Goal: Task Accomplishment & Management: Manage account settings

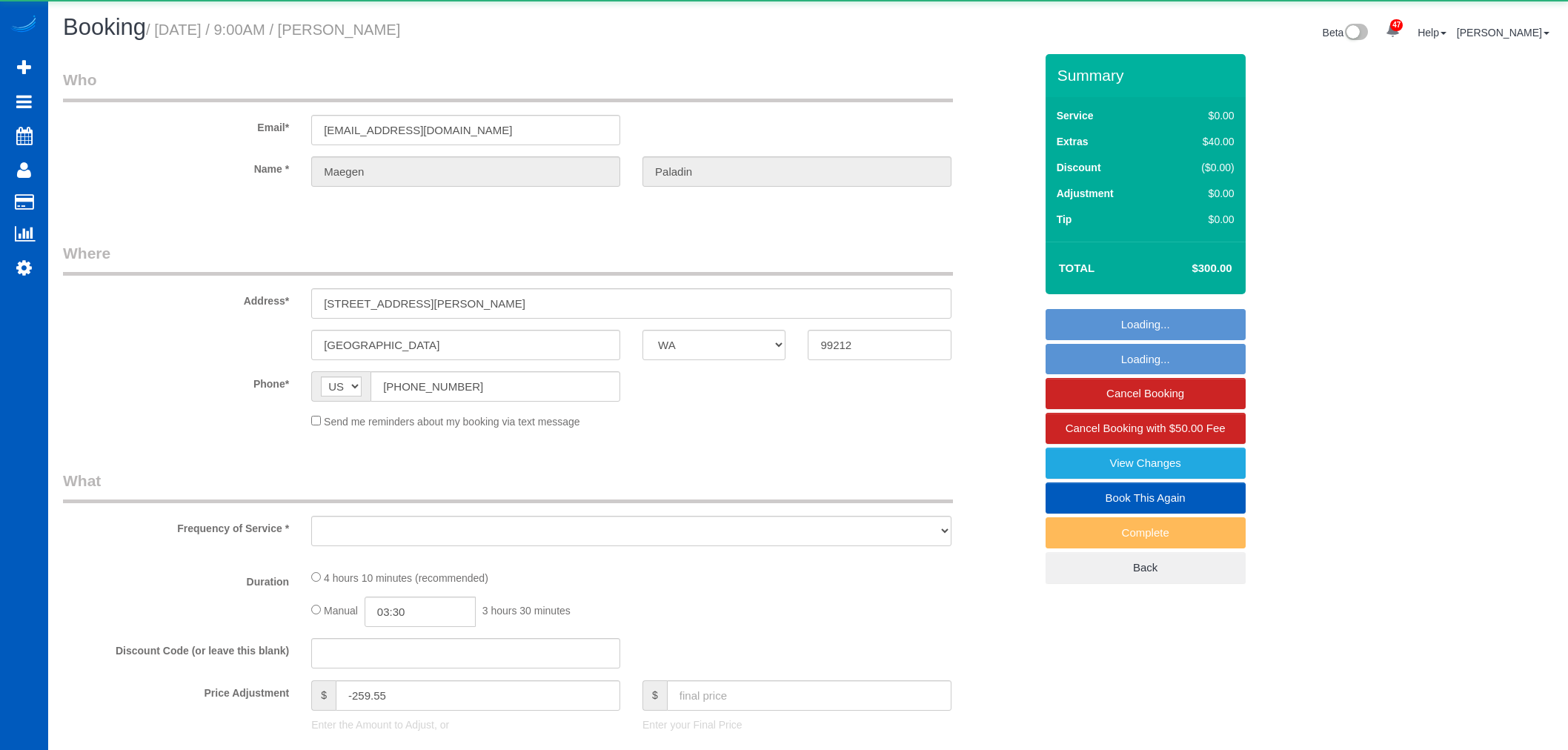
select select "WA"
select select "object:1104"
select select "string:fspay-c16e3978-caa4-4e93-bdfc-d9cf4d3083b3"
select select "199"
select select "5001"
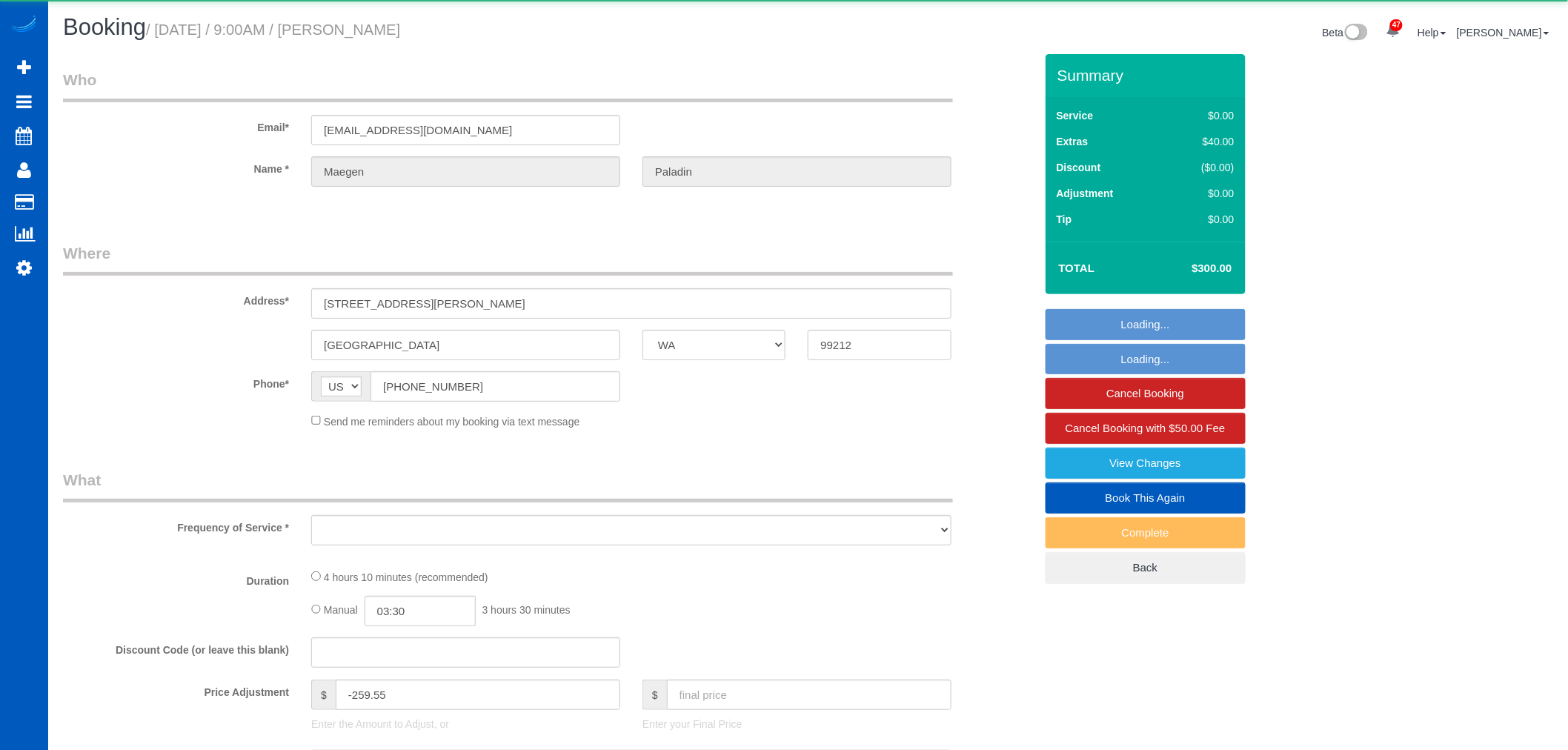
select select "5"
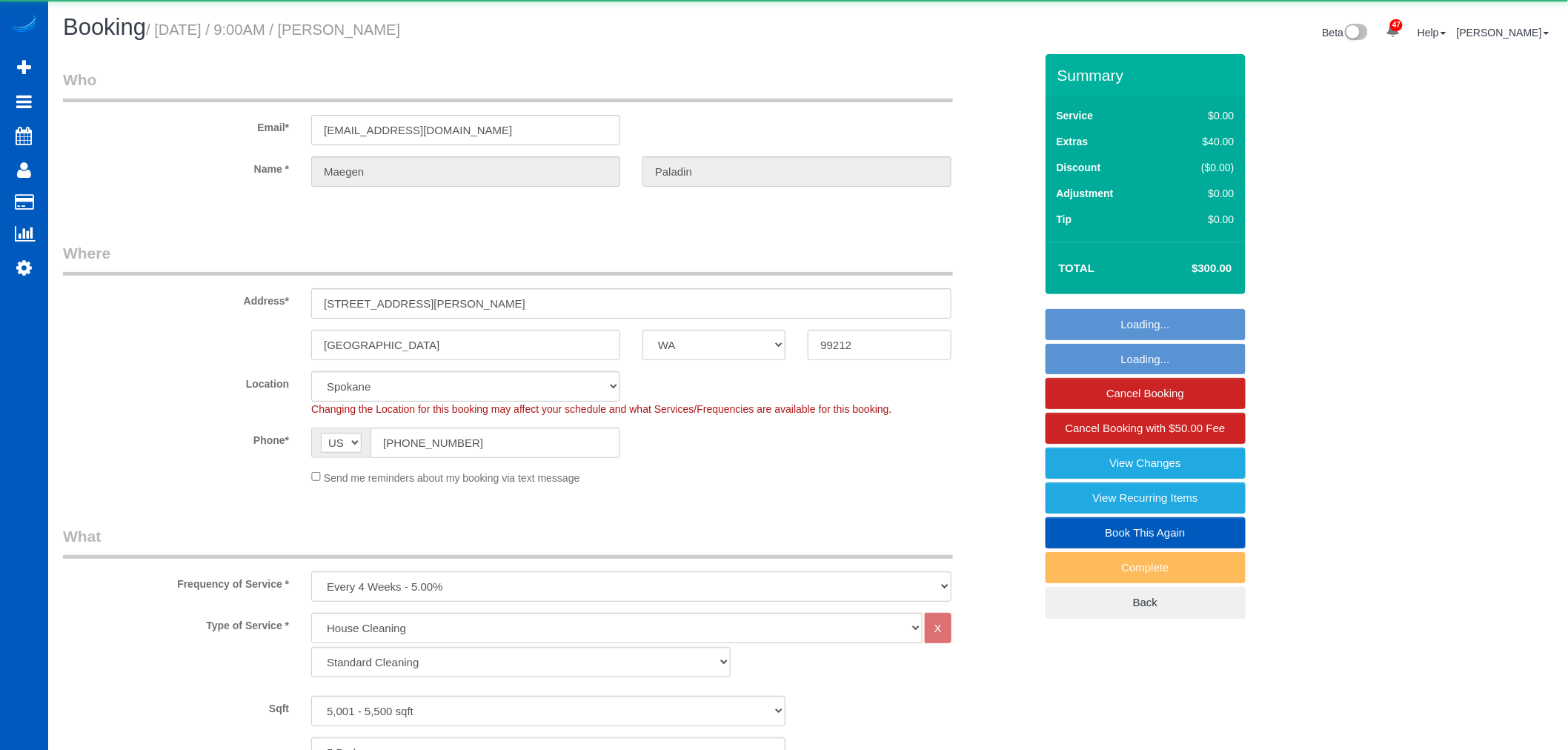
select select "5001"
select select "5"
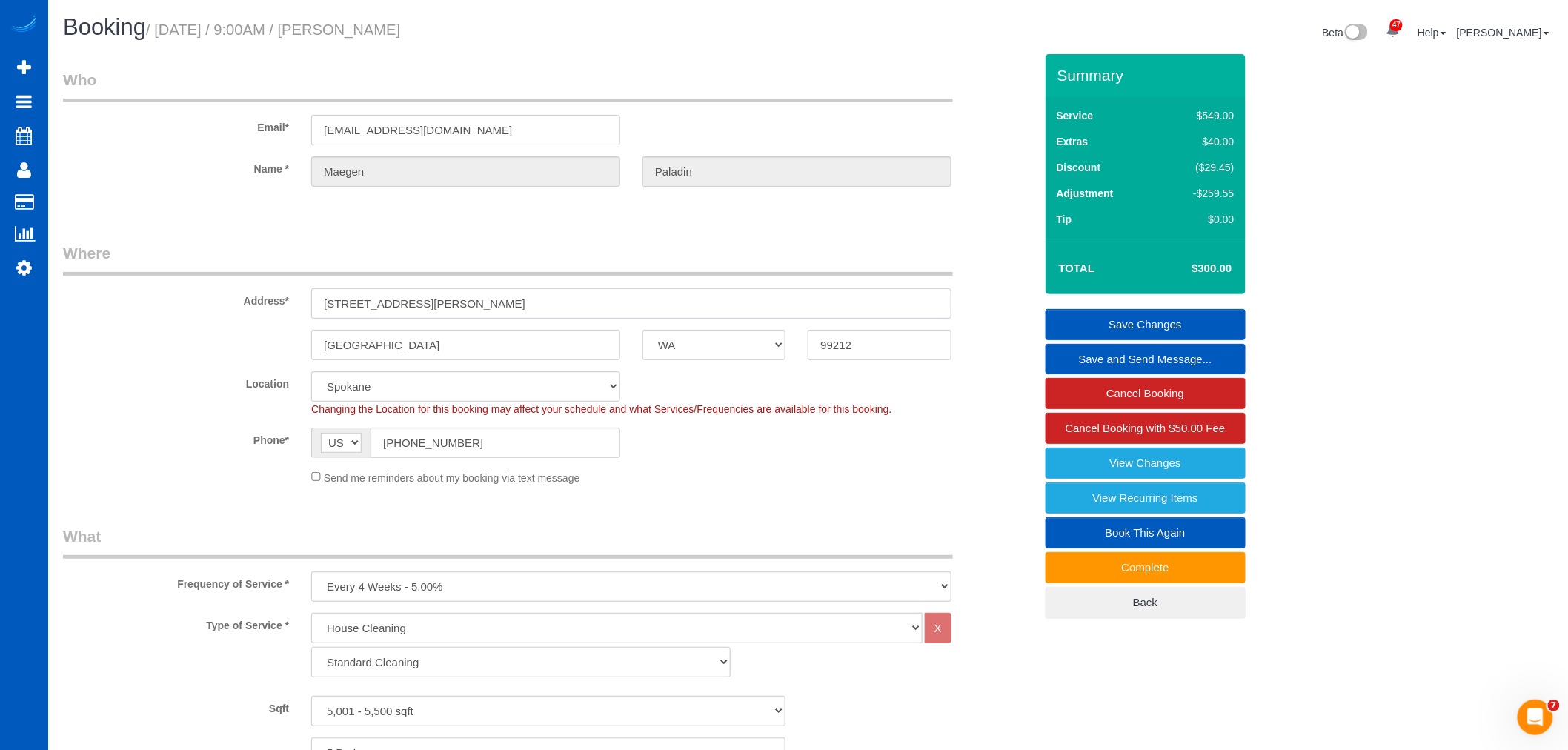
drag, startPoint x: 423, startPoint y: 306, endPoint x: 378, endPoint y: 329, distance: 50.5
click at [243, 320] on sui-booking-address "Address* 1505 S Riegel Ct Spokane AK AL AR AZ CA CO CT DC DE FL GA HI IA ID IL …" at bounding box center [549, 302] width 971 height 118
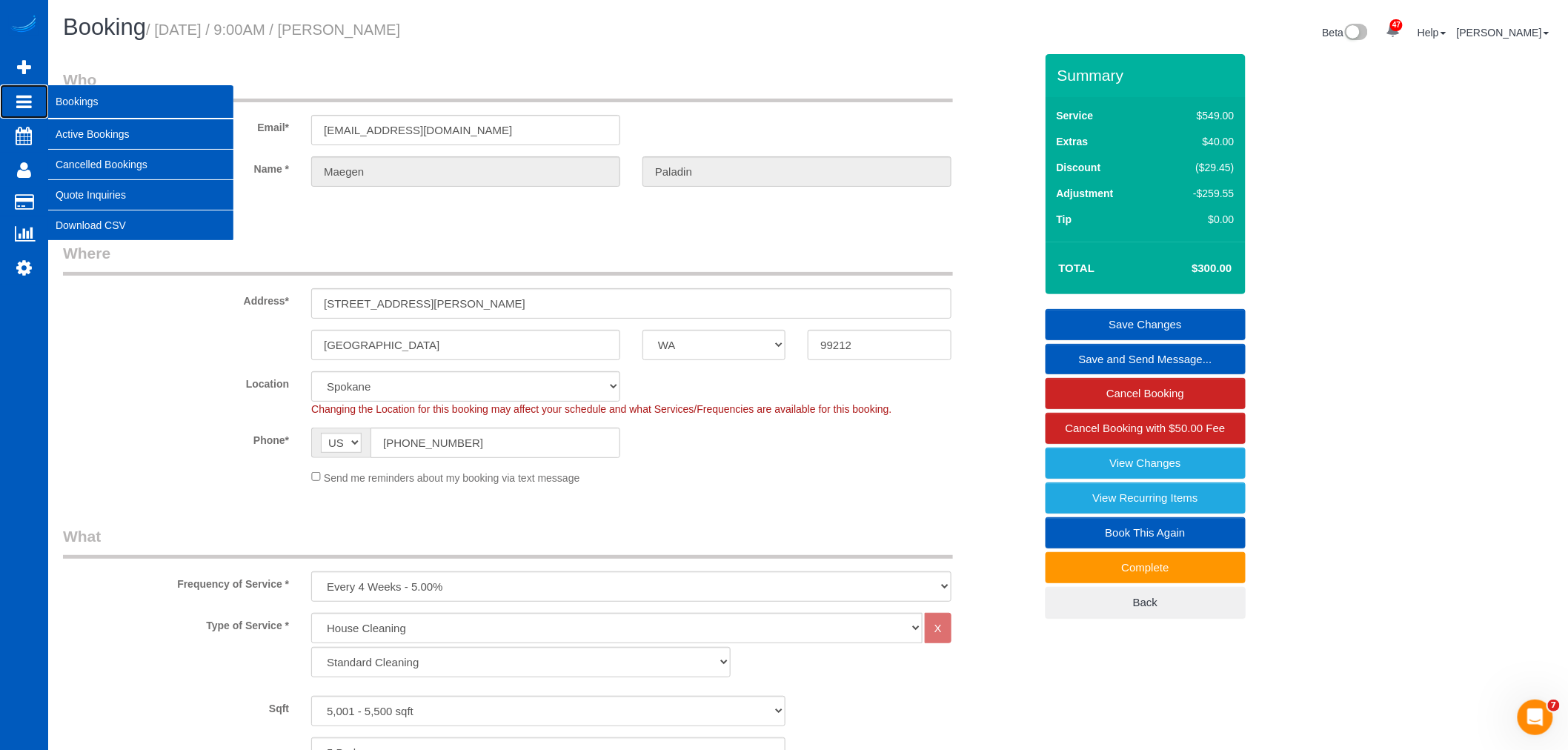
click at [65, 119] on span "Bookings" at bounding box center [140, 101] width 186 height 34
click at [68, 128] on link "Active Bookings" at bounding box center [140, 134] width 186 height 30
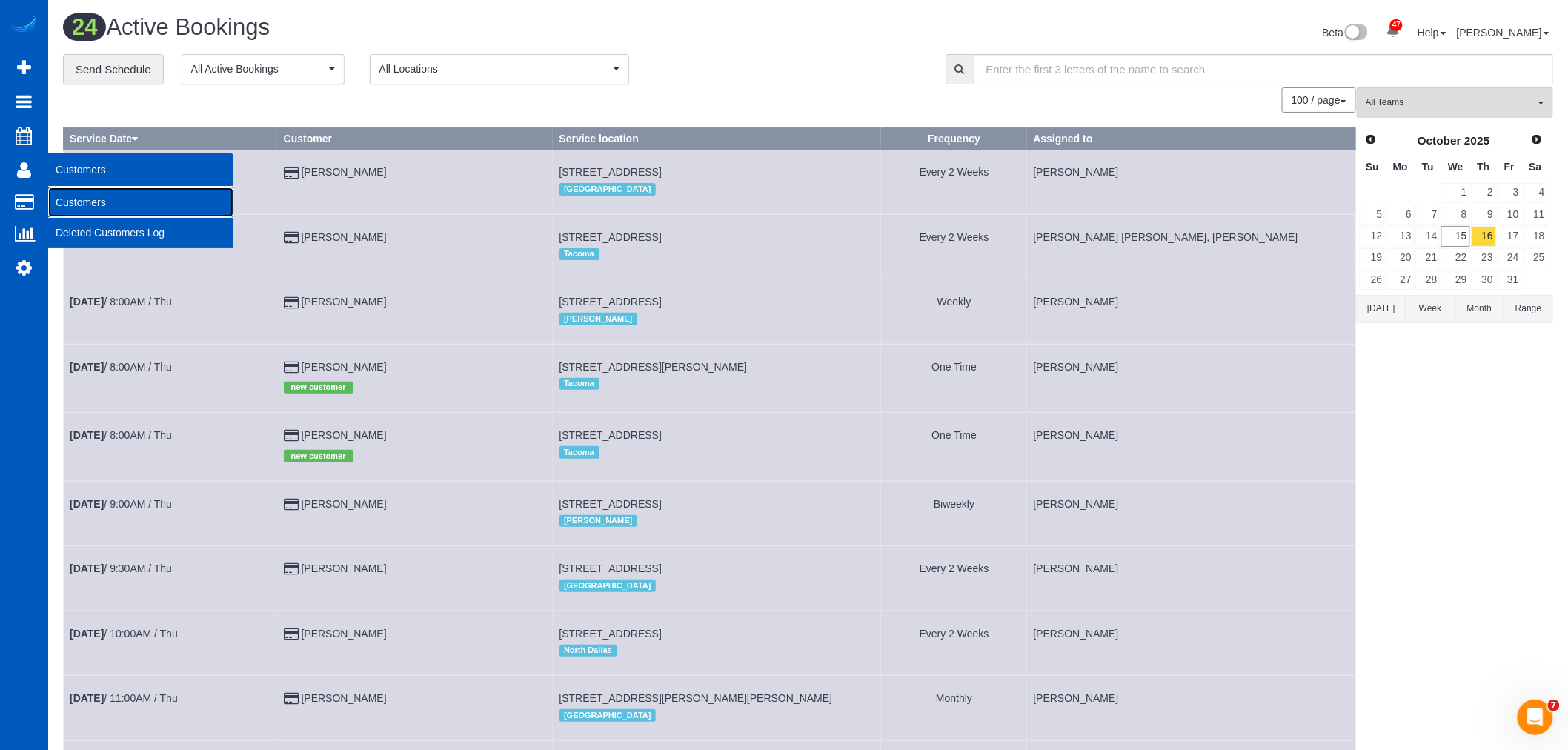
click at [84, 203] on link "Customers" at bounding box center [140, 202] width 186 height 30
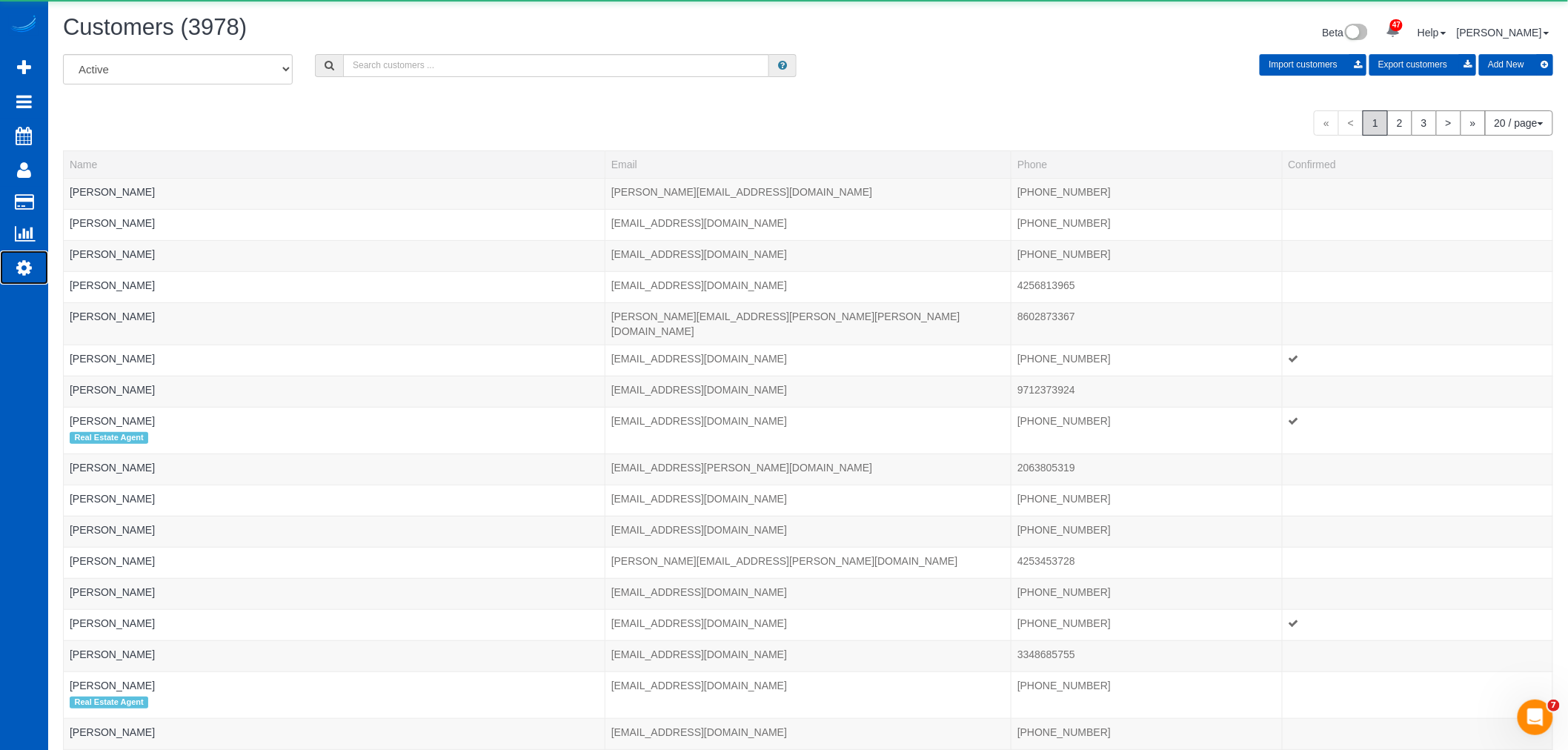
click at [31, 276] on icon at bounding box center [24, 268] width 15 height 18
select select "1"
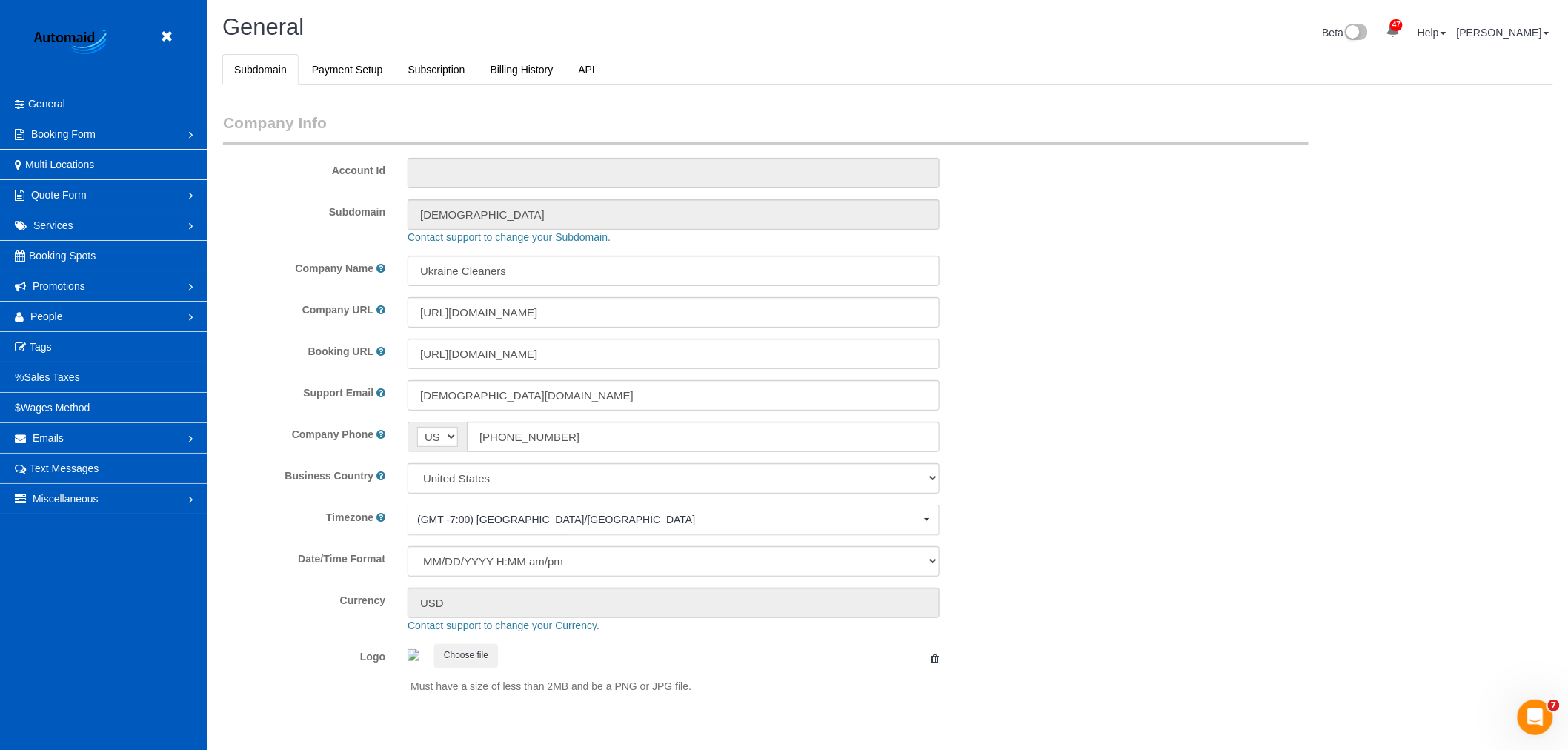
scroll to position [3242, 1568]
click at [68, 331] on link "People" at bounding box center [103, 316] width 207 height 30
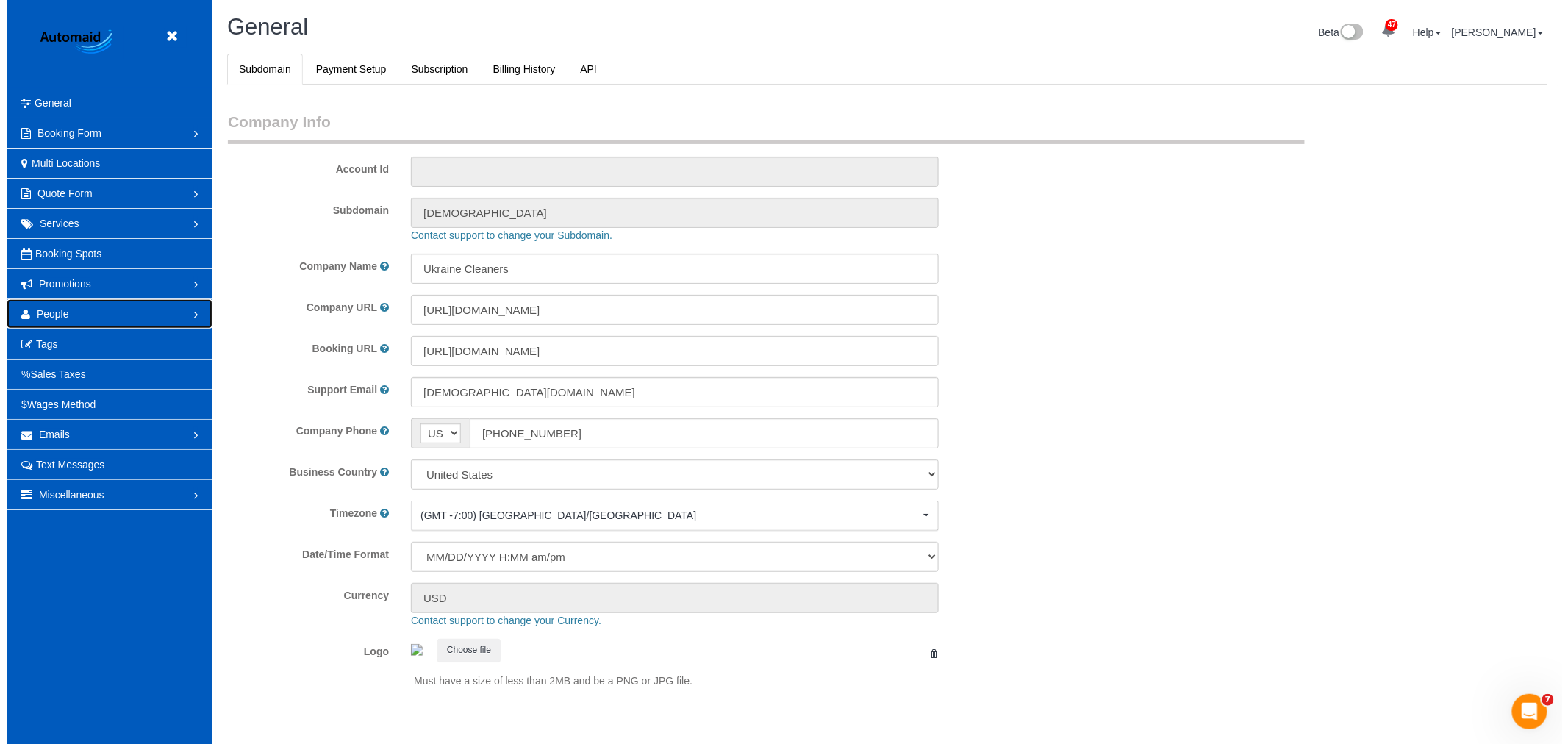
scroll to position [0, 0]
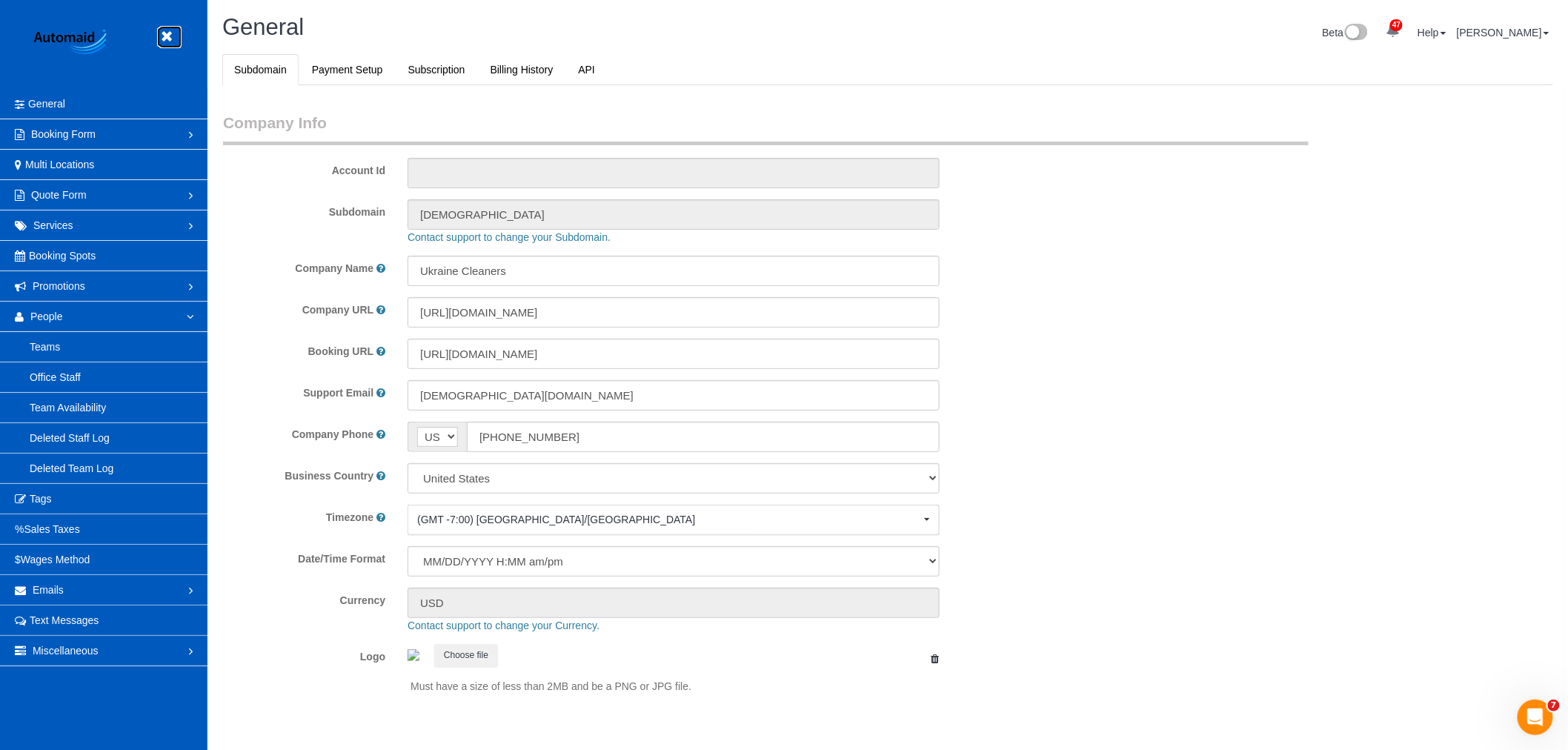
click at [172, 31] on link at bounding box center [170, 37] width 23 height 23
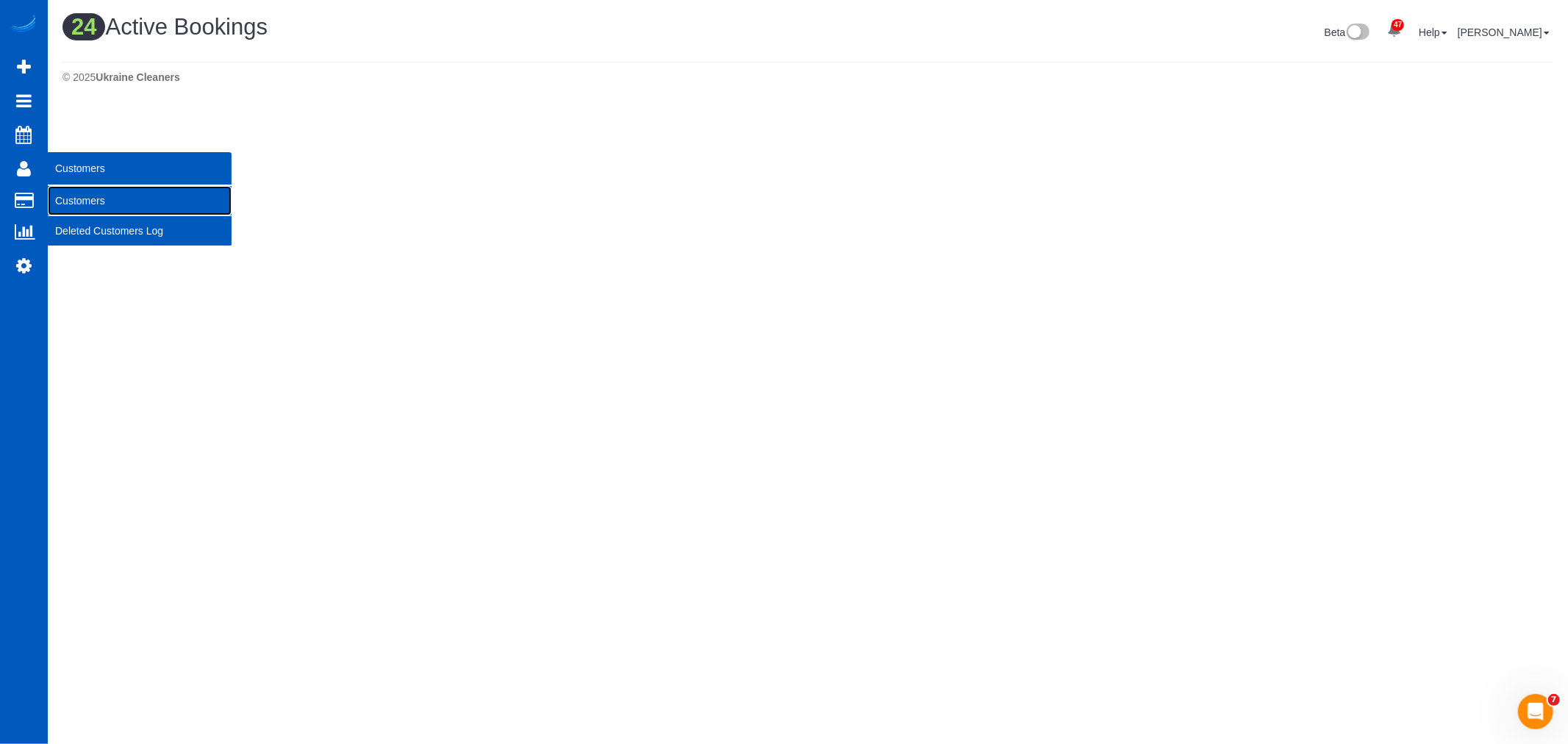
click at [84, 190] on link "Customers" at bounding box center [139, 200] width 184 height 30
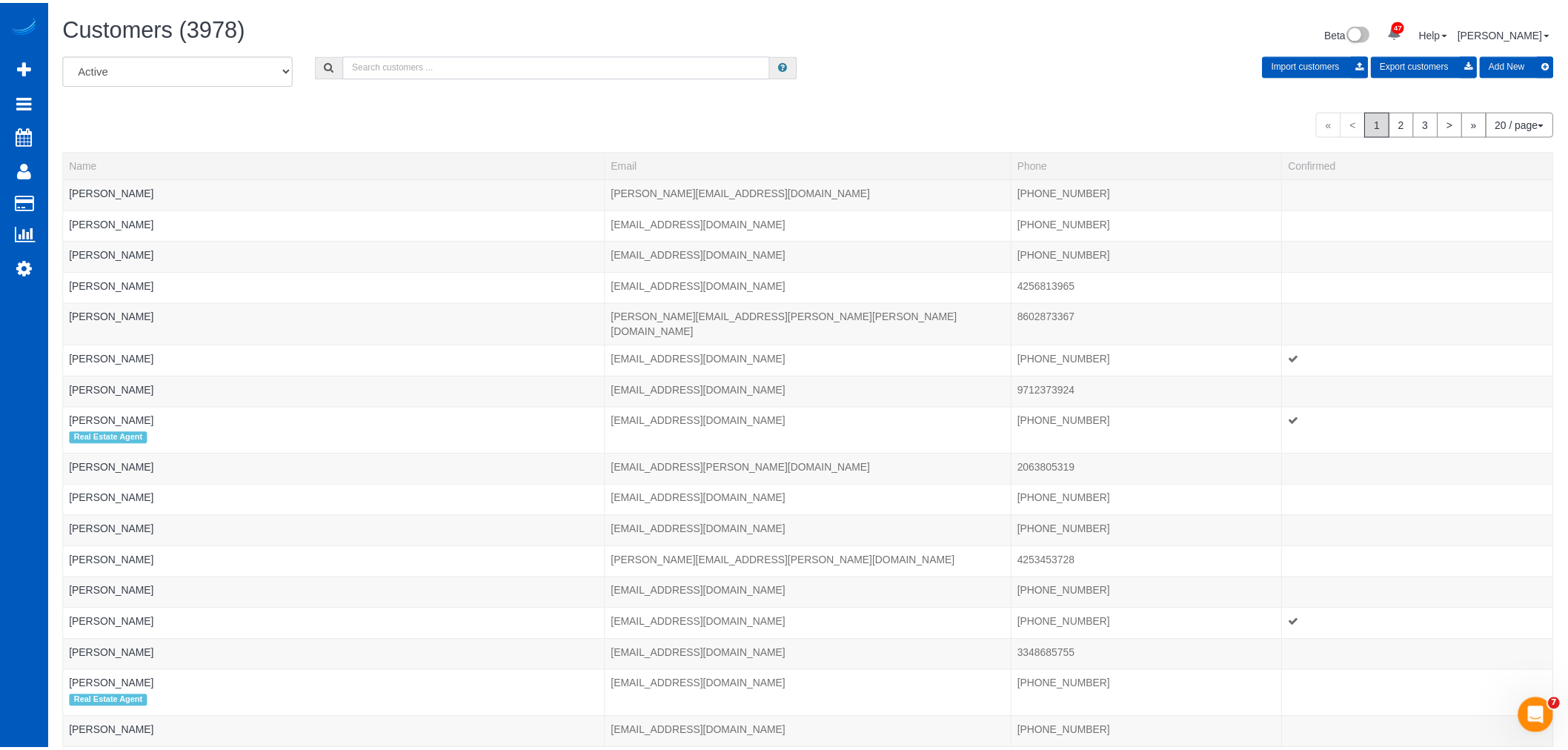
scroll to position [961, 1568]
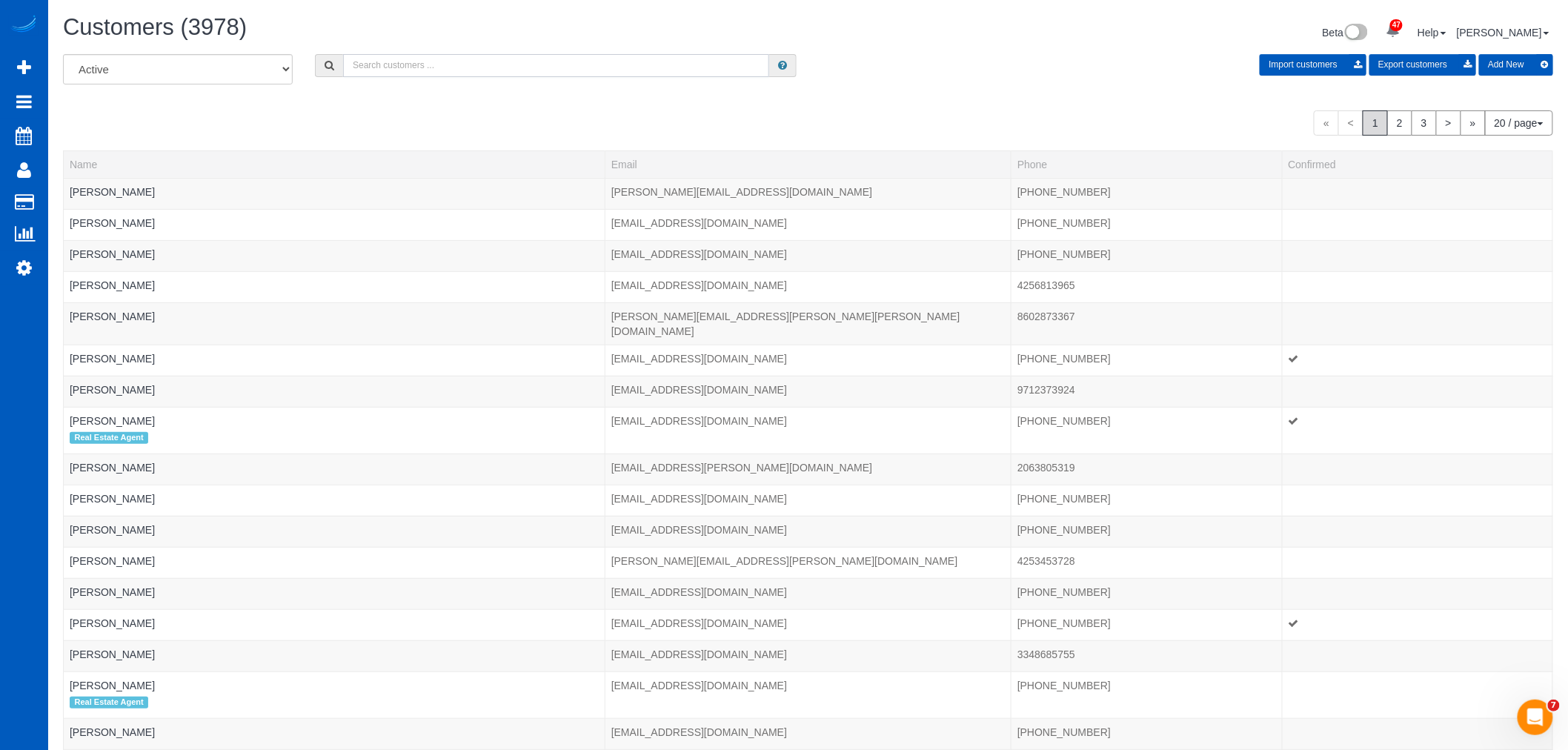
click at [423, 72] on input "text" at bounding box center [556, 65] width 426 height 23
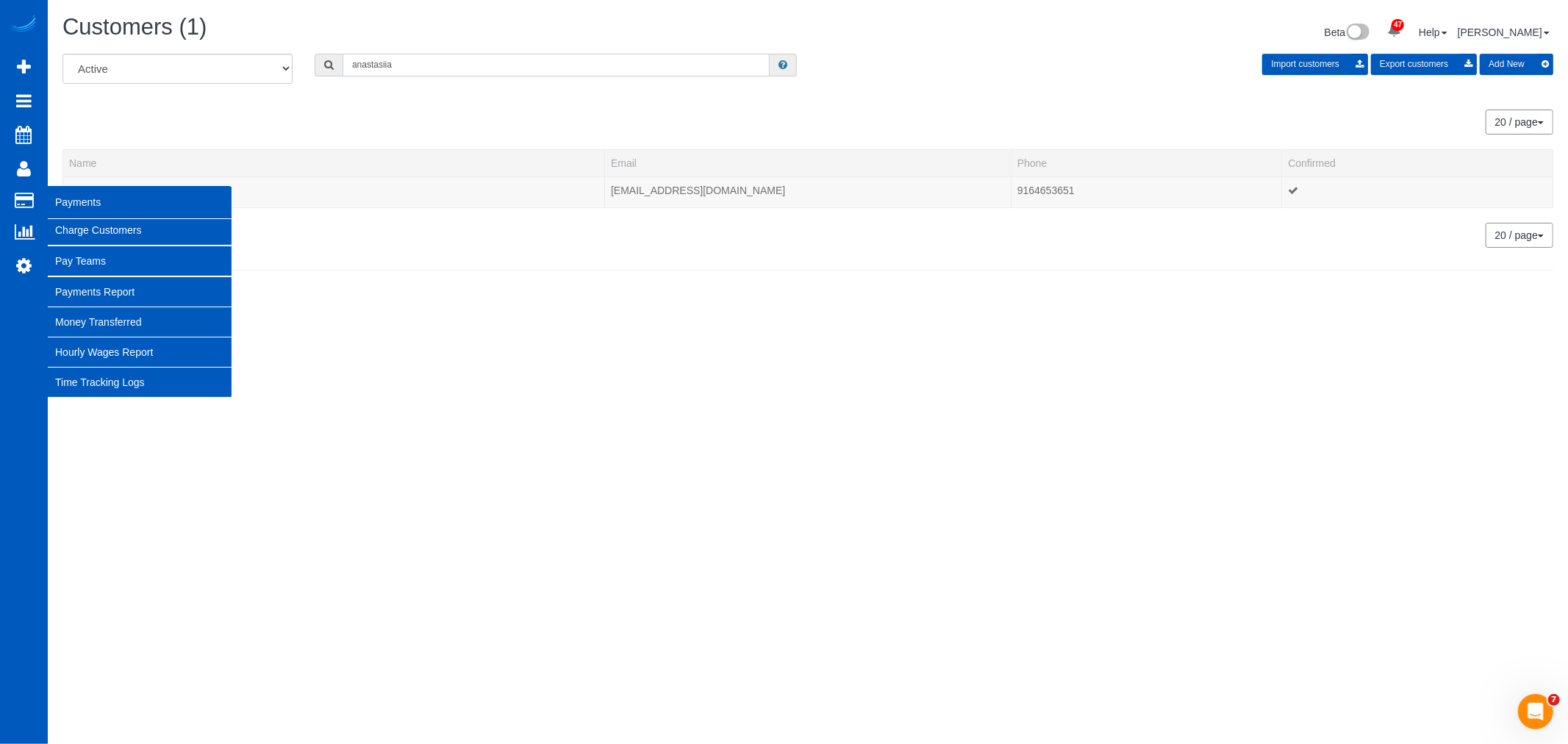
type input "anastasiia"
click at [93, 225] on link "Charge Customers" at bounding box center [139, 230] width 184 height 30
select select
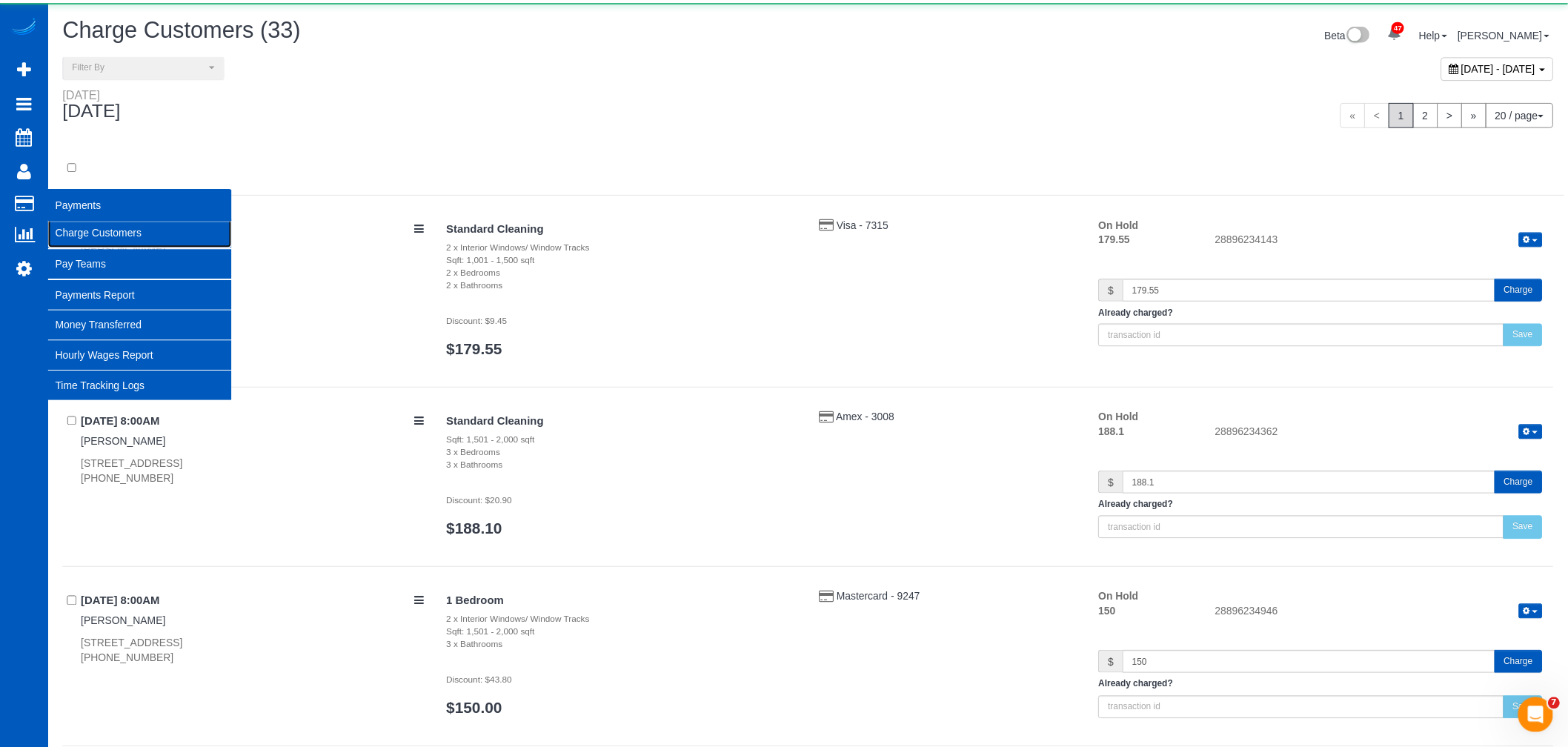
scroll to position [4020, 1568]
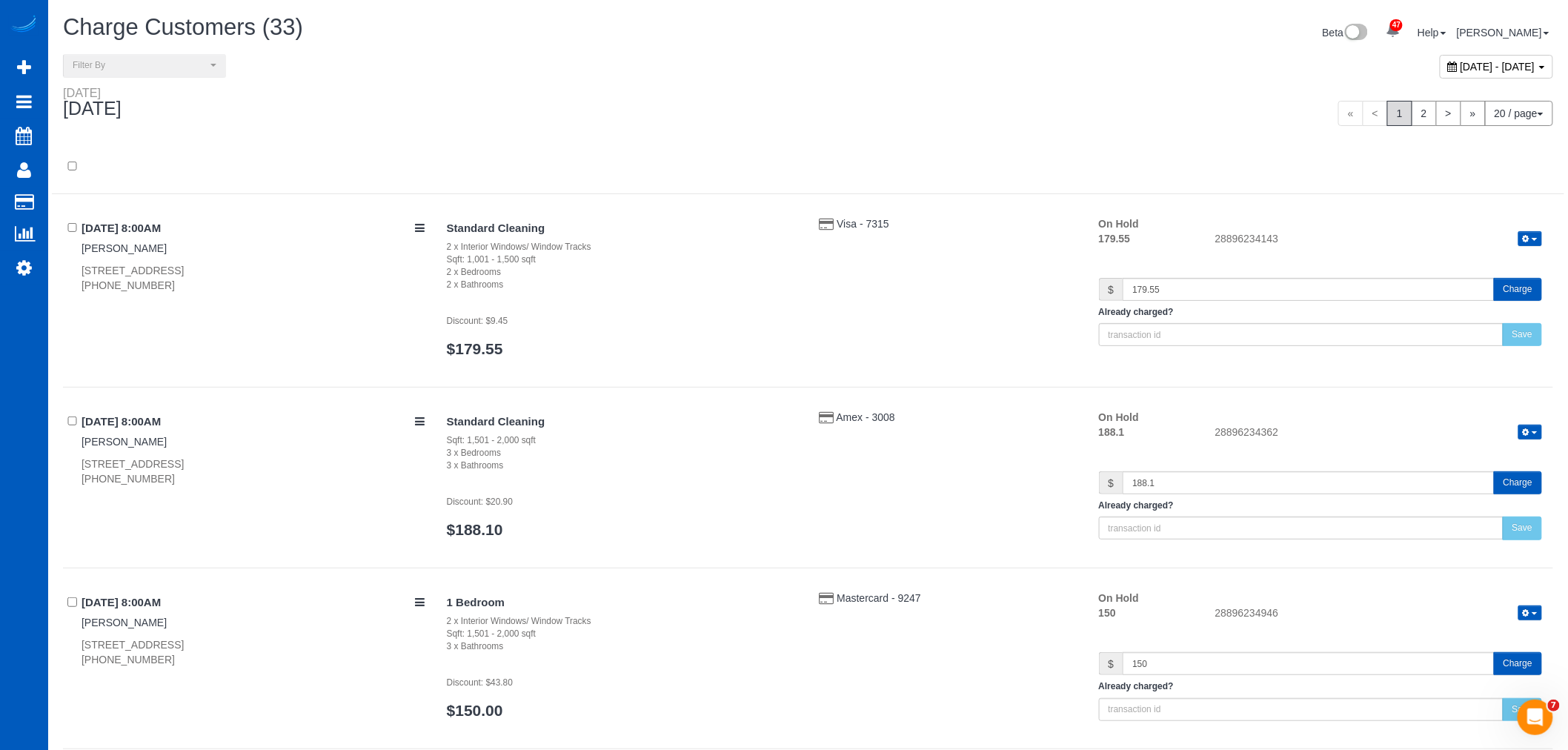
click at [1439, 58] on div "October 15, 2025 - October 15, 2025" at bounding box center [1496, 67] width 113 height 24
type input "**********"
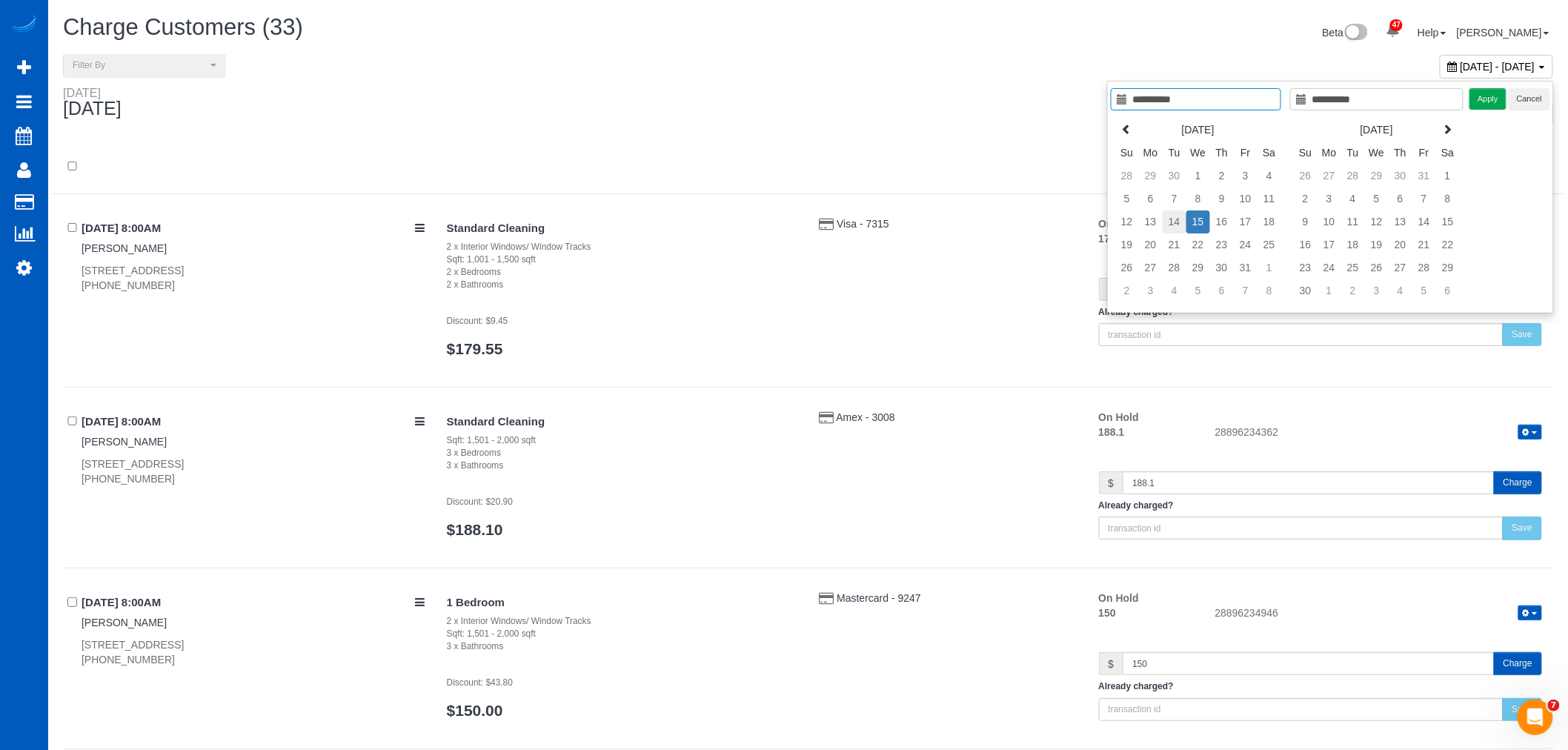
type input "**********"
click at [1174, 223] on td "14" at bounding box center [1174, 221] width 24 height 23
type input "**********"
click at [1174, 223] on td "14" at bounding box center [1174, 221] width 24 height 23
type input "**********"
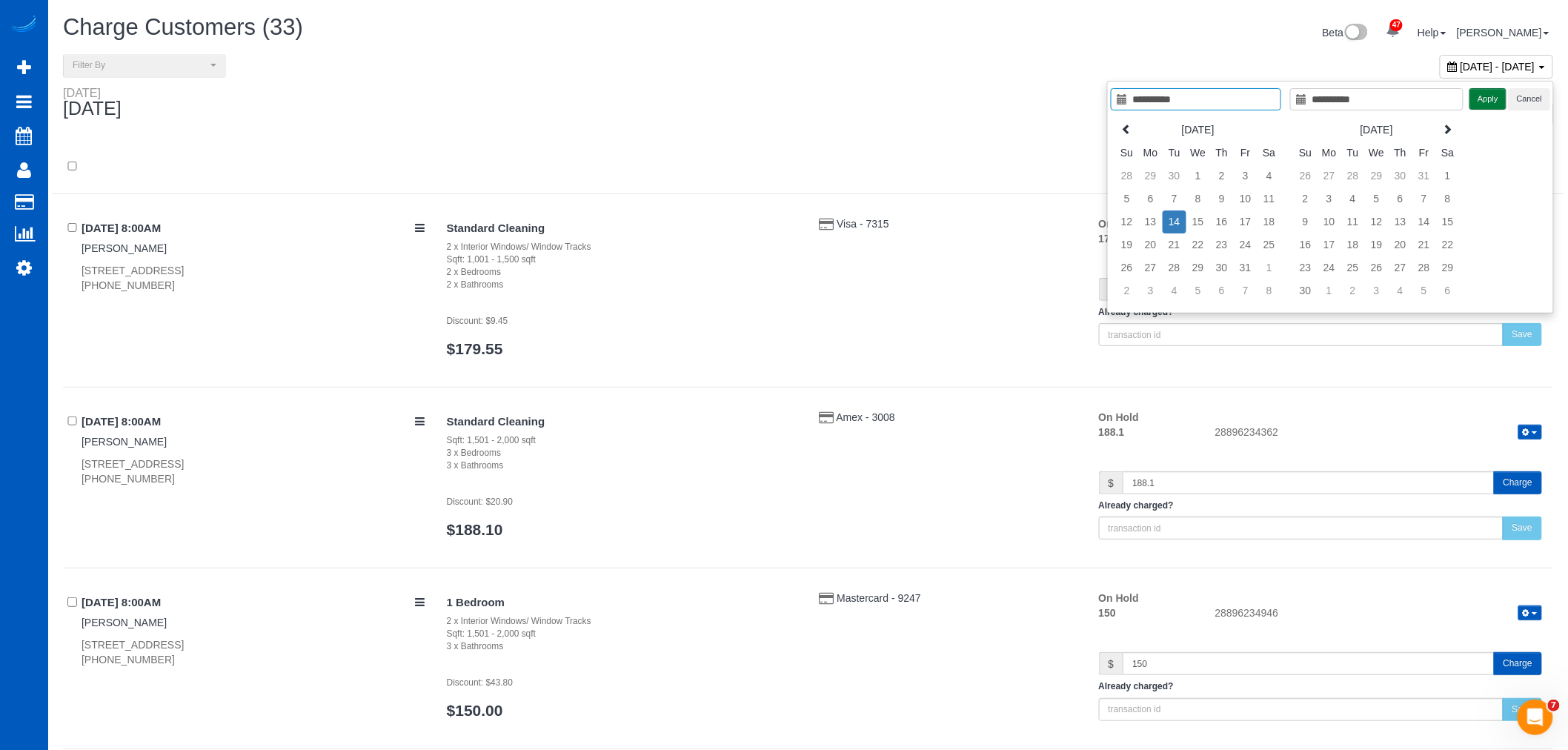
click at [1482, 102] on button "Apply" at bounding box center [1487, 99] width 37 height 22
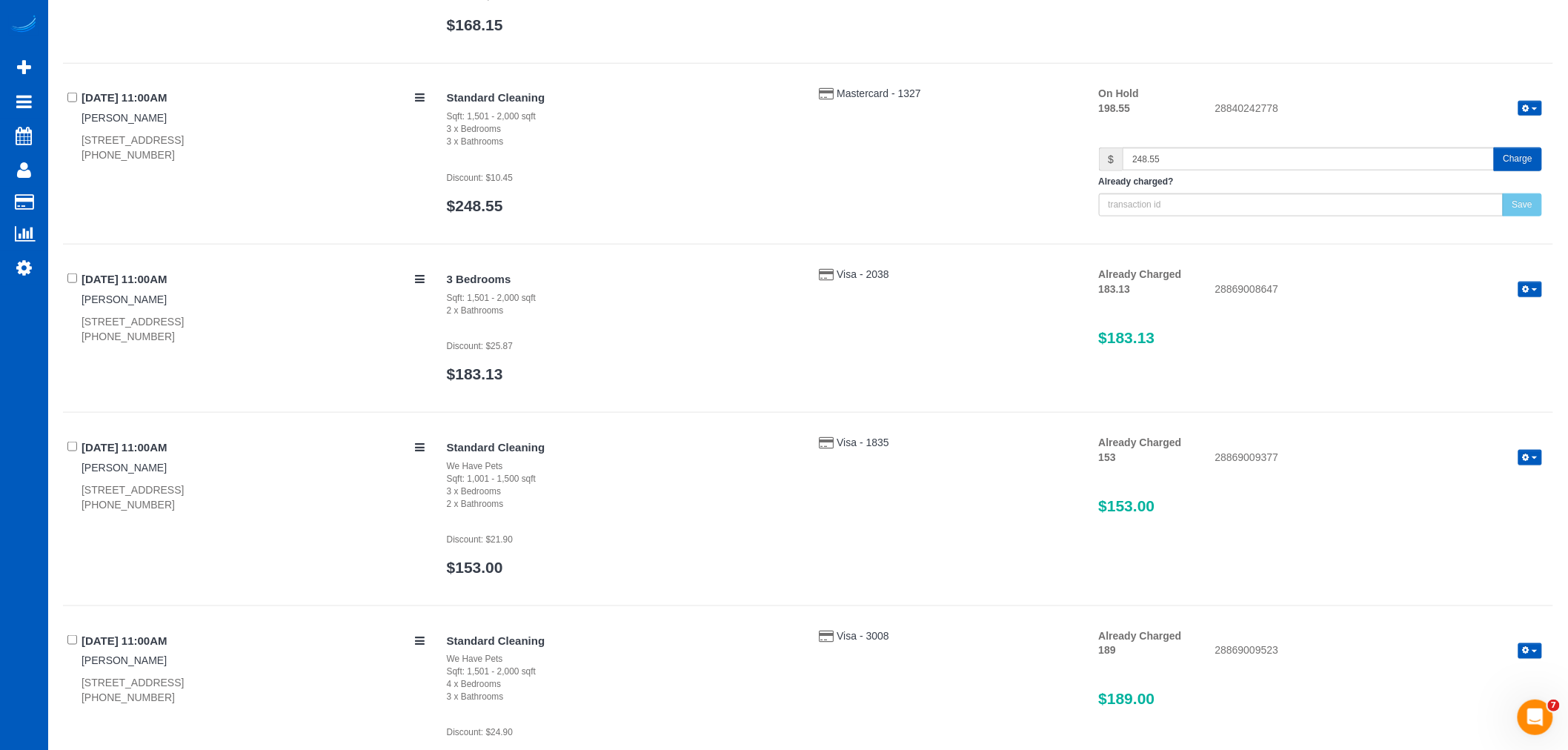
scroll to position [3216, 0]
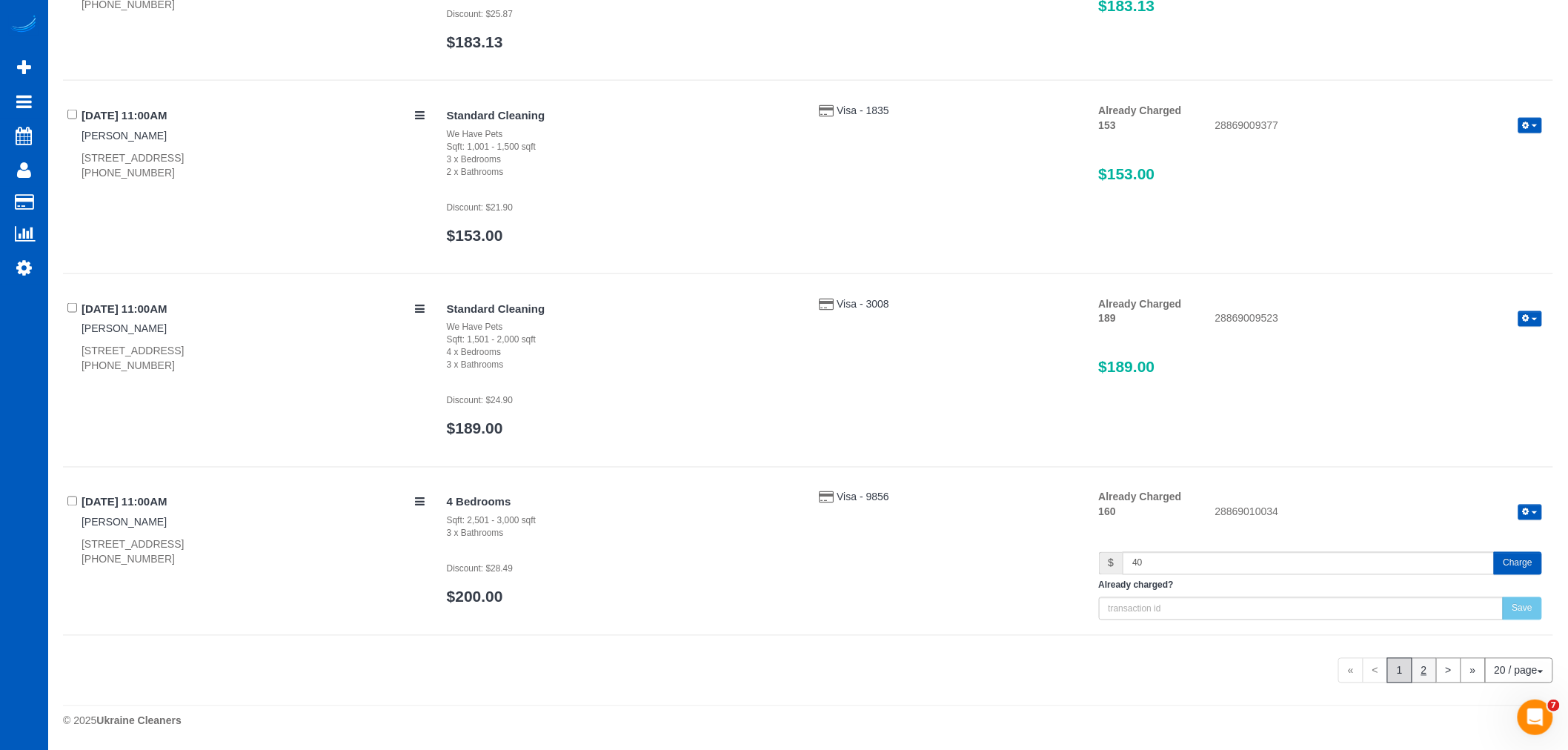
click at [1419, 660] on link "2" at bounding box center [1424, 671] width 25 height 25
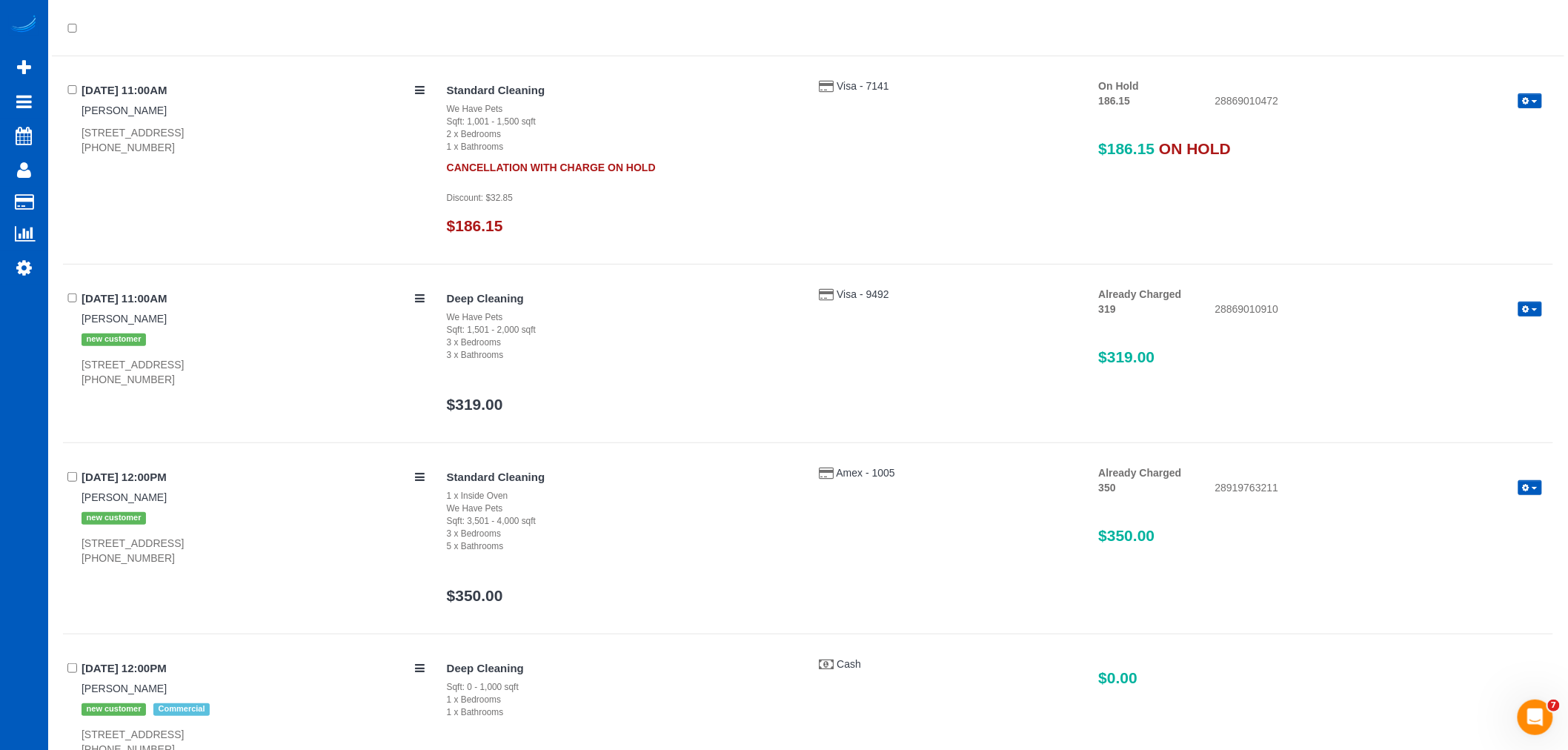
scroll to position [0, 0]
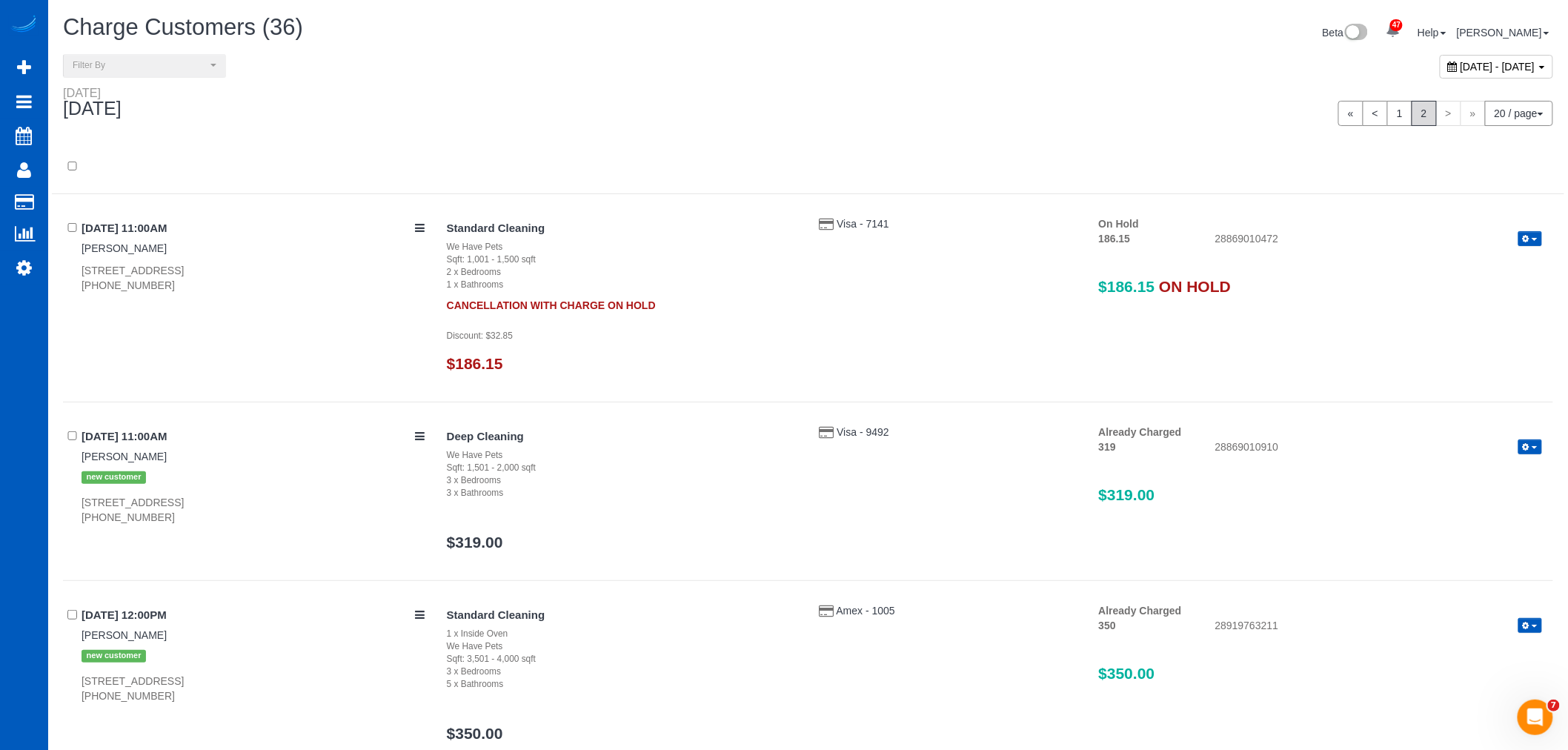
click at [1527, 239] on icon "button" at bounding box center [1525, 238] width 6 height 8
click at [1509, 270] on link "Release Hold" at bounding box center [1482, 264] width 117 height 19
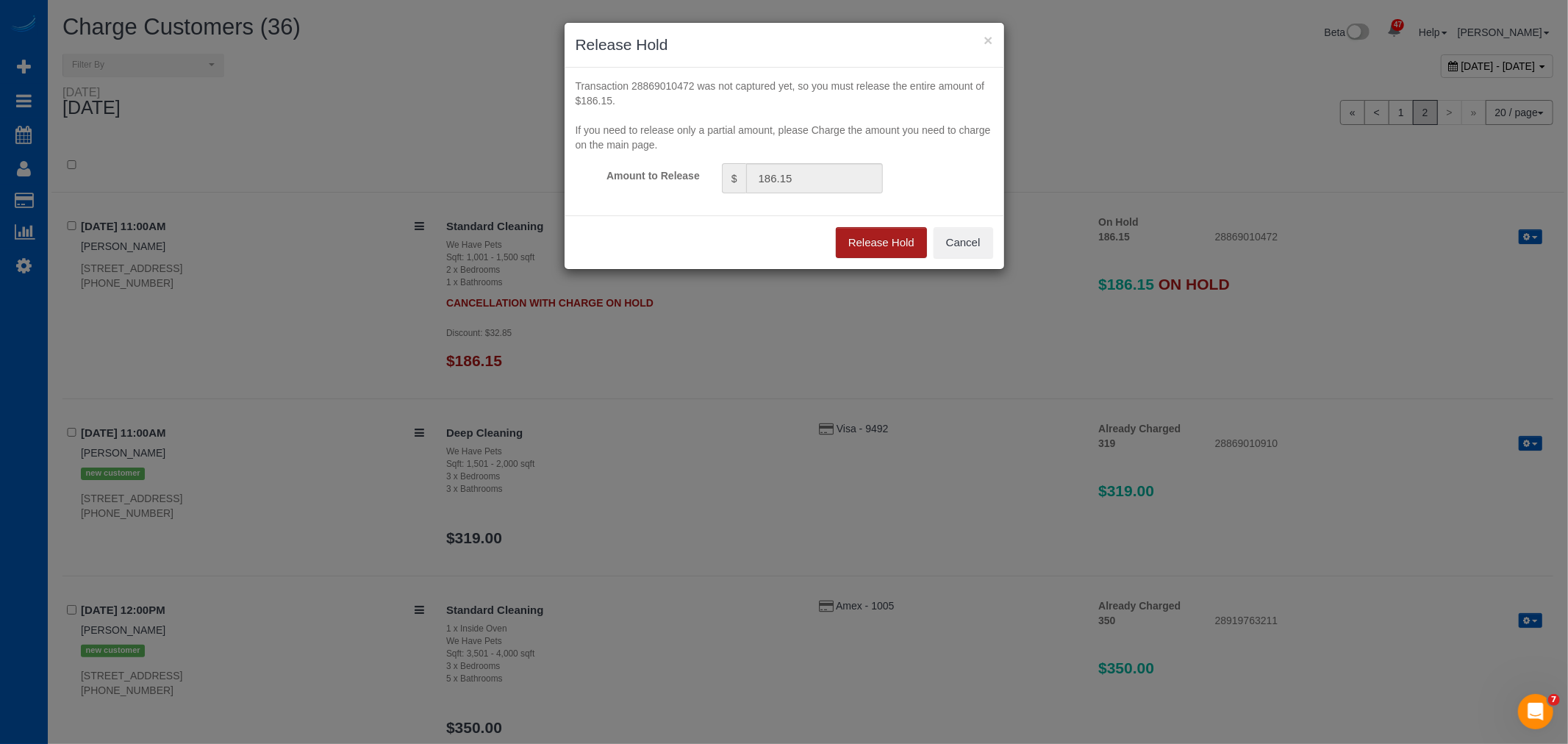
click at [883, 233] on button "Release Hold" at bounding box center [882, 243] width 92 height 31
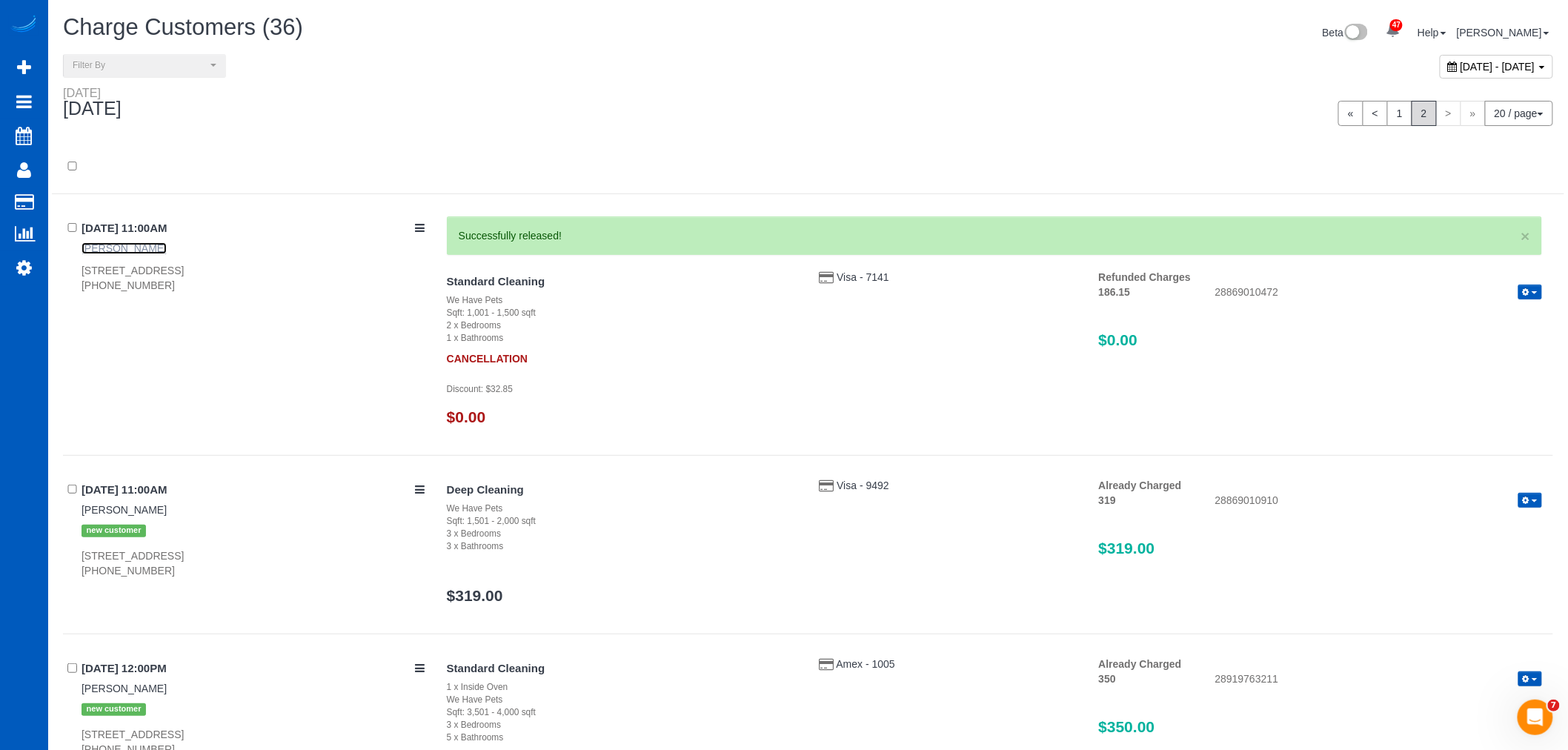
click at [141, 245] on link "ANASTASIIA Sharp" at bounding box center [124, 248] width 85 height 12
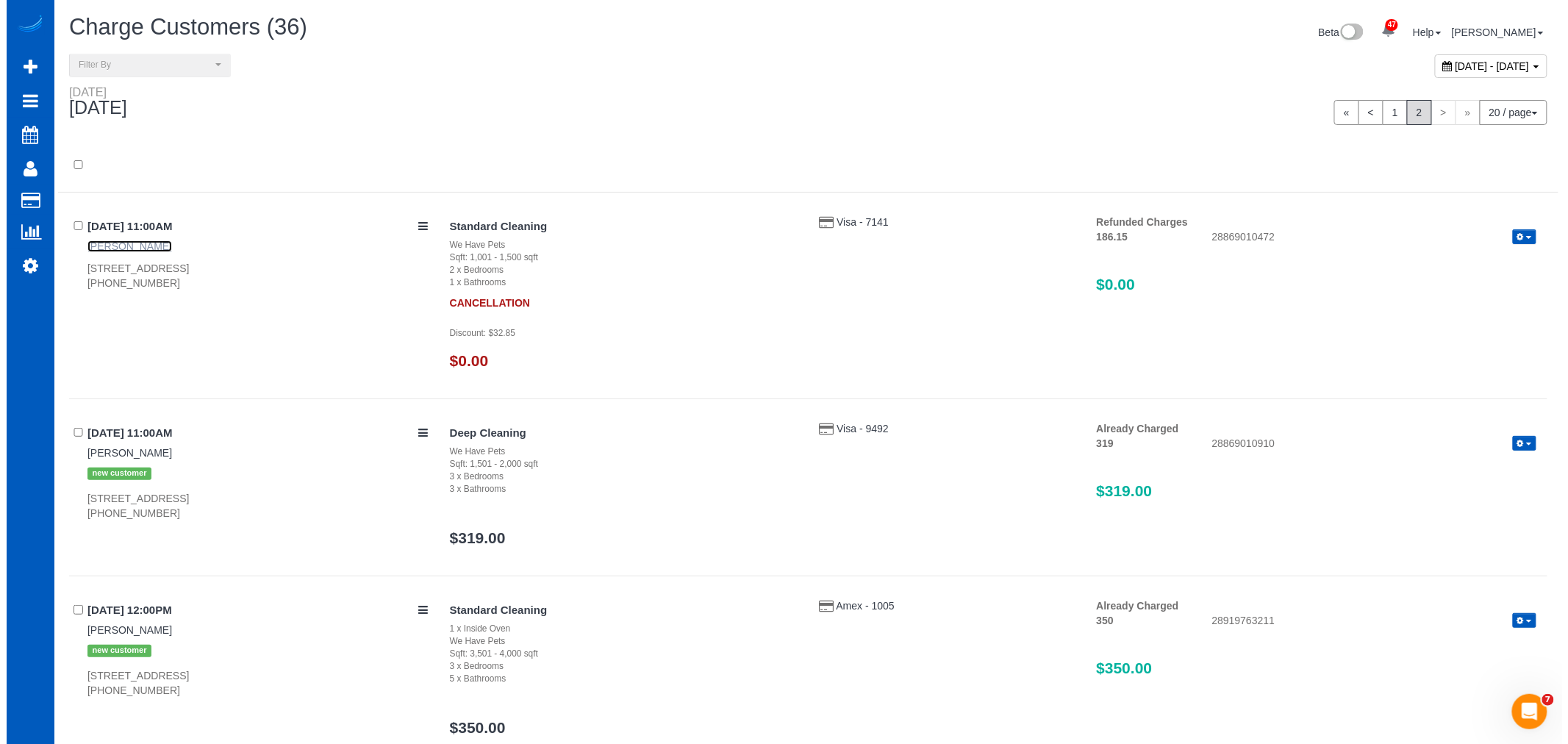
scroll to position [70265, 71954]
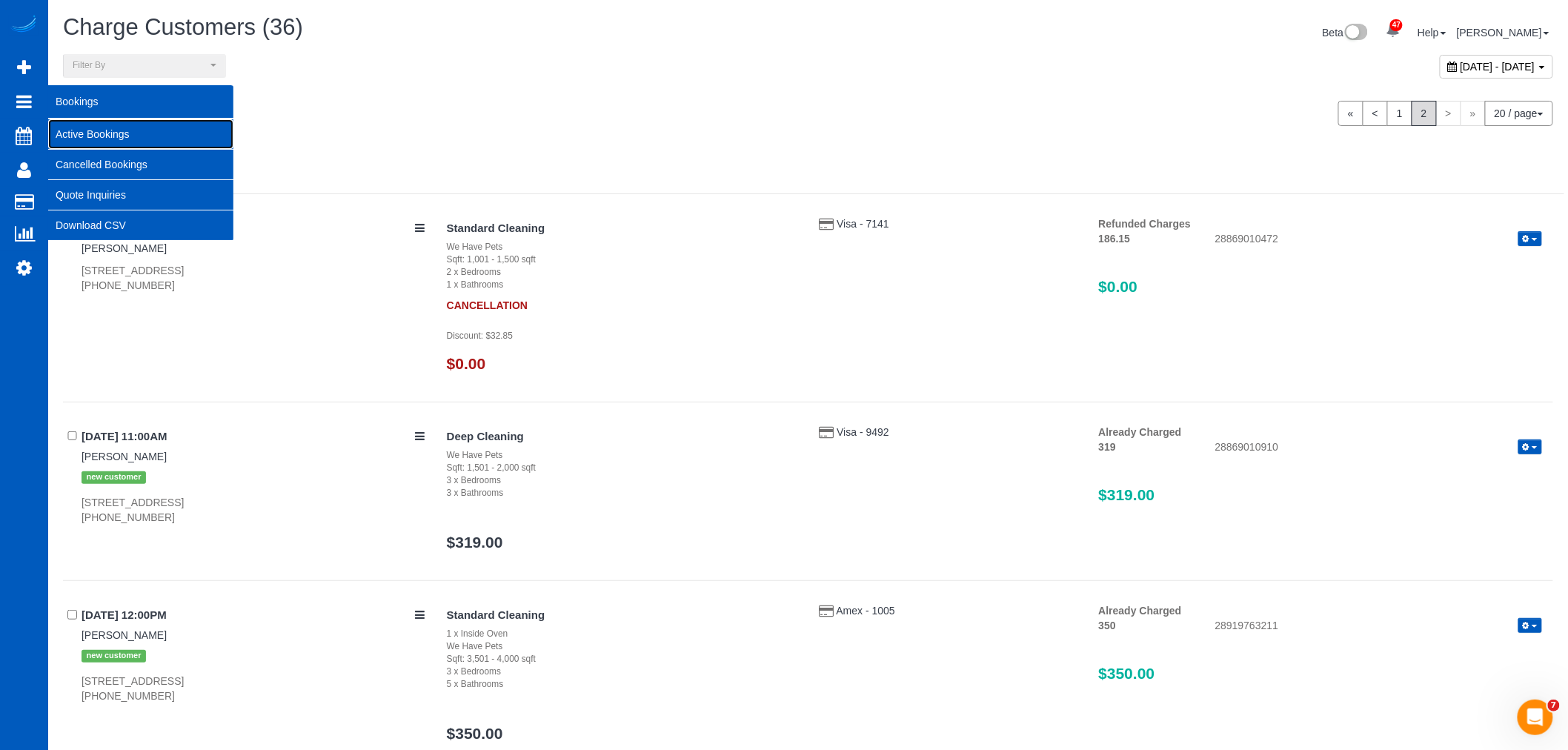
drag, startPoint x: 91, startPoint y: 132, endPoint x: 110, endPoint y: 138, distance: 19.9
click at [92, 132] on link "Active Bookings" at bounding box center [140, 134] width 186 height 30
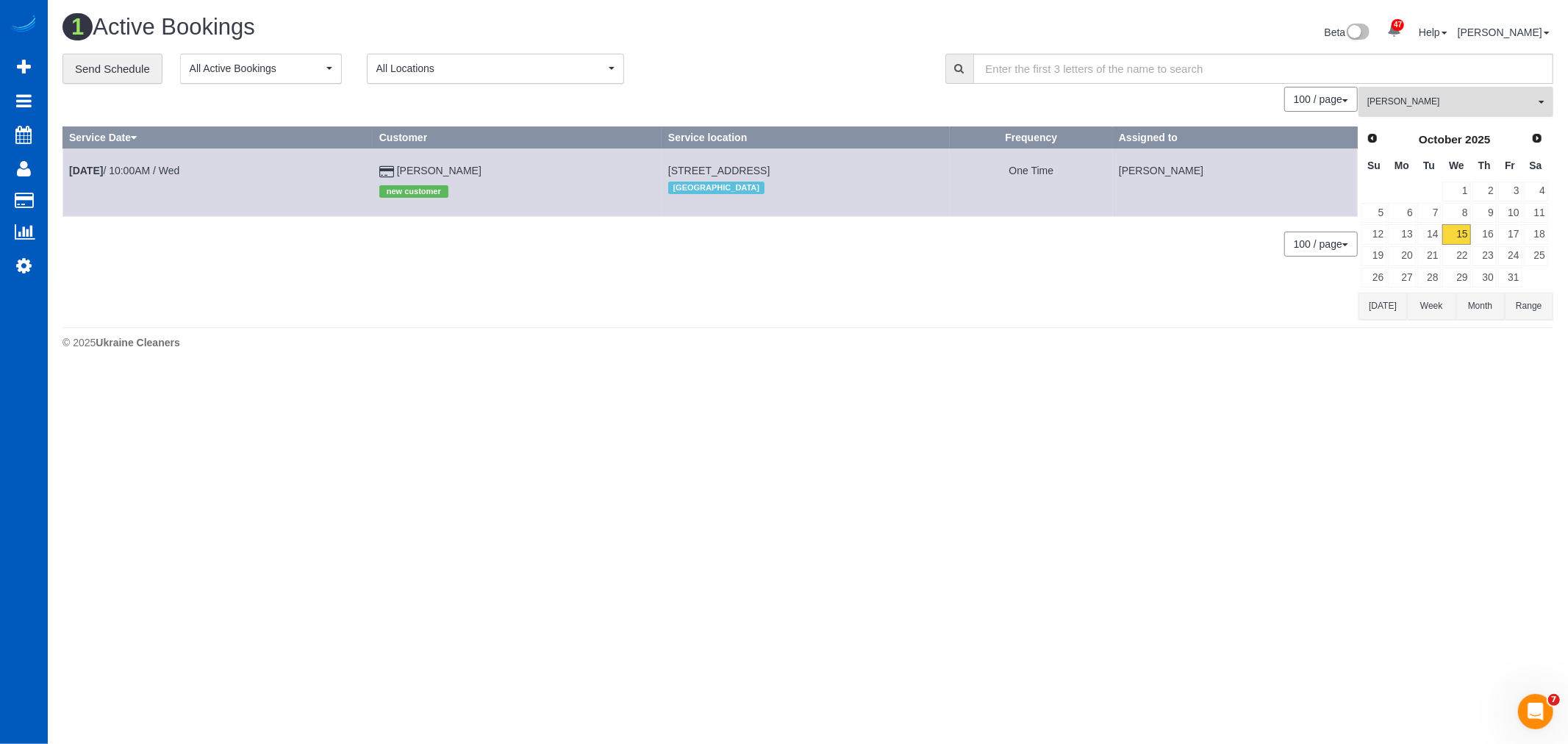
click at [1427, 101] on span "[PERSON_NAME]" at bounding box center [1451, 102] width 168 height 13
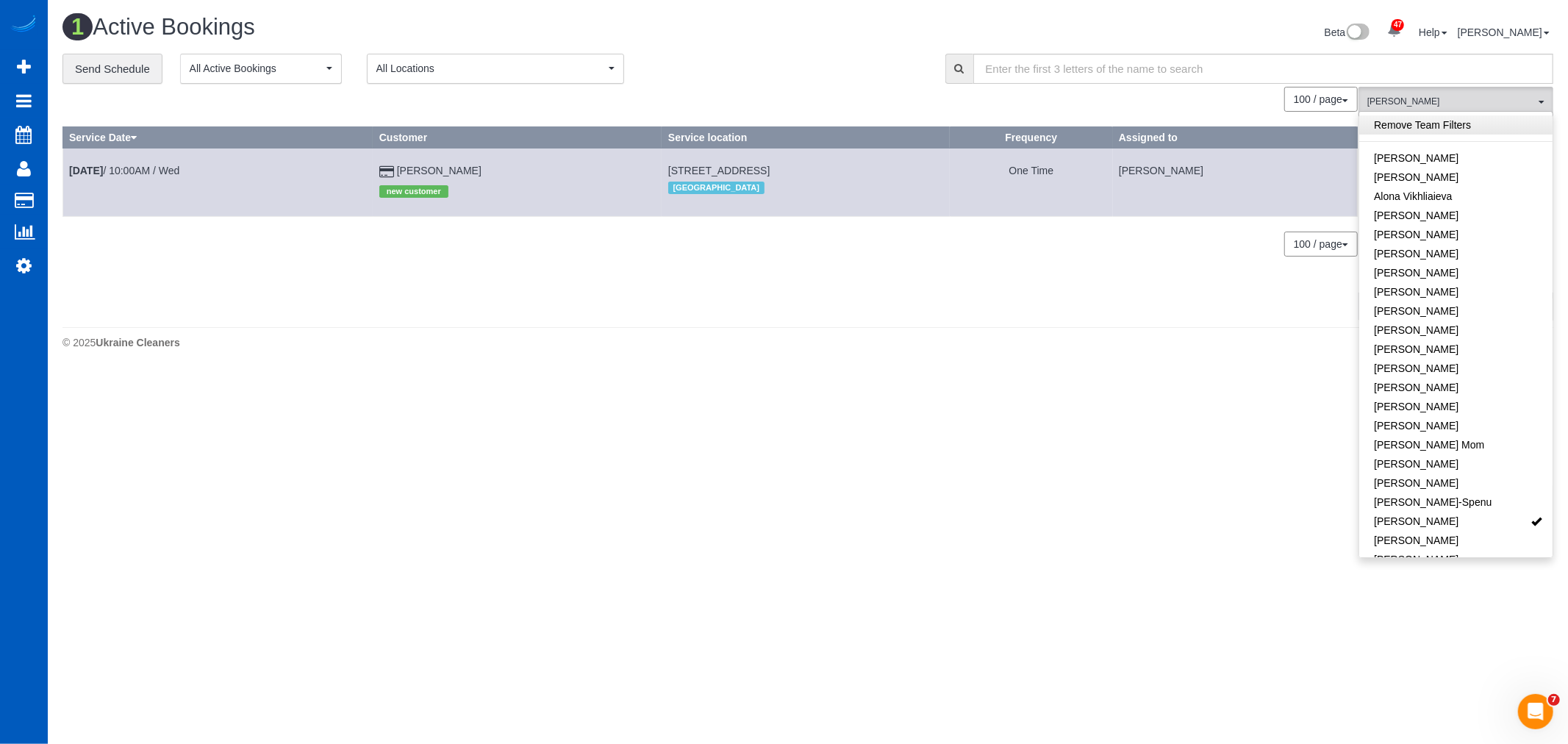
click at [1423, 120] on link "Remove Team Filters" at bounding box center [1456, 125] width 193 height 19
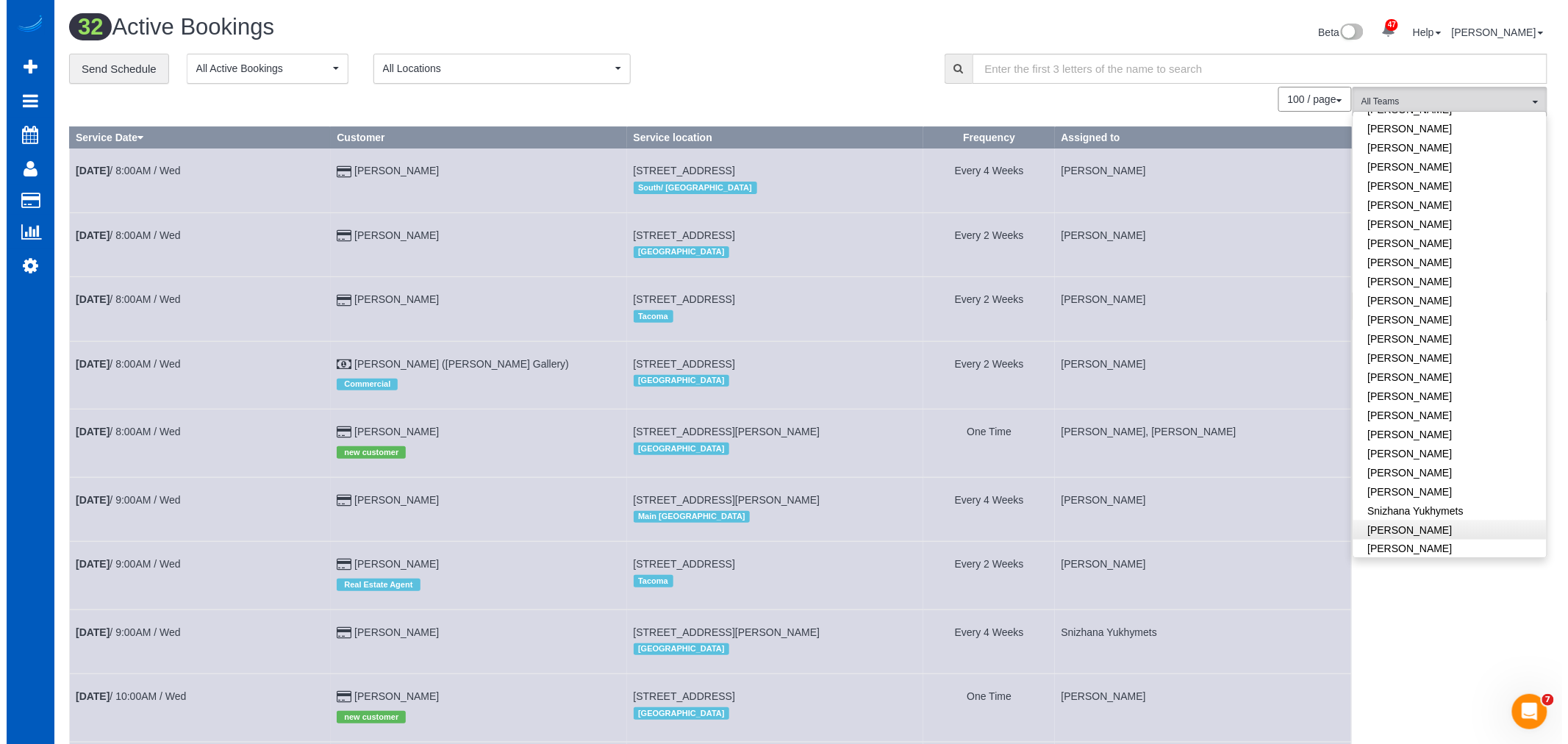
scroll to position [736, 0]
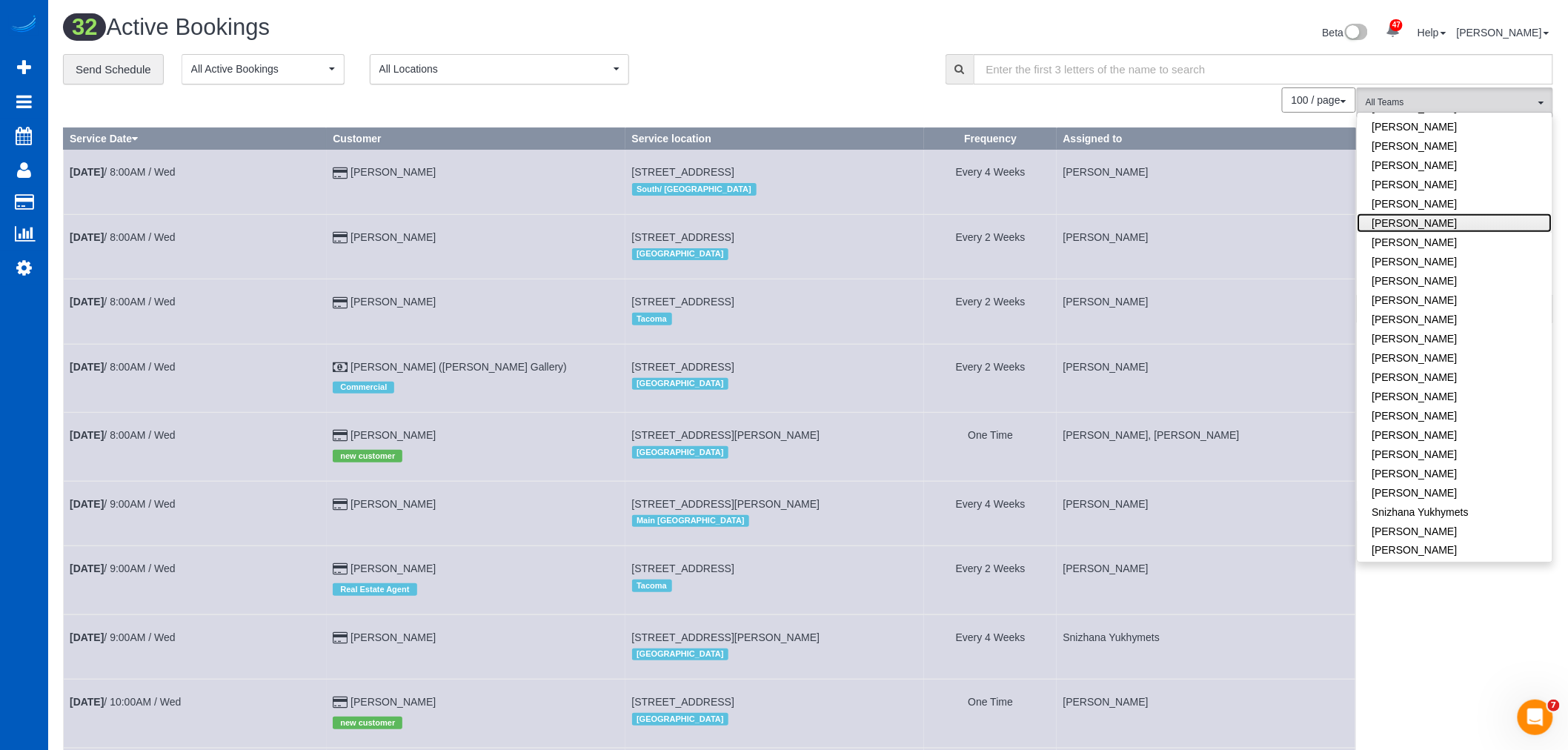
click at [1431, 216] on link "[PERSON_NAME]" at bounding box center [1455, 223] width 195 height 19
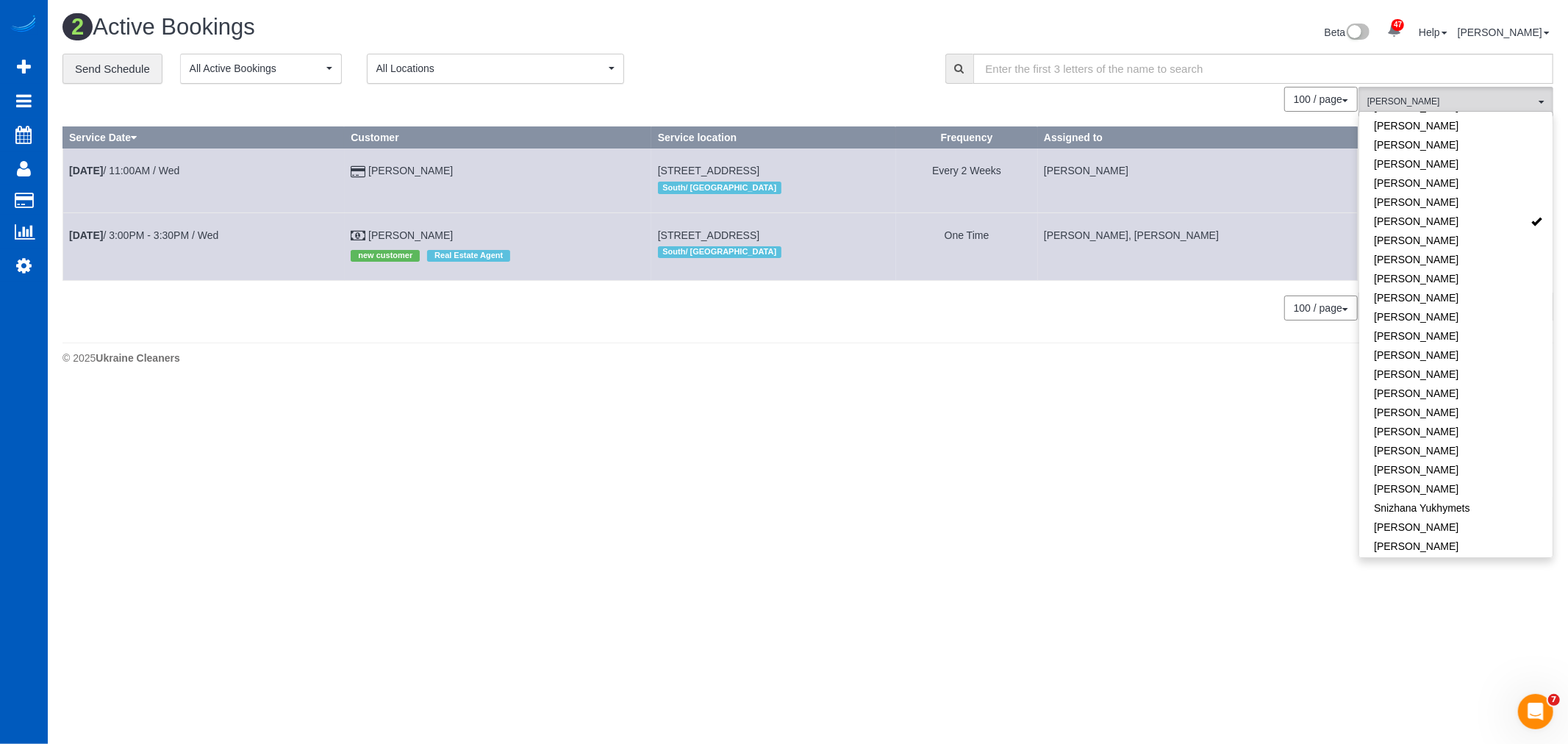
drag, startPoint x: 636, startPoint y: 235, endPoint x: 806, endPoint y: 225, distance: 170.3
click at [806, 225] on td "13831 32nd Ln S, Tukwila, WA 98168 South/ West Seattle" at bounding box center [773, 246] width 244 height 67
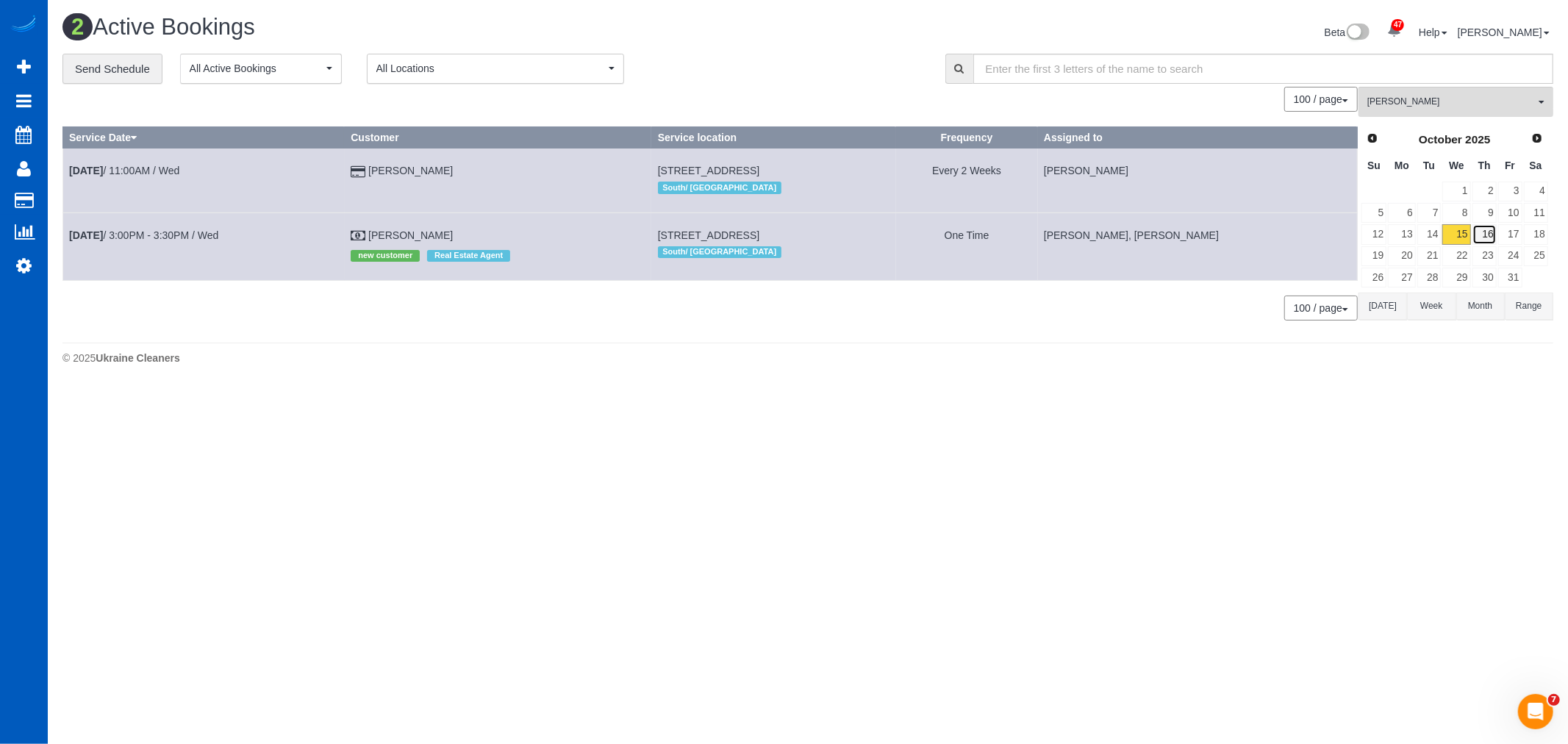
click at [1484, 226] on link "16" at bounding box center [1484, 235] width 24 height 20
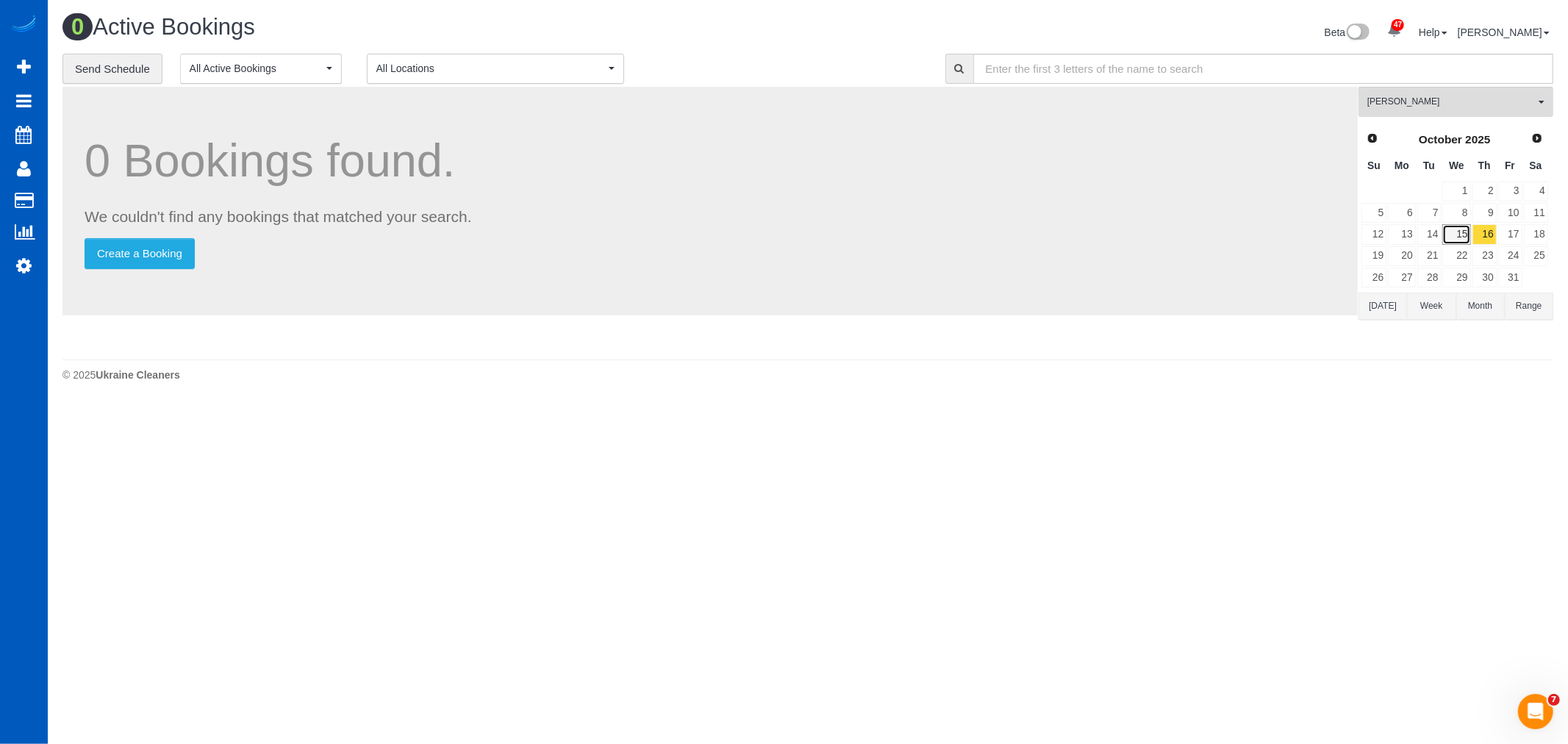
click at [1458, 230] on link "15" at bounding box center [1456, 235] width 28 height 20
click at [1412, 107] on span "[PERSON_NAME]" at bounding box center [1451, 102] width 168 height 13
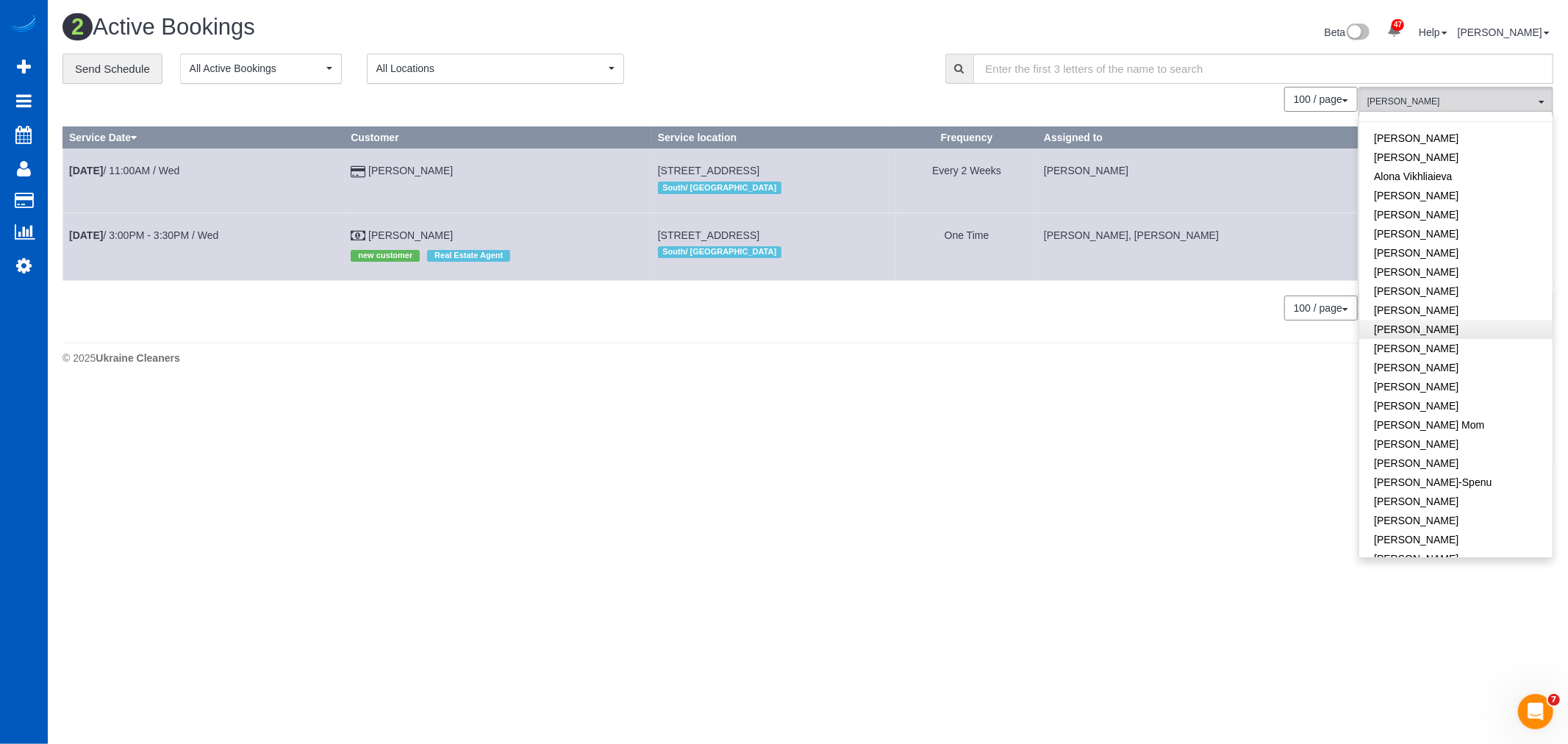
scroll to position [0, 0]
click at [1417, 128] on link "Remove Team Filters" at bounding box center [1456, 125] width 193 height 19
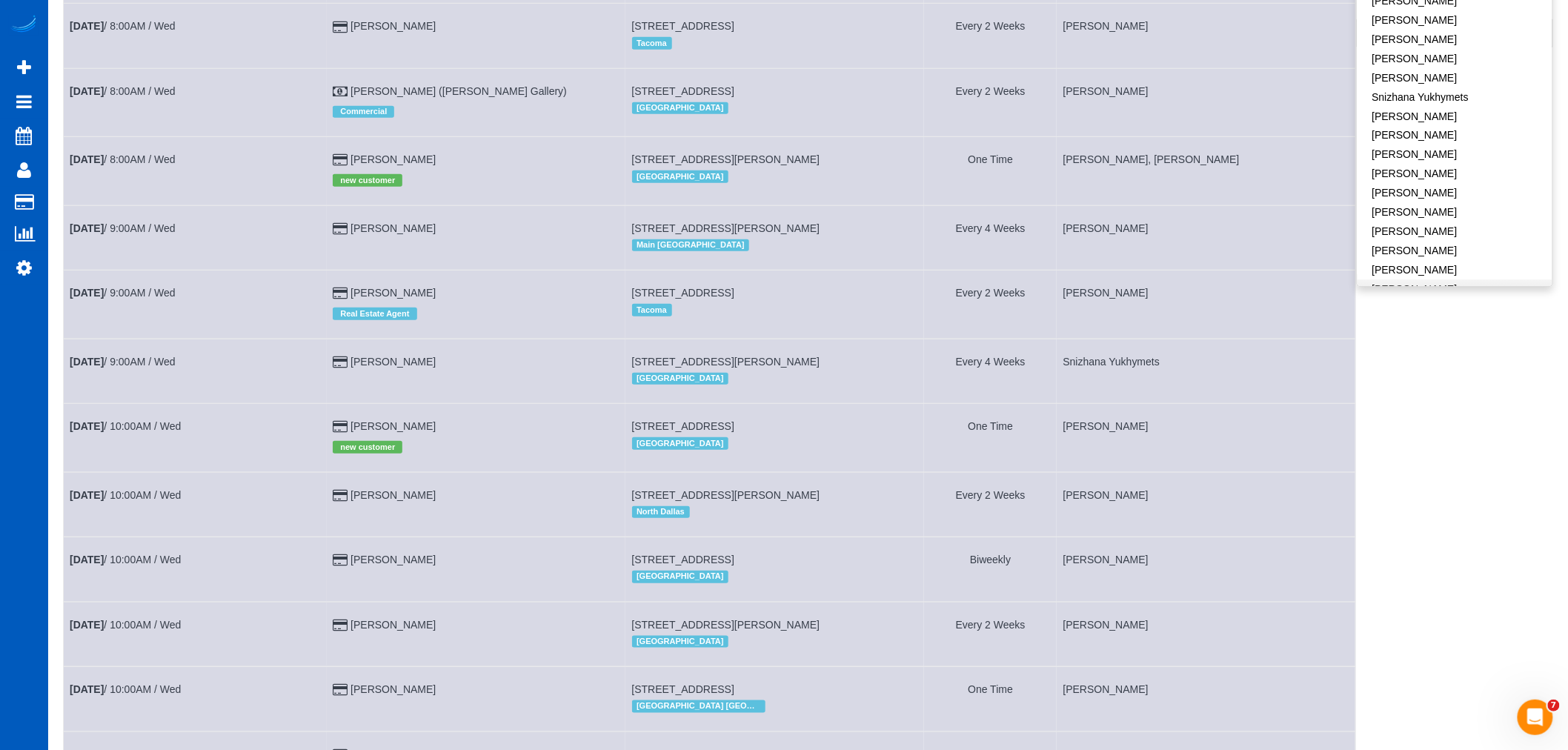
scroll to position [247, 0]
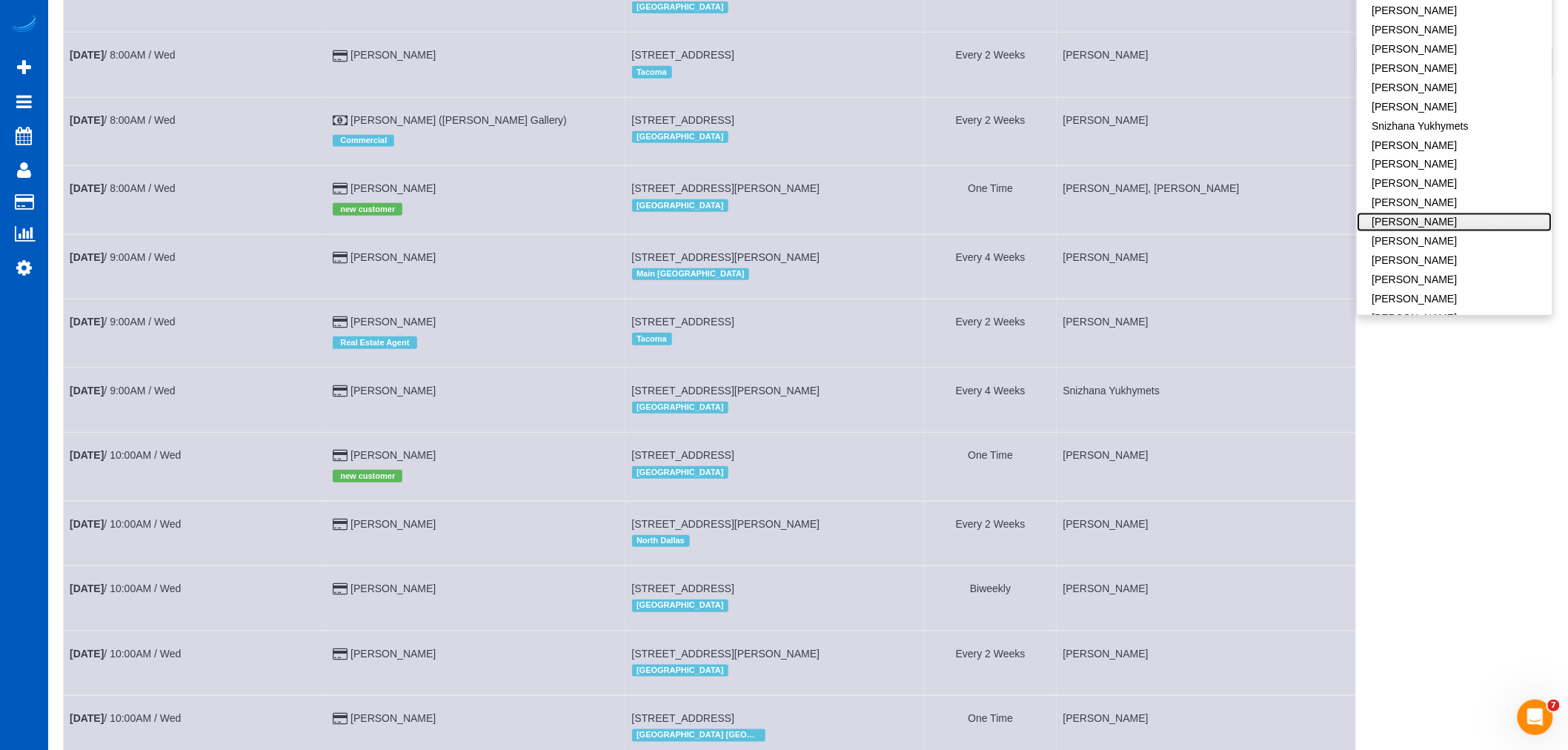
click at [1456, 213] on link "[PERSON_NAME]" at bounding box center [1455, 222] width 195 height 19
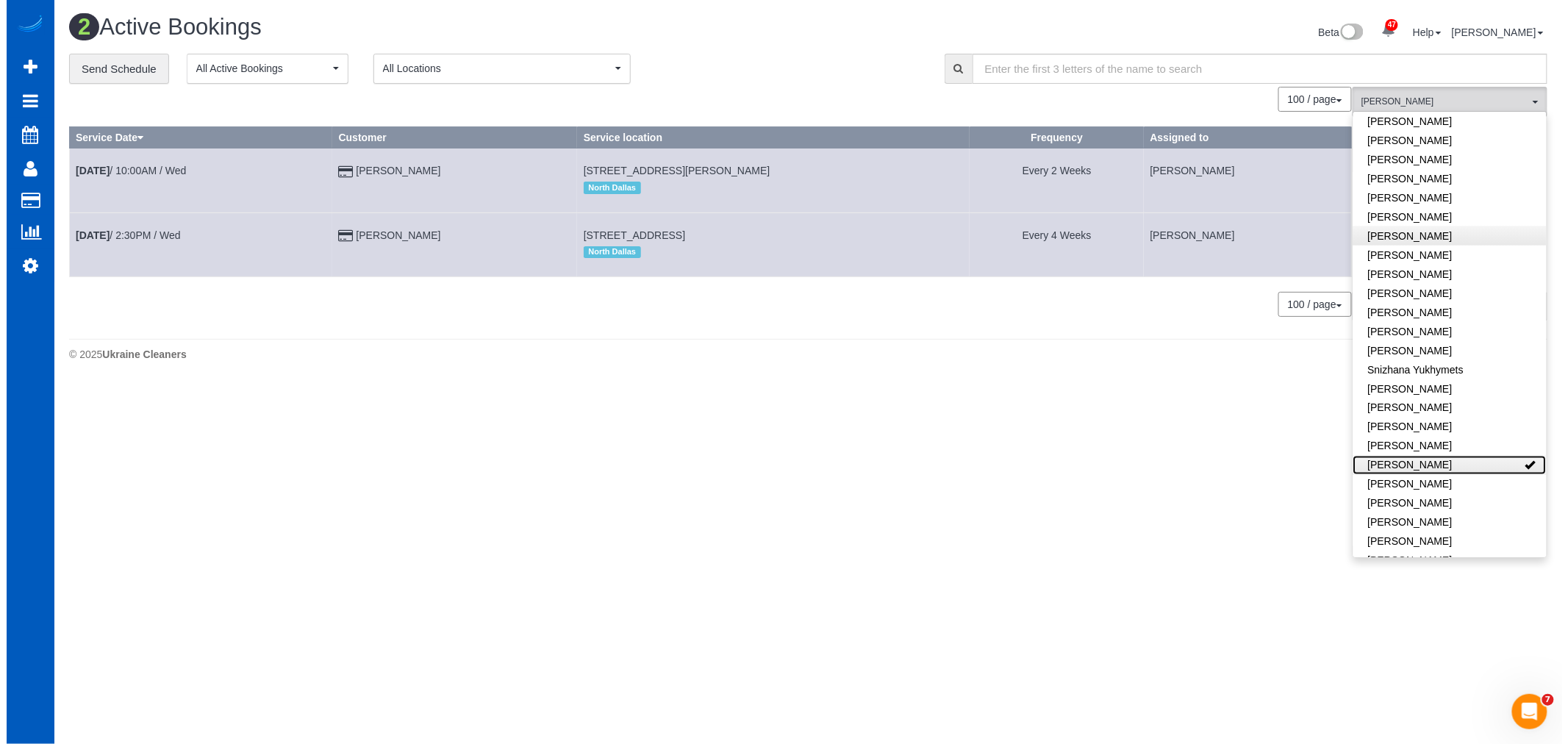
scroll to position [0, 0]
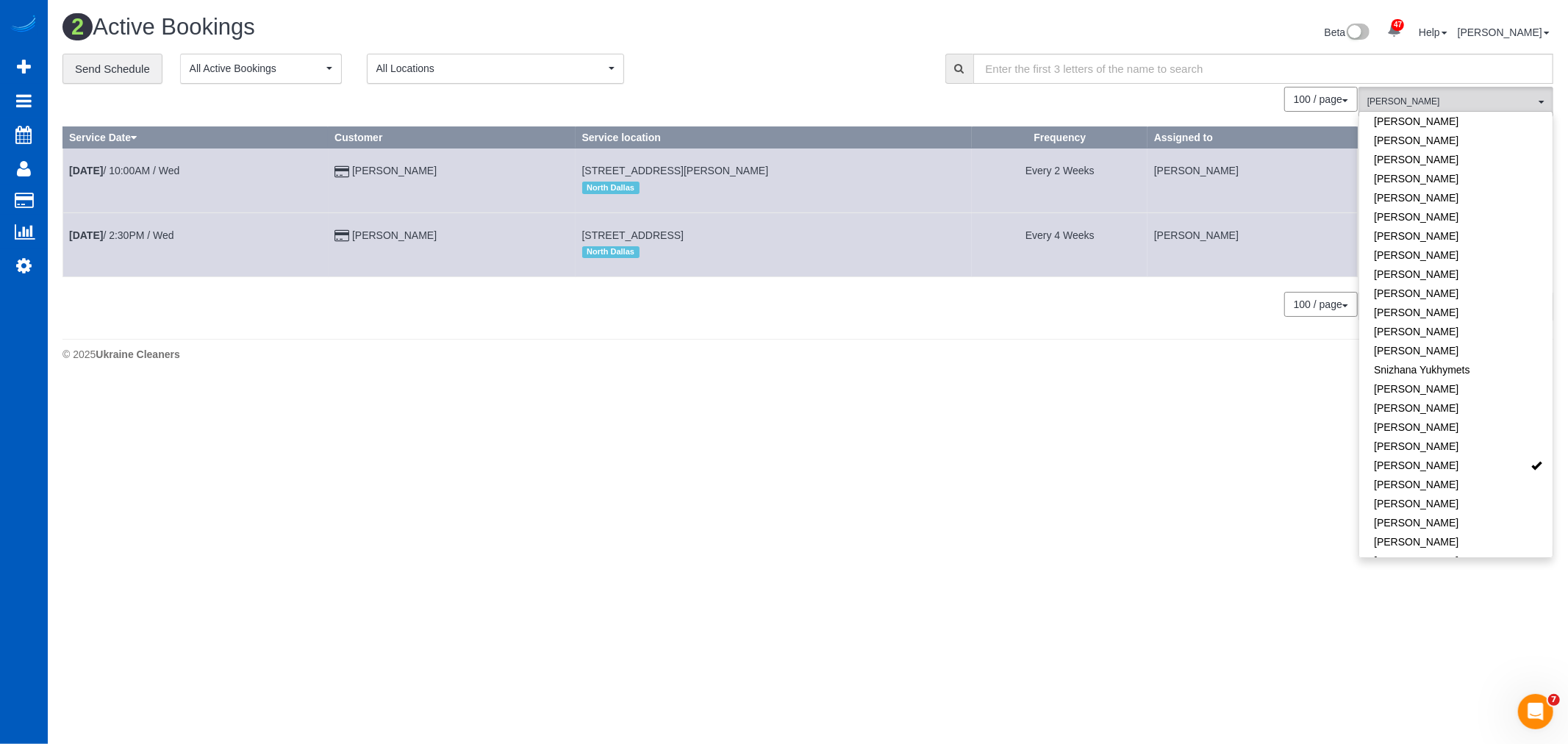
drag, startPoint x: 573, startPoint y: 170, endPoint x: 723, endPoint y: 160, distance: 150.3
click at [723, 160] on td "601 Wills Point Dr, Allen, TX 75013 North Dallas" at bounding box center [773, 180] width 396 height 64
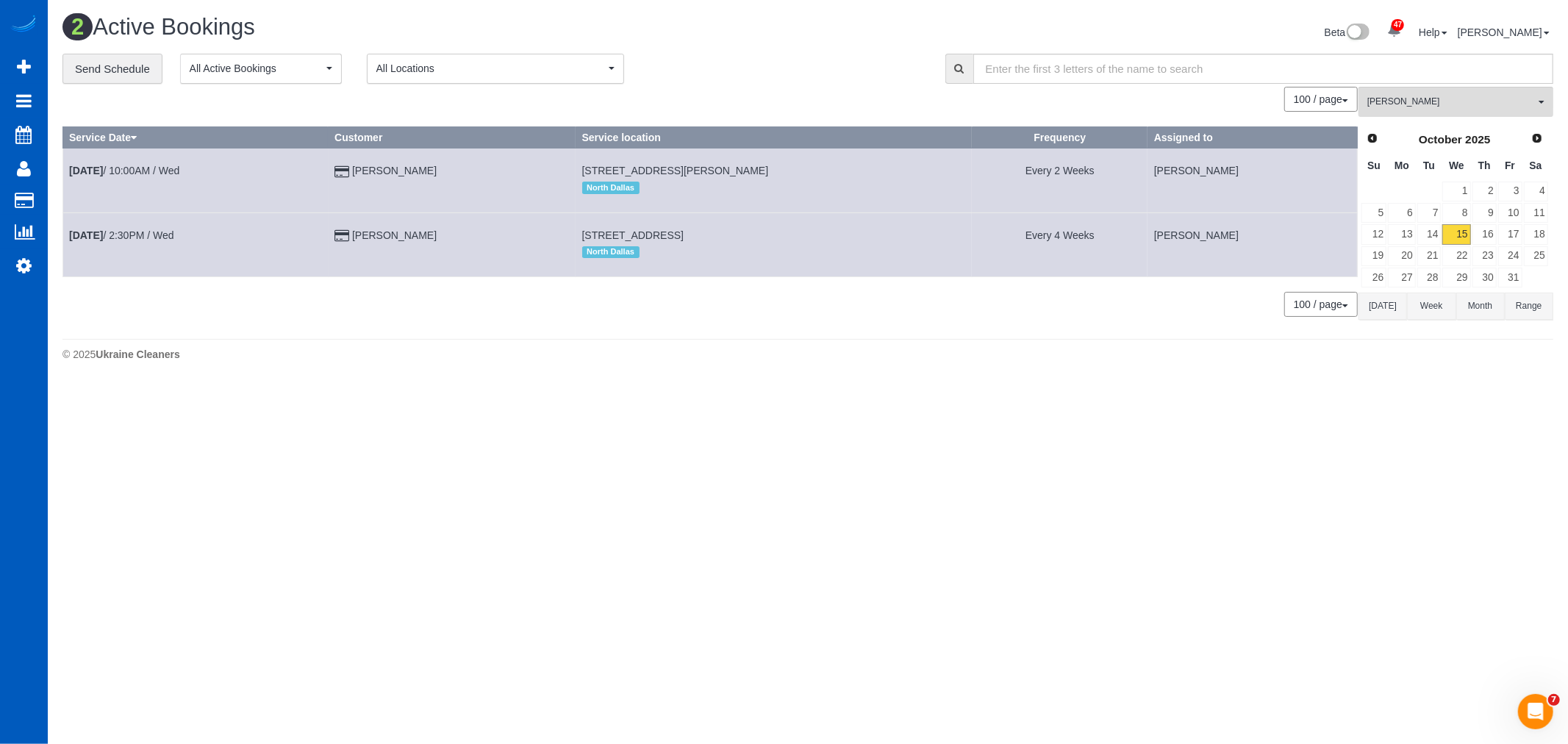
drag, startPoint x: 566, startPoint y: 168, endPoint x: 792, endPoint y: 162, distance: 226.1
click at [792, 162] on td "601 Wills Point Dr, Allen, TX 75013 North Dallas" at bounding box center [773, 180] width 396 height 64
copy span "601 Wills Point Dr, Allen, TX 75013"
drag, startPoint x: 565, startPoint y: 229, endPoint x: 780, endPoint y: 221, distance: 215.1
click at [780, 221] on td "2724 Poplar Dr, Flower Mound, TX 75028 North Dallas" at bounding box center [773, 244] width 396 height 64
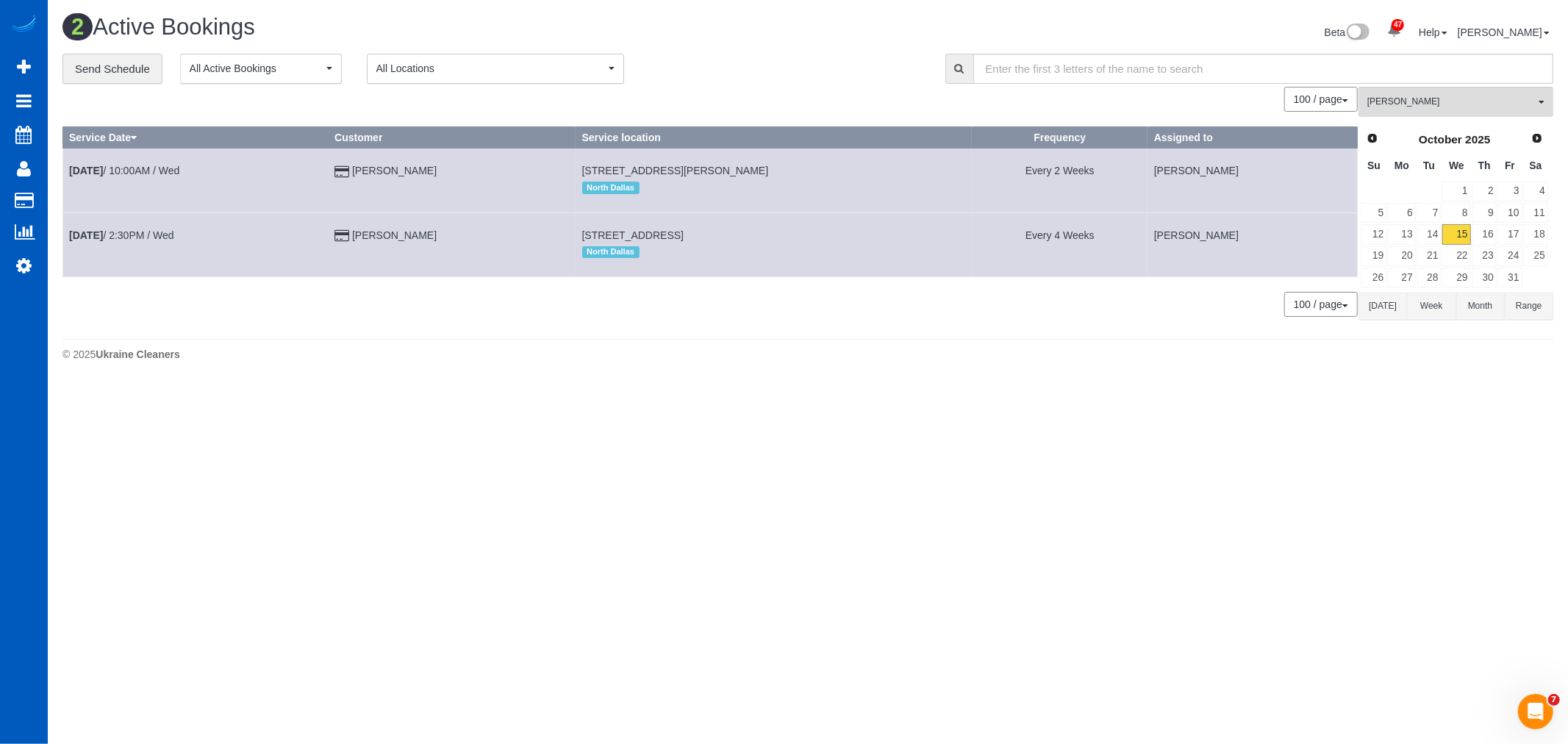
copy span "2724 Poplar Dr, Flower Mound, TX 75028"
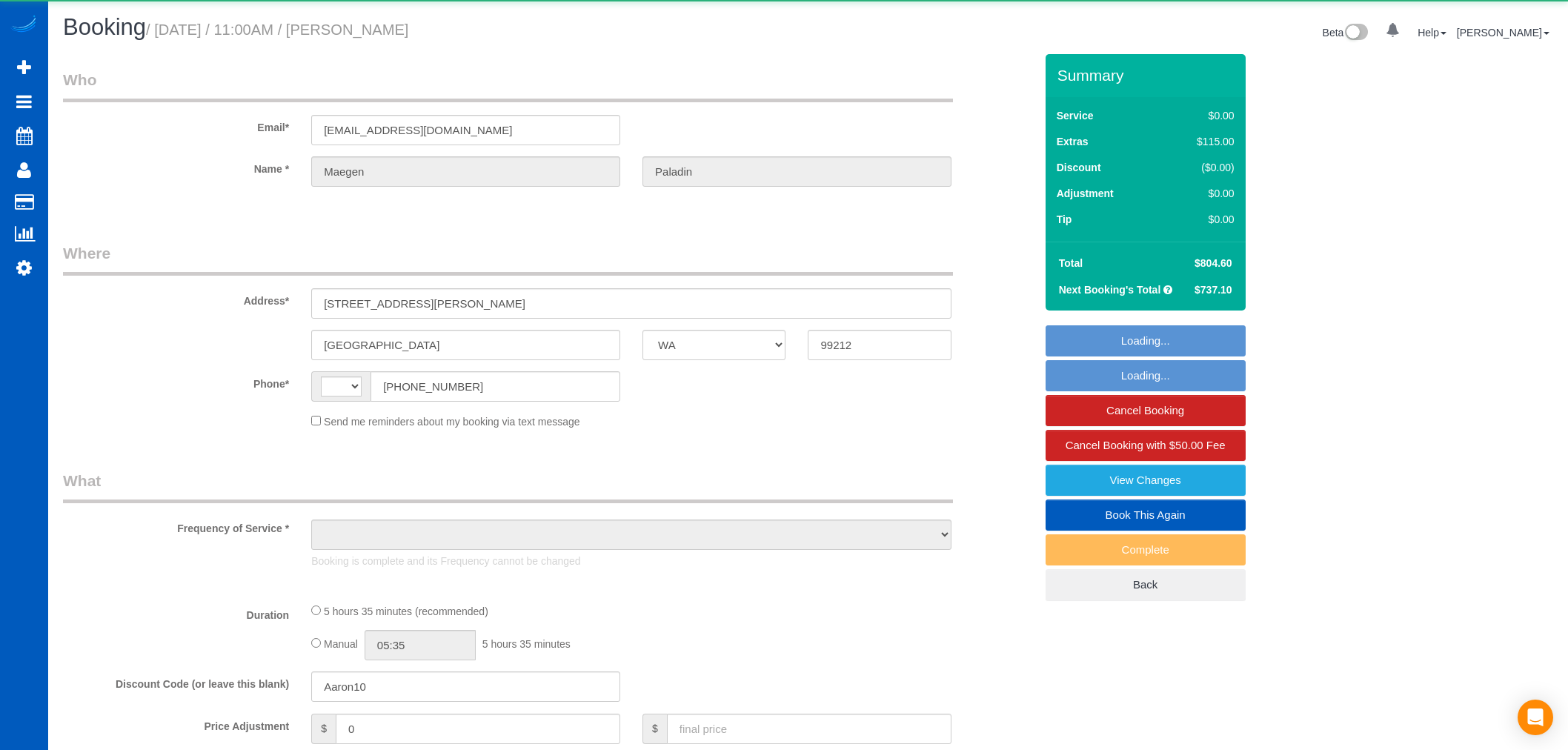
select select "WA"
select select "string:[GEOGRAPHIC_DATA]"
select select "object:1114"
select select "string:fspay-c16e3978-caa4-4e93-bdfc-d9cf4d3083b3"
select select "199"
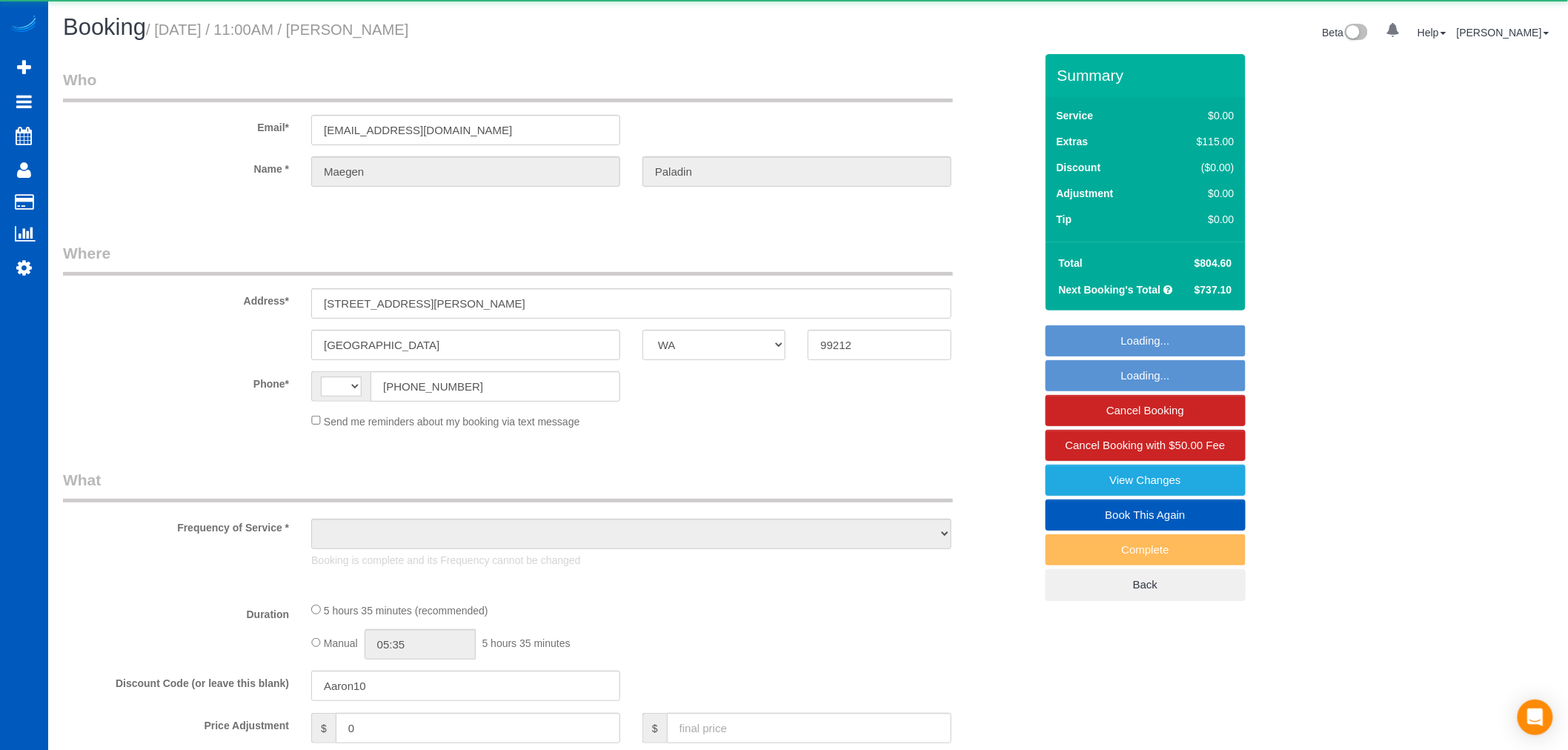
select select "5001"
select select "3"
select select "4"
select select "spot1"
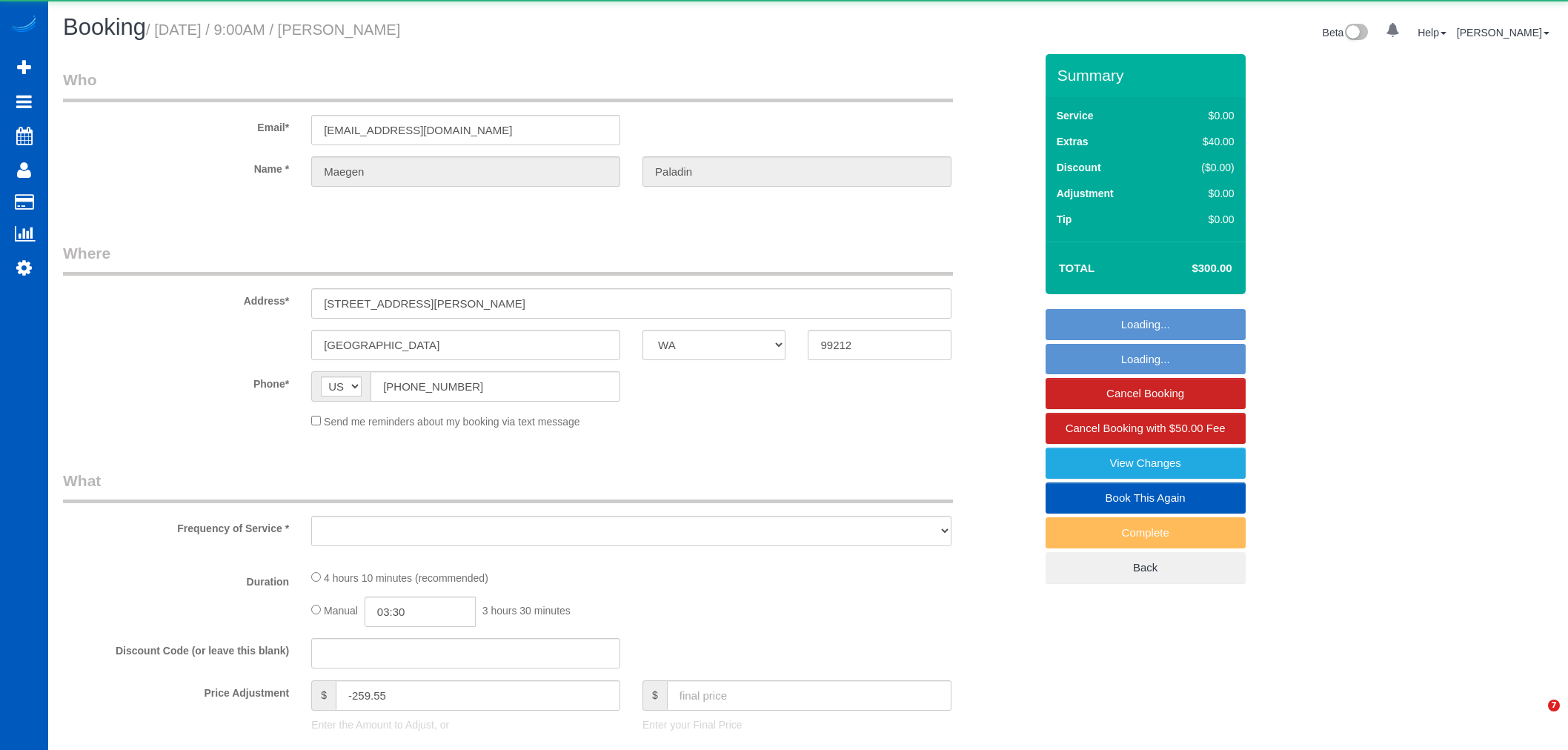
select select "WA"
select select "object:1104"
select select "string:fspay-c16e3978-caa4-4e93-bdfc-d9cf4d3083b3"
select select "199"
select select "5001"
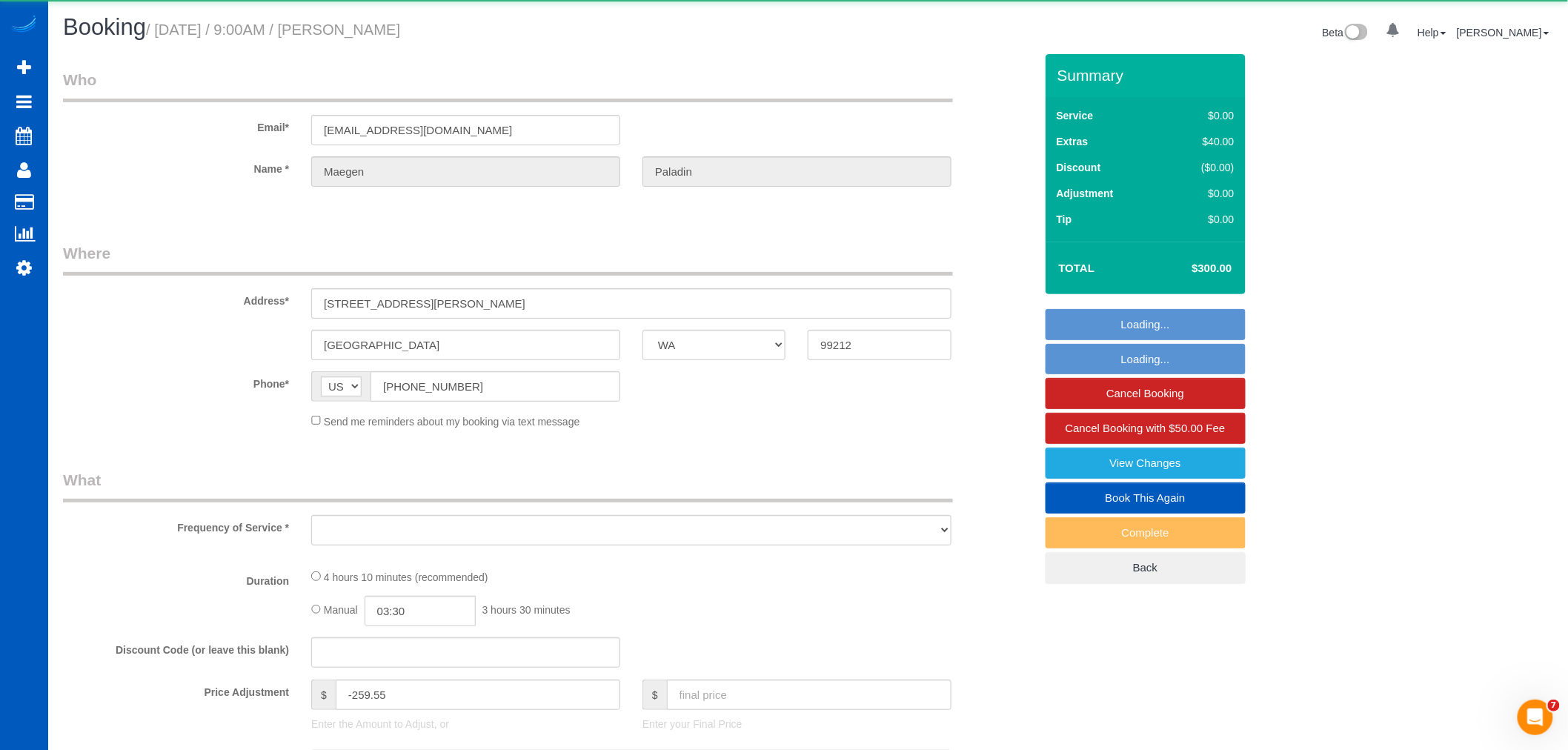
select select "5"
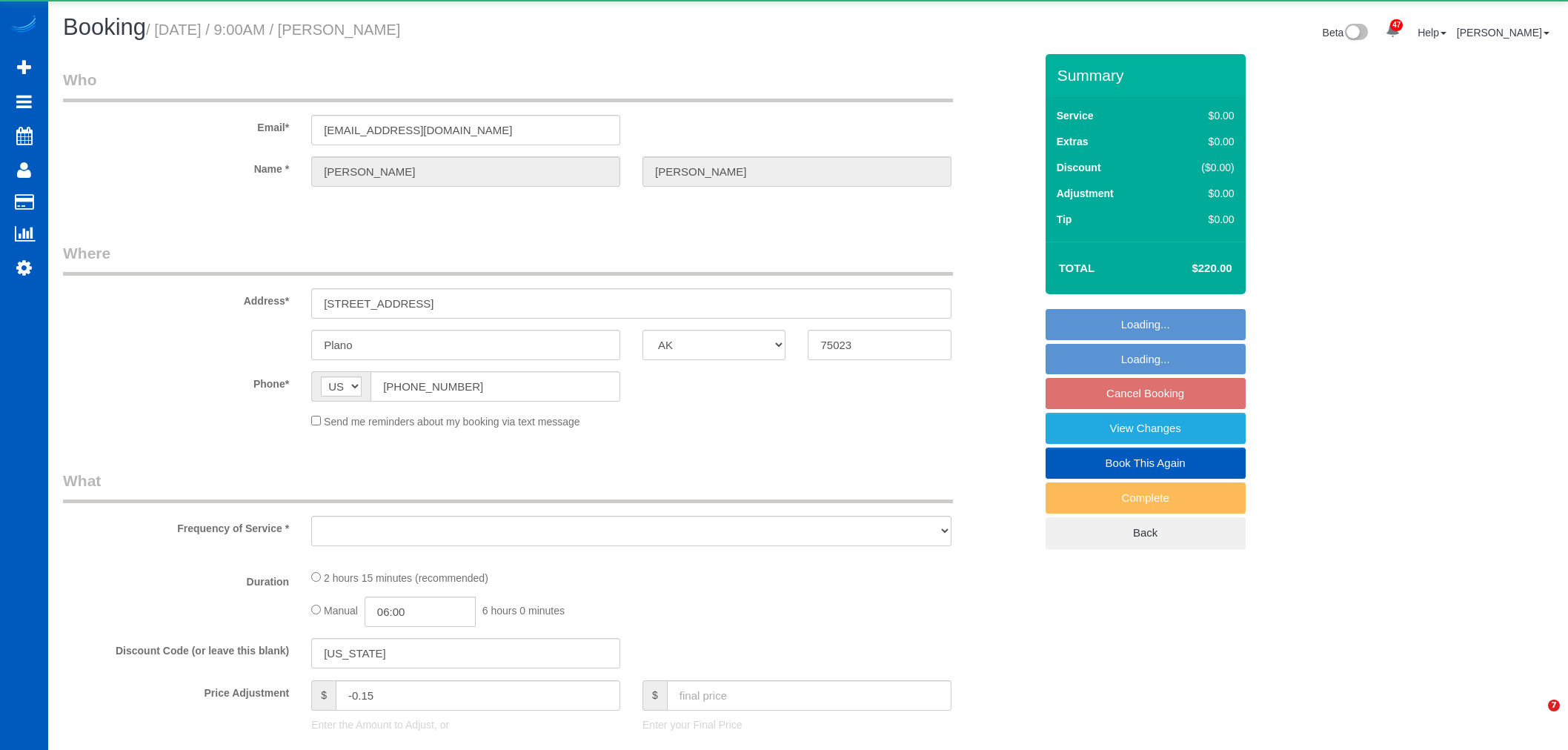
select select "[GEOGRAPHIC_DATA]"
select select "199"
select select "2001"
select select "3"
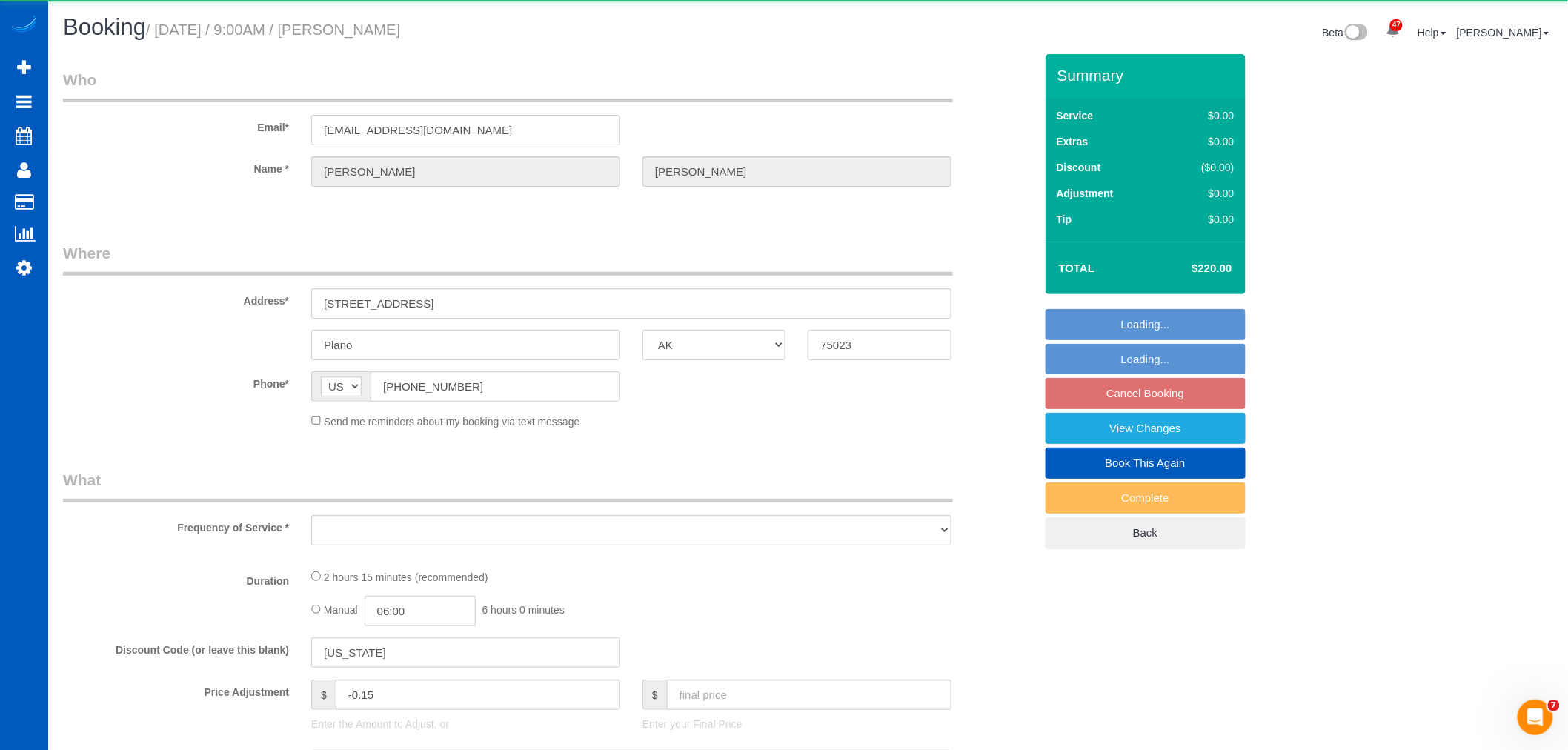
select select "number:8"
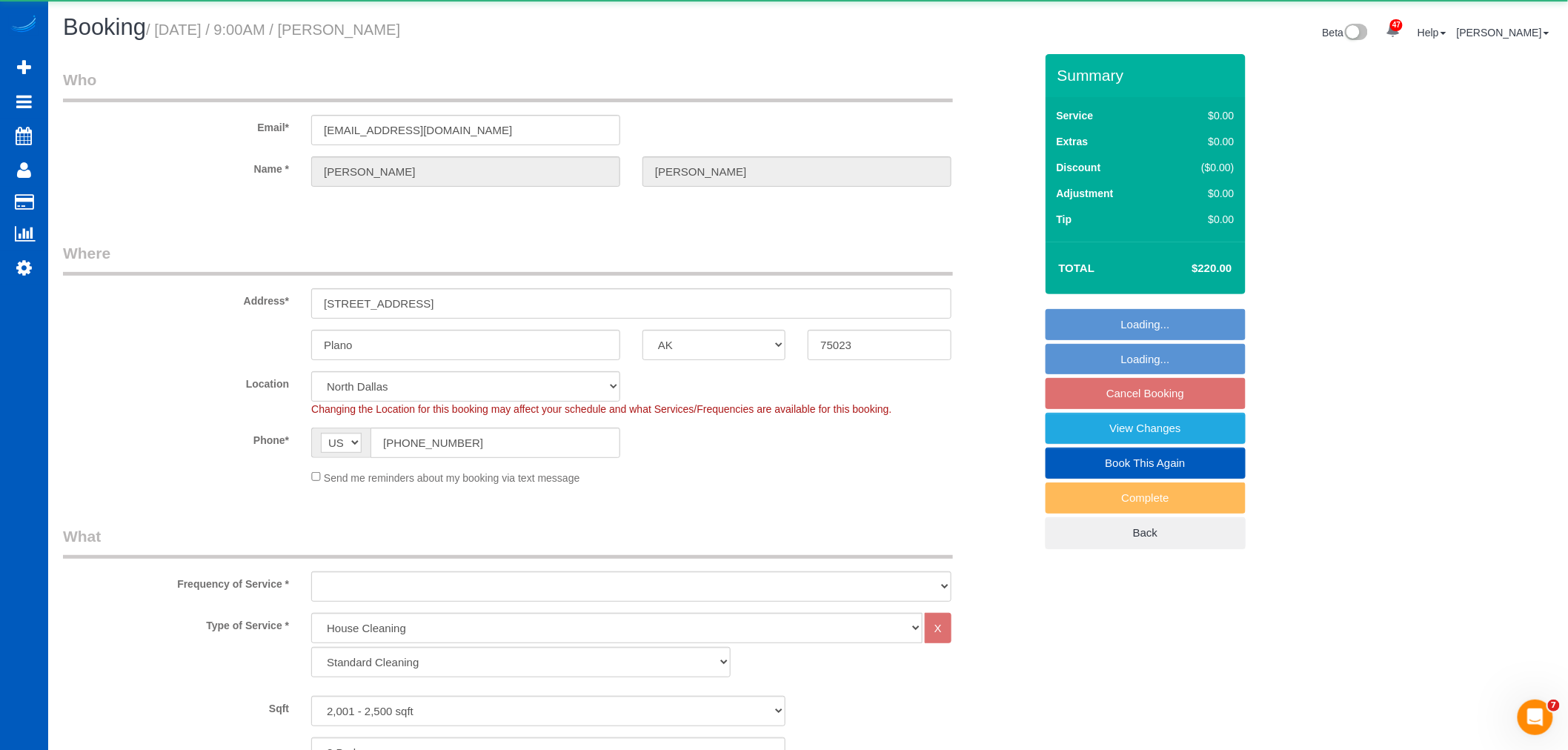
select select "object:43515"
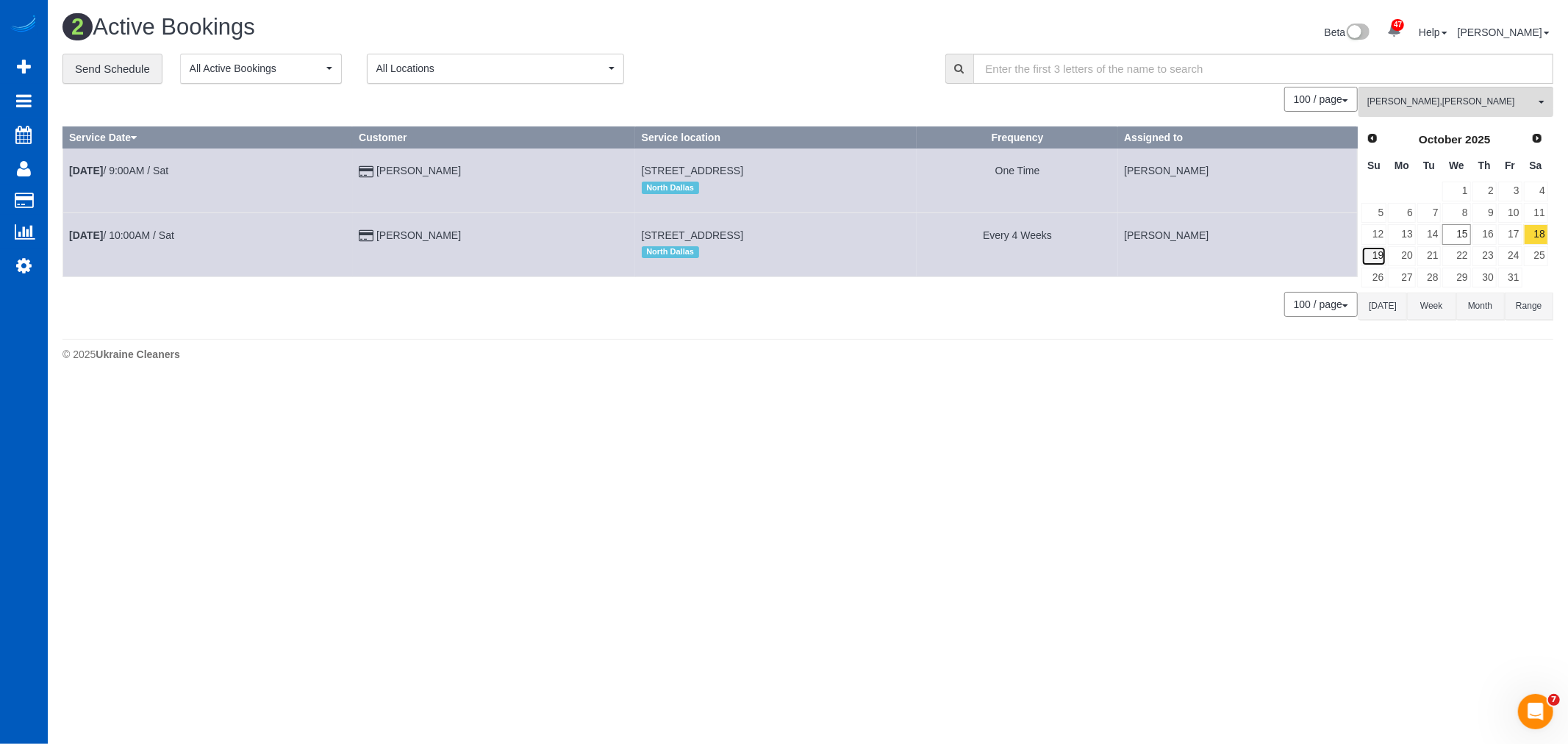
click at [1376, 261] on link "19" at bounding box center [1374, 256] width 25 height 20
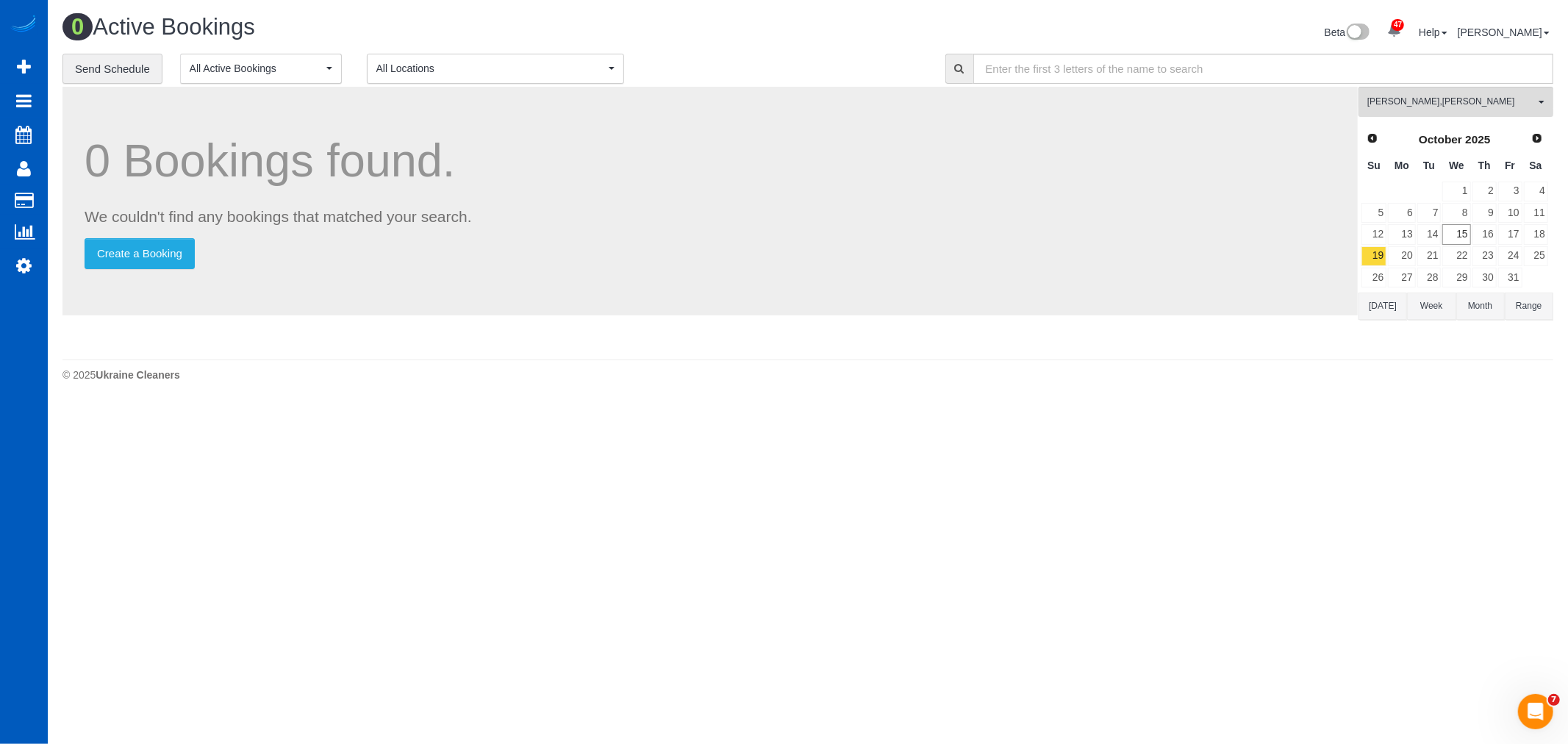
click at [1549, 234] on div "Prev Next October 2025 Su Mo Tu We Th Fr Sa 1 2 3 4 5 6 7 8 9 10 11 12 13 14 15…" at bounding box center [1455, 208] width 192 height 168
click at [1545, 235] on link "18" at bounding box center [1536, 235] width 24 height 20
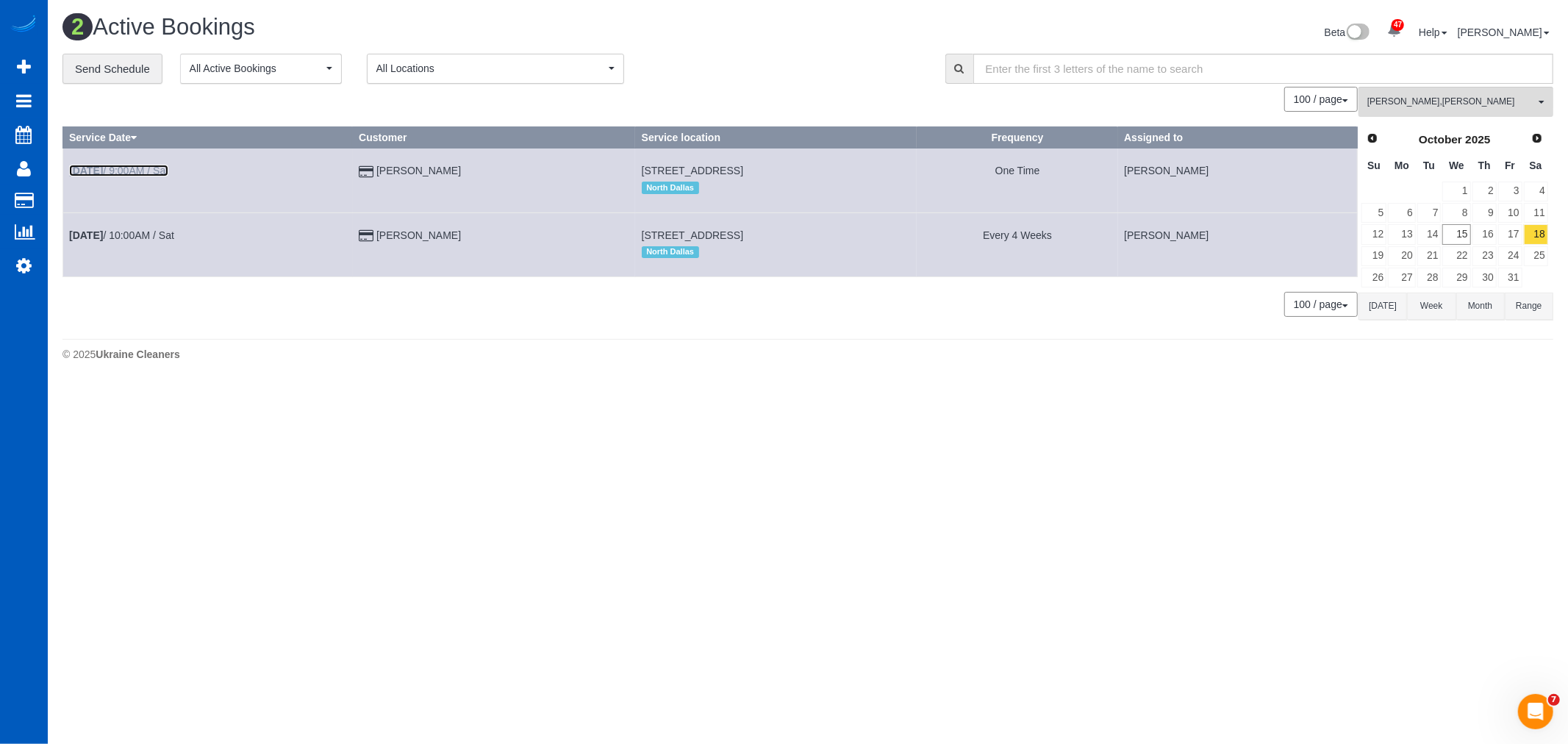
click at [103, 166] on b "[DATE]" at bounding box center [86, 170] width 34 height 12
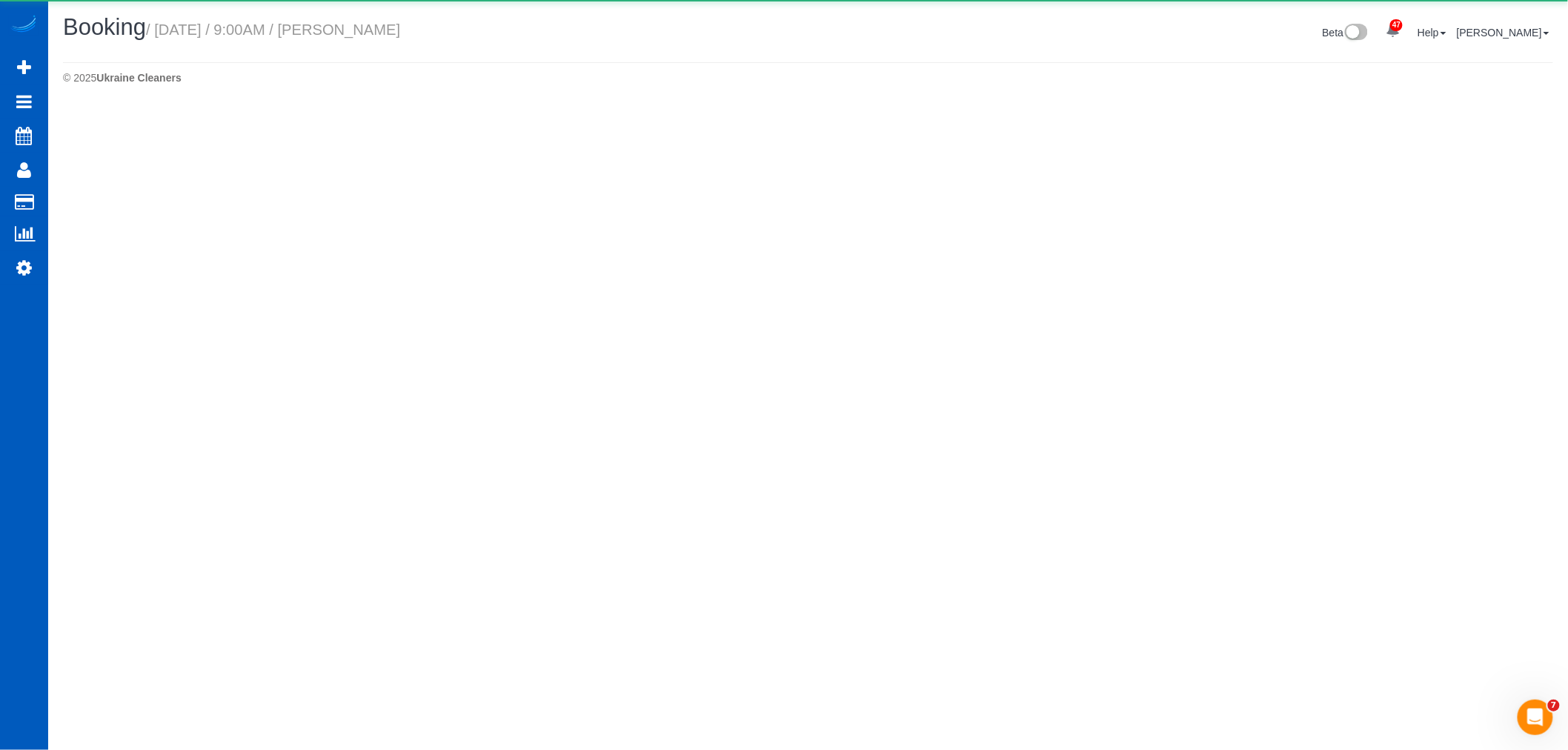
select select "[GEOGRAPHIC_DATA]"
select select "number:8"
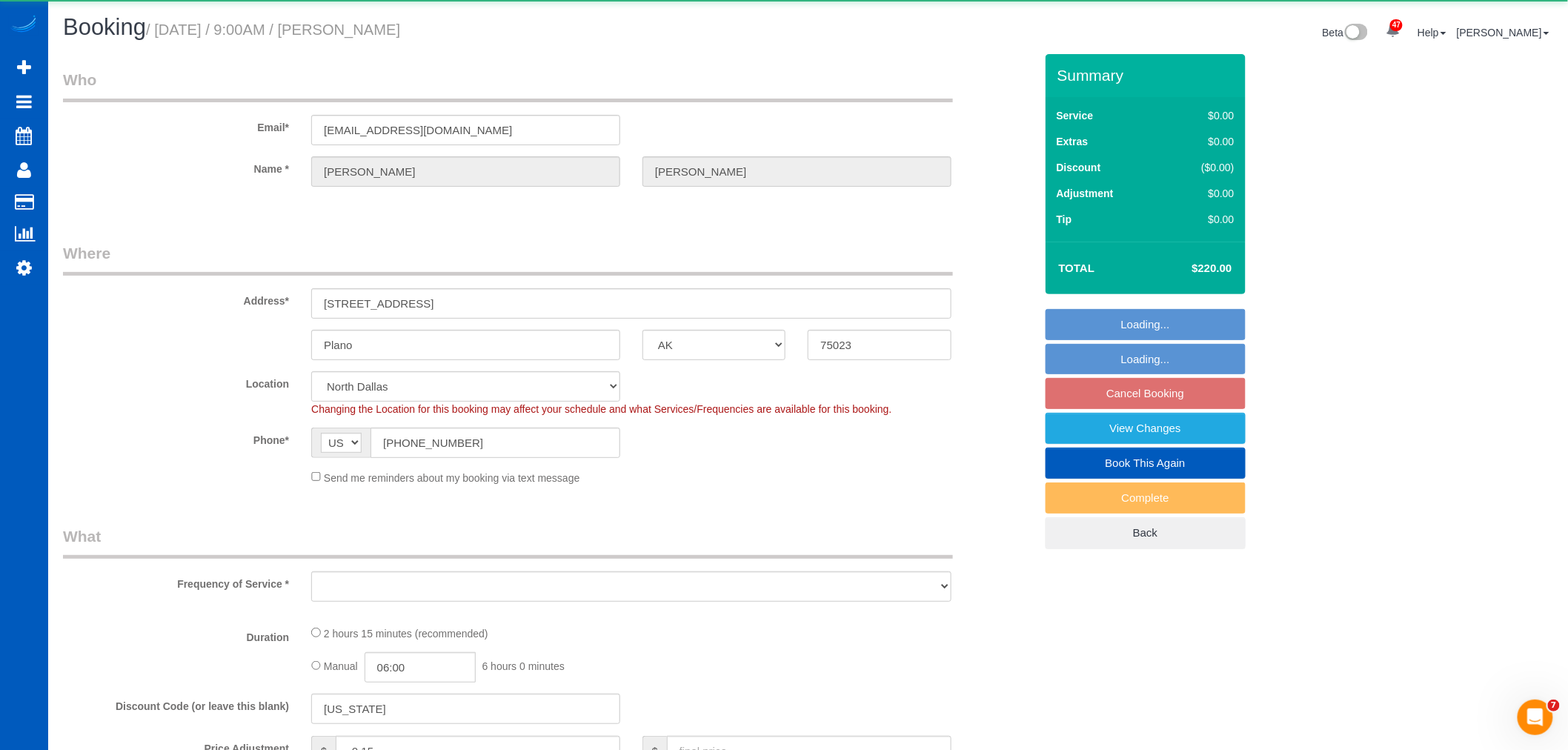
select select "object:44225"
select select "199"
select select "2001"
select select "3"
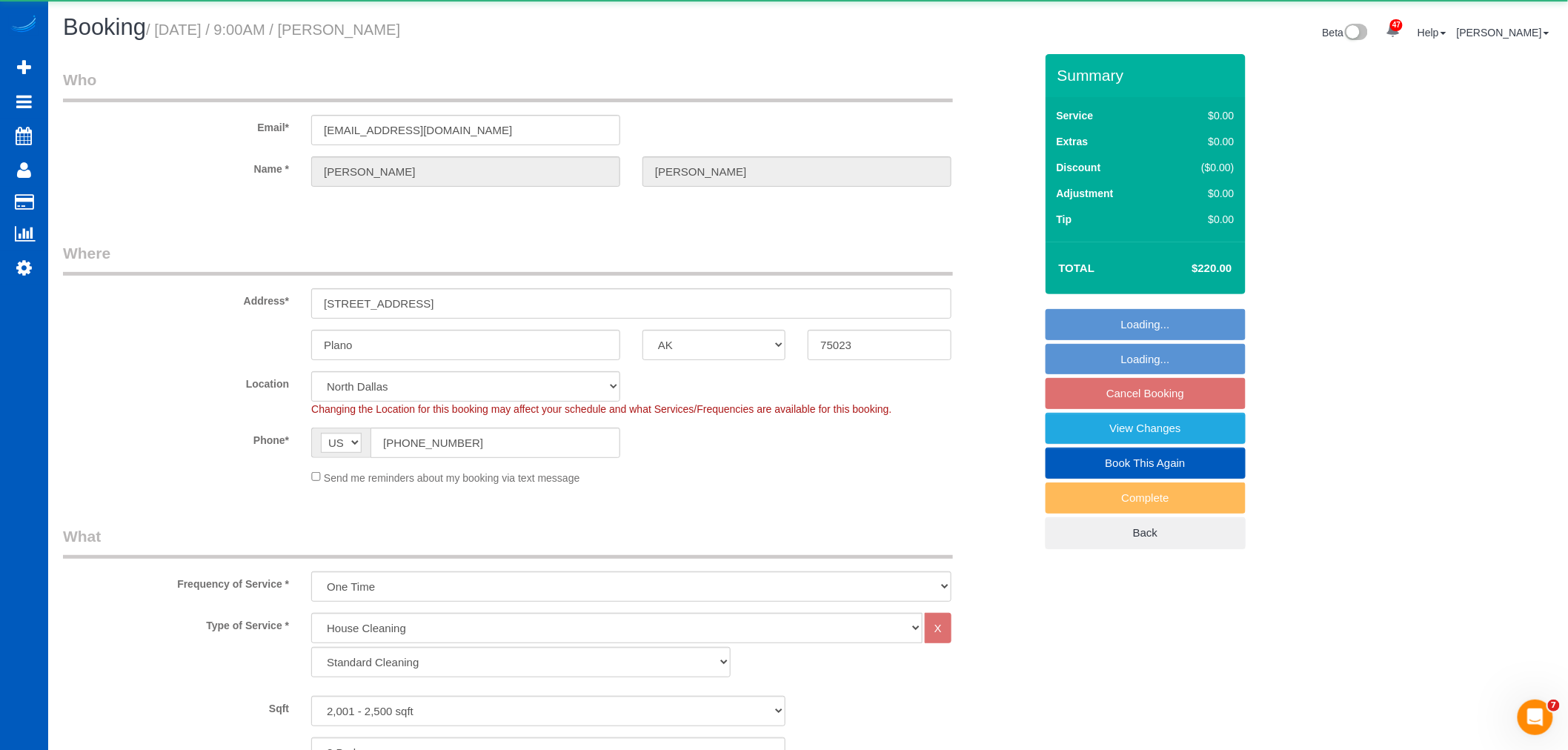
select select "2001"
select select "3"
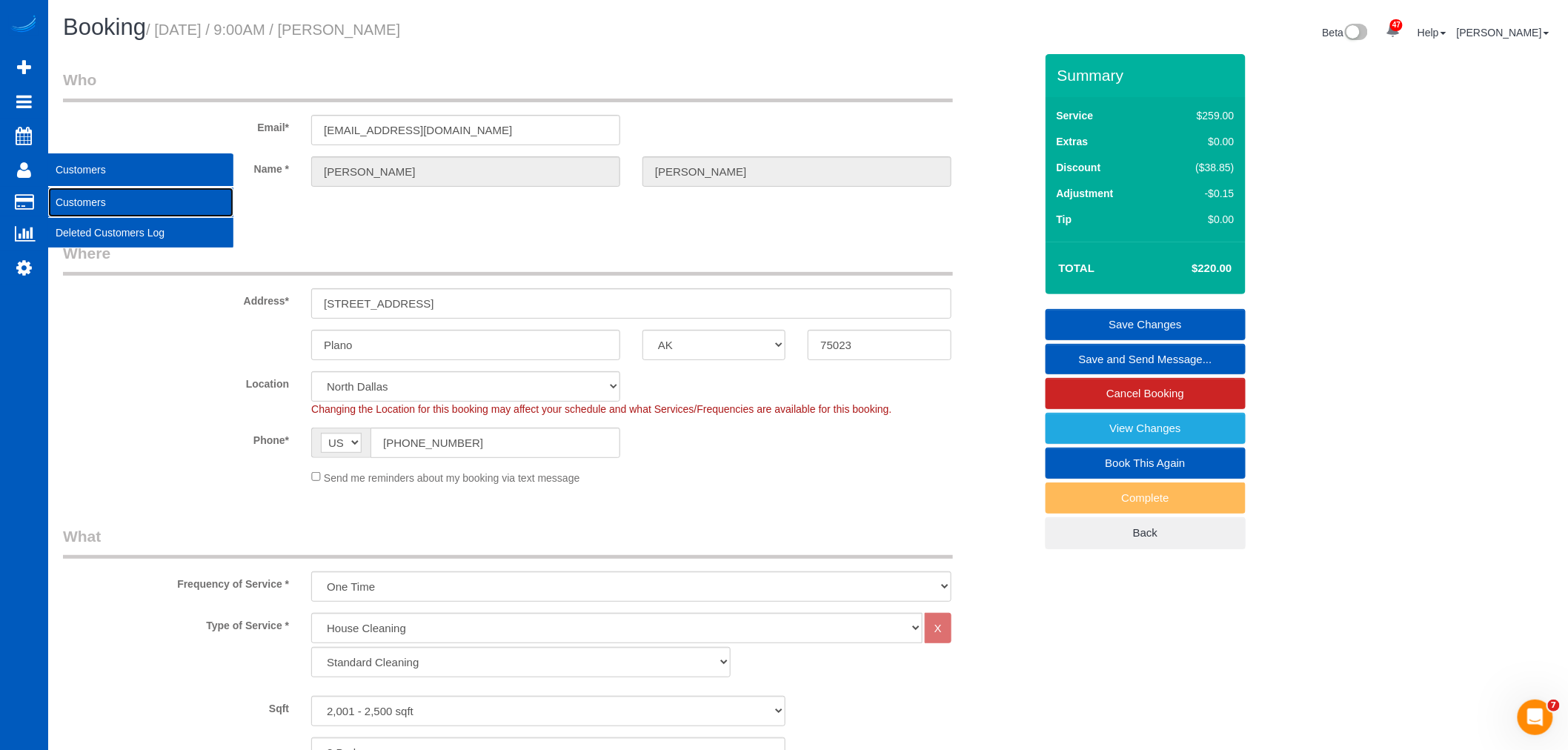
click at [59, 197] on link "Customers" at bounding box center [140, 202] width 186 height 30
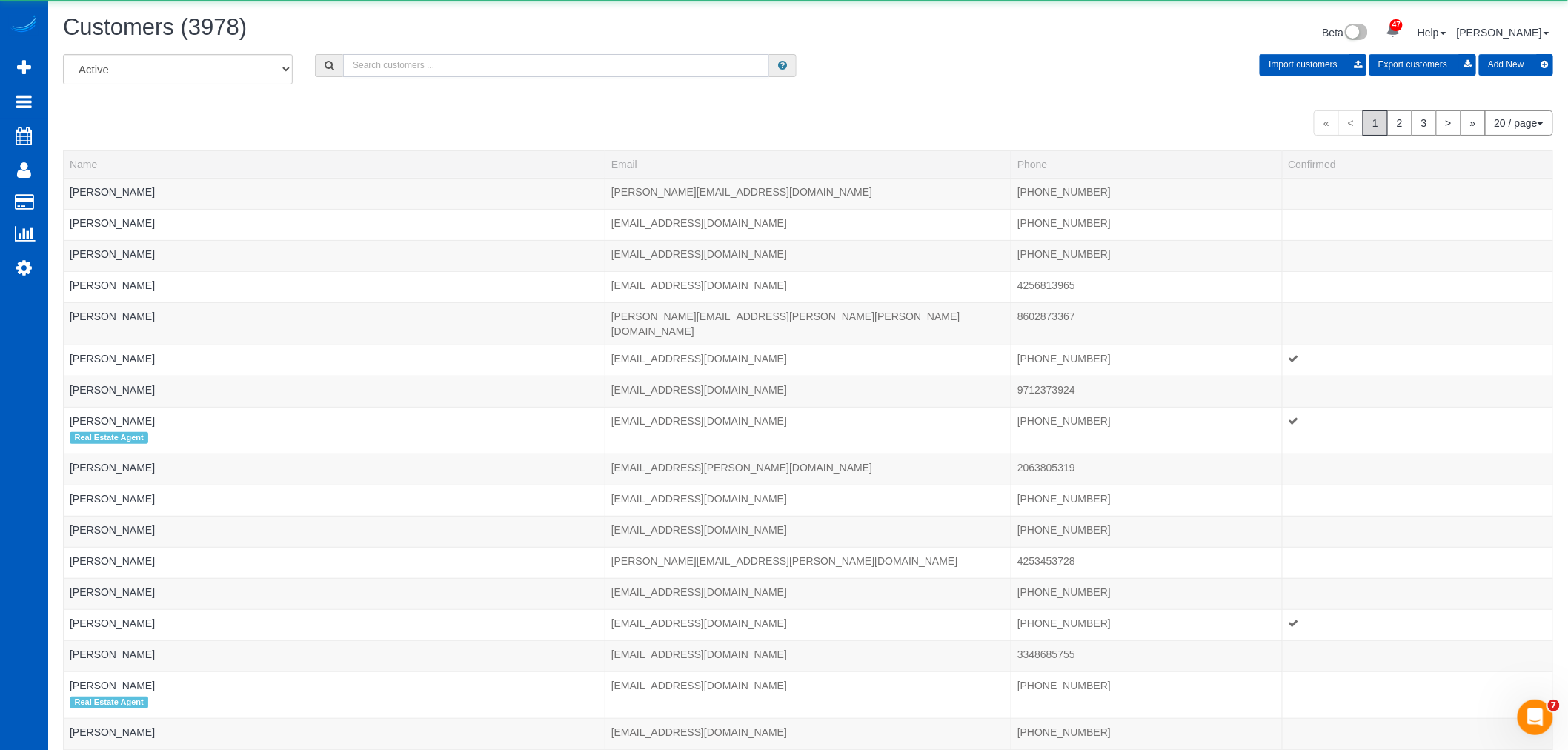
click at [391, 72] on input "text" at bounding box center [556, 65] width 426 height 23
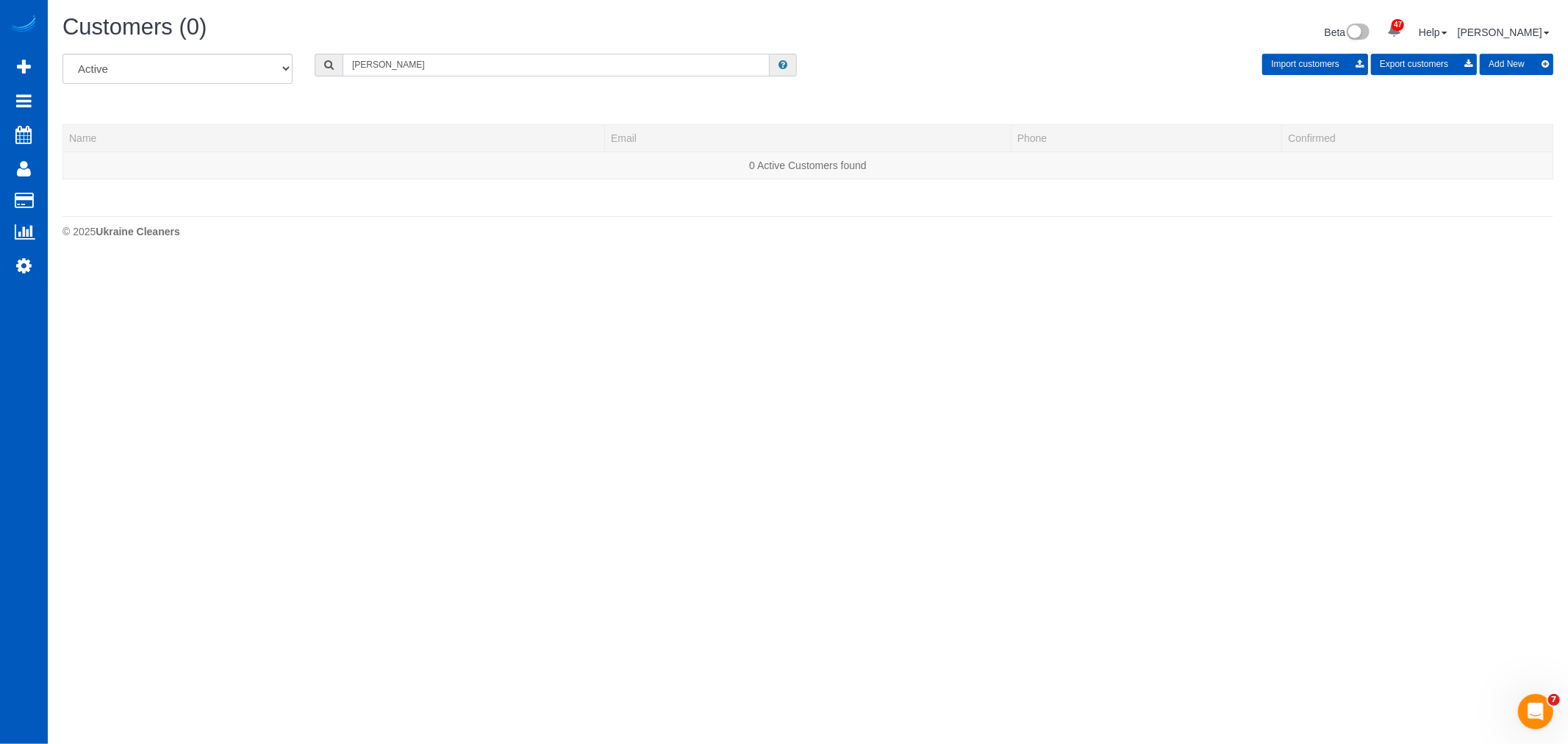
drag, startPoint x: 408, startPoint y: 63, endPoint x: 392, endPoint y: 77, distance: 21.3
click at [392, 77] on div "All Active Archived allison hight Import customers Export customers Add New" at bounding box center [807, 75] width 1513 height 41
drag, startPoint x: 408, startPoint y: 63, endPoint x: 365, endPoint y: 75, distance: 44.6
click at [365, 75] on input "allison hight" at bounding box center [556, 65] width 427 height 22
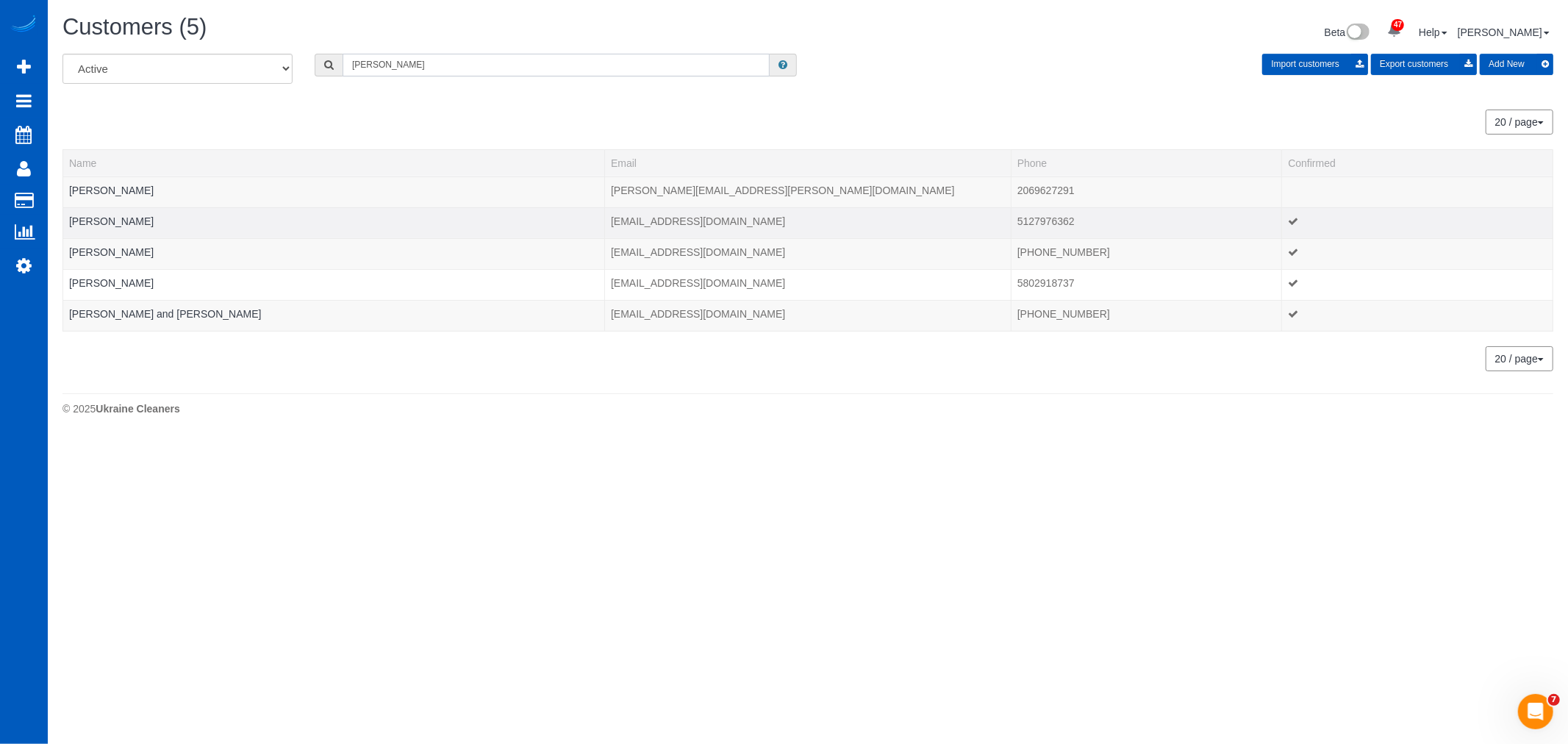
type input "alison"
click at [111, 228] on td "Alison Hight" at bounding box center [333, 223] width 542 height 31
click at [110, 225] on link "Alison Hight" at bounding box center [111, 221] width 84 height 12
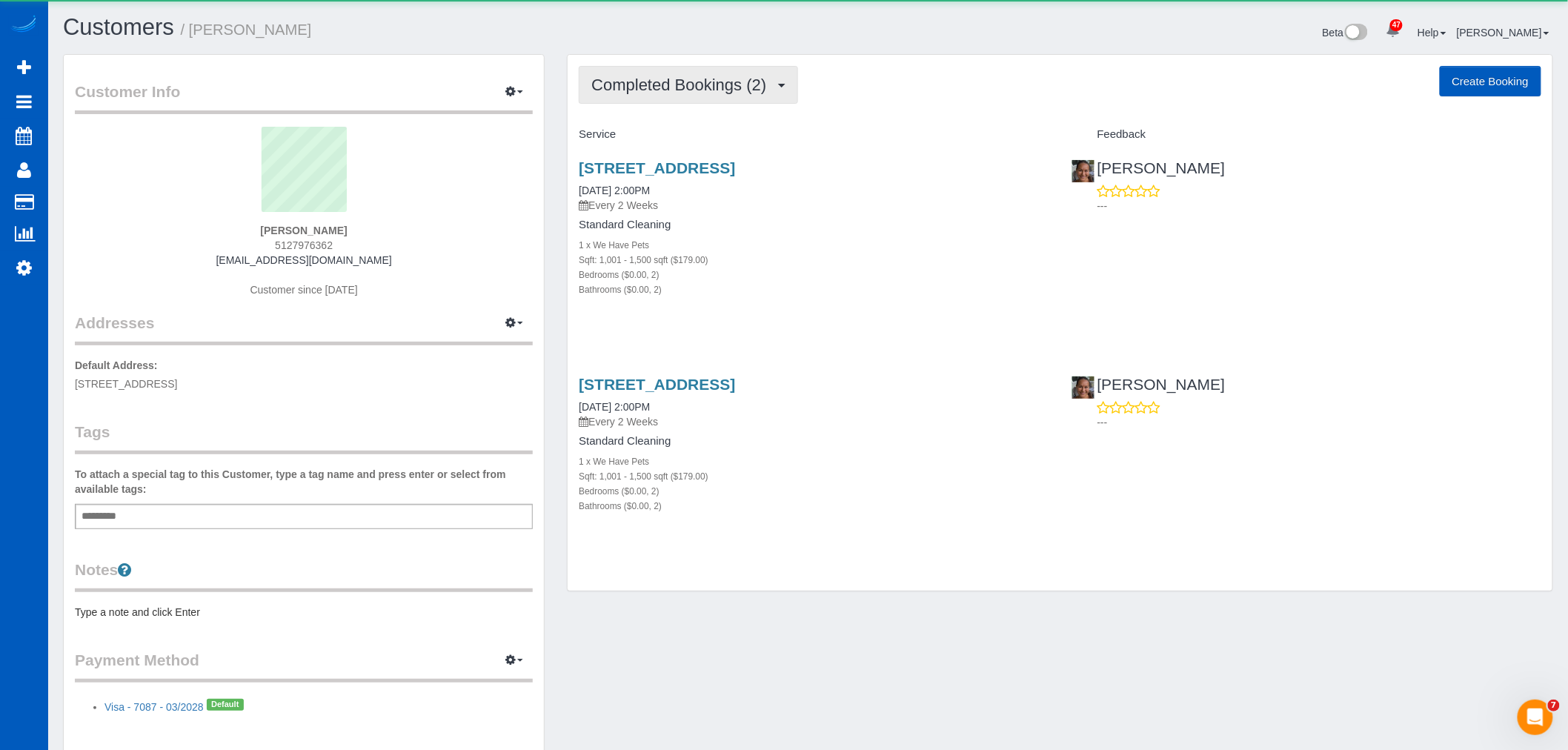
click at [694, 96] on button "Completed Bookings (2)" at bounding box center [688, 85] width 219 height 38
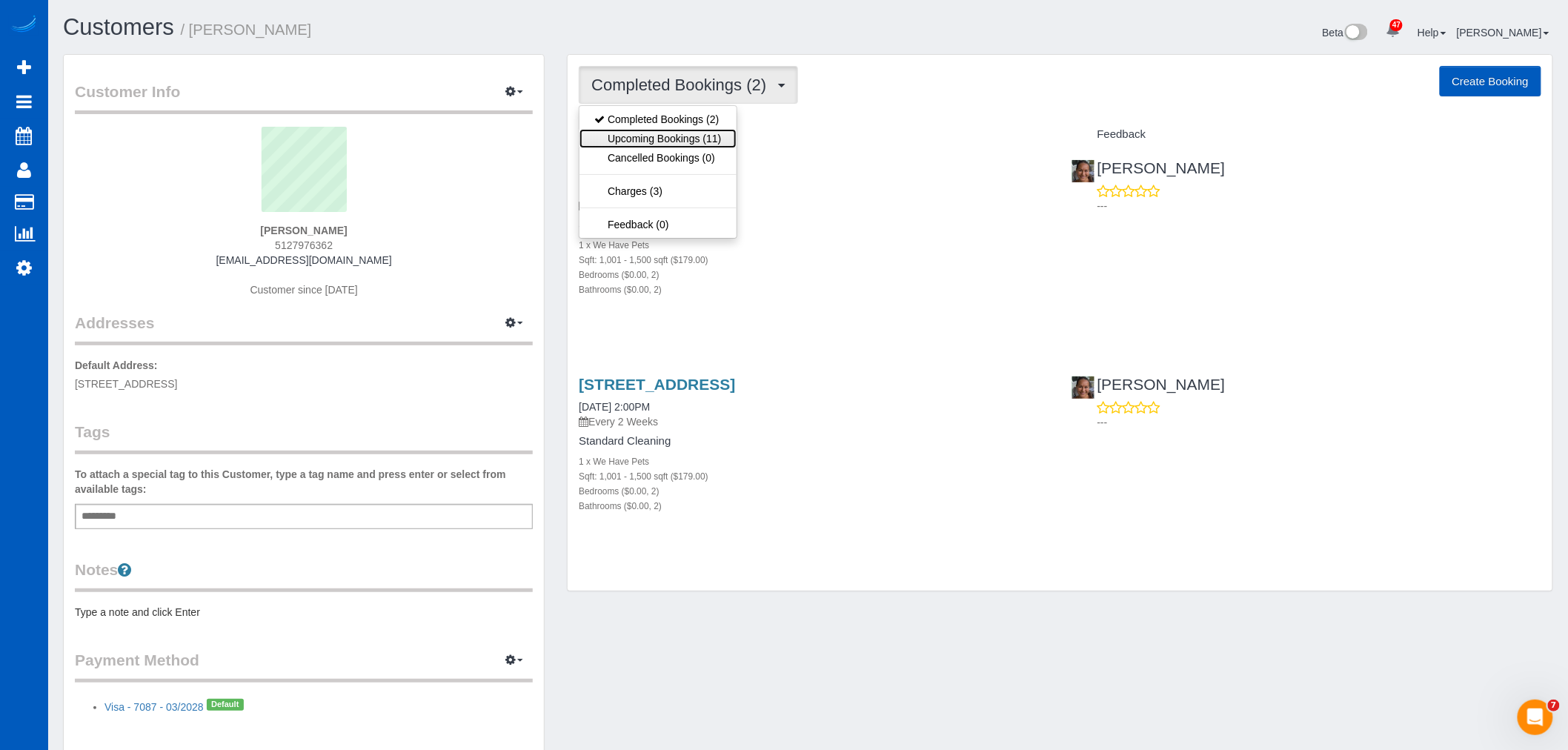
click at [684, 142] on link "Upcoming Bookings (11)" at bounding box center [657, 138] width 157 height 19
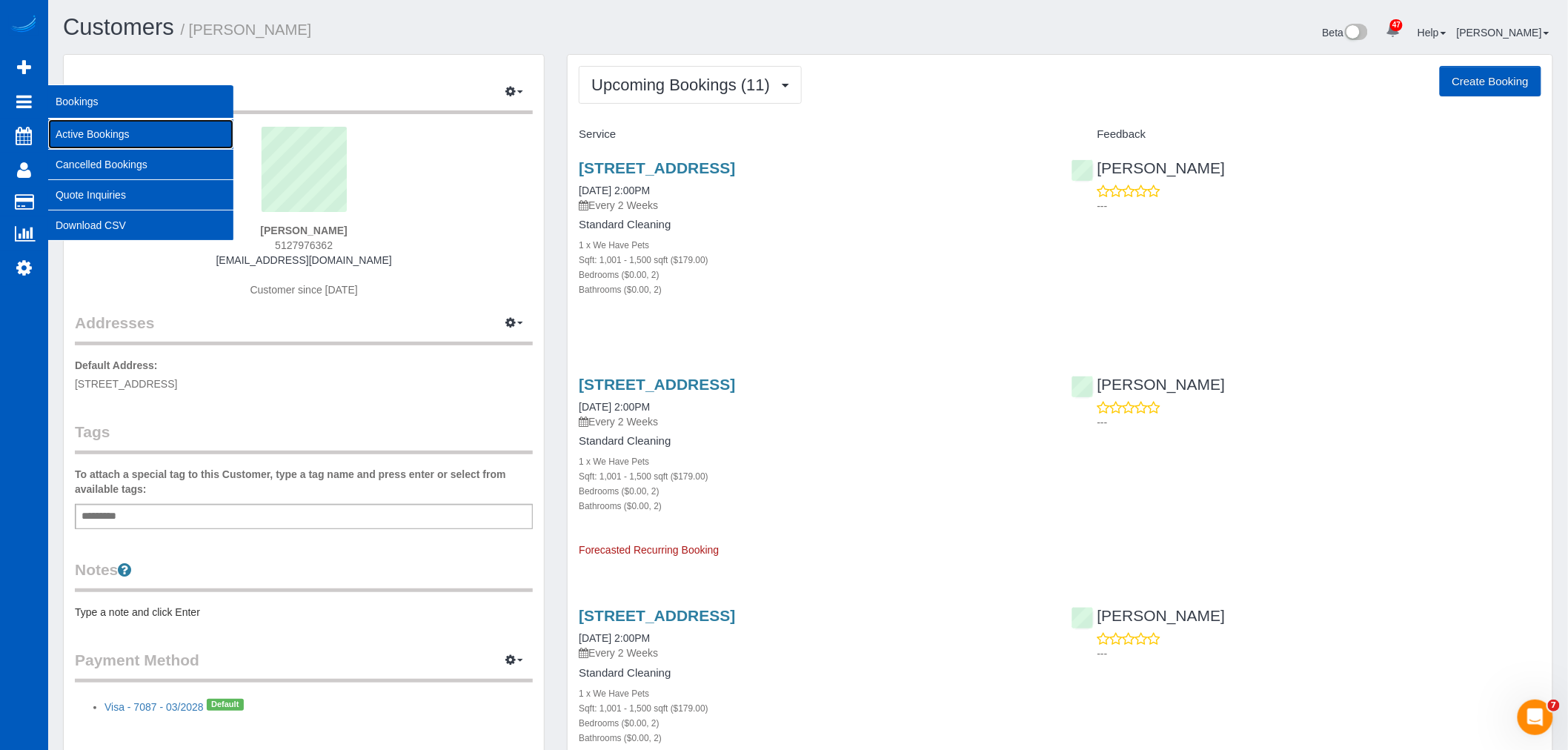
click at [108, 130] on link "Active Bookings" at bounding box center [140, 134] width 186 height 30
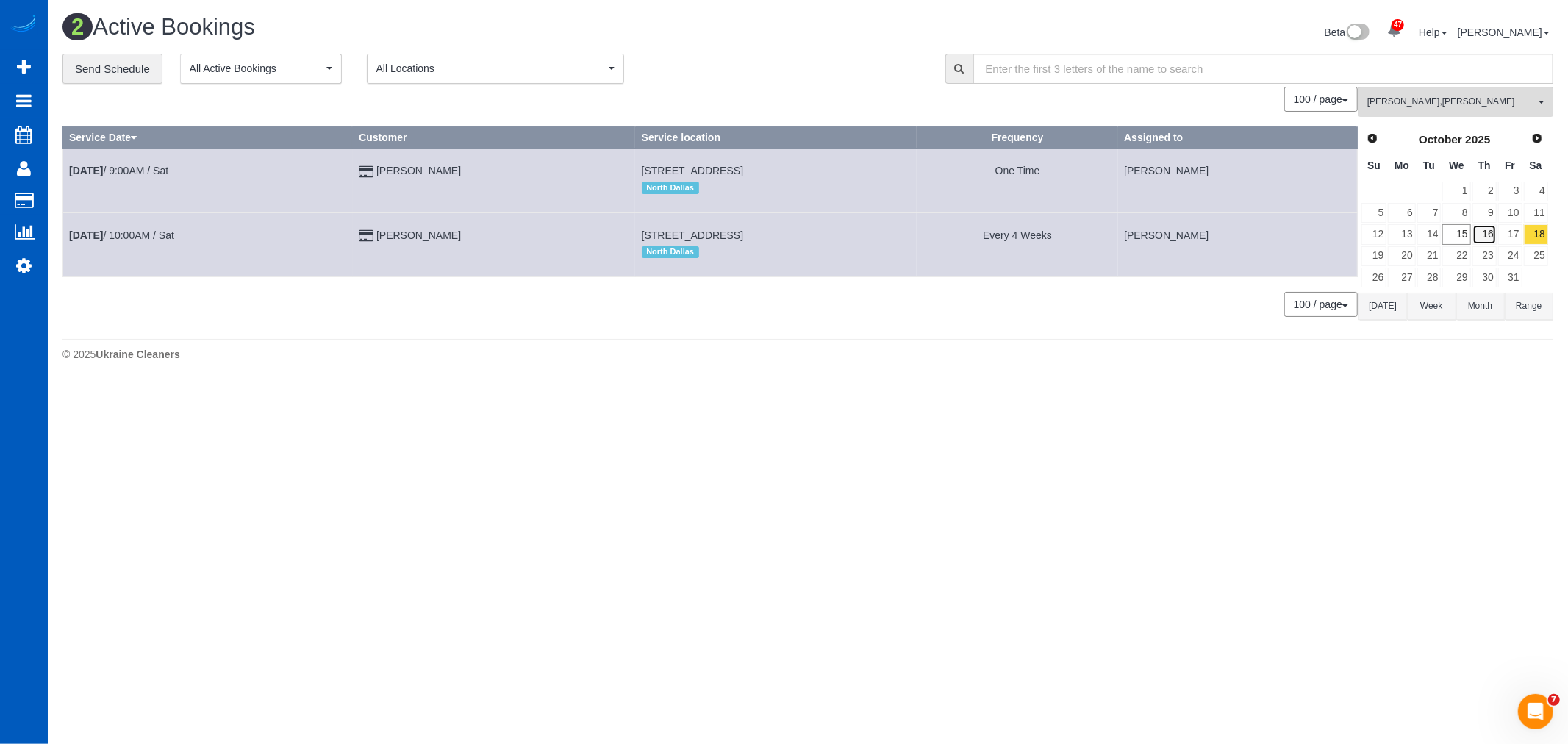
click at [1475, 226] on link "16" at bounding box center [1484, 235] width 24 height 20
click at [1471, 93] on button "Anna Vakarchuk , Viktoriia Nazarenko All Teams" at bounding box center [1456, 102] width 195 height 31
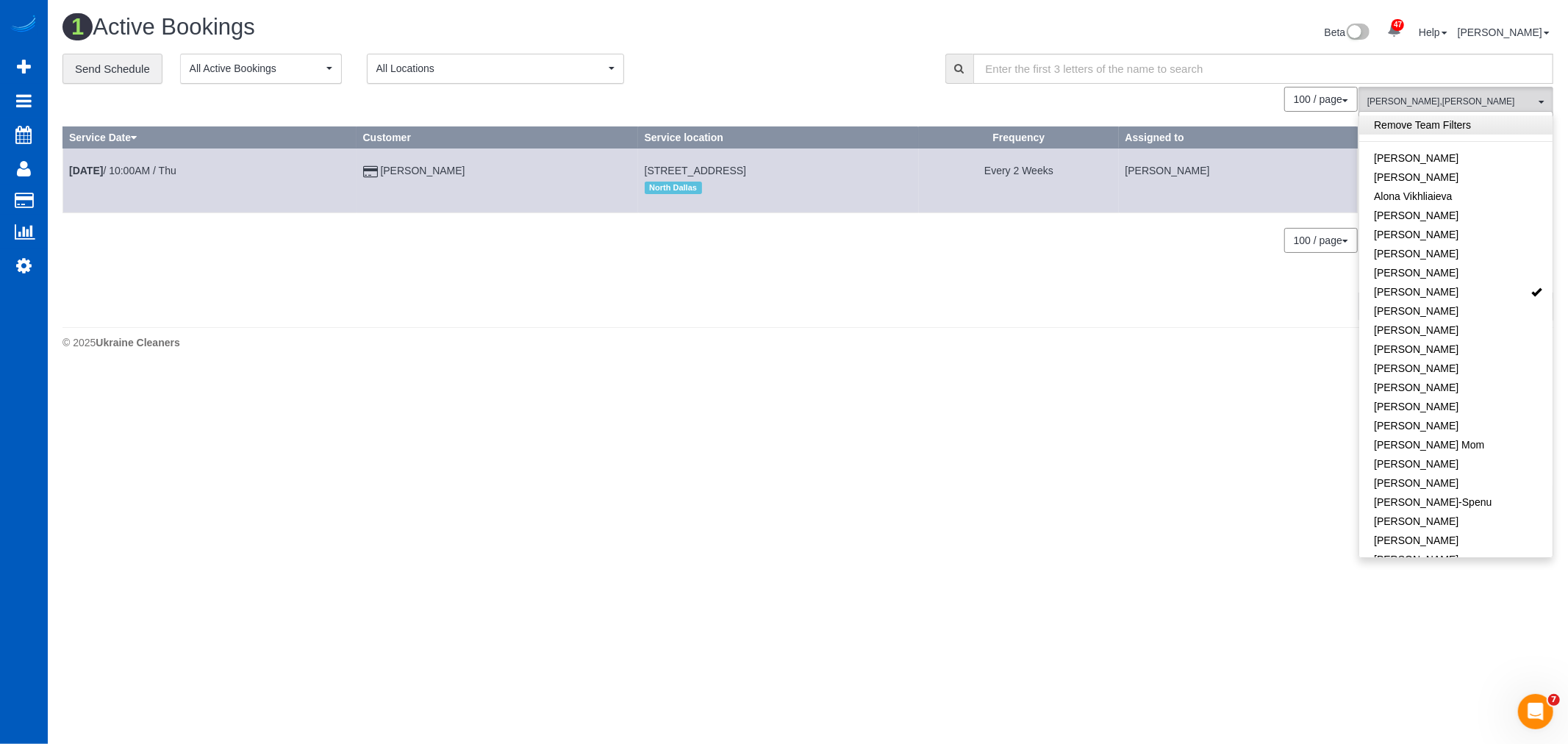
click at [1442, 127] on link "Remove Team Filters" at bounding box center [1456, 125] width 193 height 19
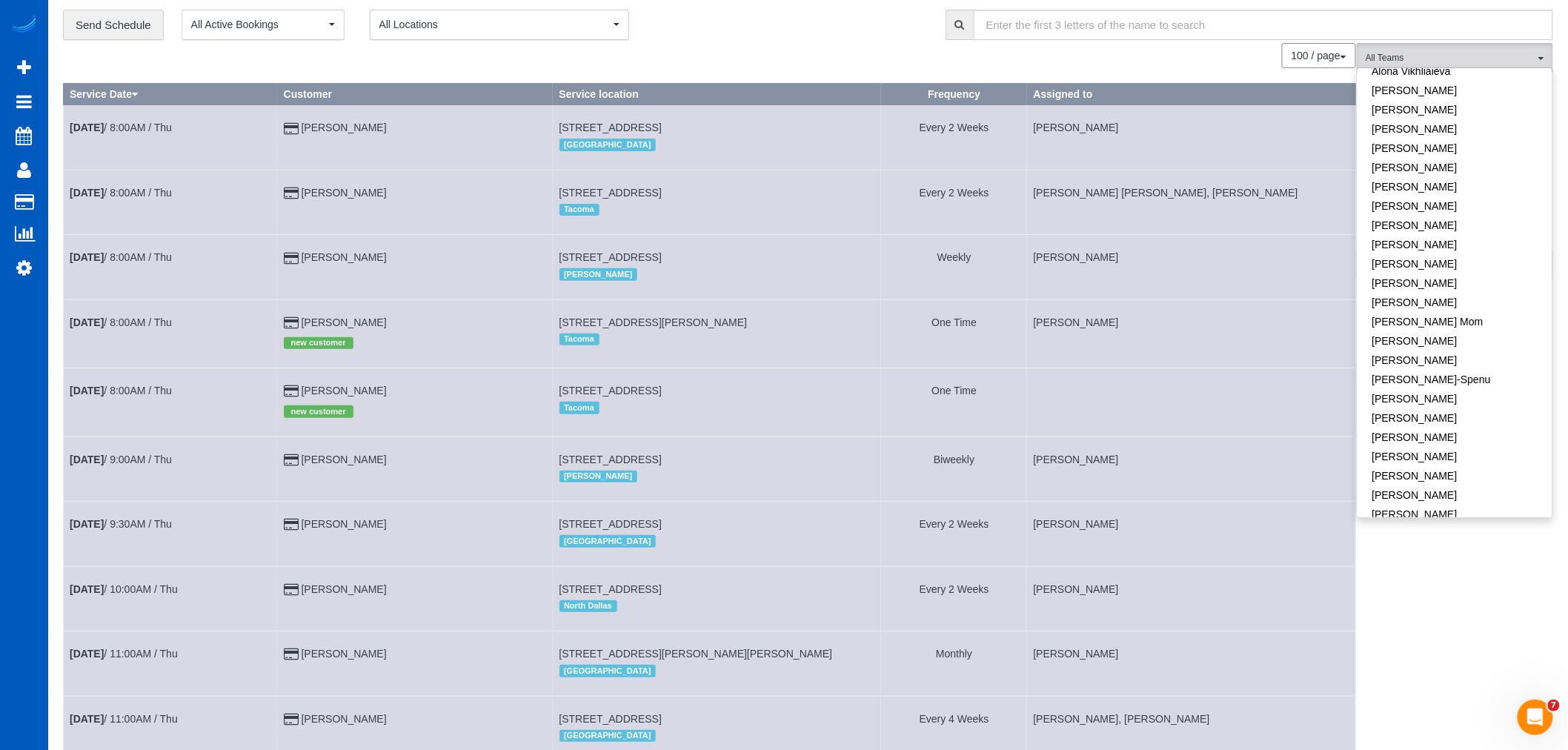
scroll to position [82, 0]
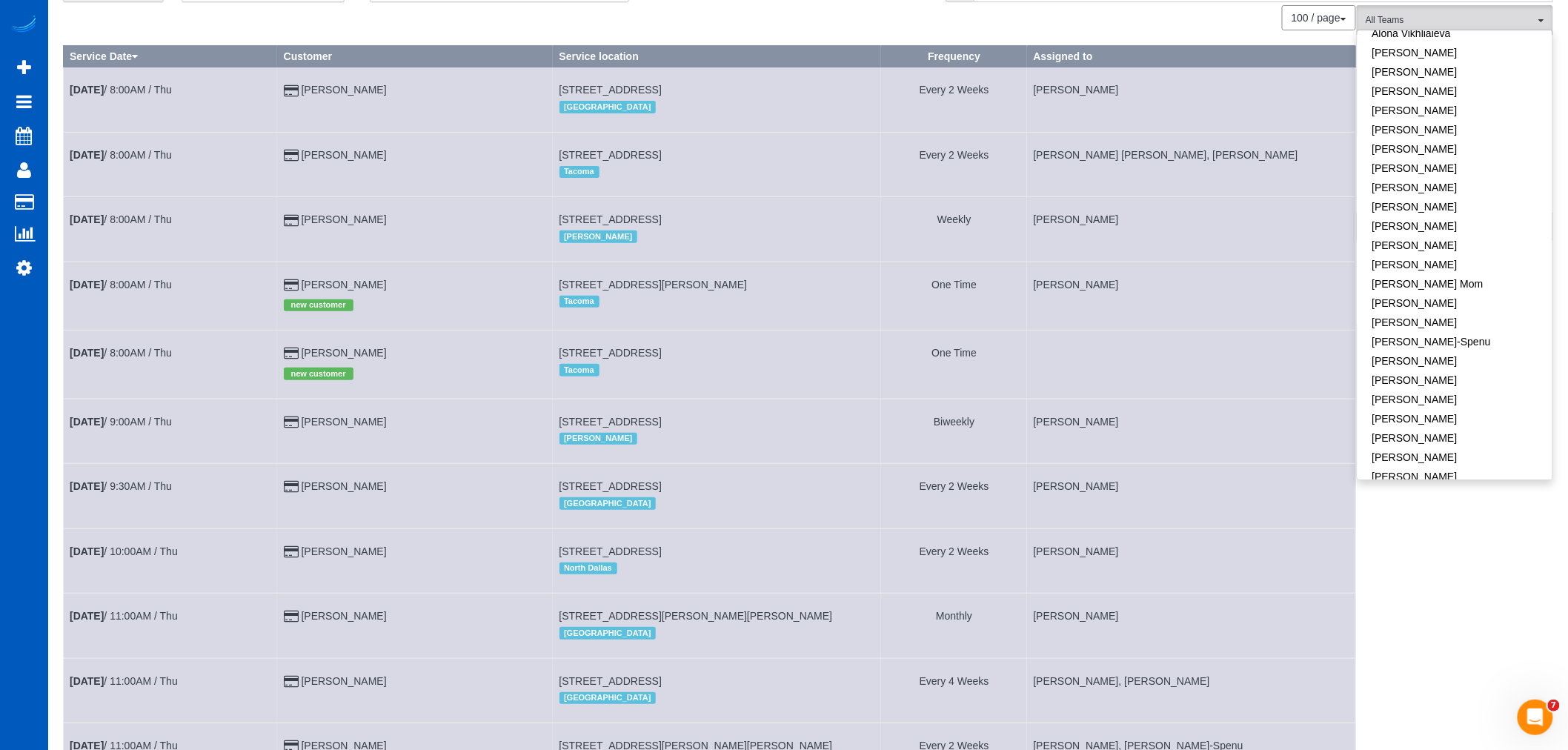
click at [1344, 586] on td "[PERSON_NAME]" at bounding box center [1191, 561] width 329 height 64
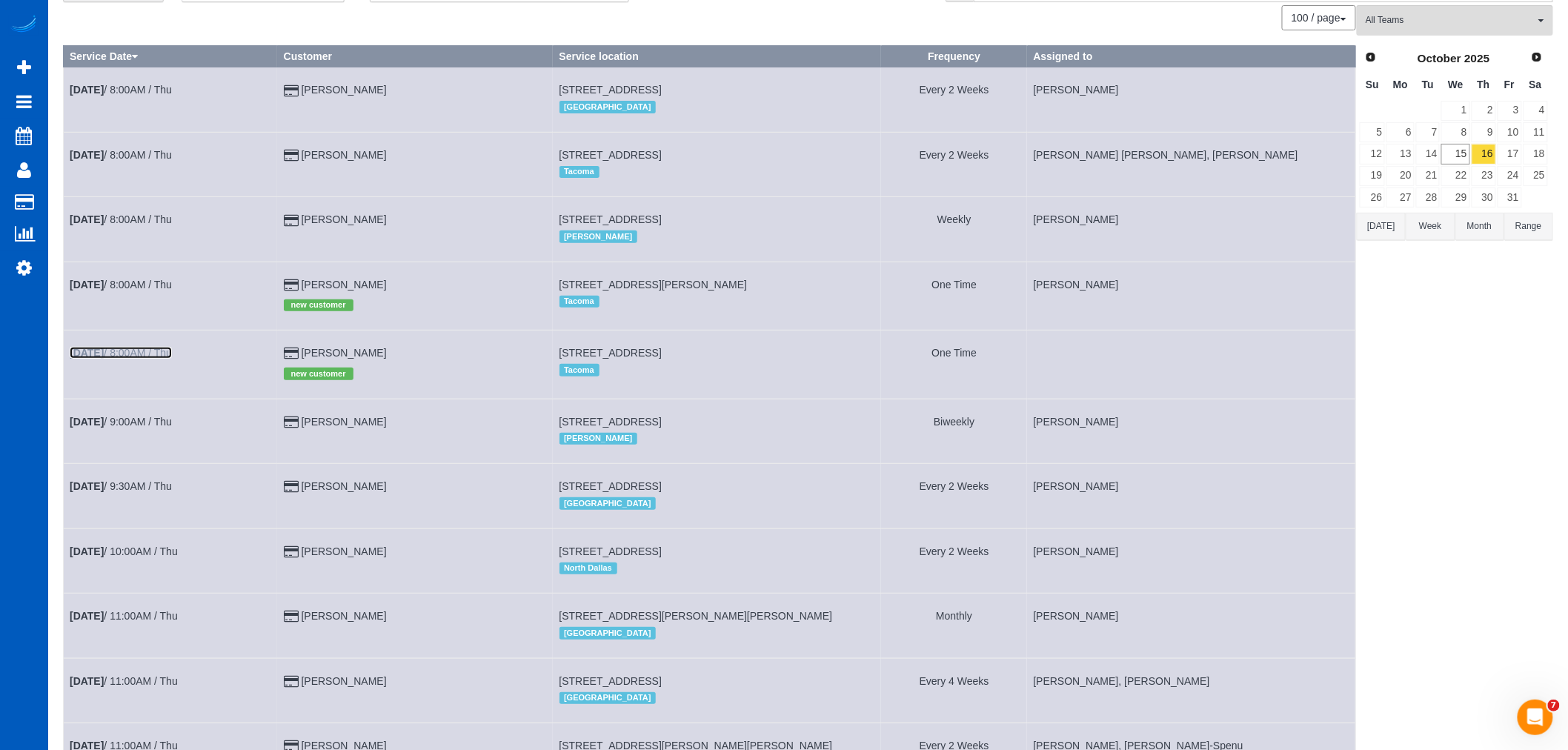
click at [153, 358] on link "Oct 16th / 8:00AM / Thu" at bounding box center [120, 352] width 102 height 12
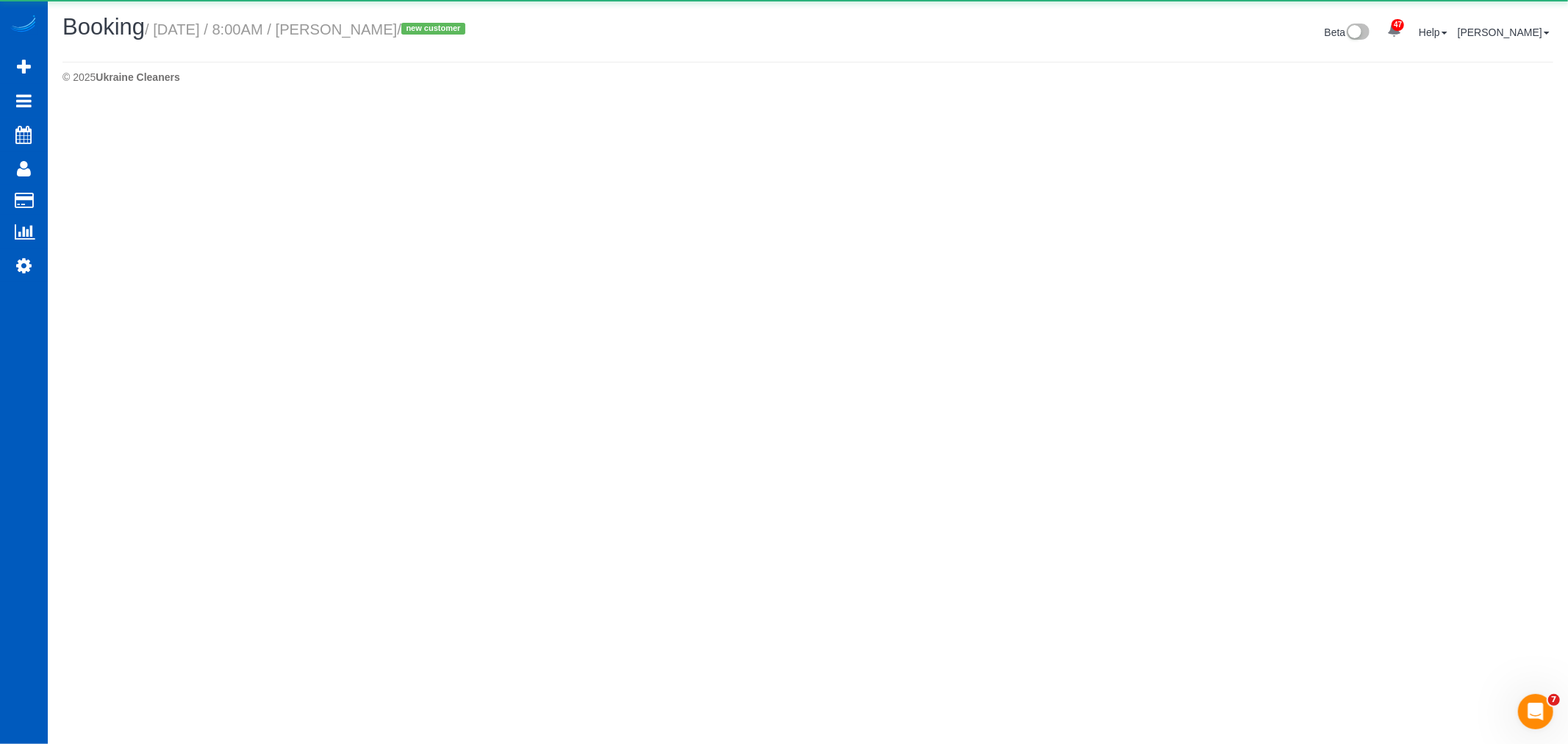
select select "WA"
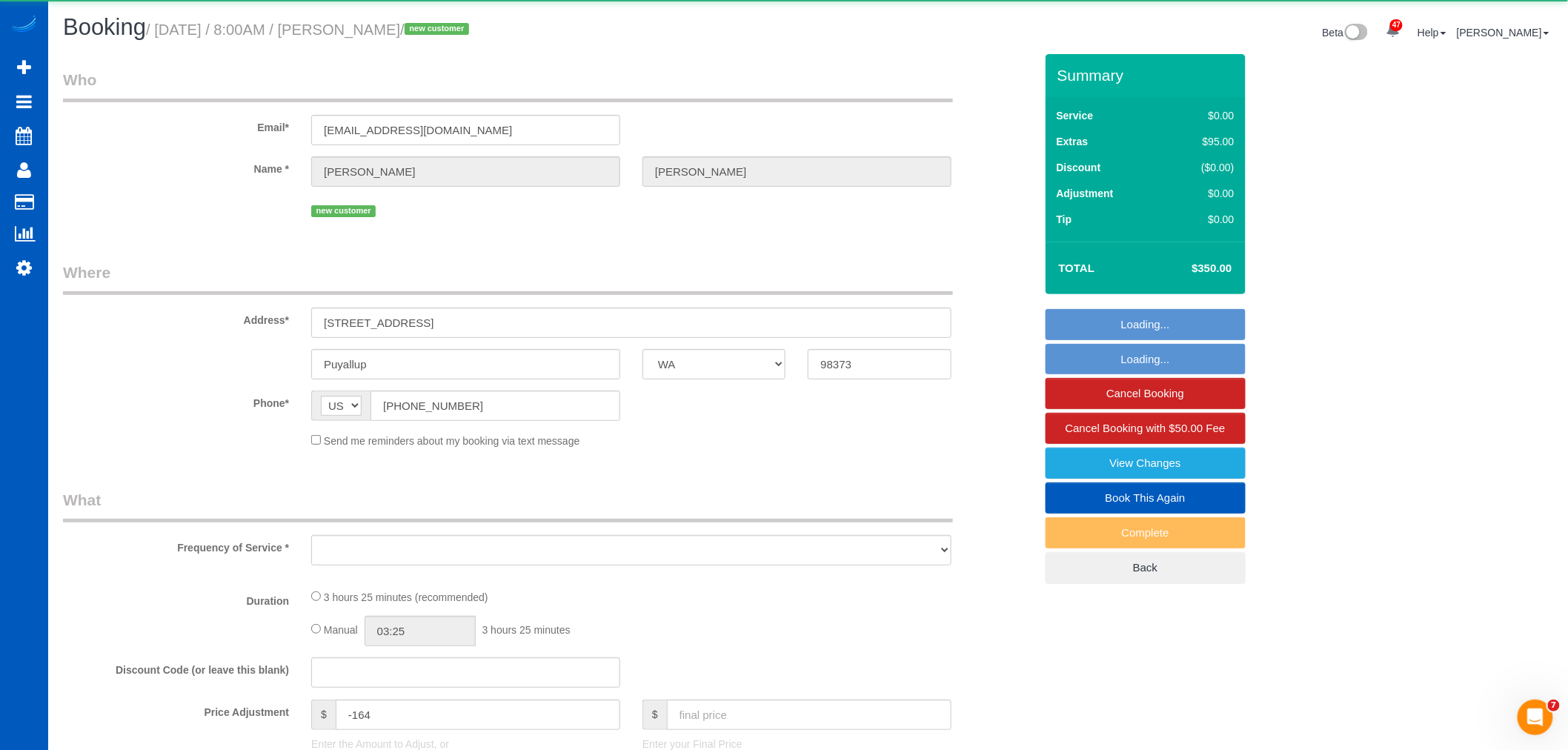
select select "string:fspay-c326d46e-b908-4f4e-aa54-2e791801f8b2"
select select "199"
select select "2501"
select select "2"
select select "spot156"
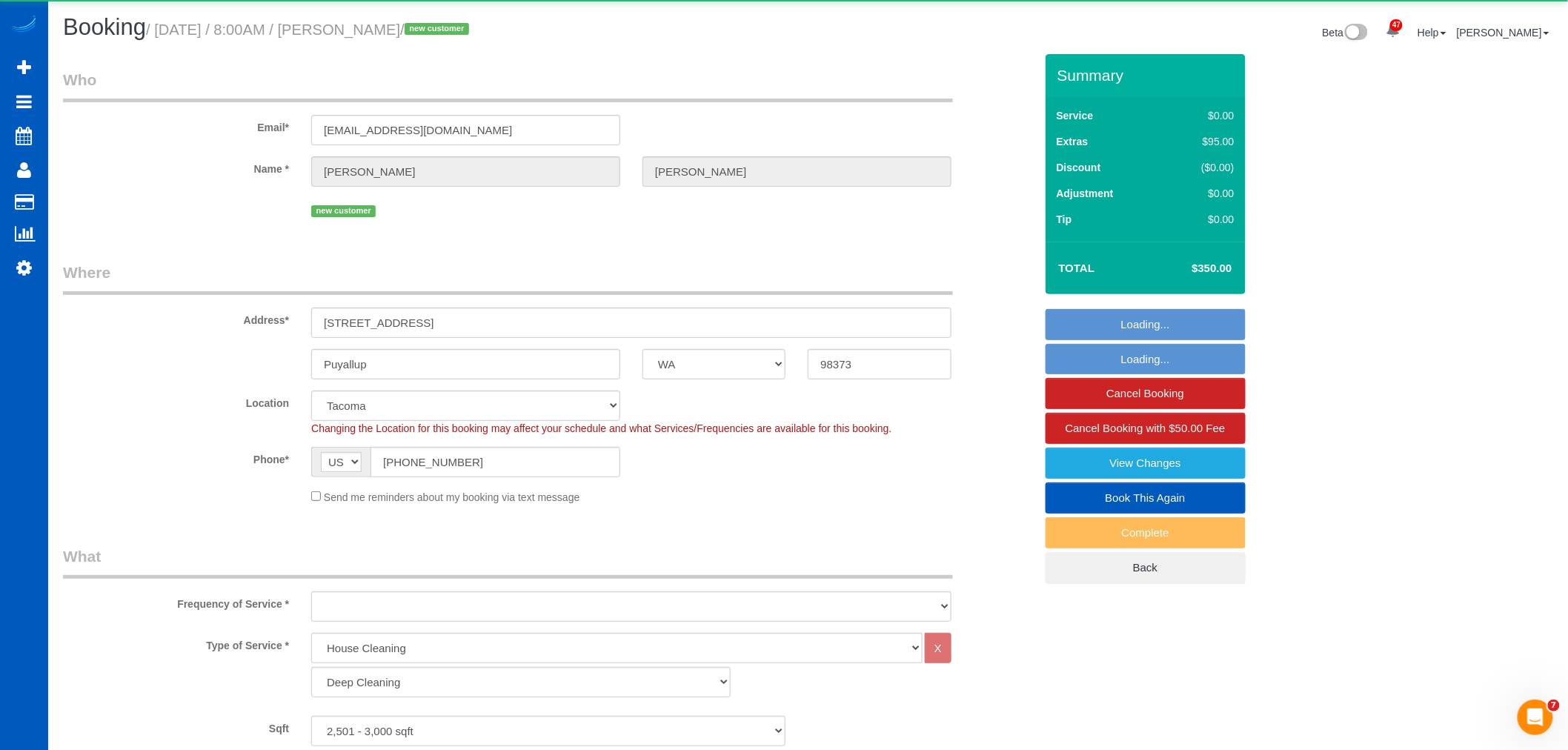
select select "object:46779"
select select "2501"
select select "2"
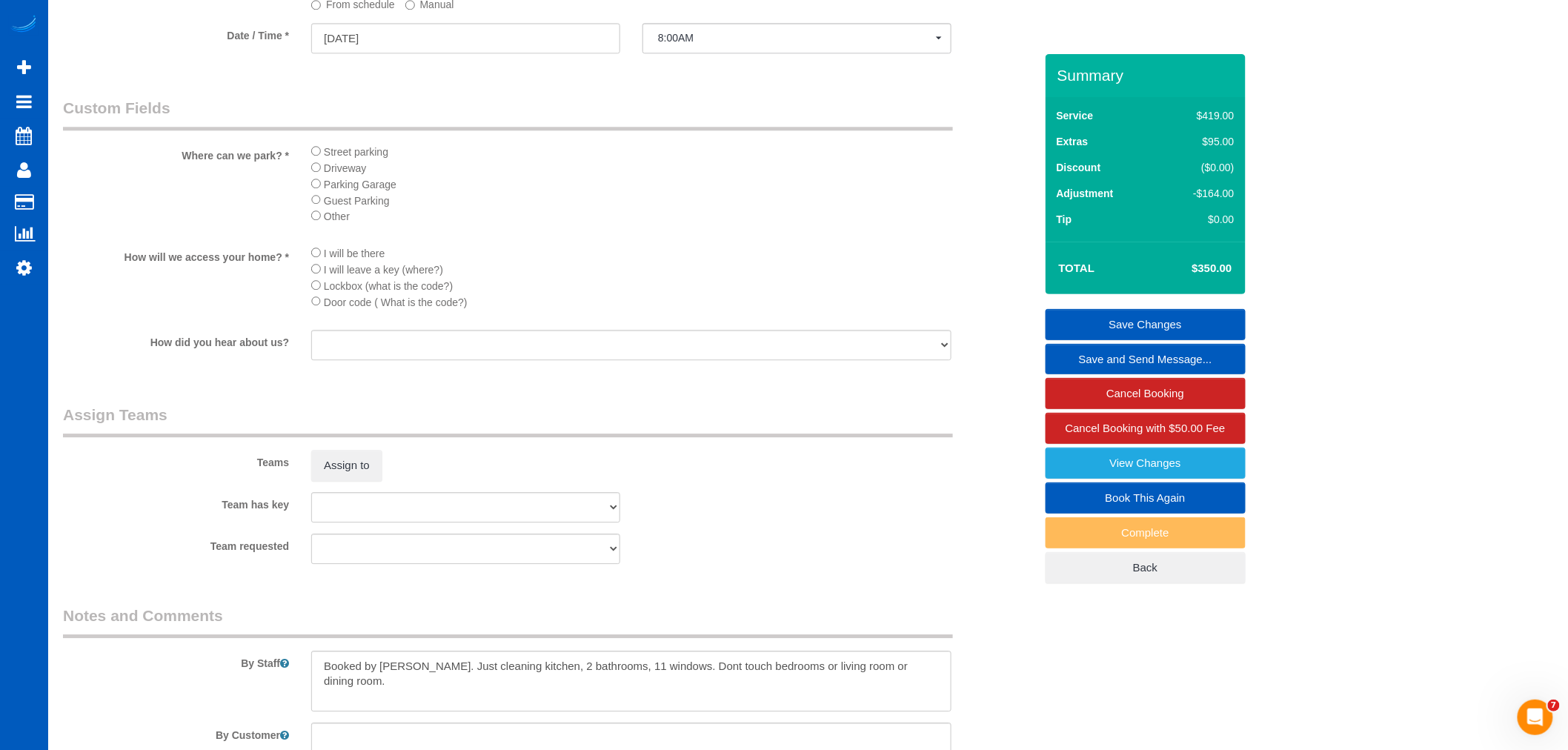
scroll to position [1841, 0]
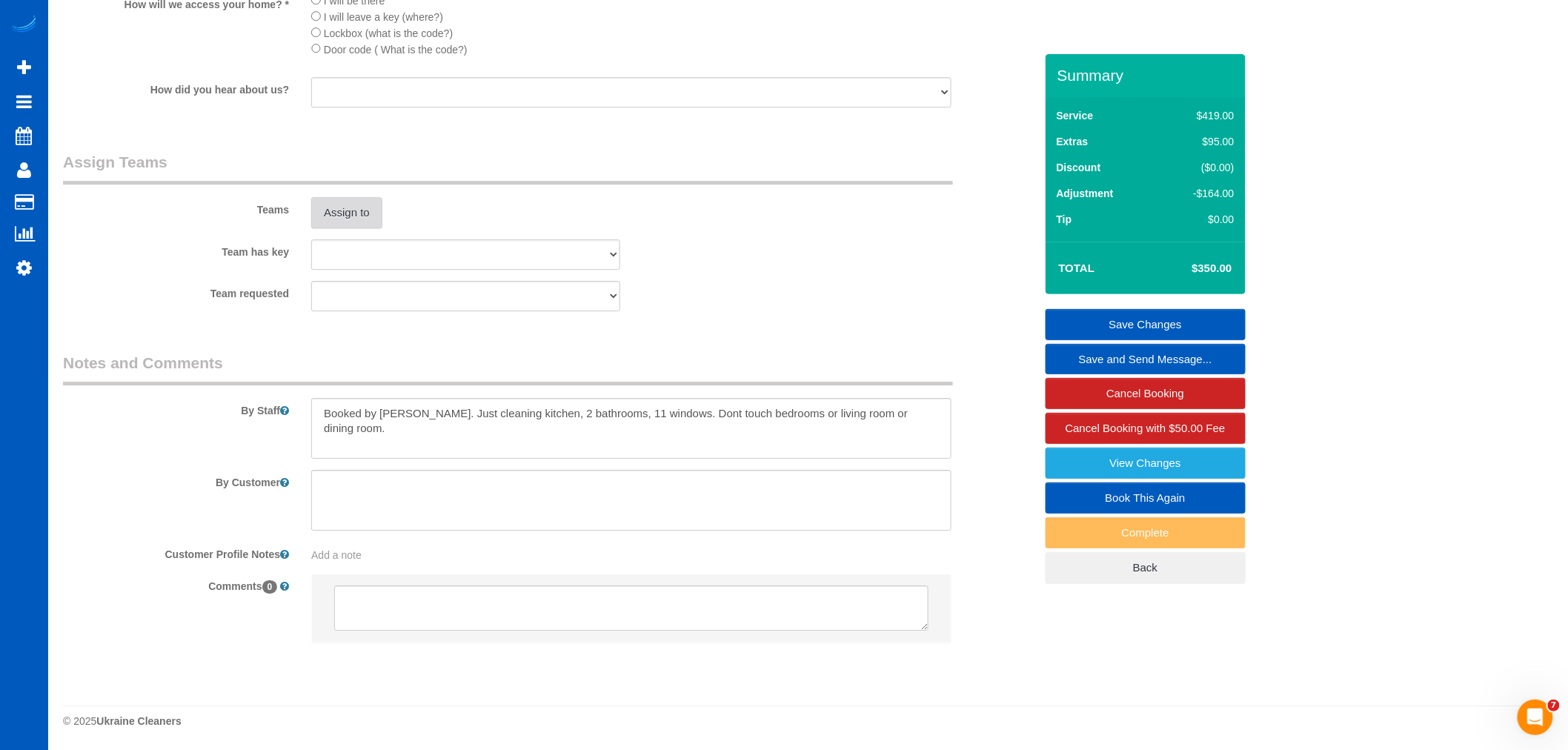
click at [324, 215] on button "Assign to" at bounding box center [347, 213] width 72 height 31
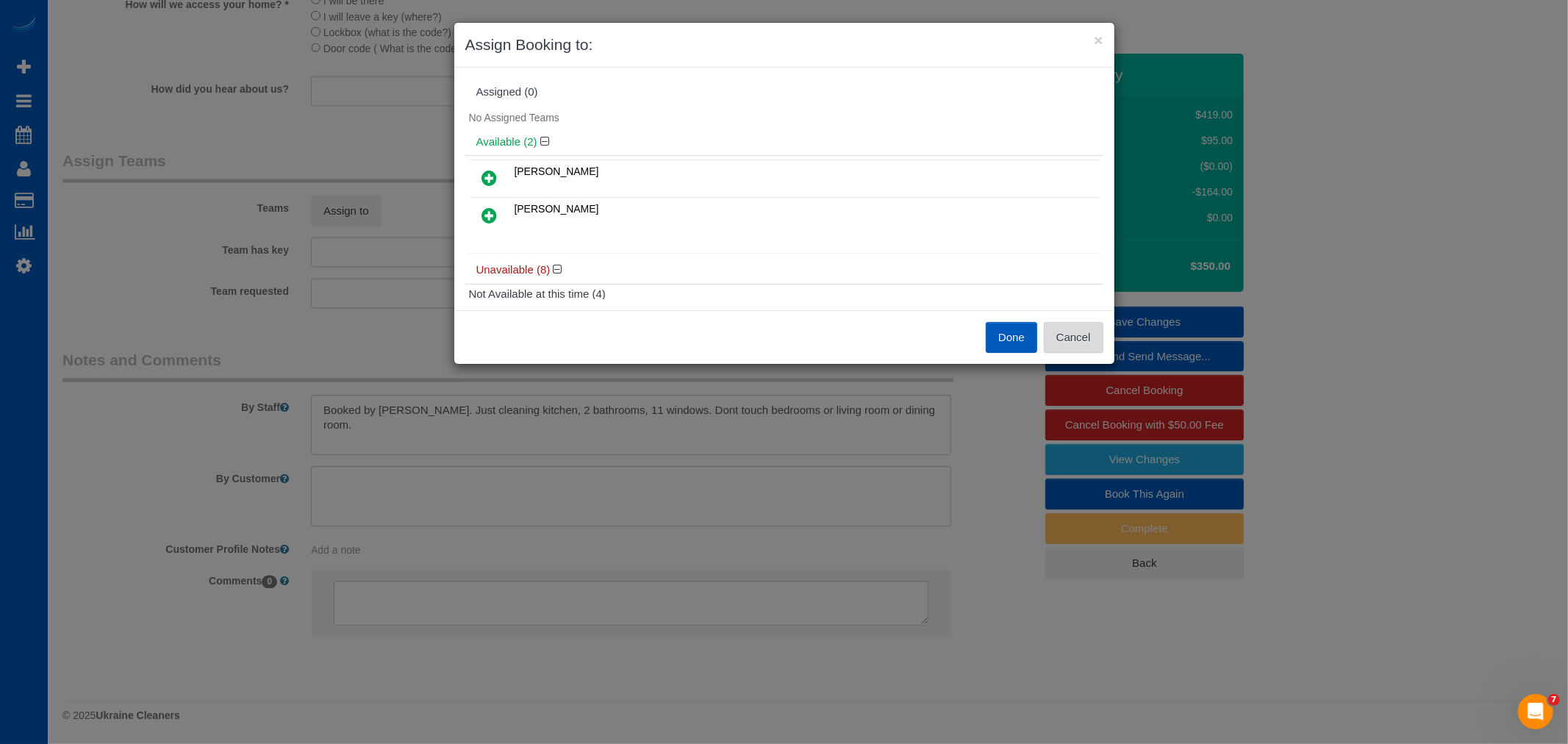
click at [1085, 350] on button "Cancel" at bounding box center [1073, 338] width 59 height 31
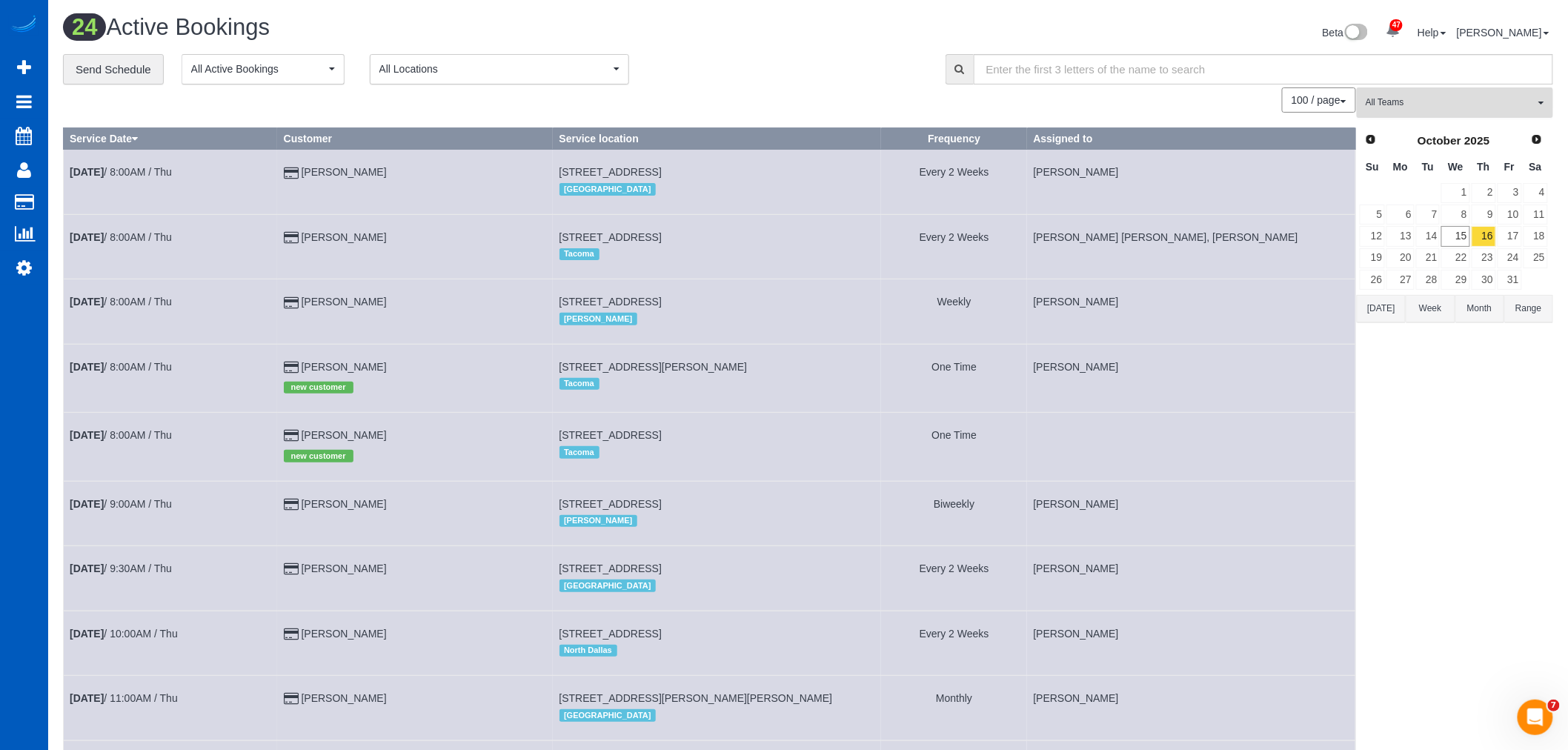
click at [1445, 100] on span "All Teams" at bounding box center [1450, 102] width 169 height 13
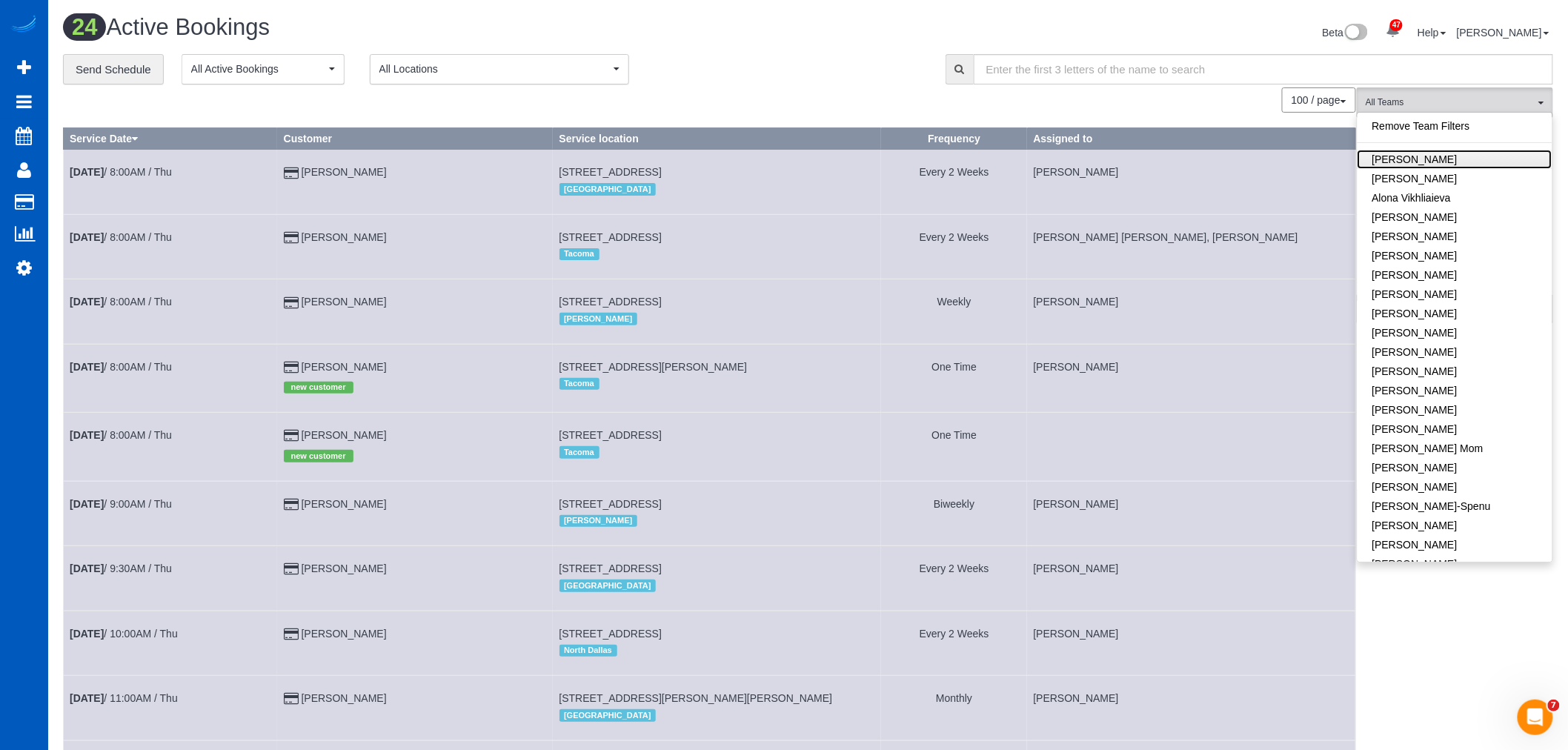
click at [1444, 161] on link "Alina Kruchok" at bounding box center [1455, 159] width 195 height 19
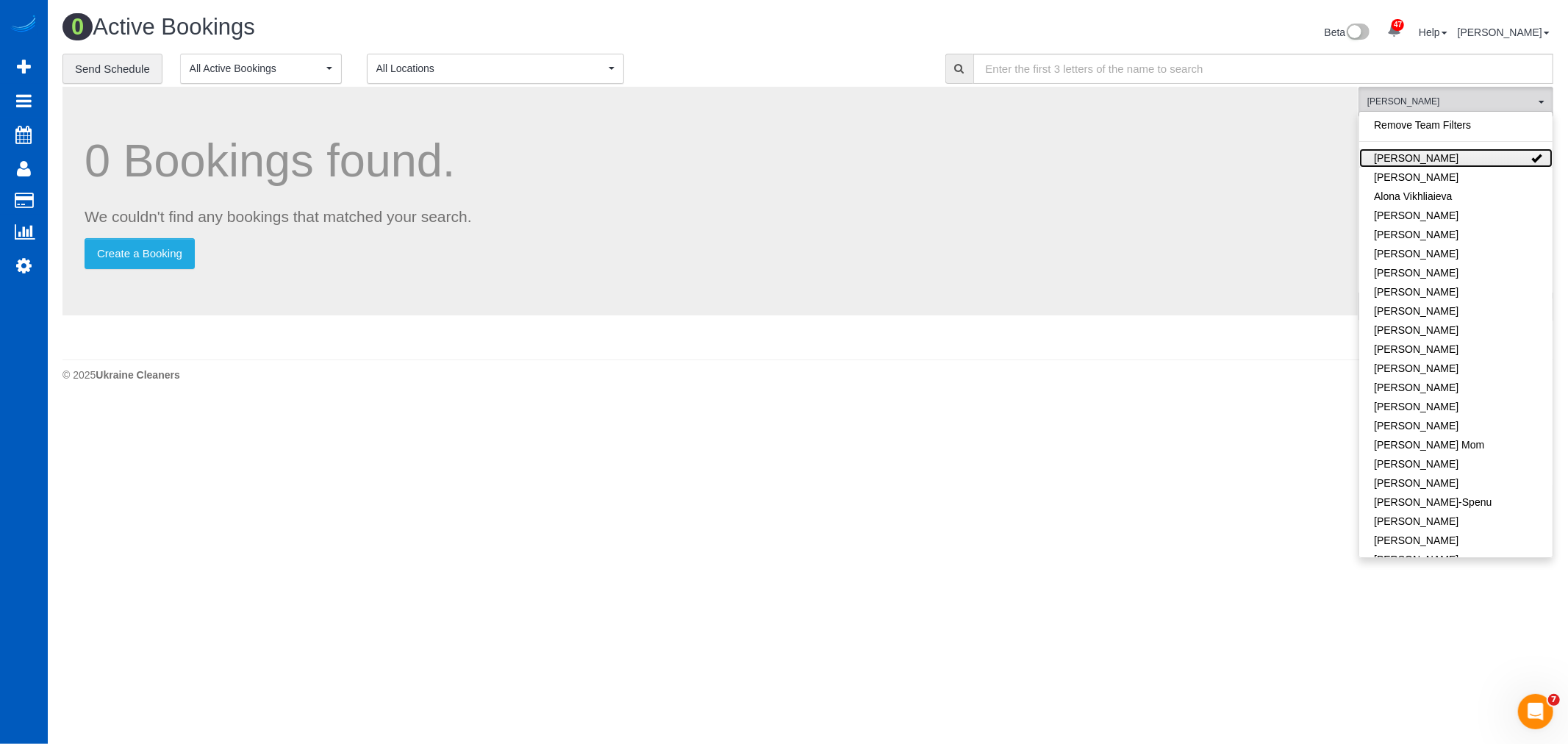
click at [1432, 160] on link "Alina Kruchok" at bounding box center [1456, 157] width 193 height 19
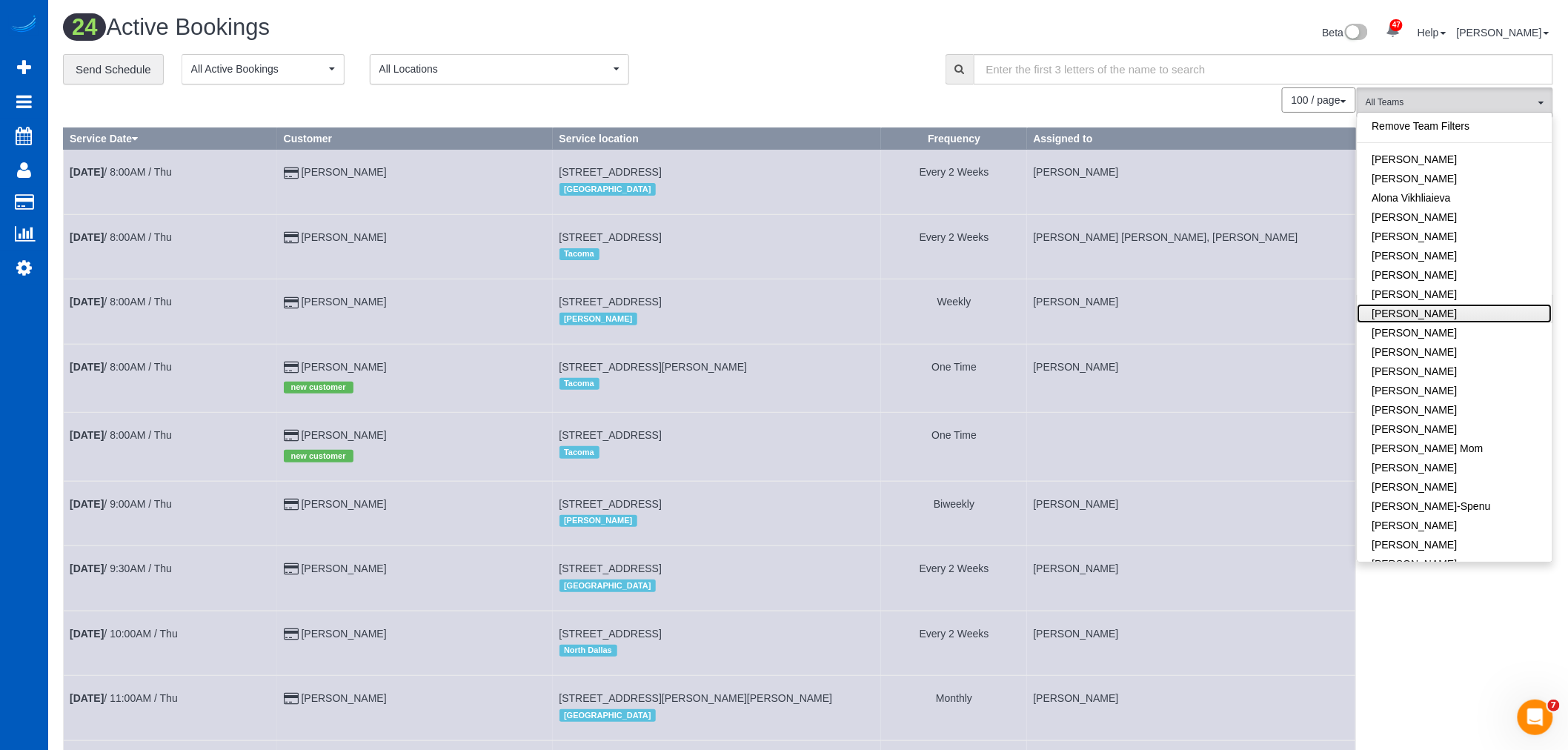
click at [1451, 316] on link "Anzhela Trokhymiuk" at bounding box center [1455, 313] width 195 height 19
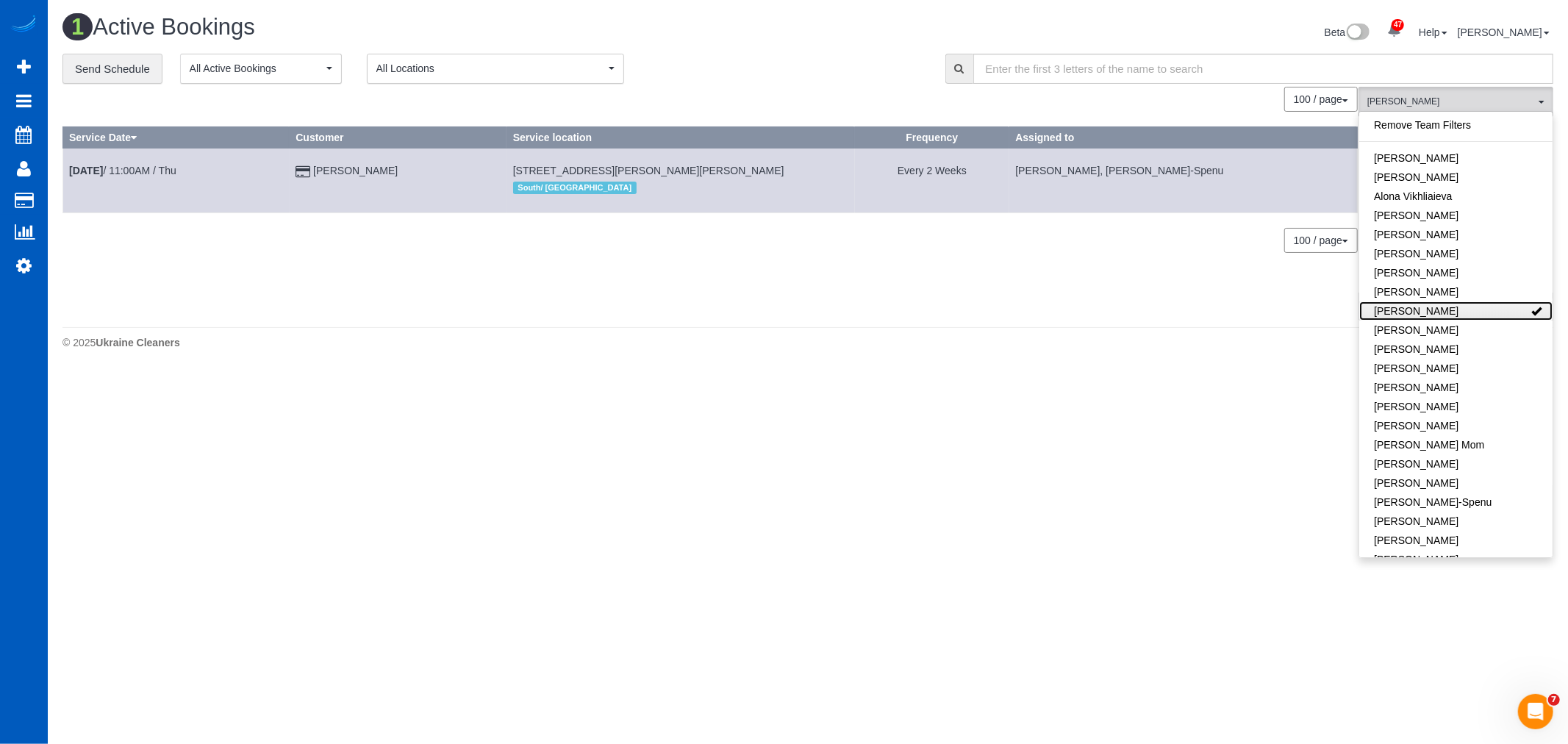
click at [1436, 310] on link "Anzhela Trokhymiuk" at bounding box center [1456, 311] width 193 height 19
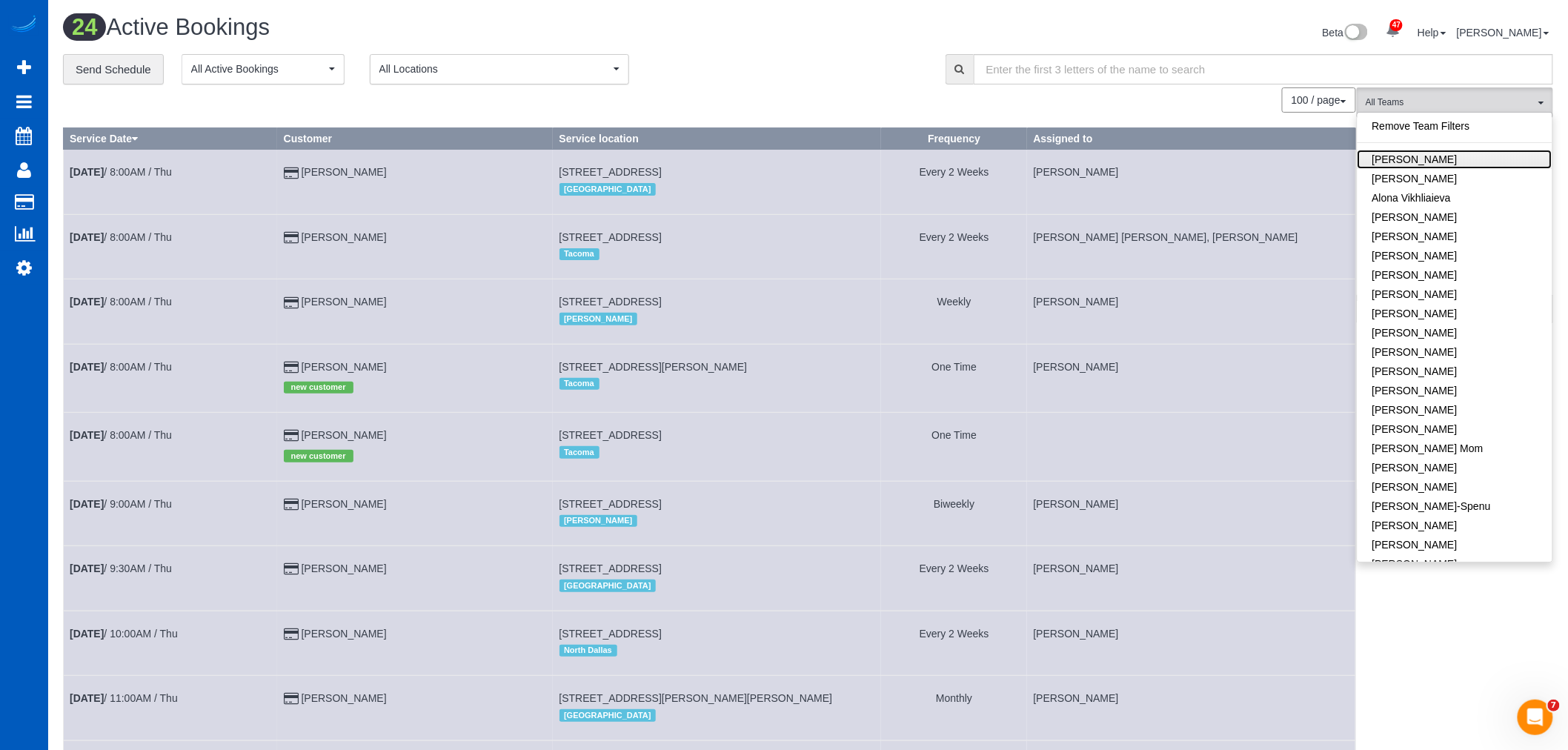
click at [1408, 161] on link "Alina Kruchok" at bounding box center [1455, 159] width 195 height 19
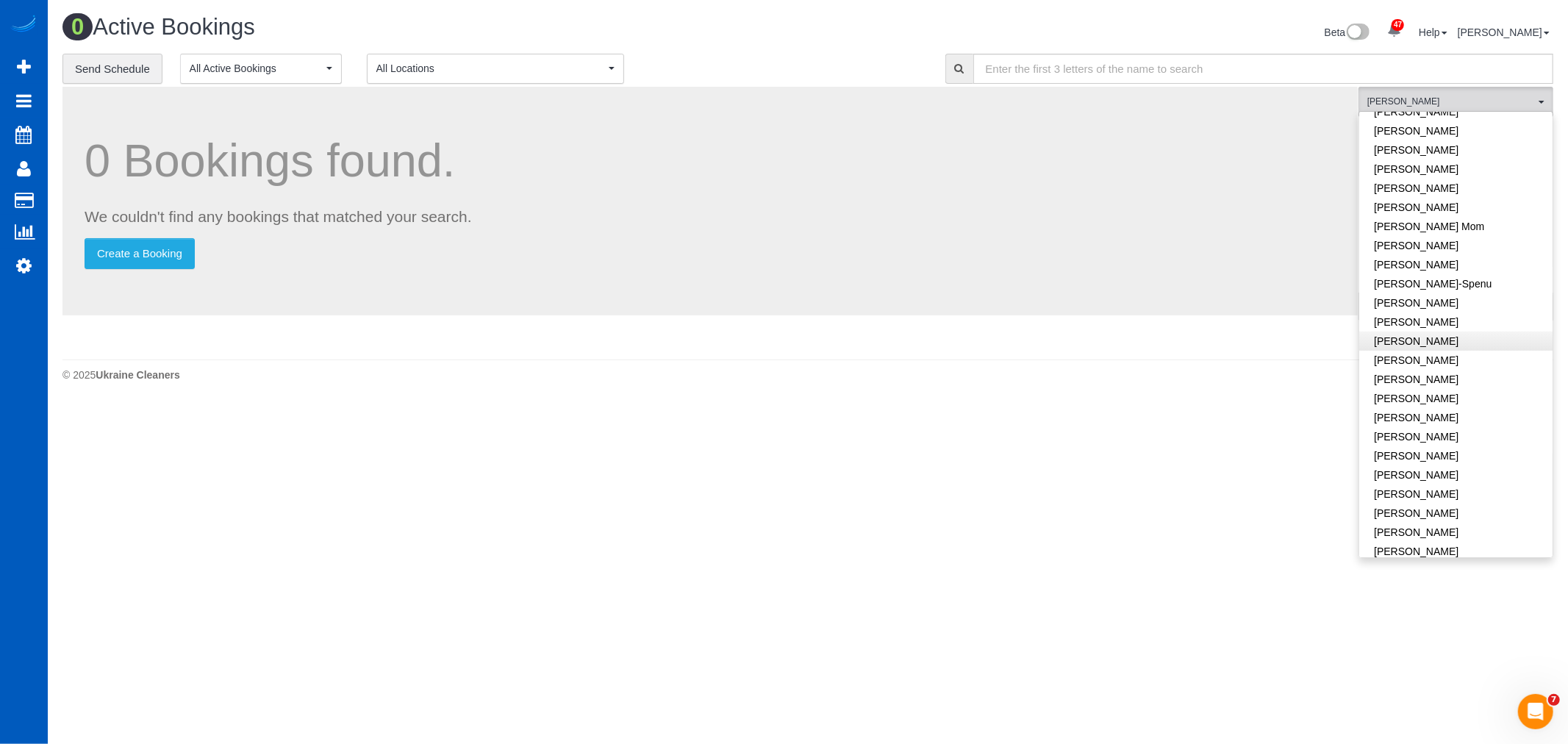
scroll to position [245, 0]
click at [1429, 314] on link "Karyna Butov" at bounding box center [1456, 314] width 193 height 19
click at [1431, 403] on link "Olha Rusnak" at bounding box center [1456, 412] width 193 height 19
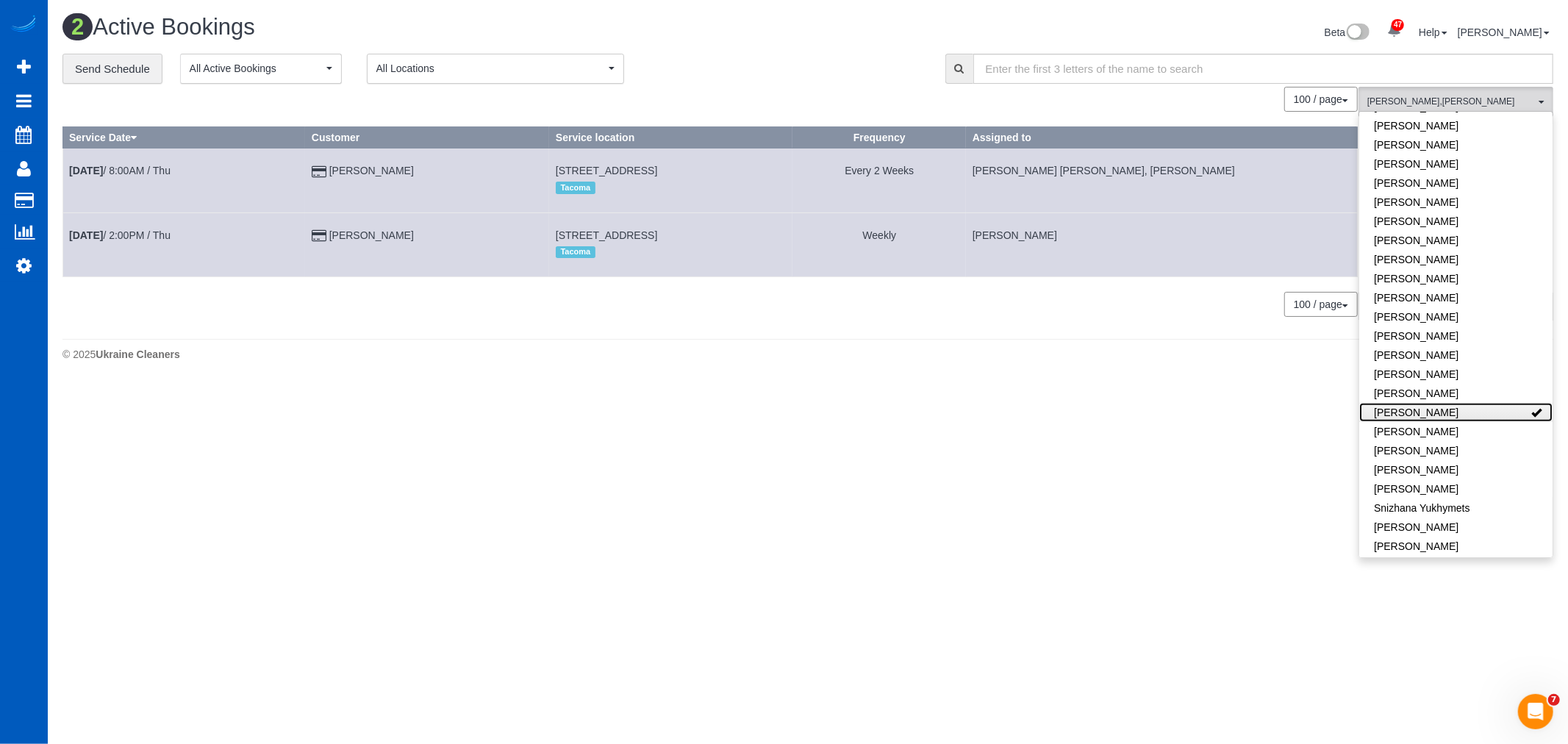
click at [1431, 403] on link "Olha Rusnak" at bounding box center [1456, 412] width 193 height 19
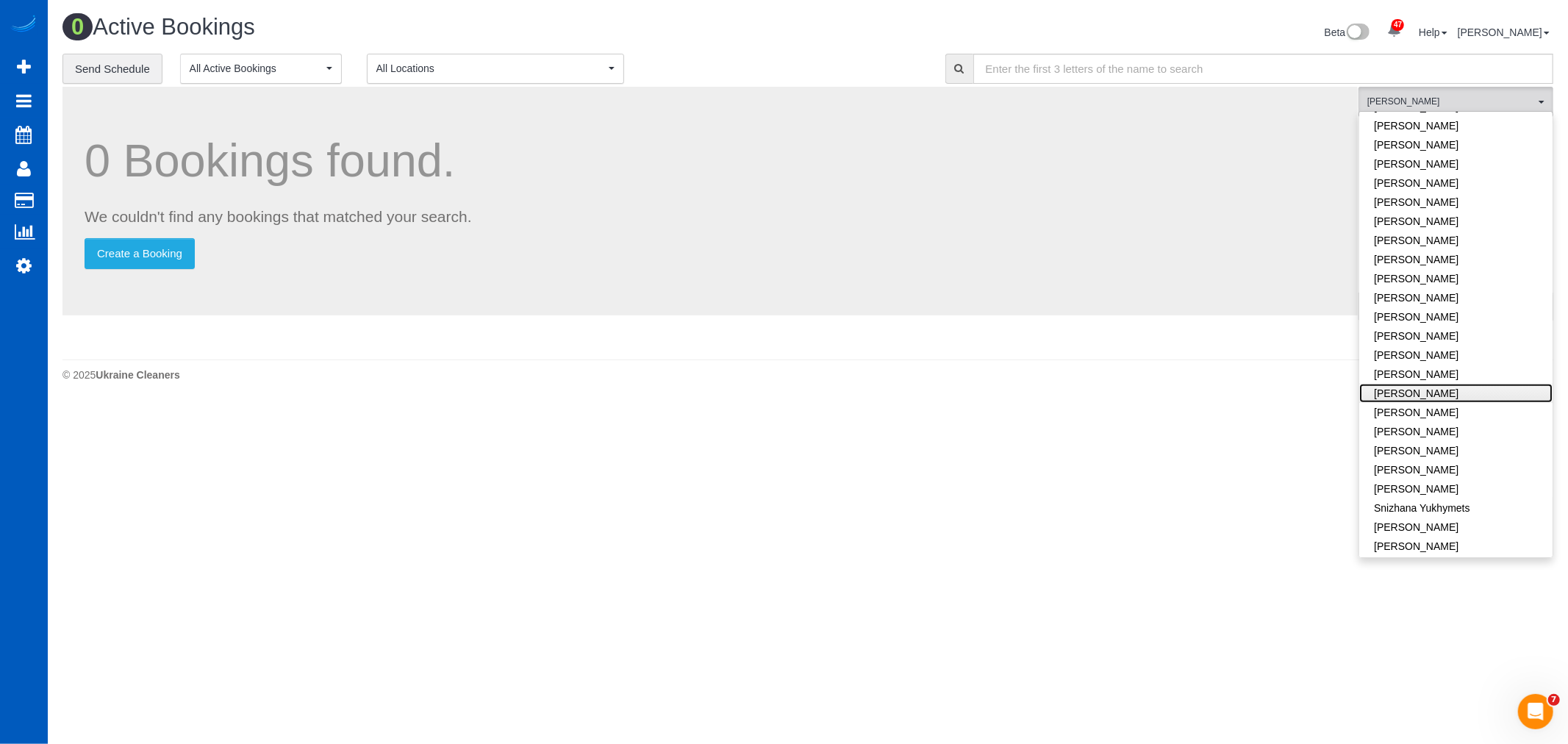
click at [1437, 384] on link "Olha Dezhniuk" at bounding box center [1456, 393] width 193 height 19
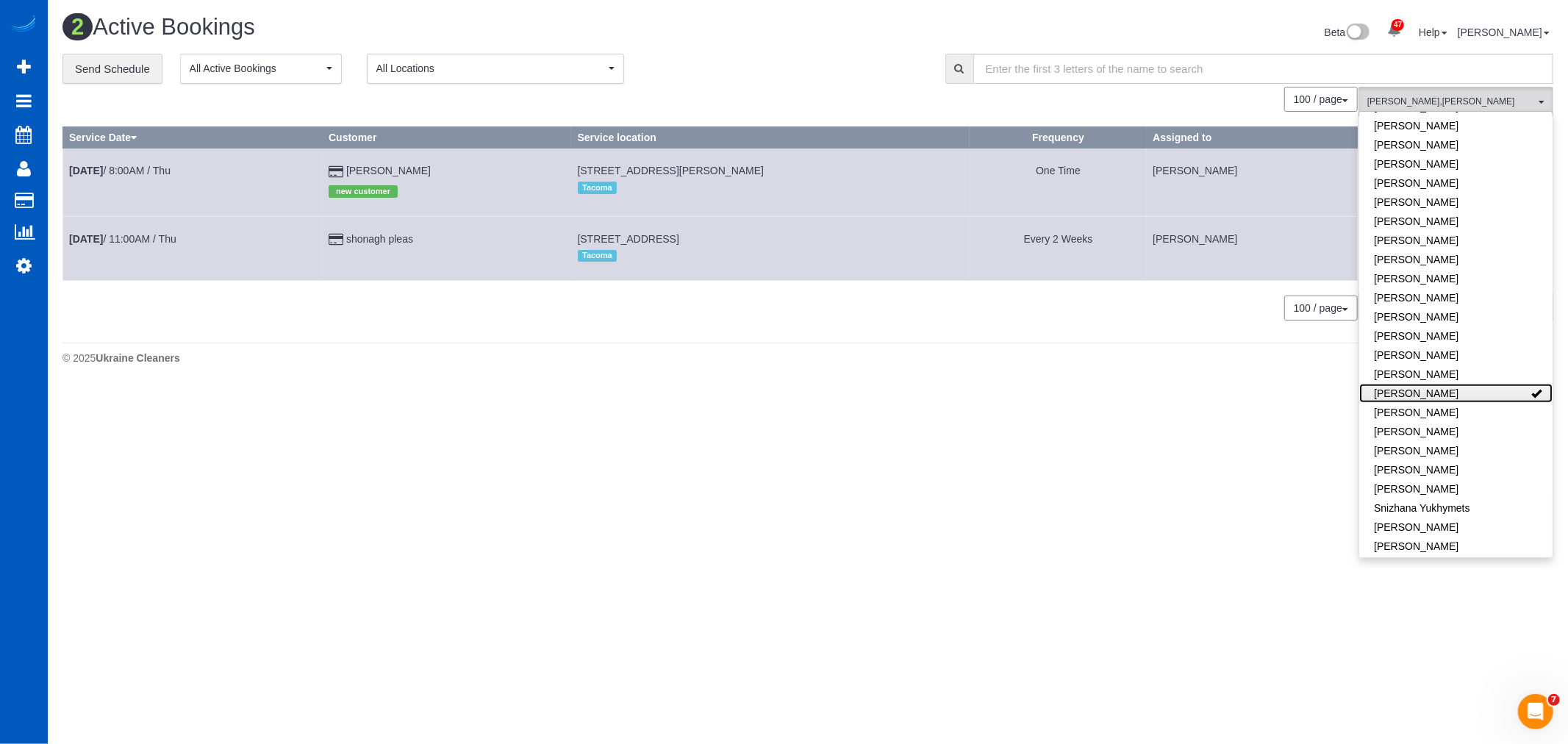
click at [1437, 384] on link "Olha Dezhniuk" at bounding box center [1456, 393] width 193 height 19
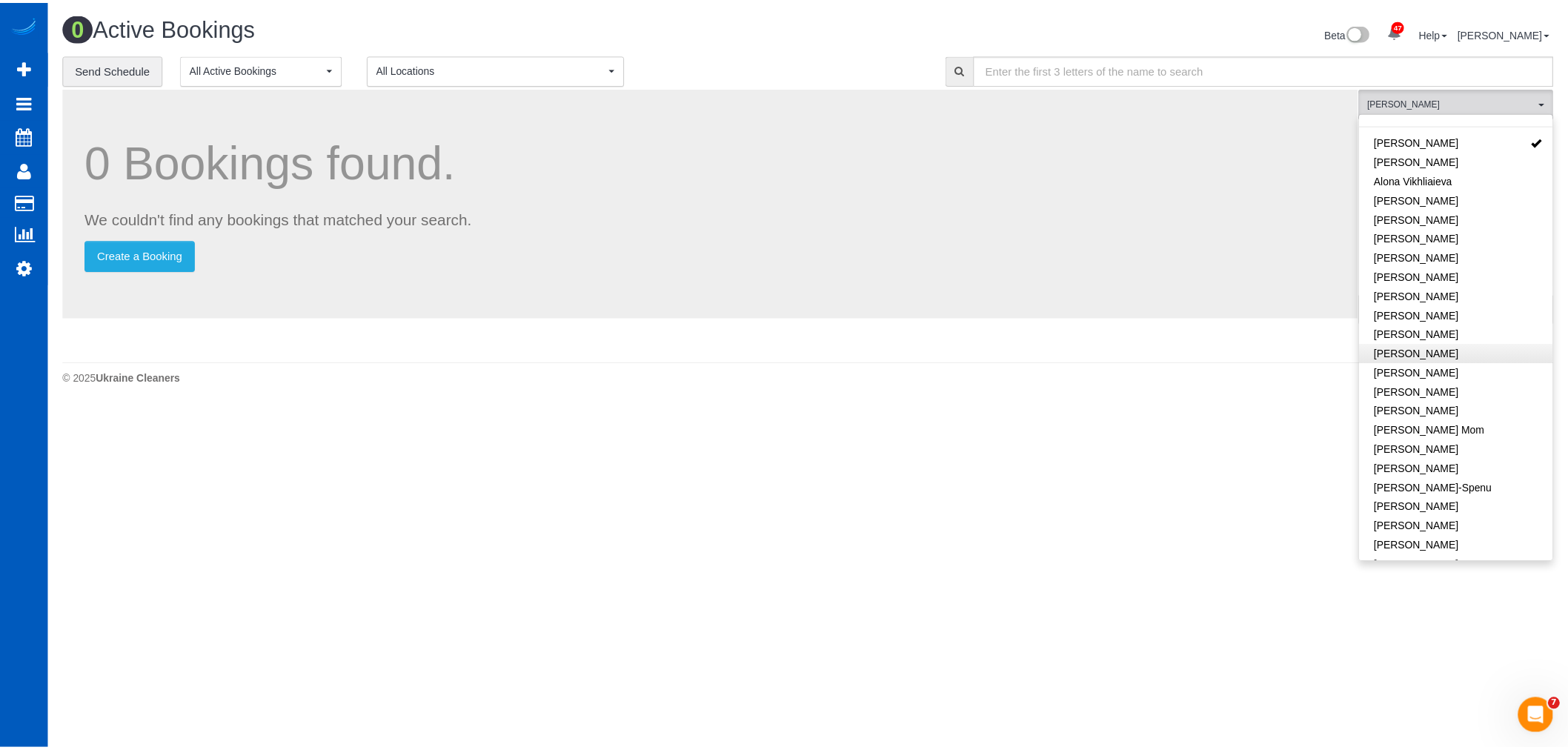
scroll to position [0, 0]
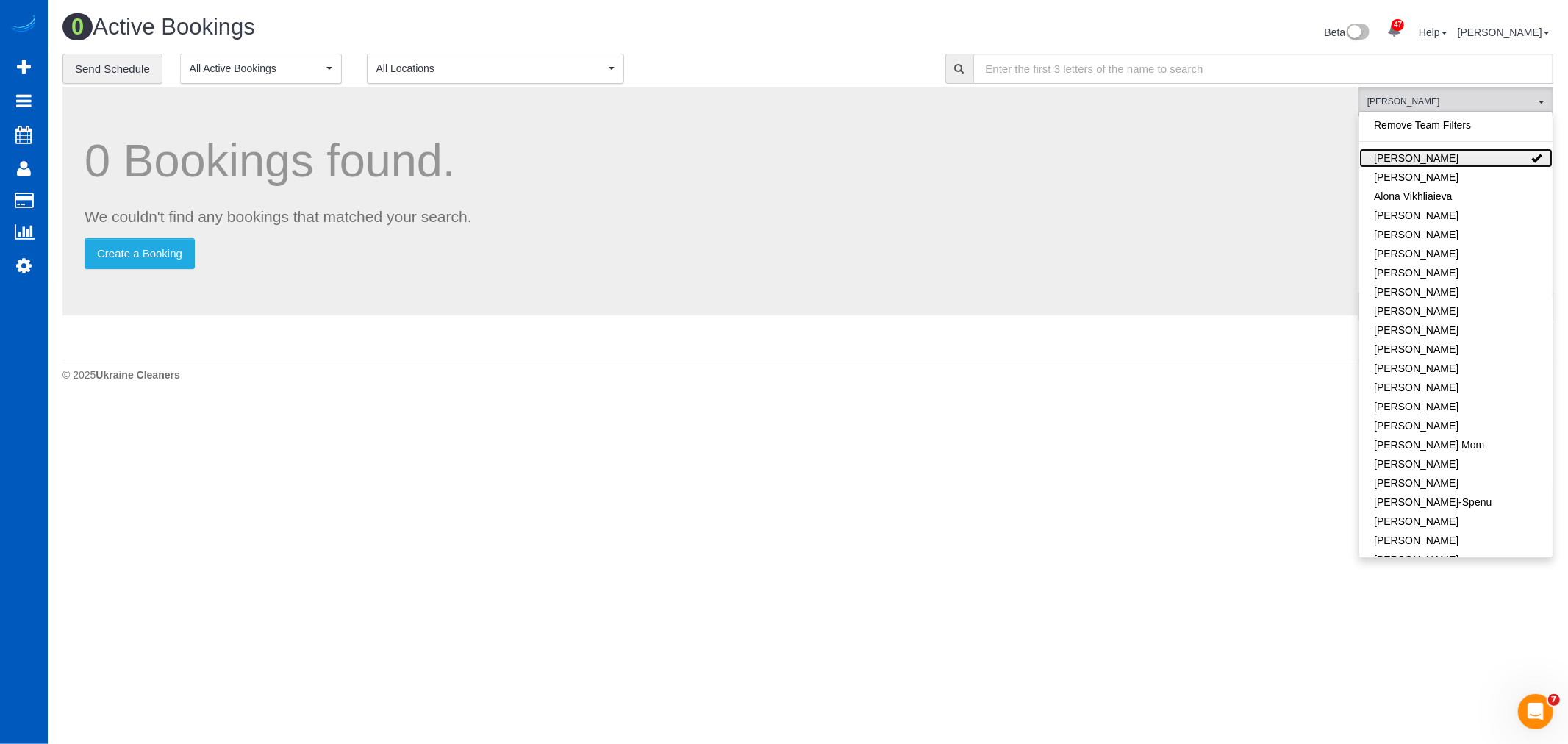
click at [1505, 158] on link "Alina Kruchok" at bounding box center [1456, 157] width 193 height 19
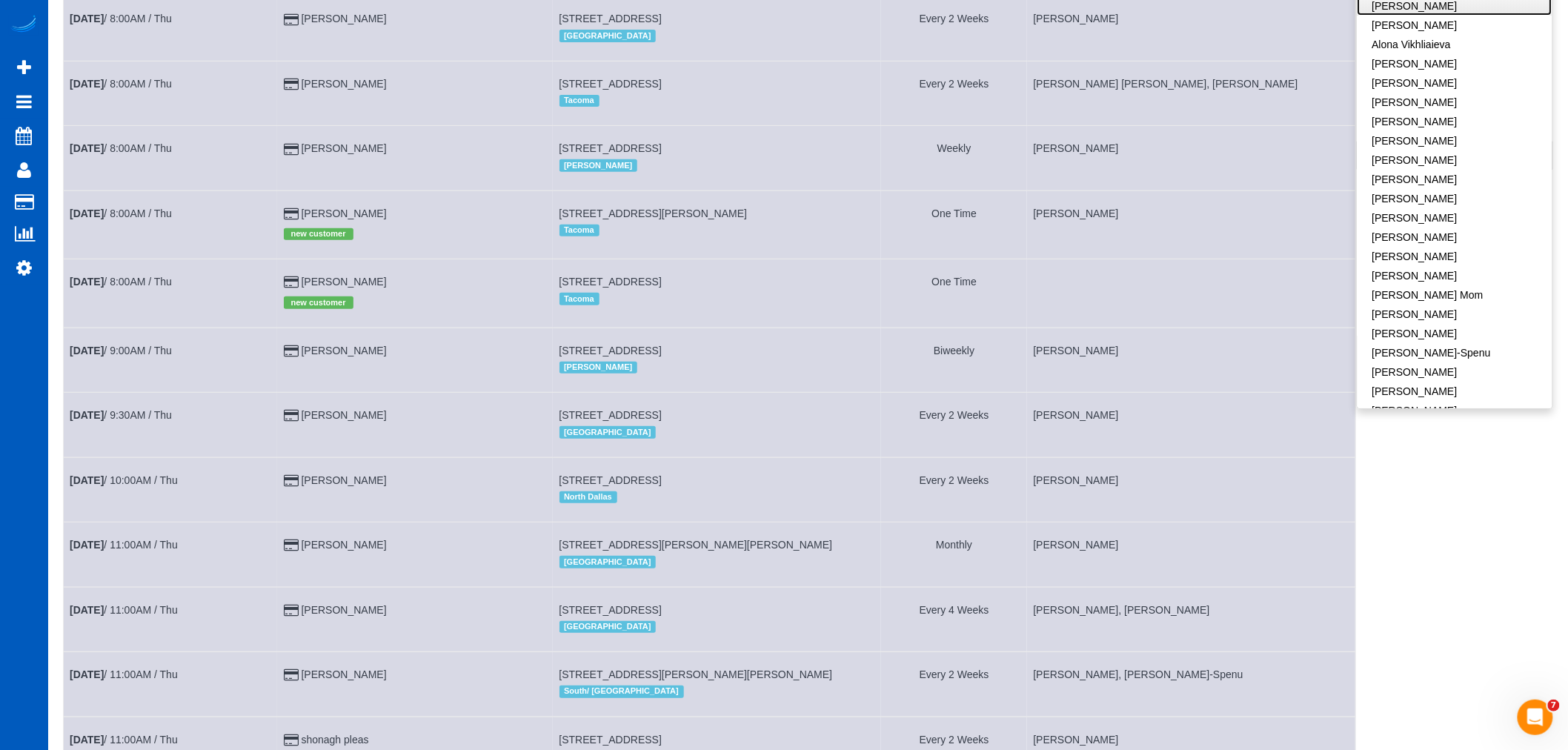
scroll to position [165, 0]
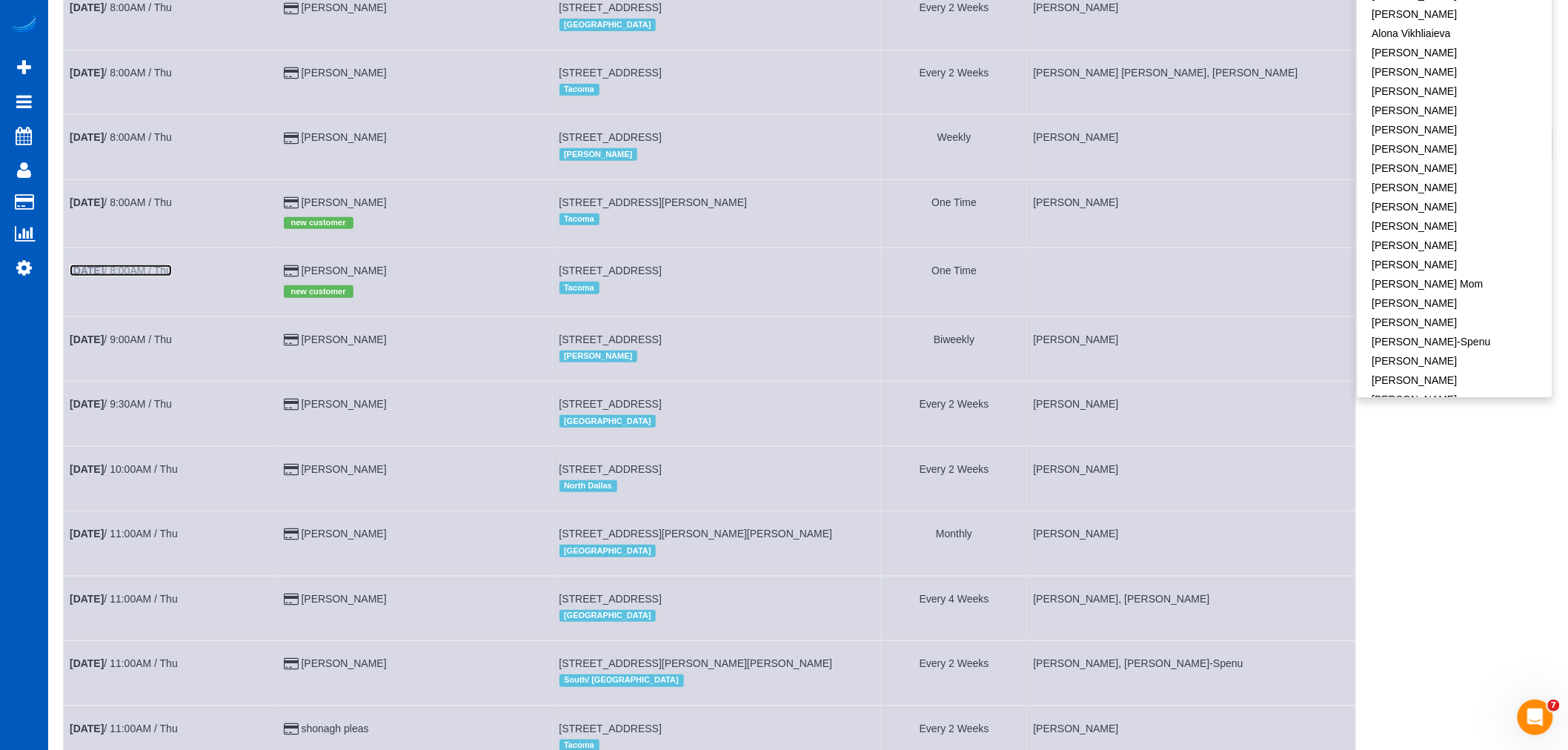
click at [137, 276] on link "Oct 16th / 8:00AM / Thu" at bounding box center [120, 270] width 102 height 12
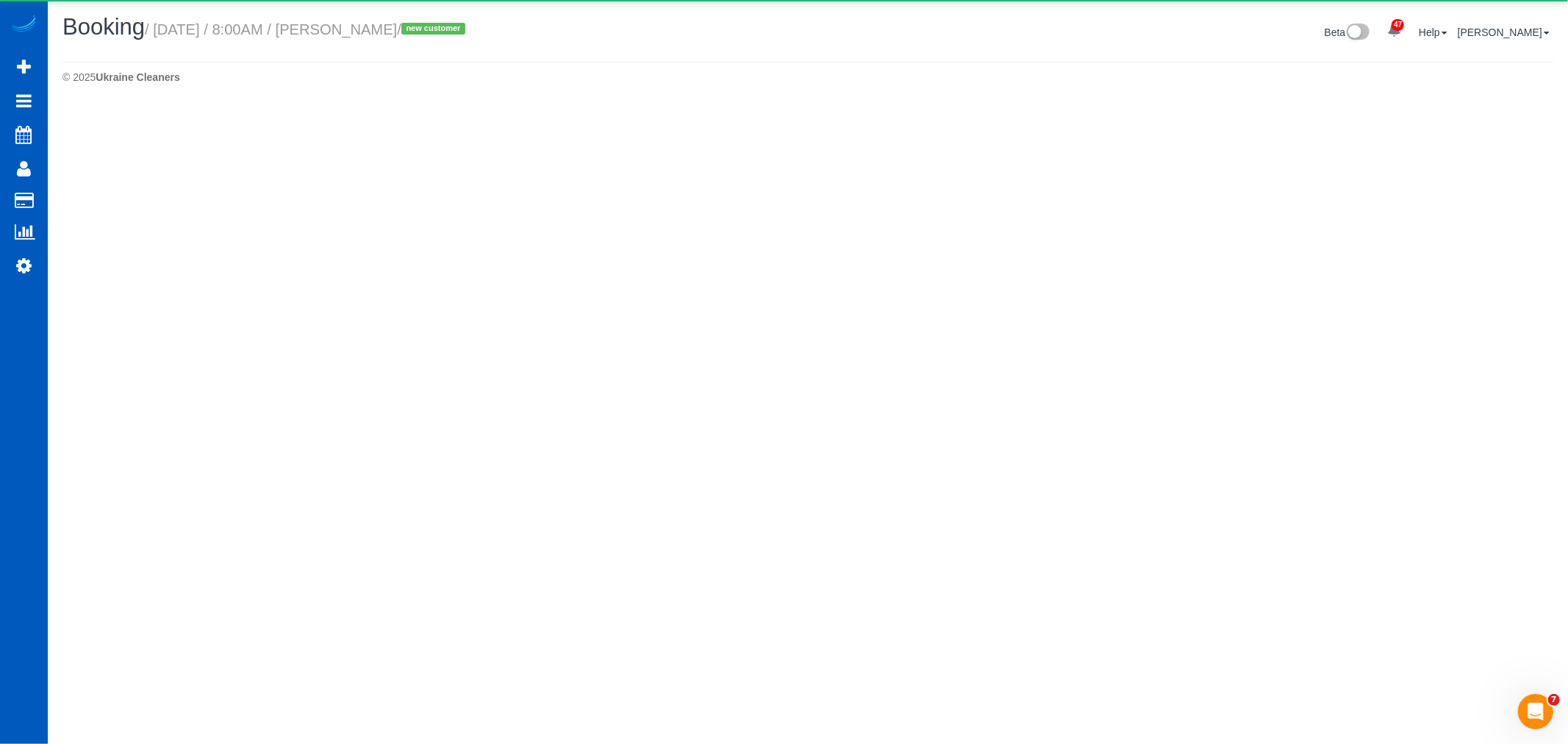
select select "WA"
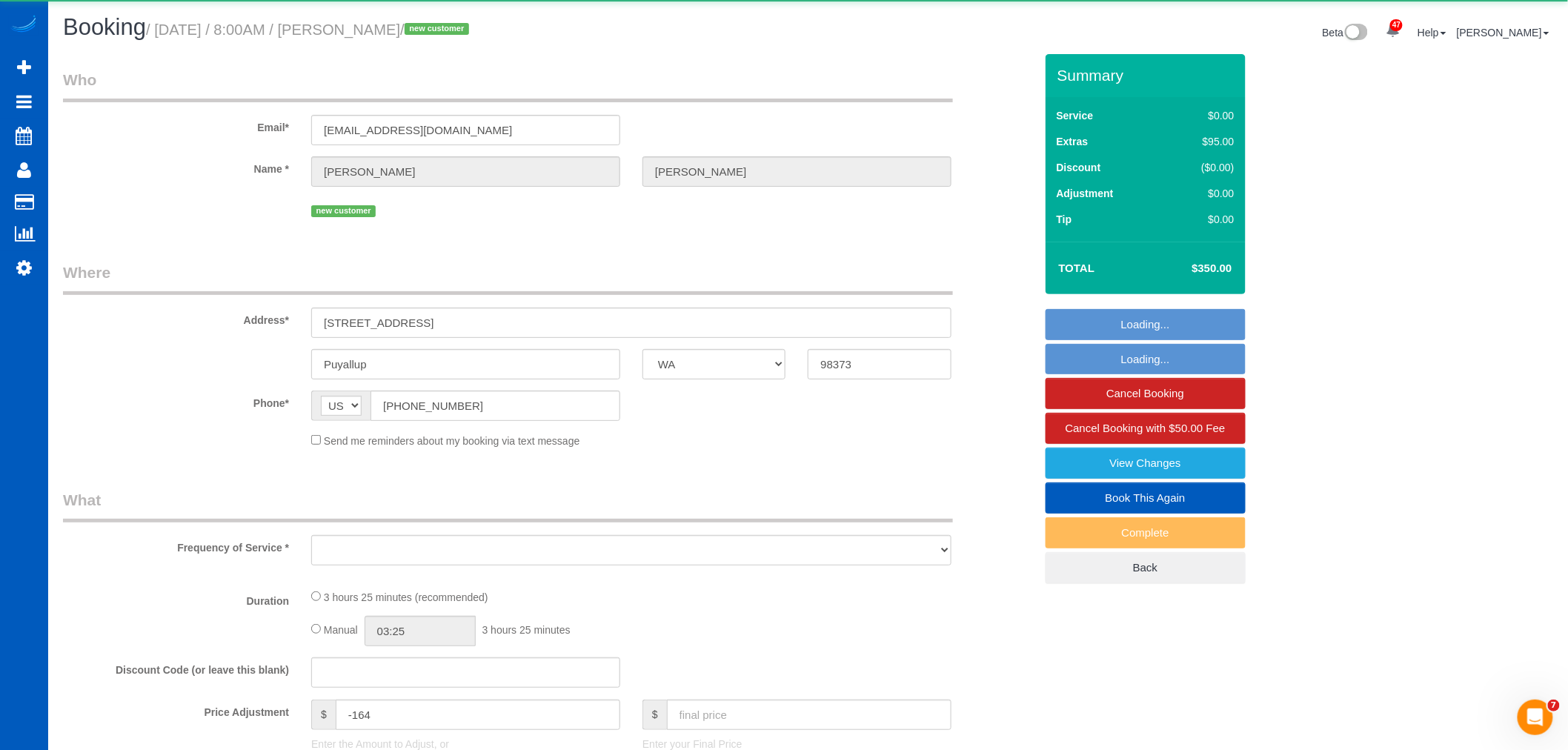
select select "object:49121"
select select "string:fspay-c326d46e-b908-4f4e-aa54-2e791801f8b2"
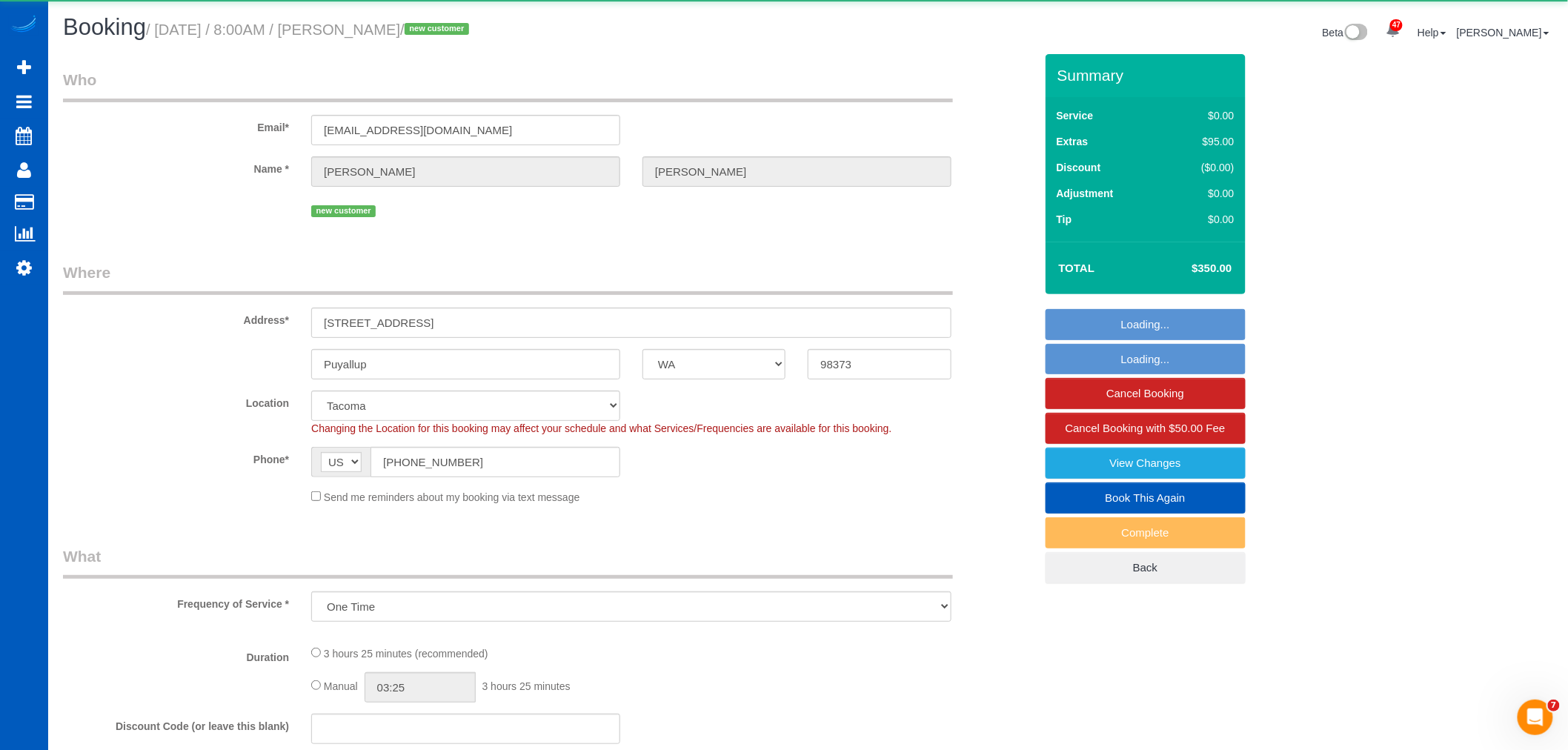
select select "object:49374"
select select "199"
select select "2501"
select select "2"
select select "spot168"
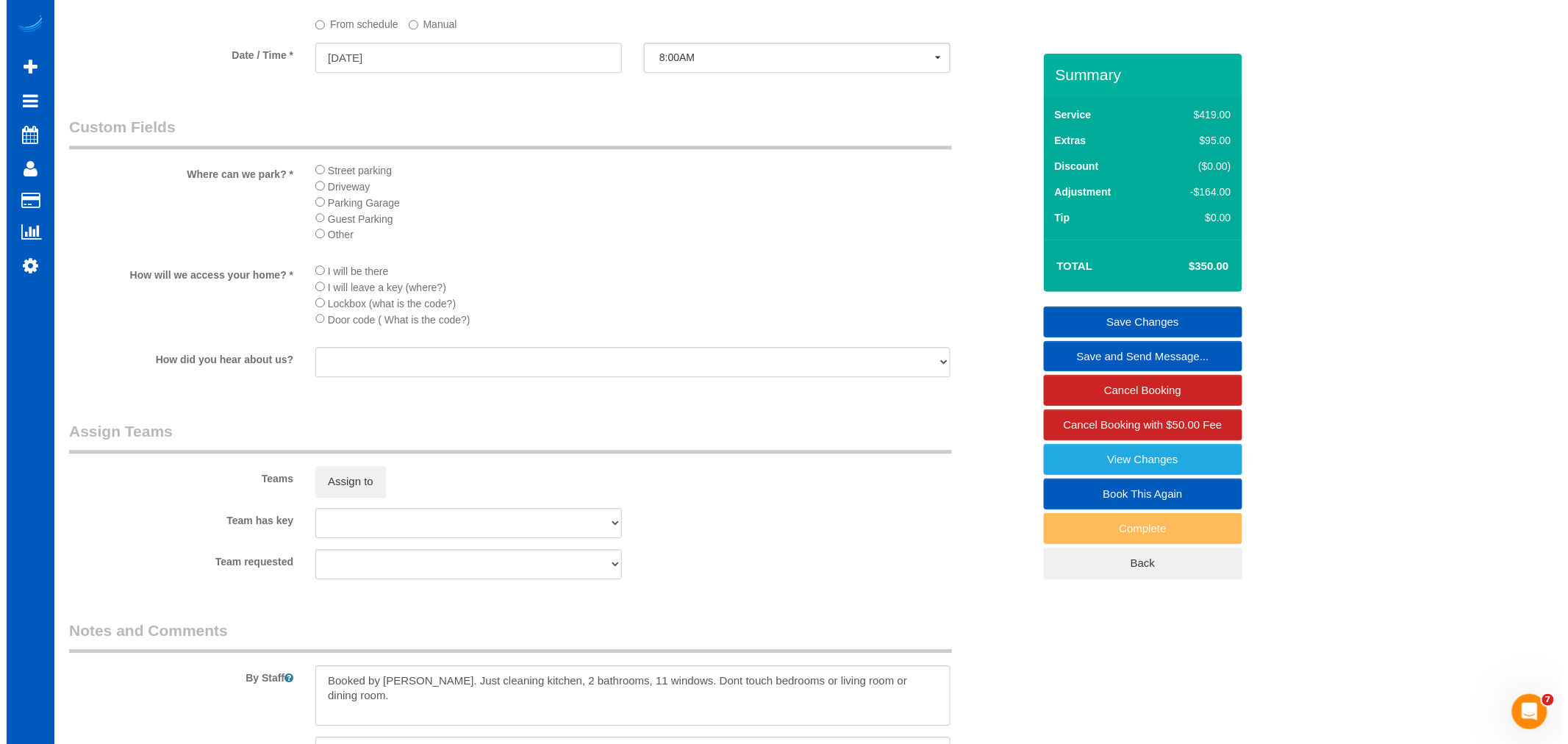
scroll to position [1826, 0]
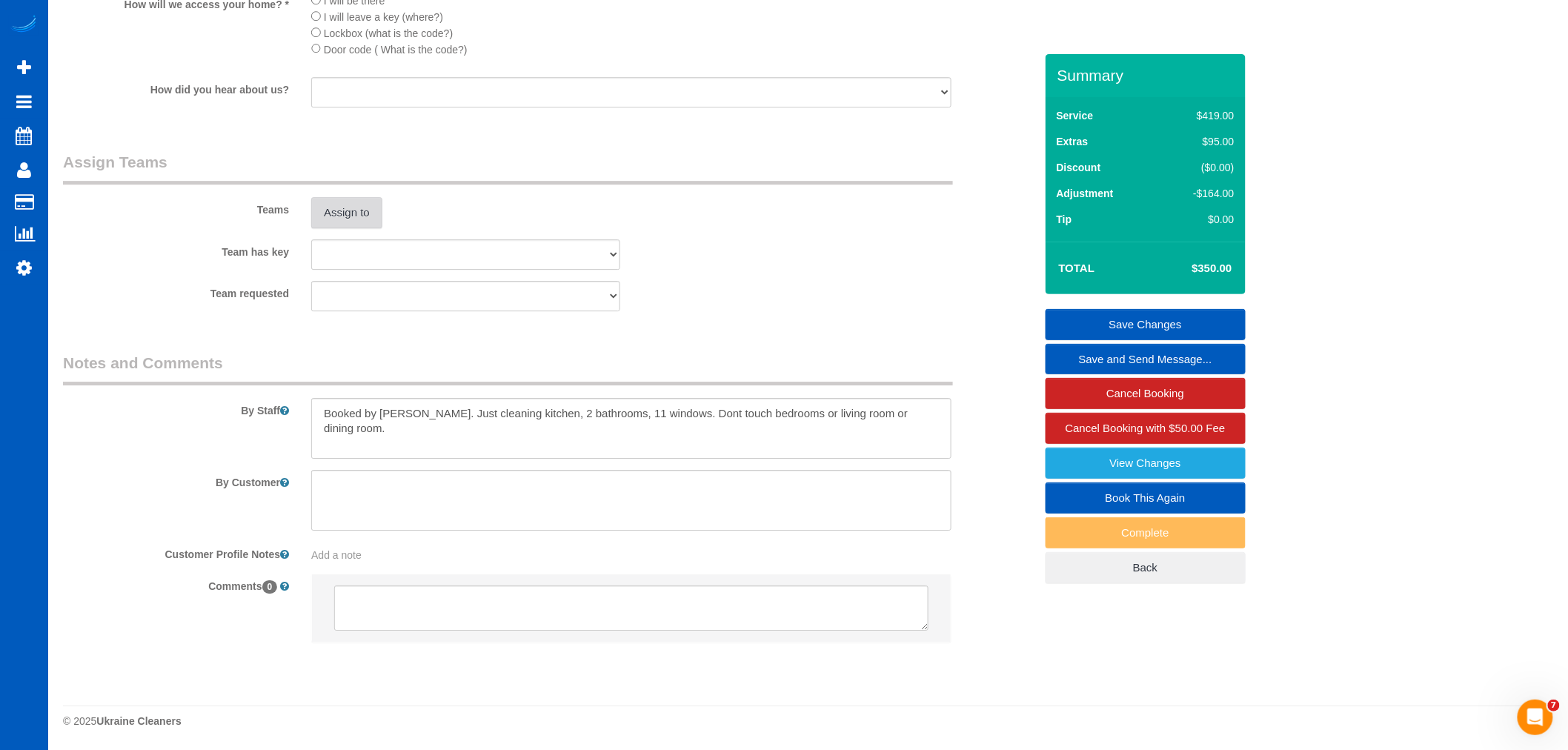
click at [339, 221] on button "Assign to" at bounding box center [347, 213] width 72 height 31
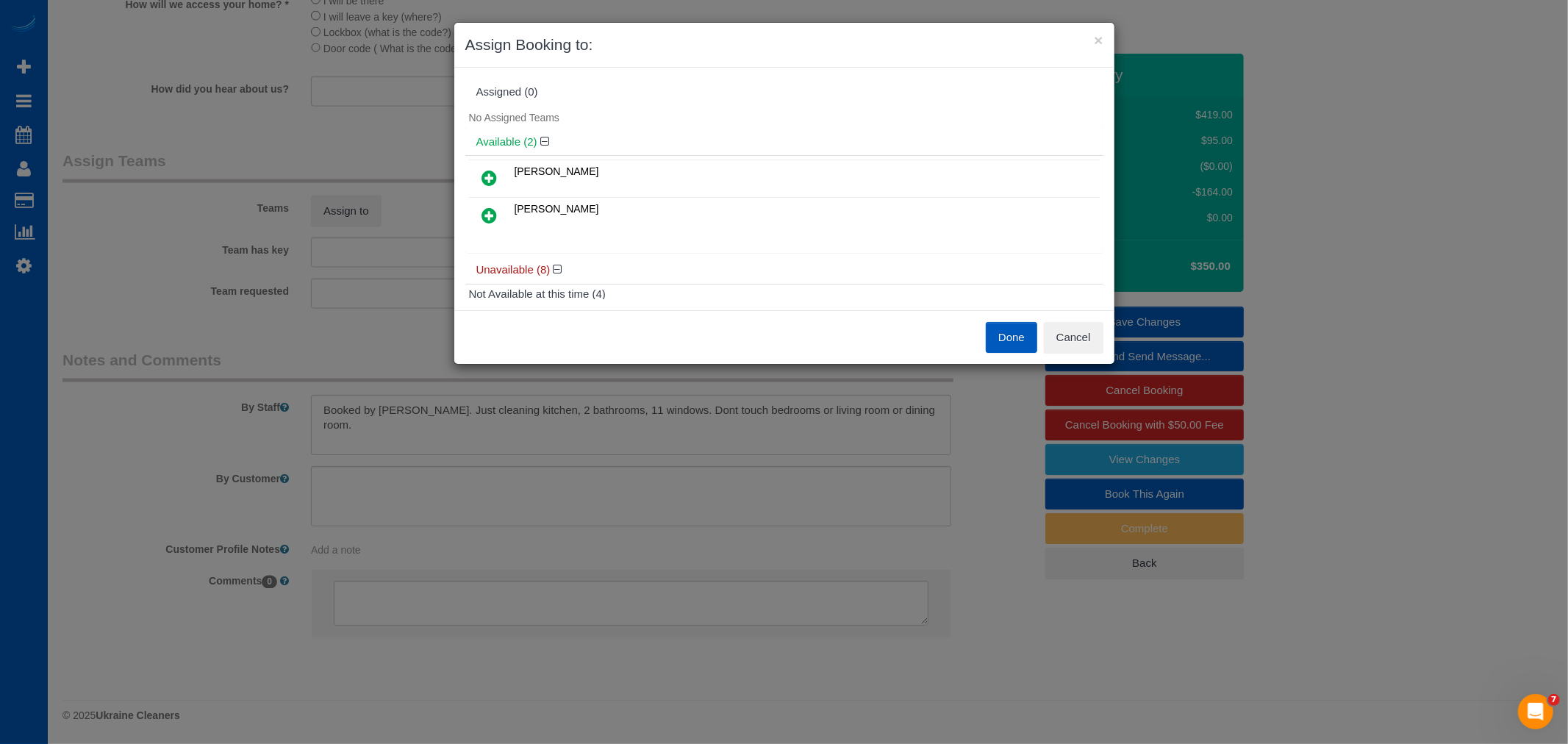
click at [488, 169] on icon at bounding box center [489, 178] width 15 height 18
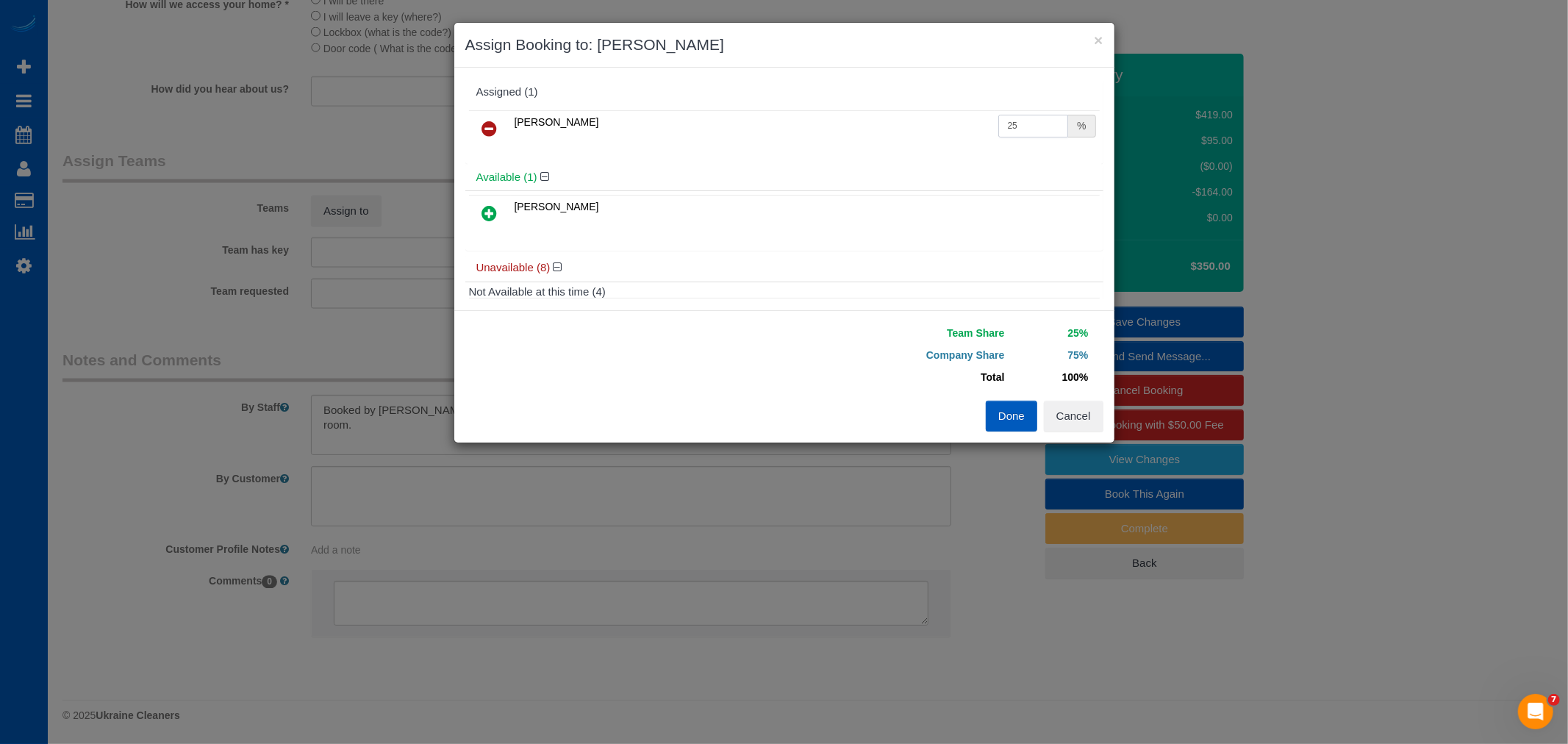
drag, startPoint x: 1033, startPoint y: 116, endPoint x: 921, endPoint y: 138, distance: 114.1
click at [921, 138] on tr "Alina Kruchok 25 %" at bounding box center [784, 129] width 630 height 38
type input "50"
click at [986, 427] on button "Done" at bounding box center [1011, 416] width 51 height 31
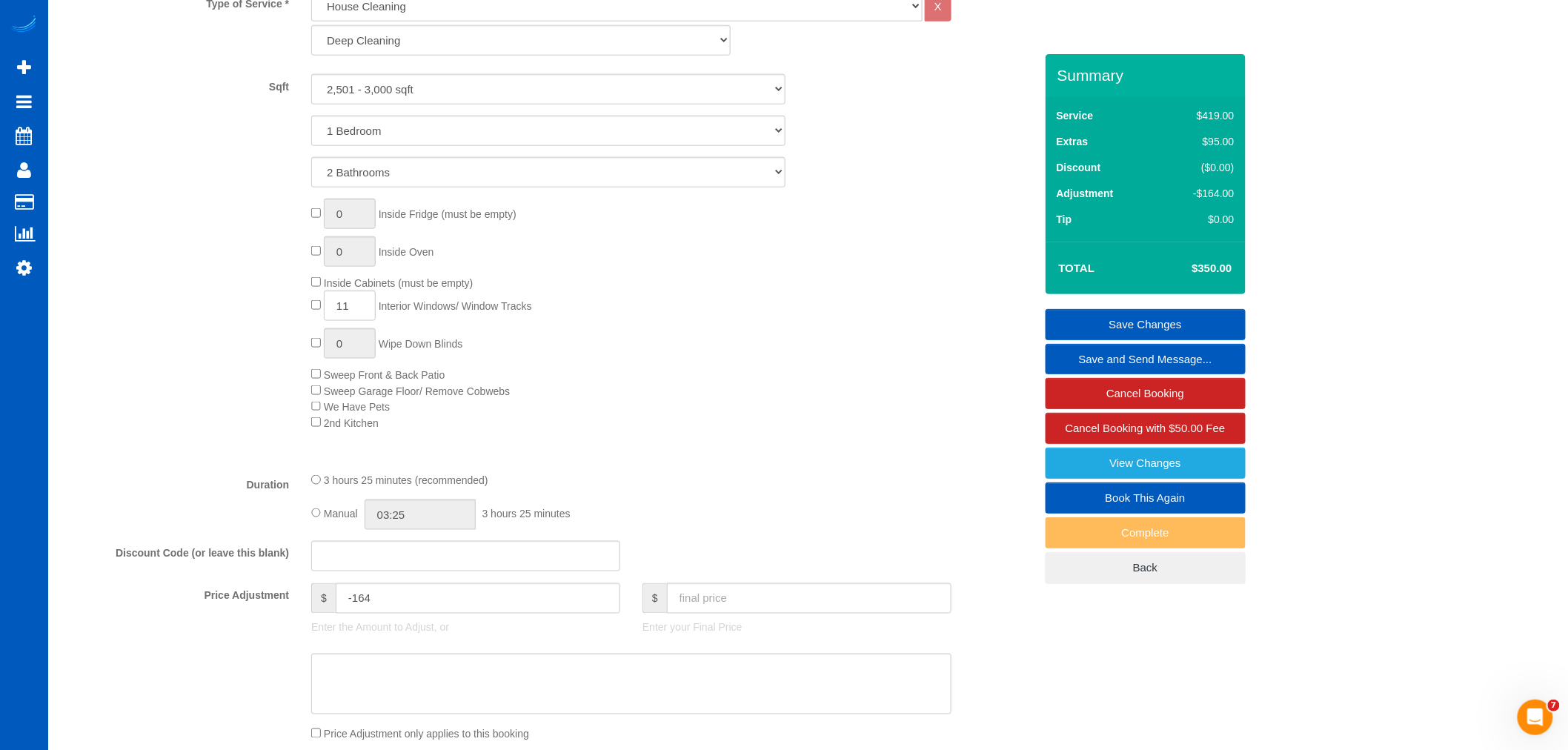
scroll to position [604, 0]
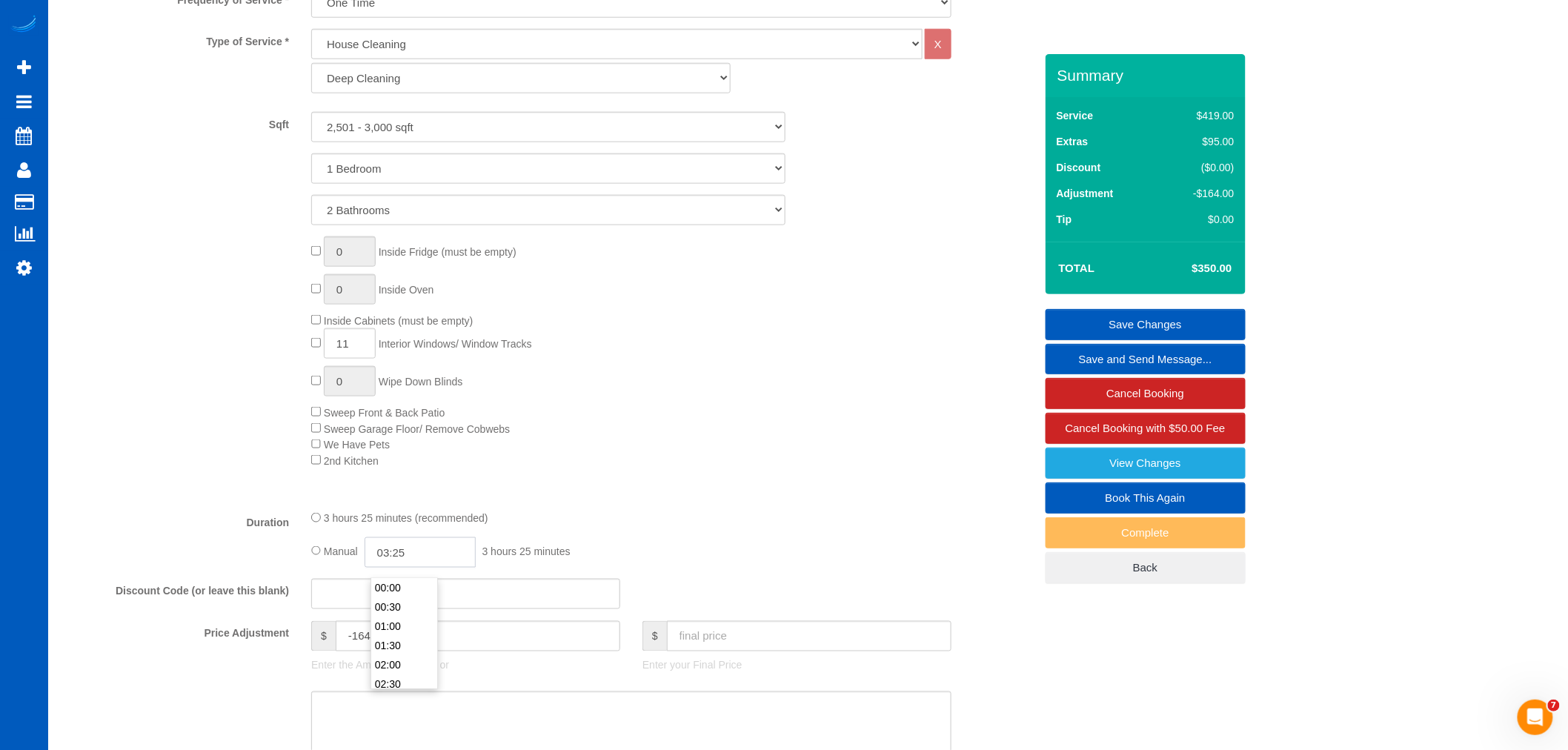
click at [410, 568] on input "03:25" at bounding box center [420, 553] width 111 height 31
type input "06:00"
click at [407, 651] on li "06:00" at bounding box center [404, 655] width 66 height 19
select select "spot180"
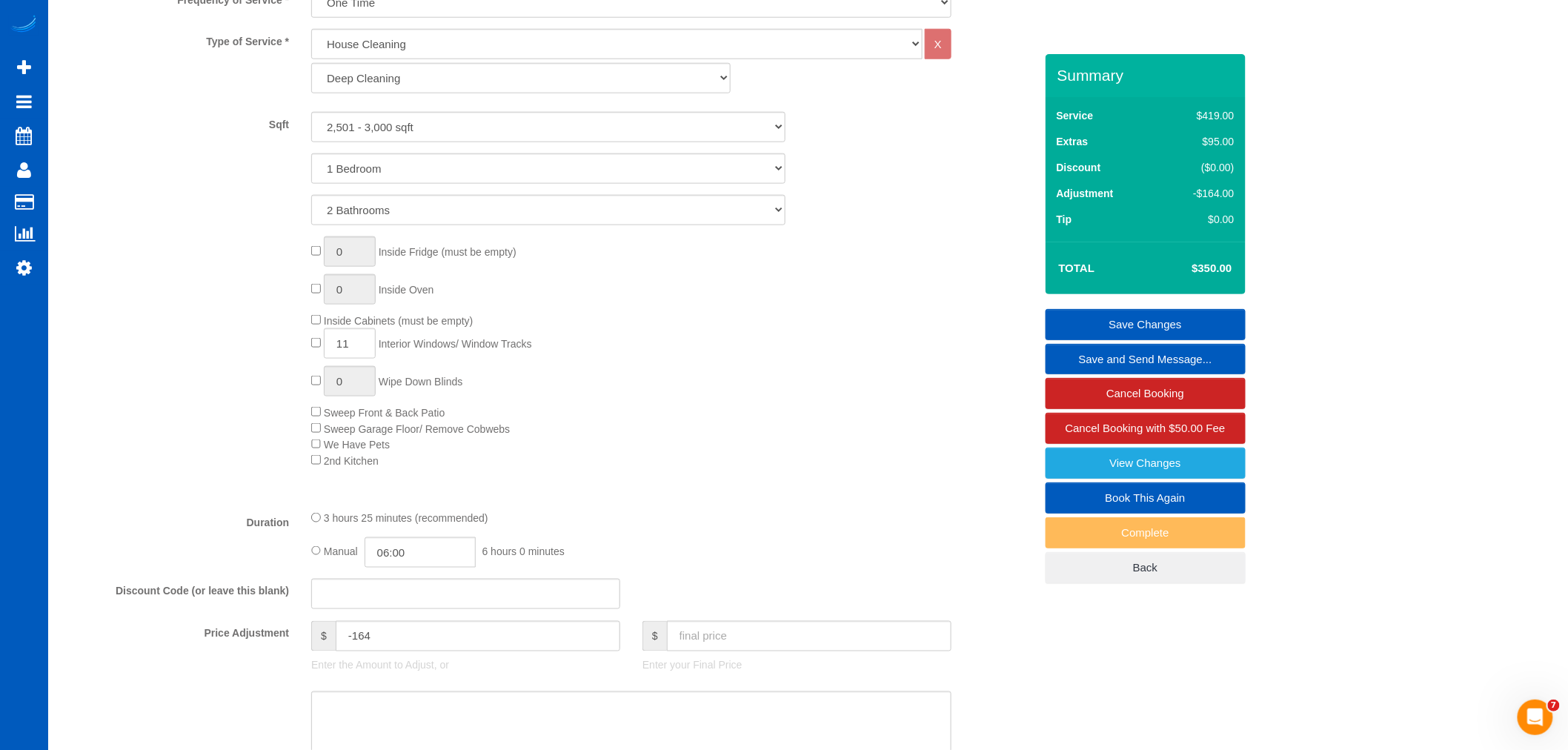
click at [537, 542] on div "3 hours 25 minutes (recommended) Manual 06:00 6 hours 0 minutes" at bounding box center [632, 539] width 663 height 58
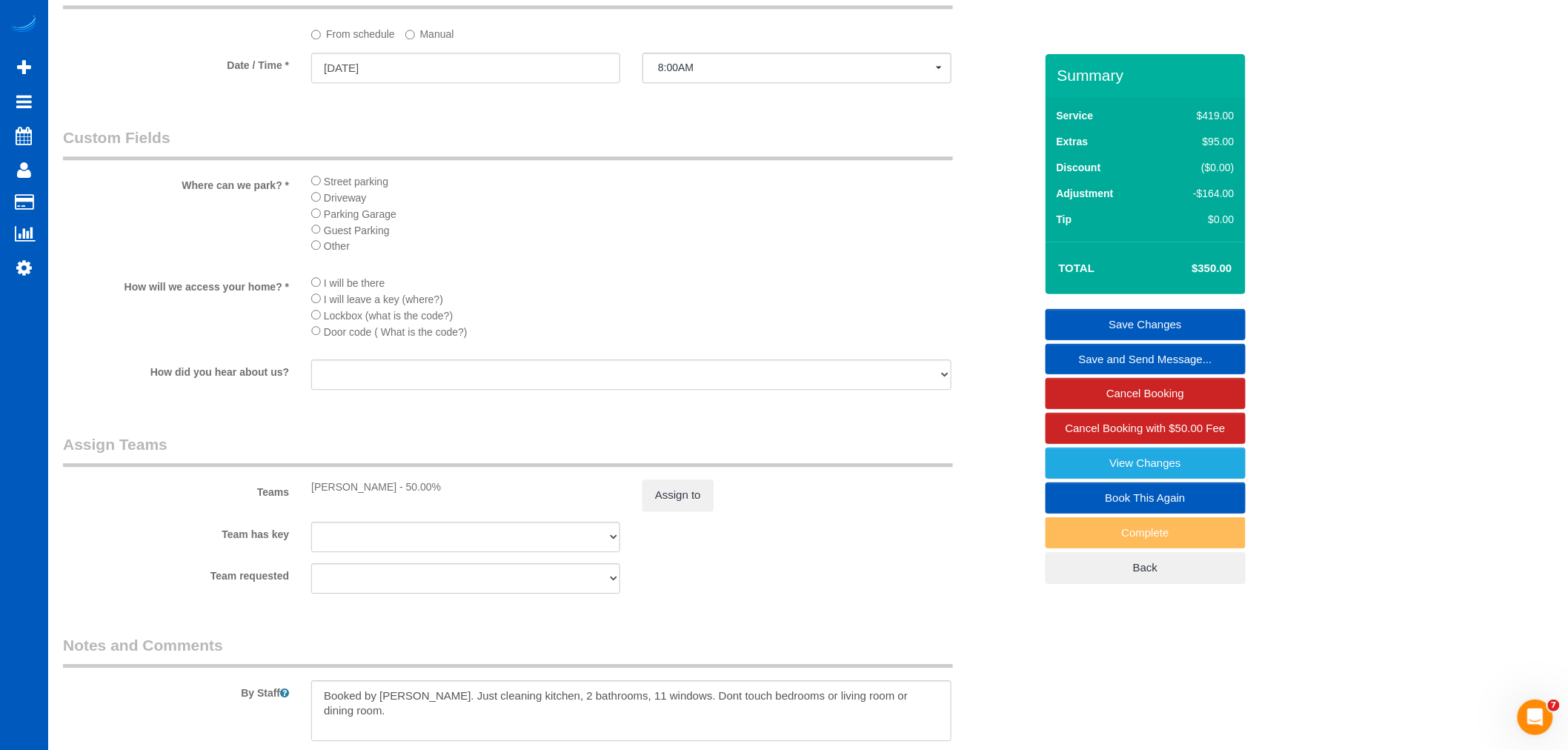
scroll to position [1676, 0]
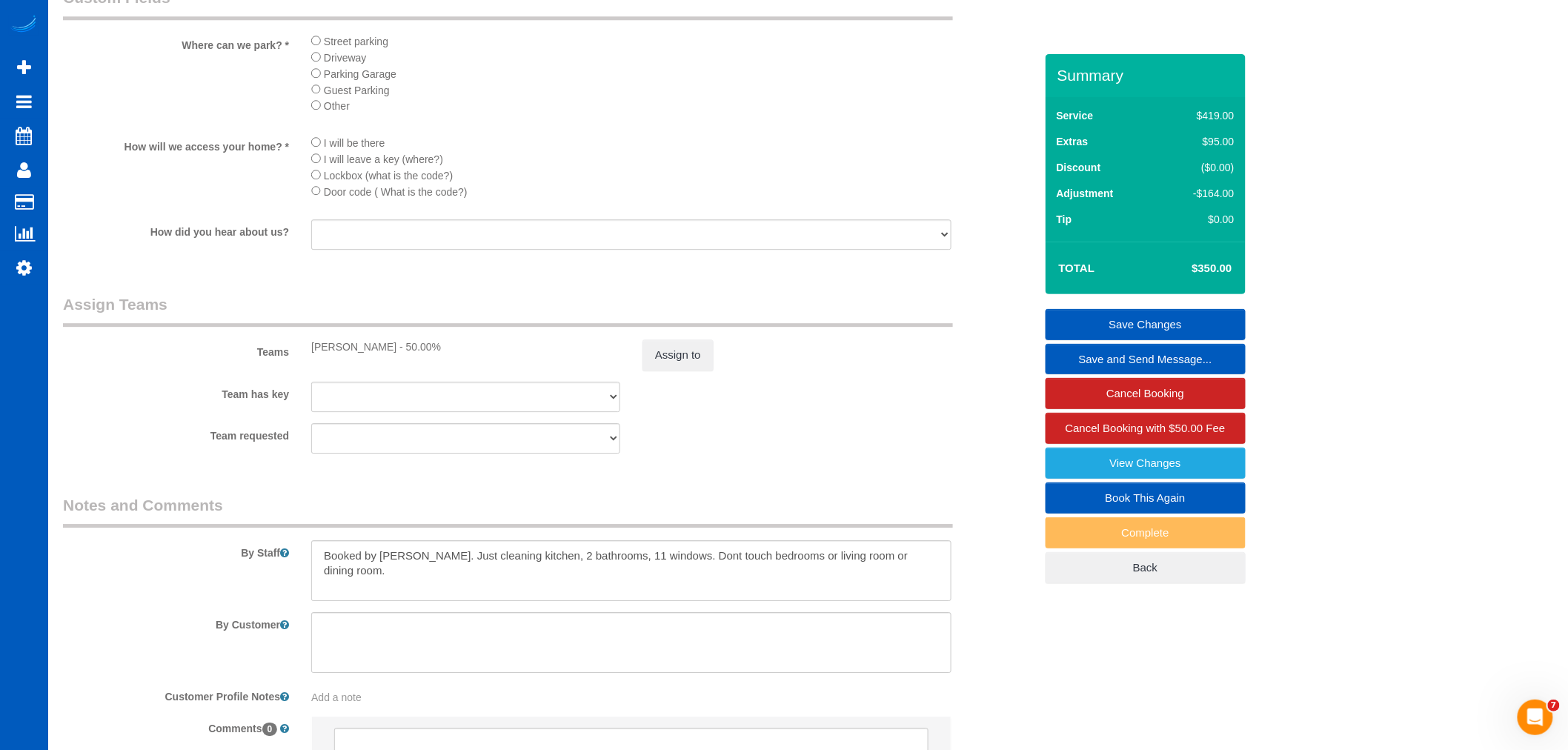
click at [1162, 326] on link "Save Changes" at bounding box center [1145, 324] width 200 height 31
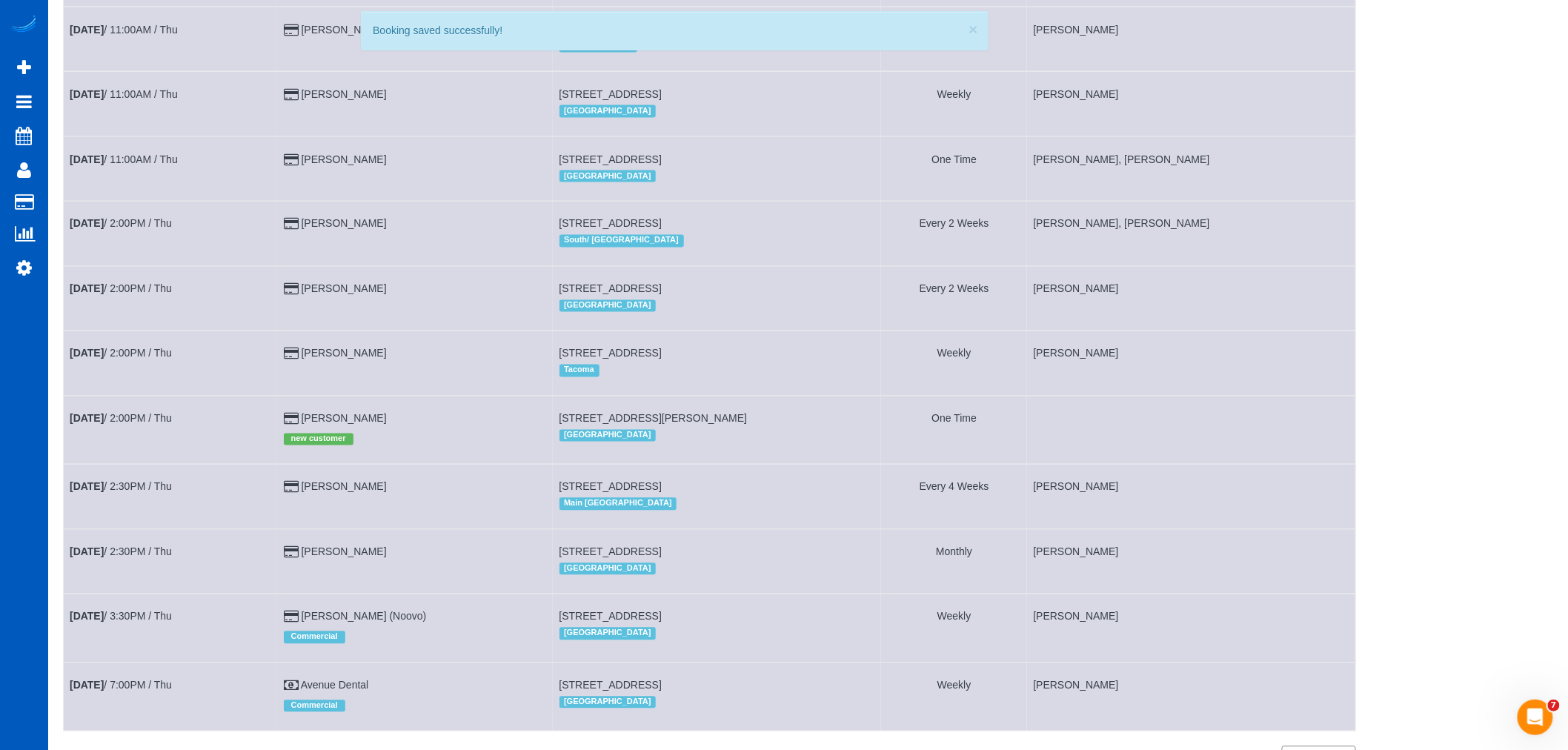
scroll to position [1114, 0]
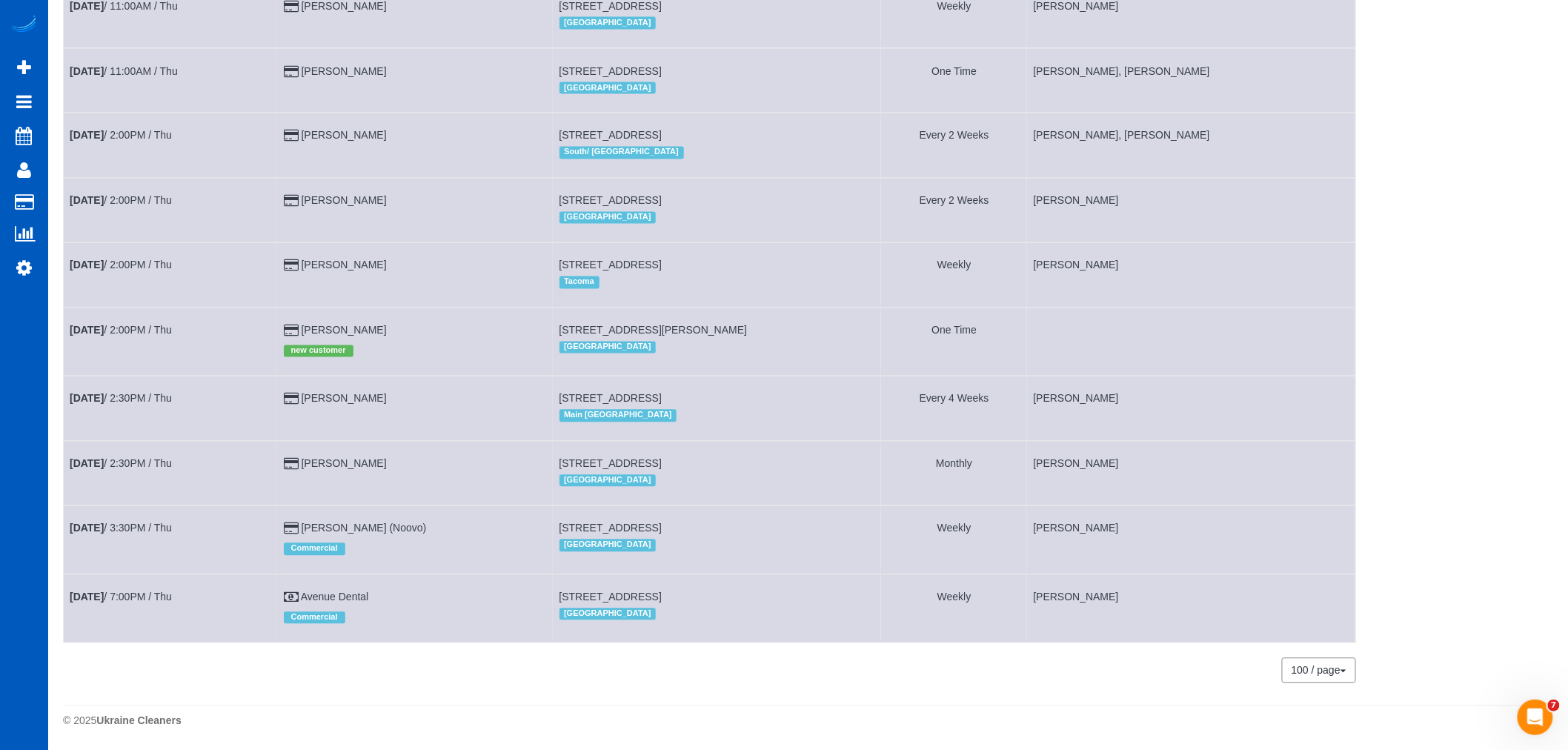
click at [173, 329] on td "Oct 16th / 2:00PM / Thu" at bounding box center [170, 341] width 215 height 68
click at [166, 325] on link "Oct 16th / 2:00PM / Thu" at bounding box center [120, 331] width 102 height 12
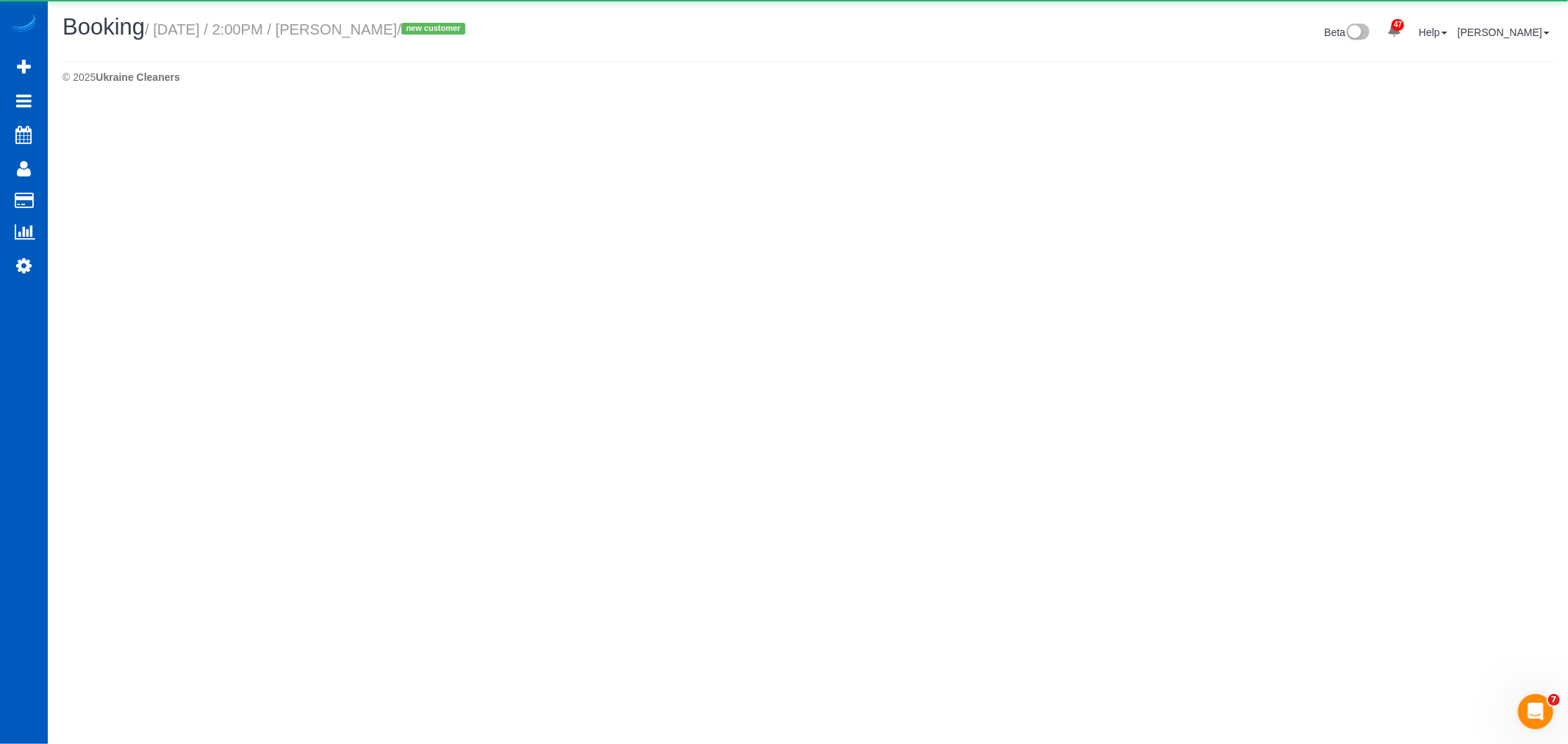
select select "CO"
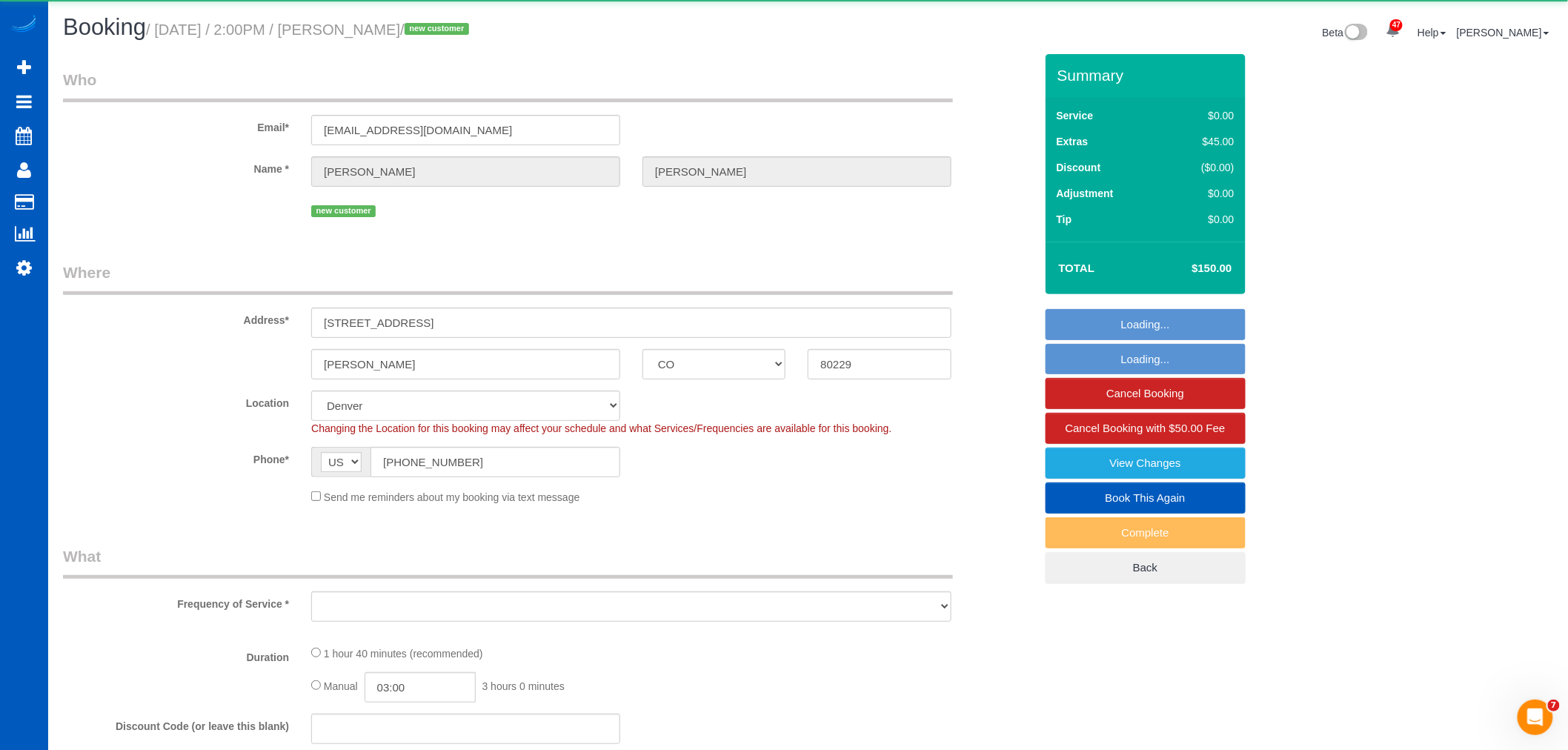
select select "object:50953"
select select "string:fspay-47b26e6f-6065-4c3d-9d6b-73266cdc2596"
select select "199"
select select "2001"
select select "2"
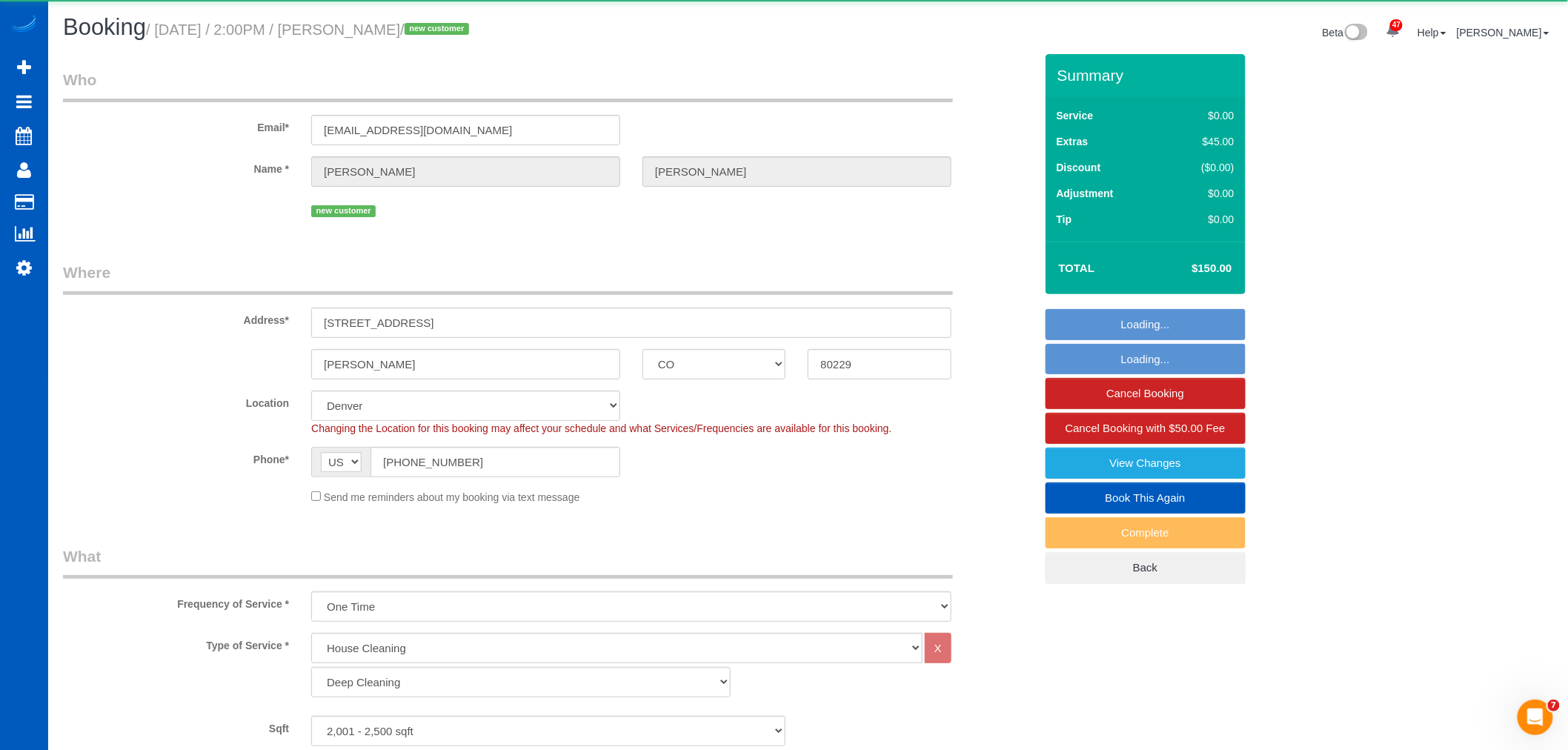
select select "spot192"
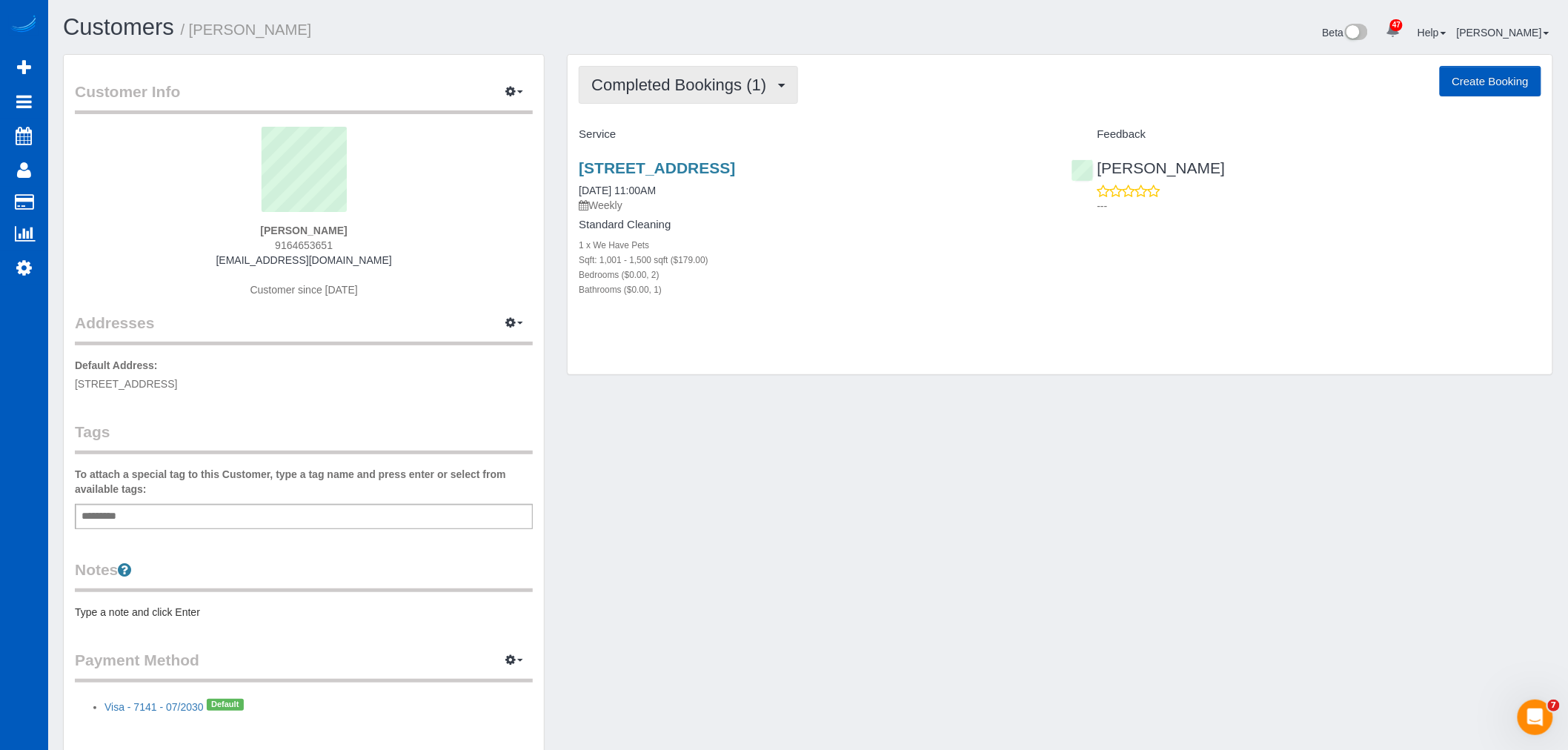
click at [763, 72] on button "Completed Bookings (1)" at bounding box center [688, 85] width 219 height 38
click at [673, 133] on link "Upcoming Bookings (11)" at bounding box center [657, 138] width 157 height 19
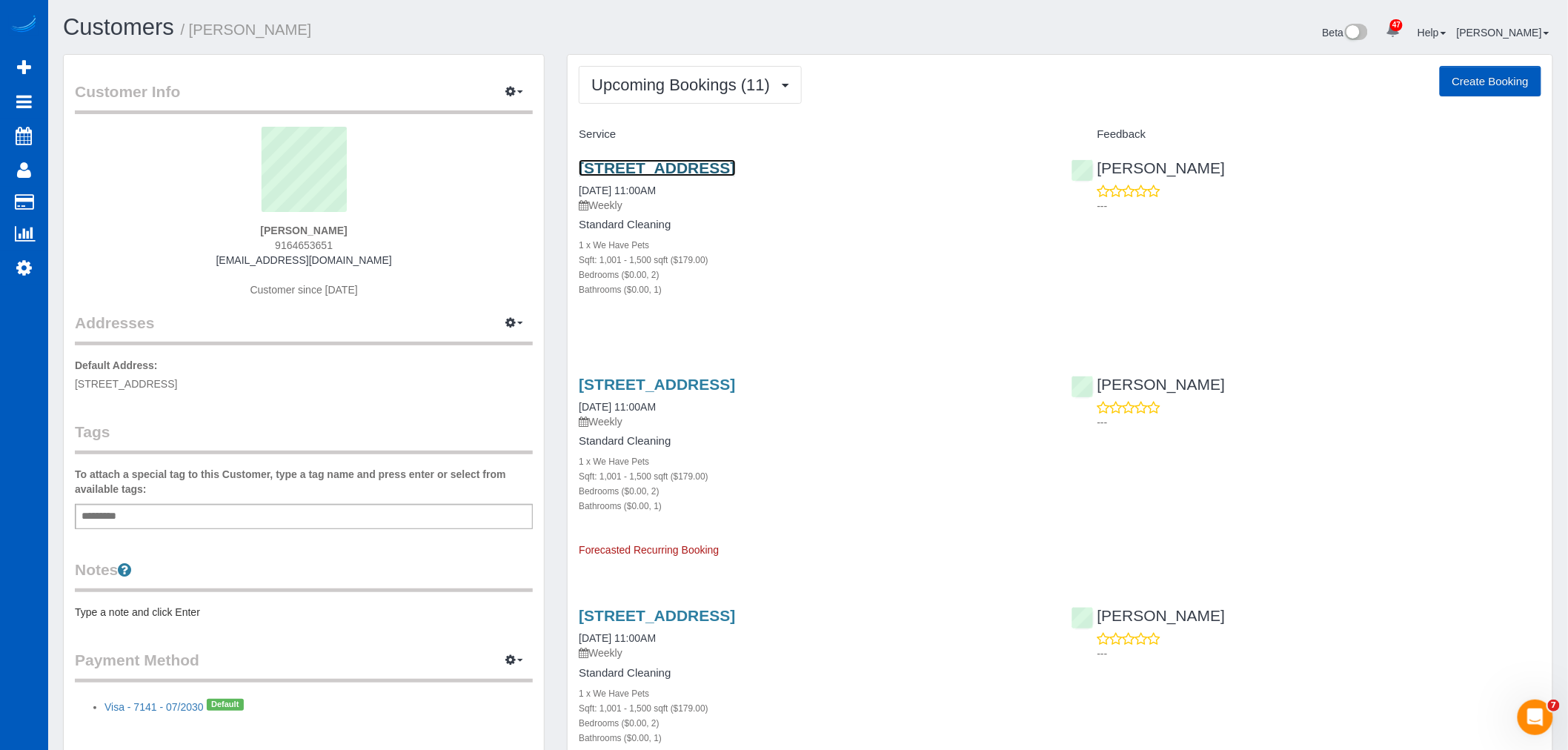
click at [690, 165] on link "15801 Northeast 152nd Avenue, Brush Prairie, WA 98606" at bounding box center [656, 168] width 157 height 17
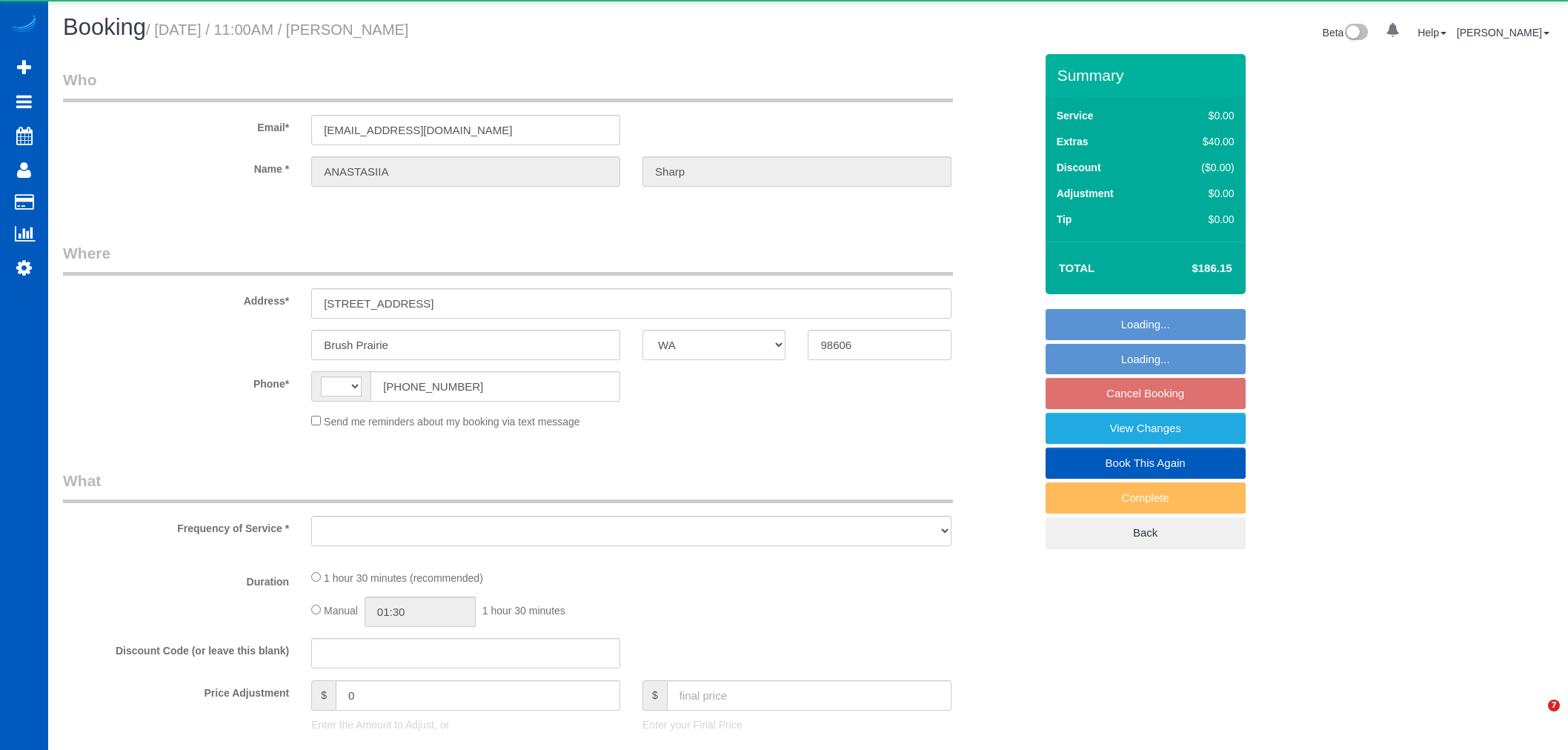
select select "WA"
select select "string:fspay-2525f4cc-9a7e-4c7a-a147-7857b362f738"
select select "spot2"
select select "string:[GEOGRAPHIC_DATA]"
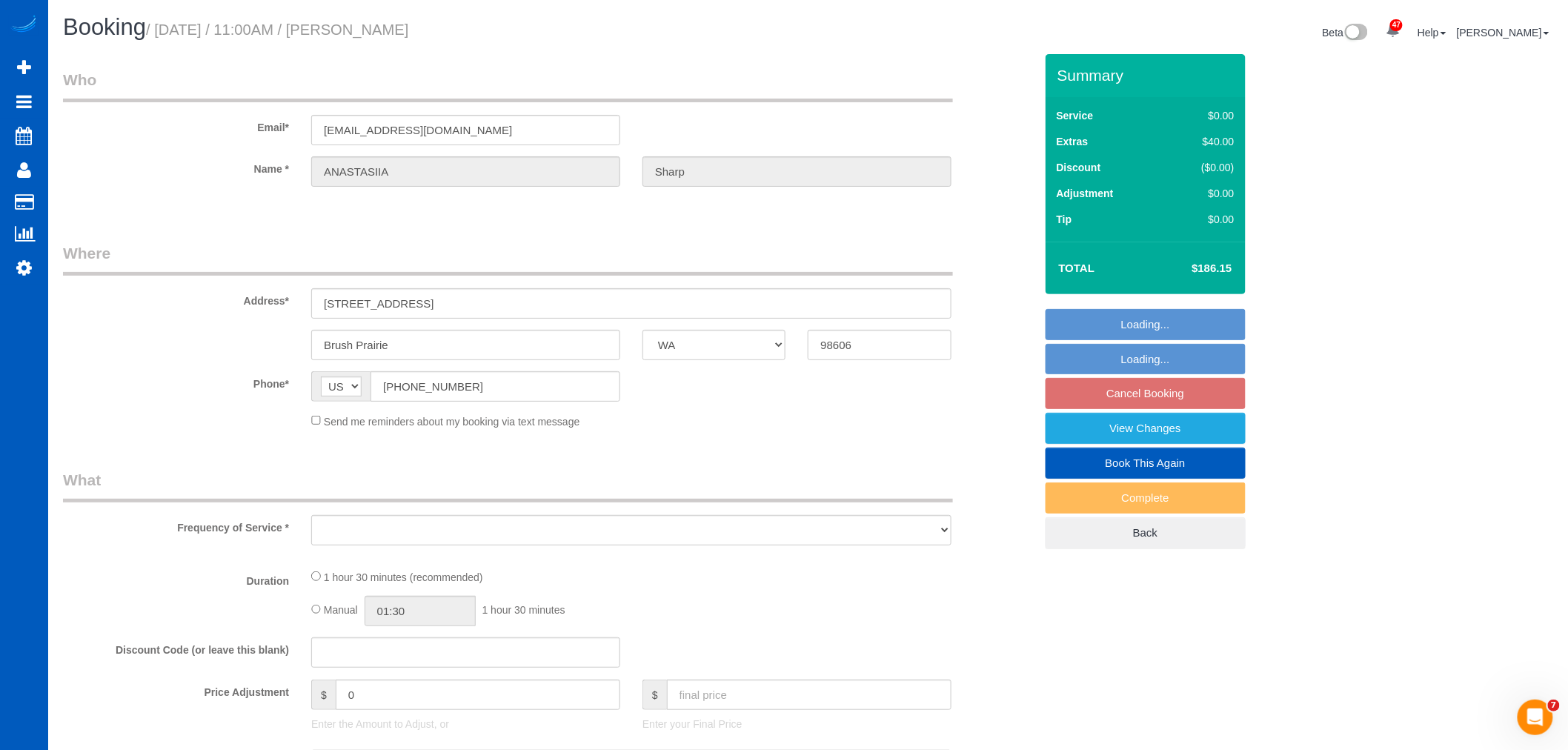
select select "spot22"
select select "object:810"
select select "199"
select select "1001"
select select "2"
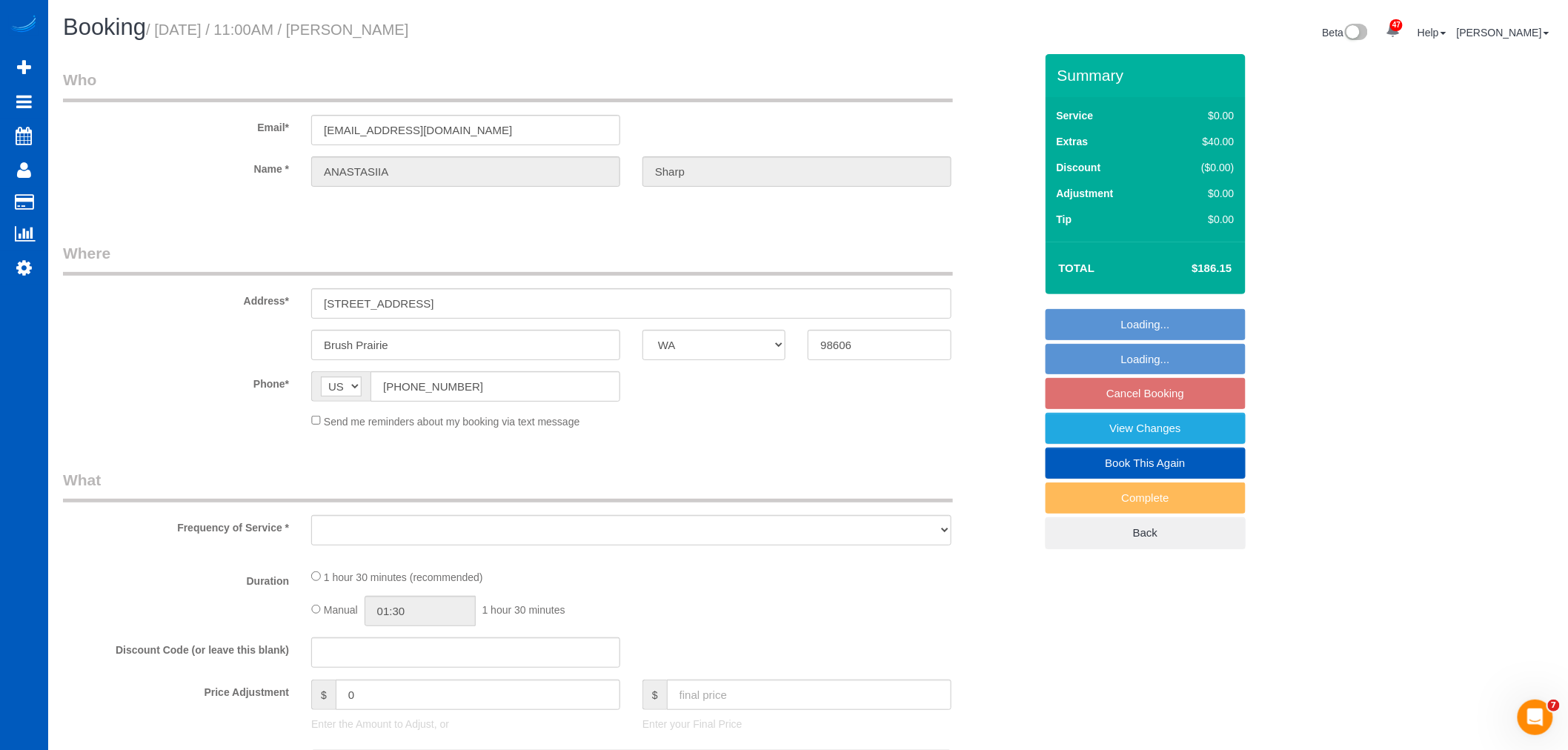
select select "number:8"
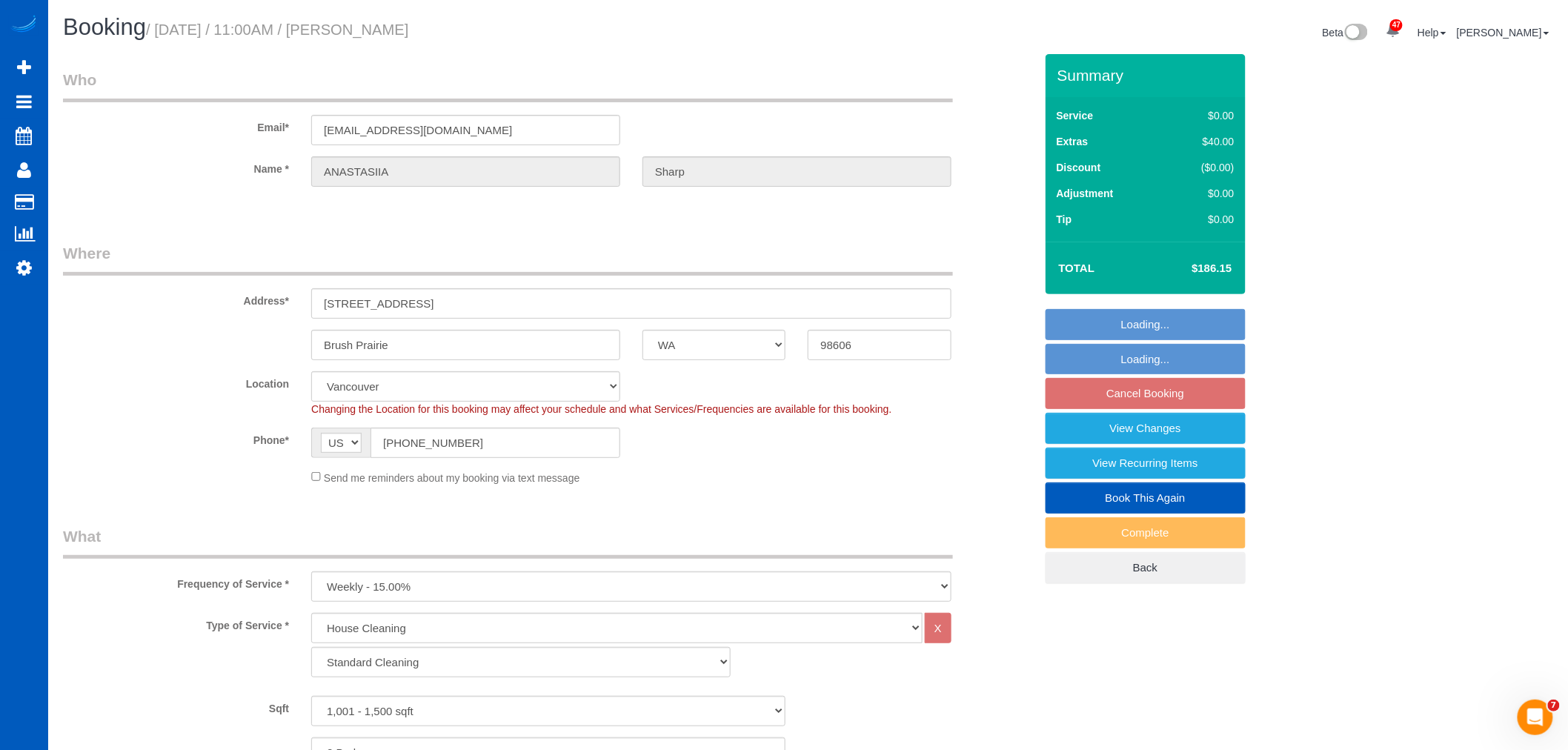
select select "object:1200"
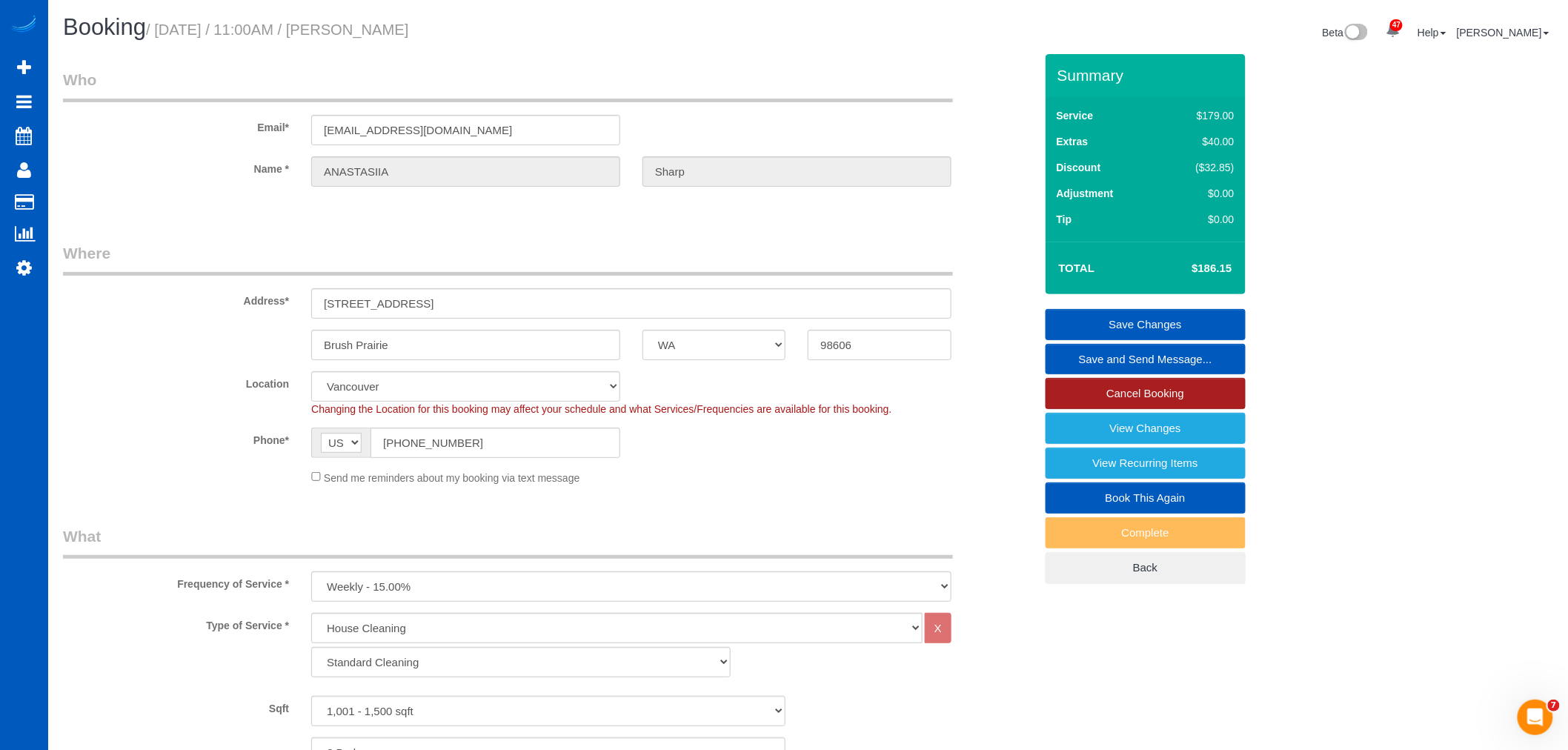
click at [1168, 393] on link "Cancel Booking" at bounding box center [1145, 393] width 200 height 31
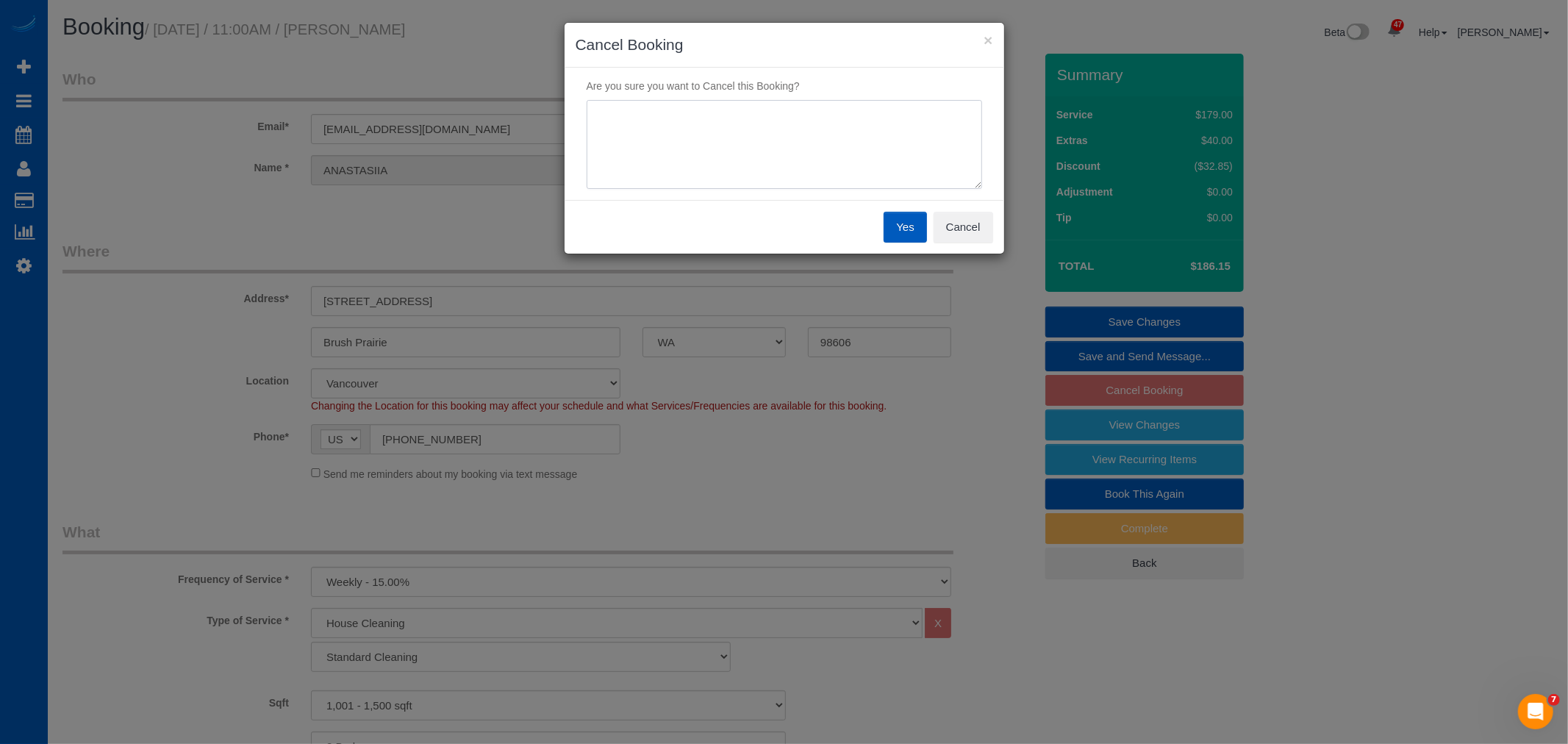
click at [789, 143] on textarea at bounding box center [784, 145] width 395 height 90
type textarea "per email request"
click at [898, 230] on button "Yes" at bounding box center [904, 227] width 42 height 31
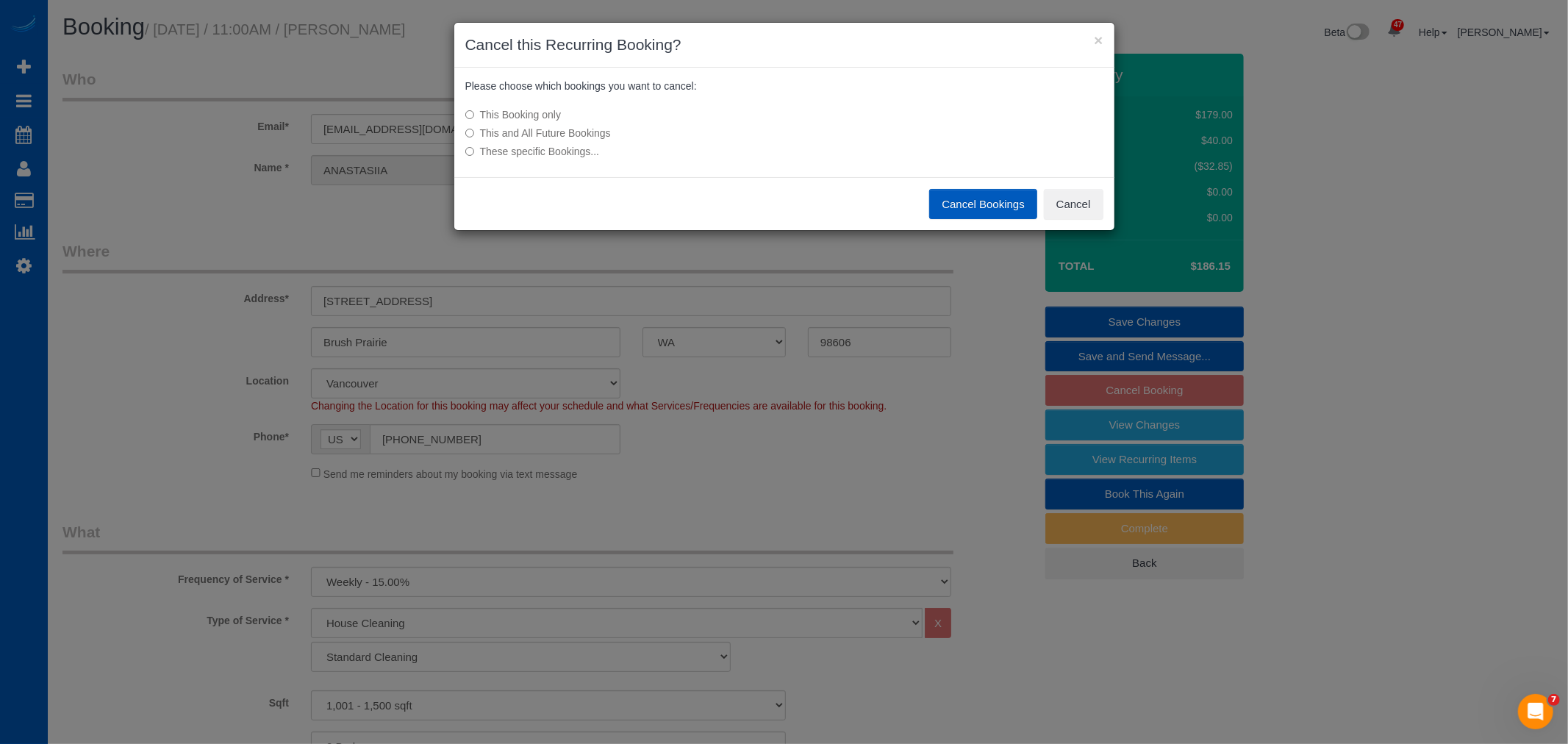
click at [557, 128] on label "This and All Future Bookings" at bounding box center [674, 133] width 418 height 14
click at [982, 200] on button "Cancel Bookings" at bounding box center [983, 204] width 108 height 31
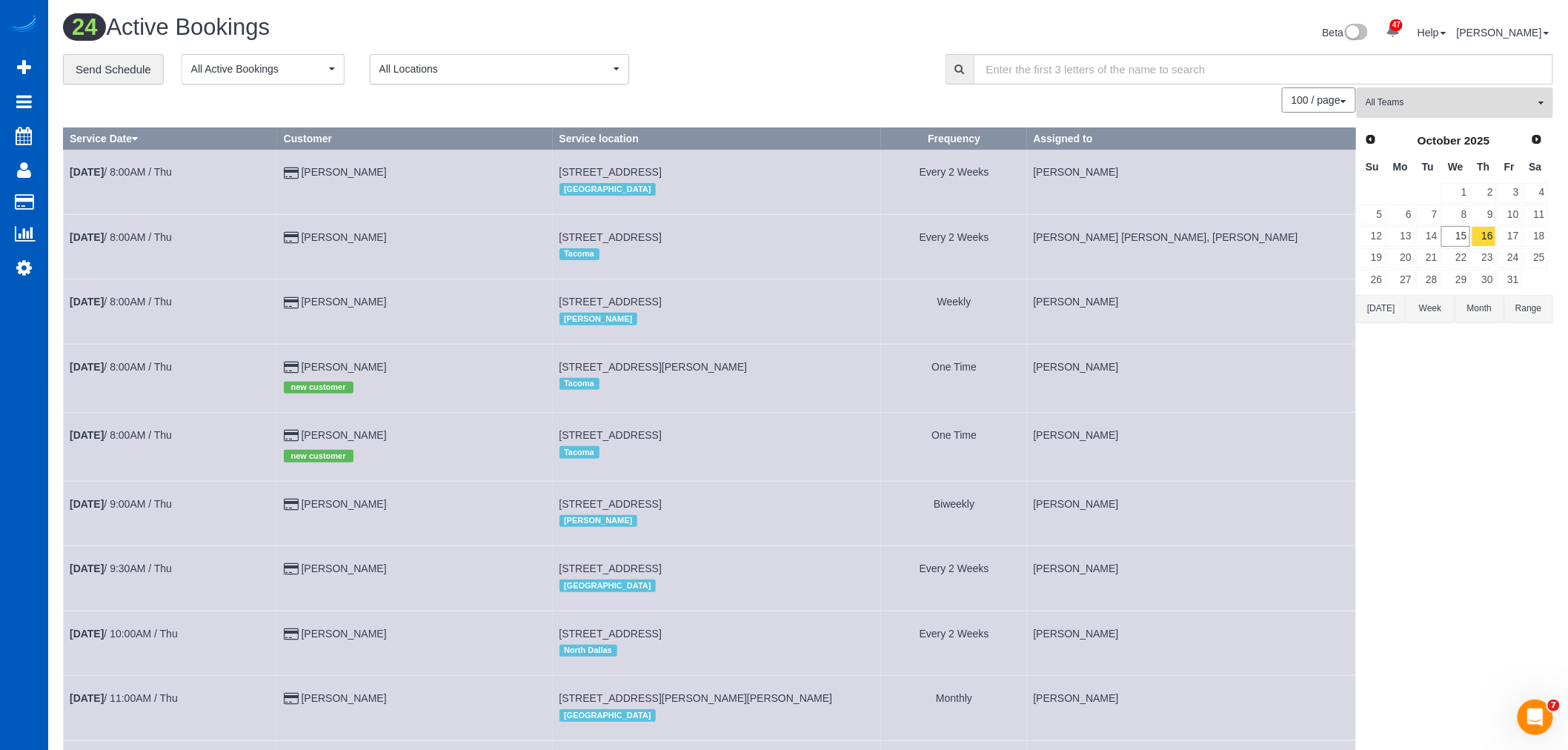
click at [1480, 101] on span "All Teams" at bounding box center [1450, 102] width 169 height 13
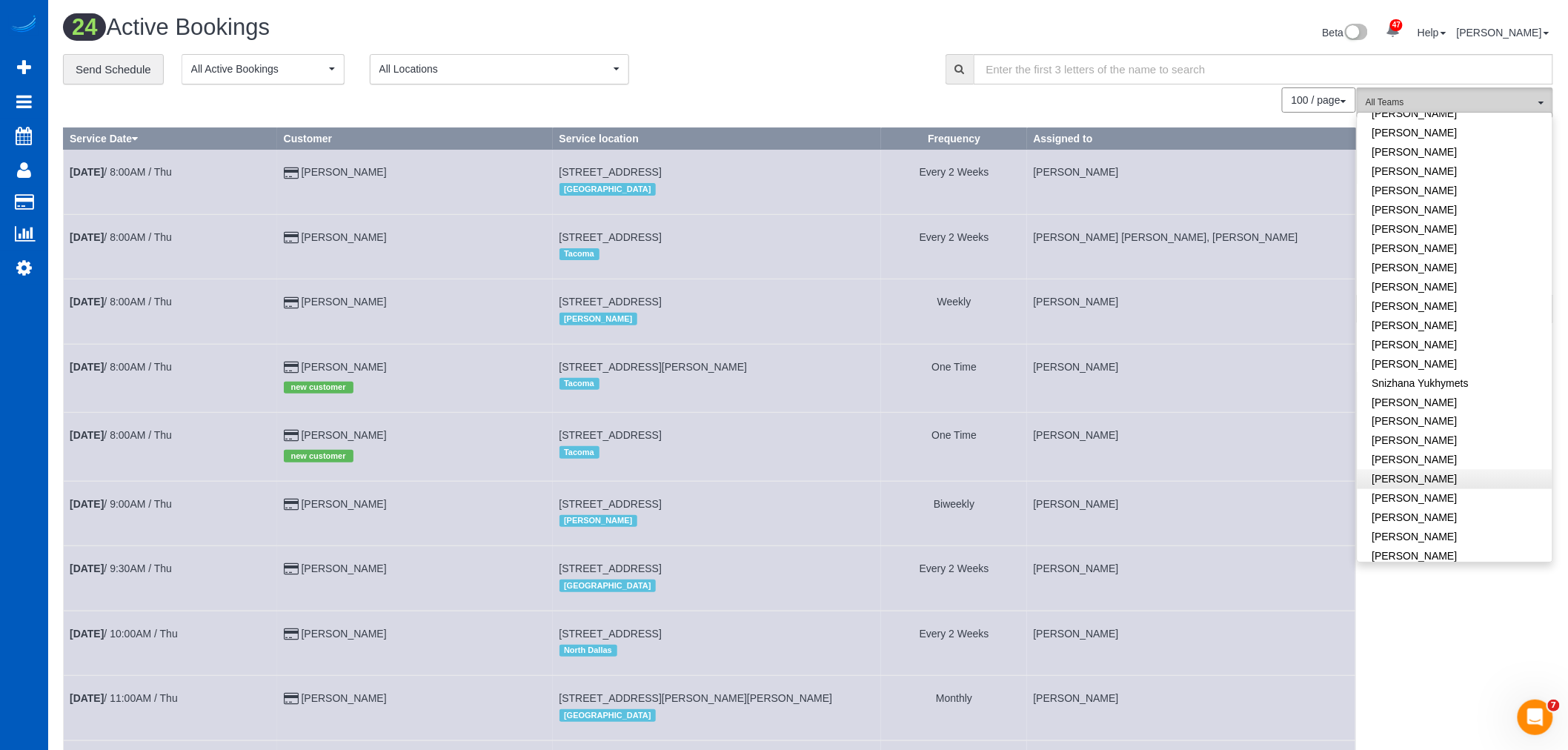
scroll to position [880, 0]
click at [1436, 556] on link "Yekaterina Klochan" at bounding box center [1455, 565] width 195 height 19
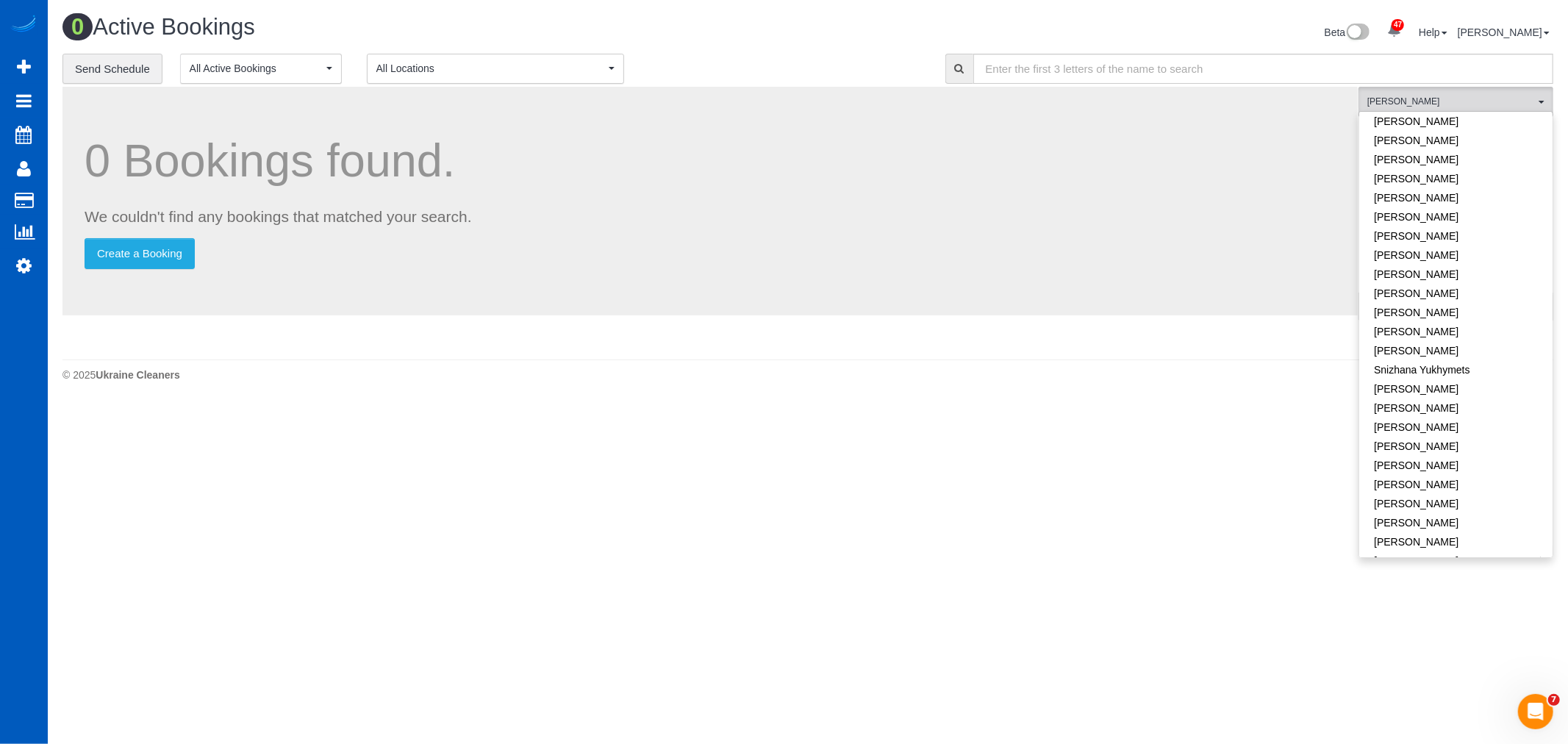
click at [843, 519] on body "47 Beta Your Notifications You have 0 alerts × You have 2 to charge for 10/13/2…" at bounding box center [784, 372] width 1568 height 744
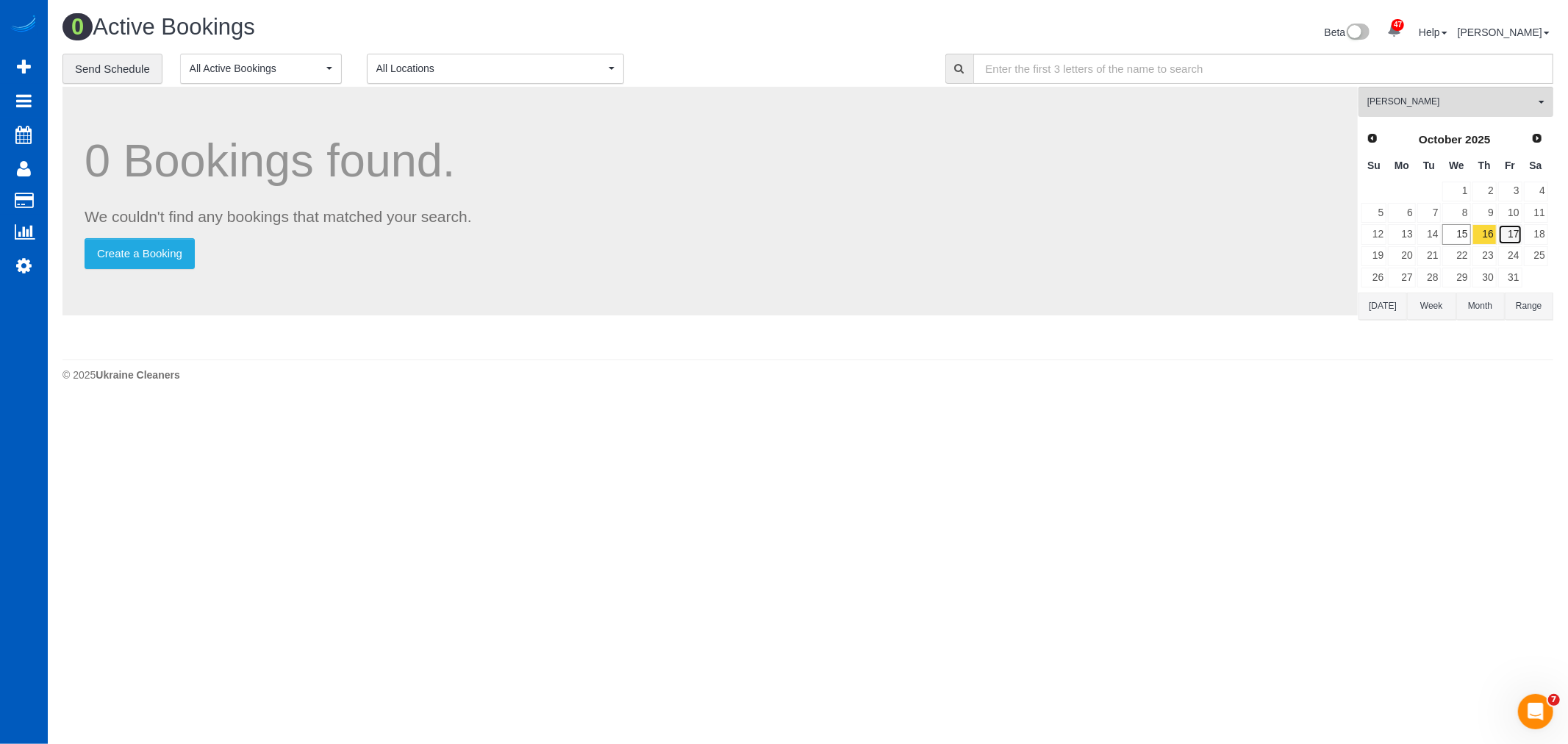
click at [1511, 229] on link "17" at bounding box center [1510, 235] width 24 height 20
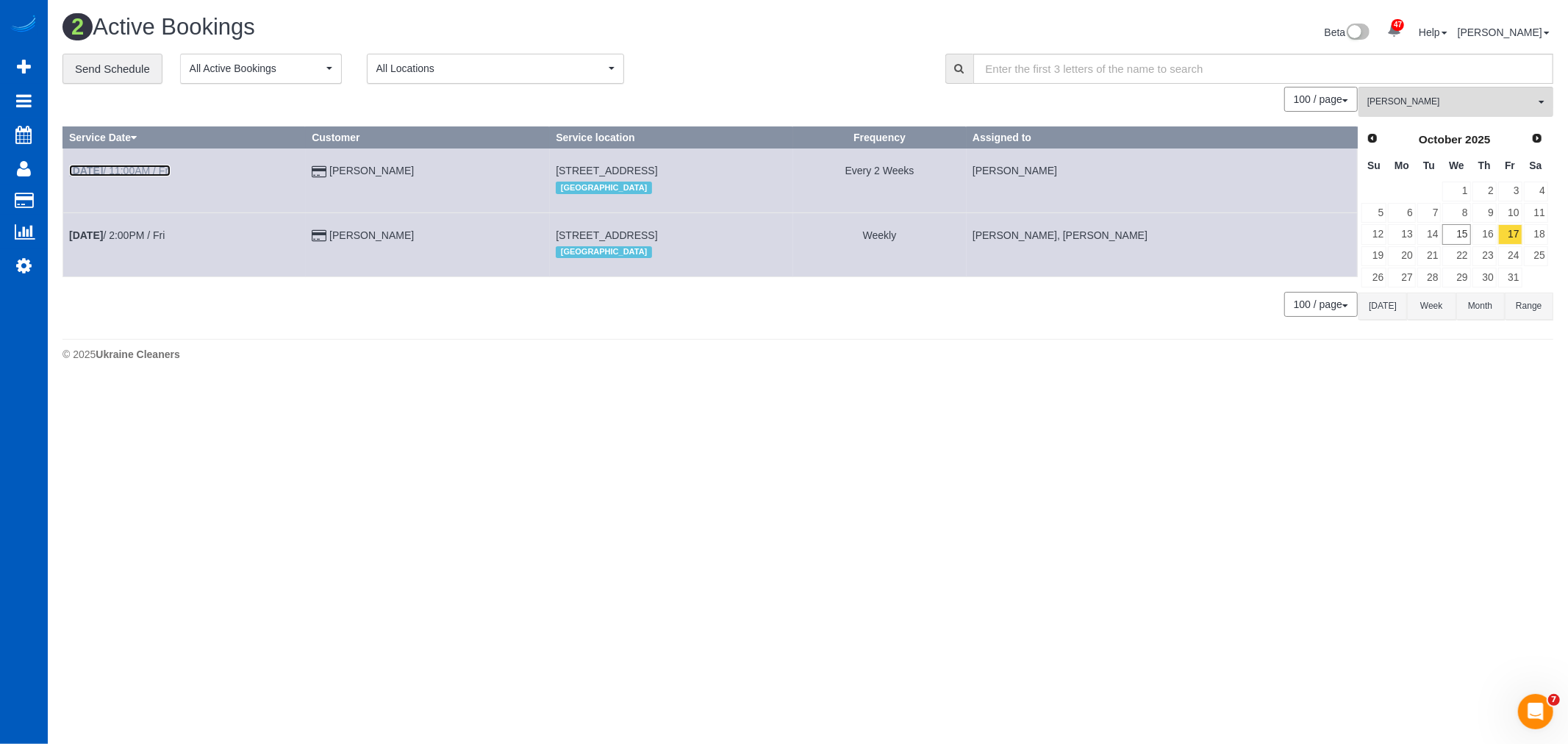
click at [103, 170] on b "Oct 17th" at bounding box center [86, 170] width 34 height 12
select select "OR"
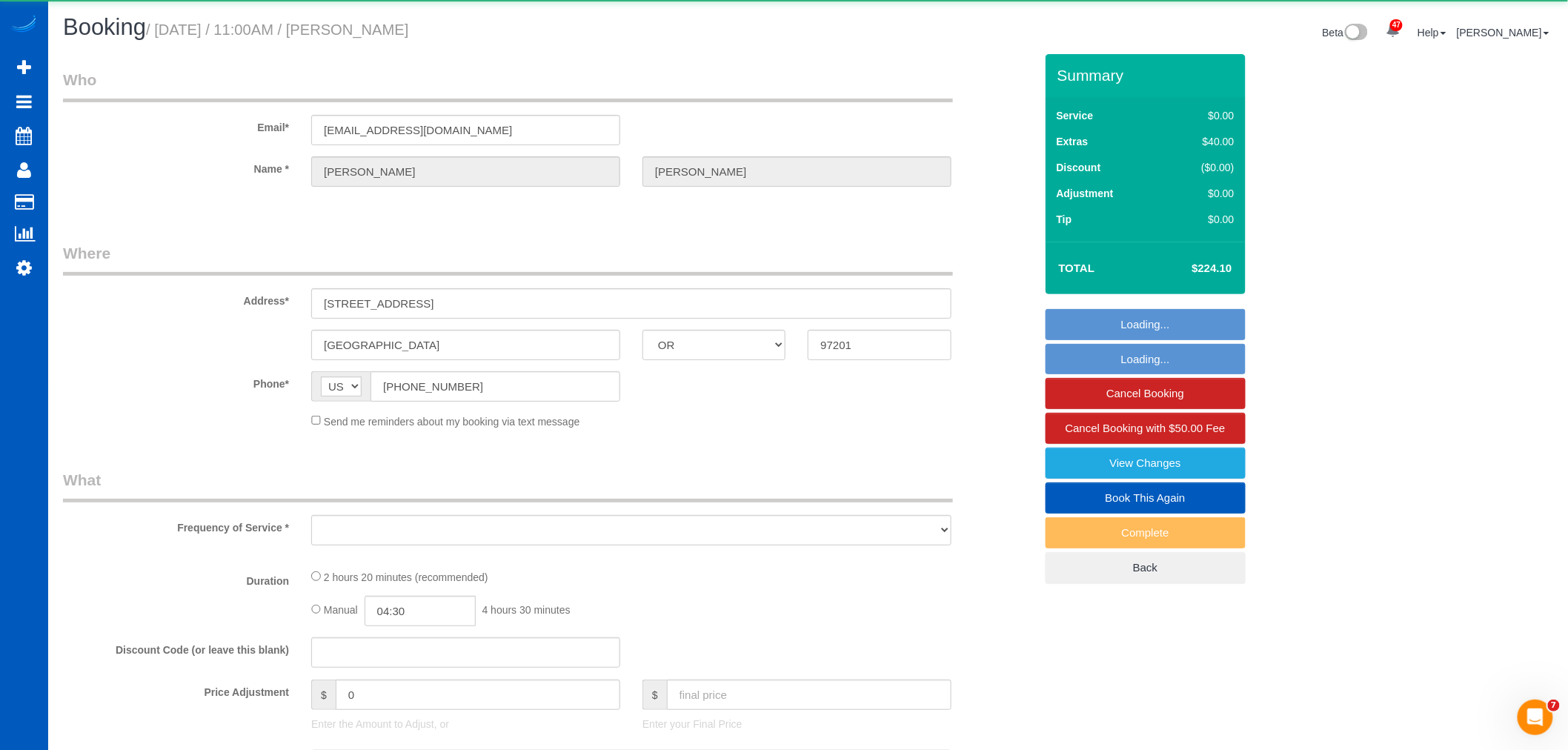
select select "object:2169"
select select "string:fspay-12746d97-e093-47e1-8d88-9ecddae2ebd2"
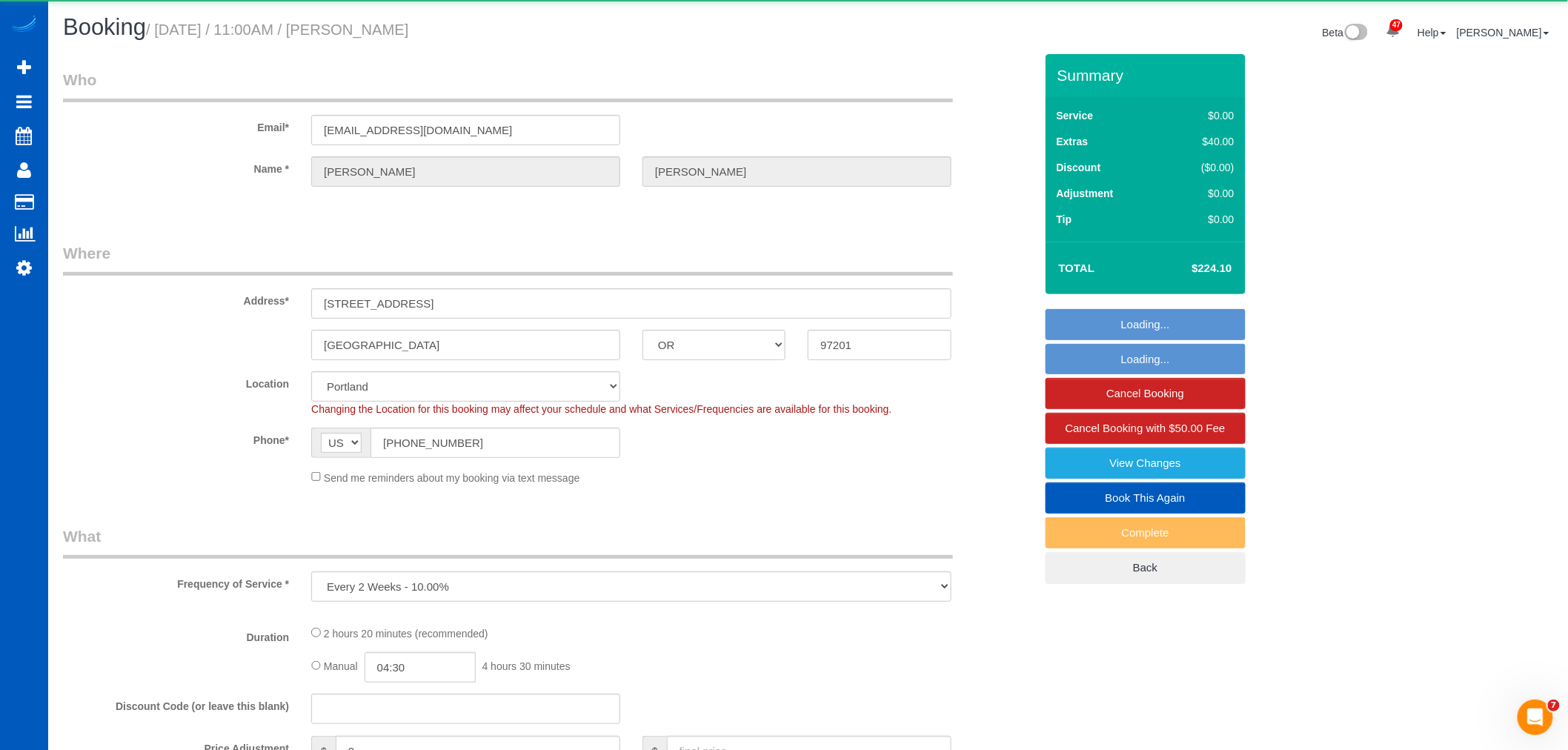
select select "object:2485"
select select "199"
select select "1501"
select select "2"
select select "3"
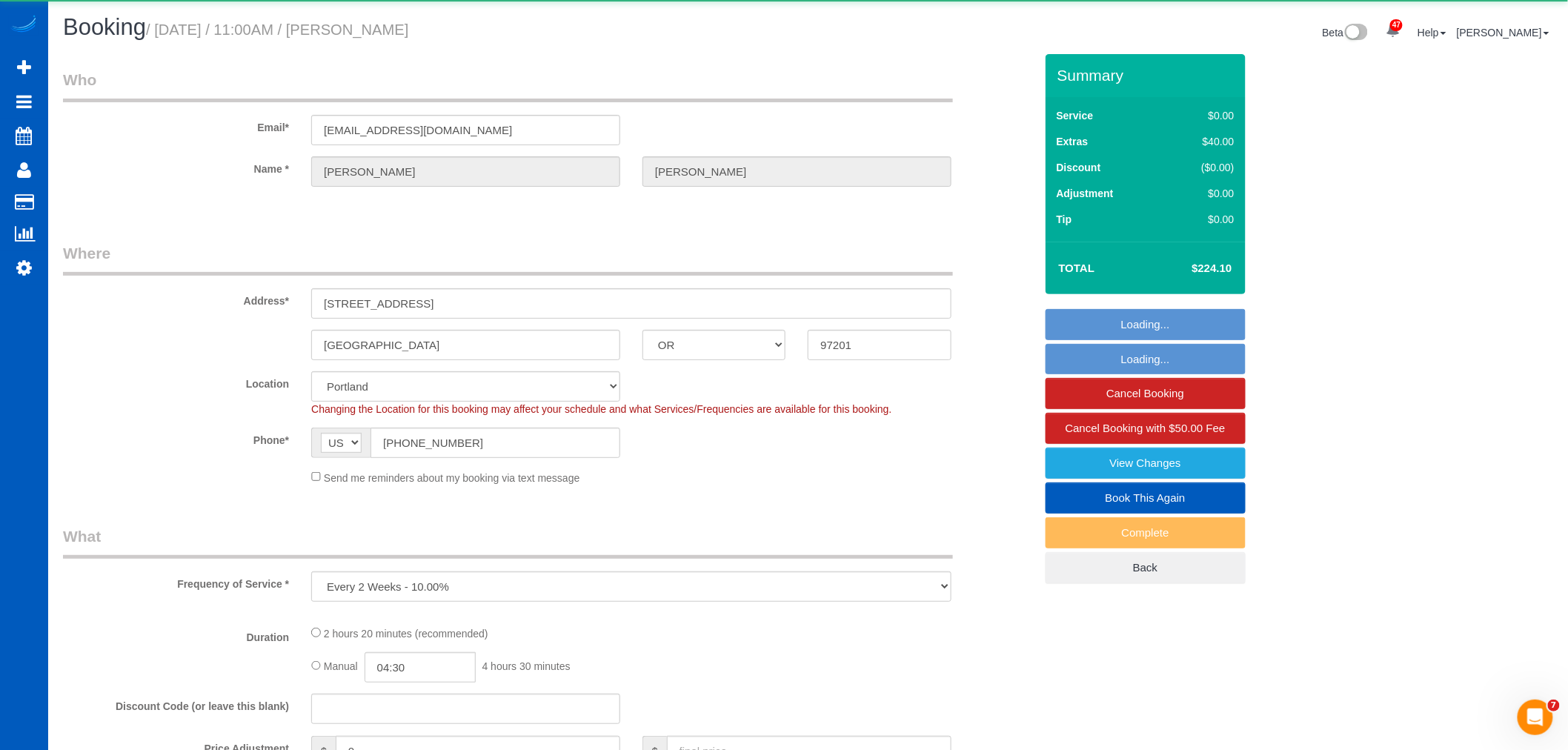
select select "spot42"
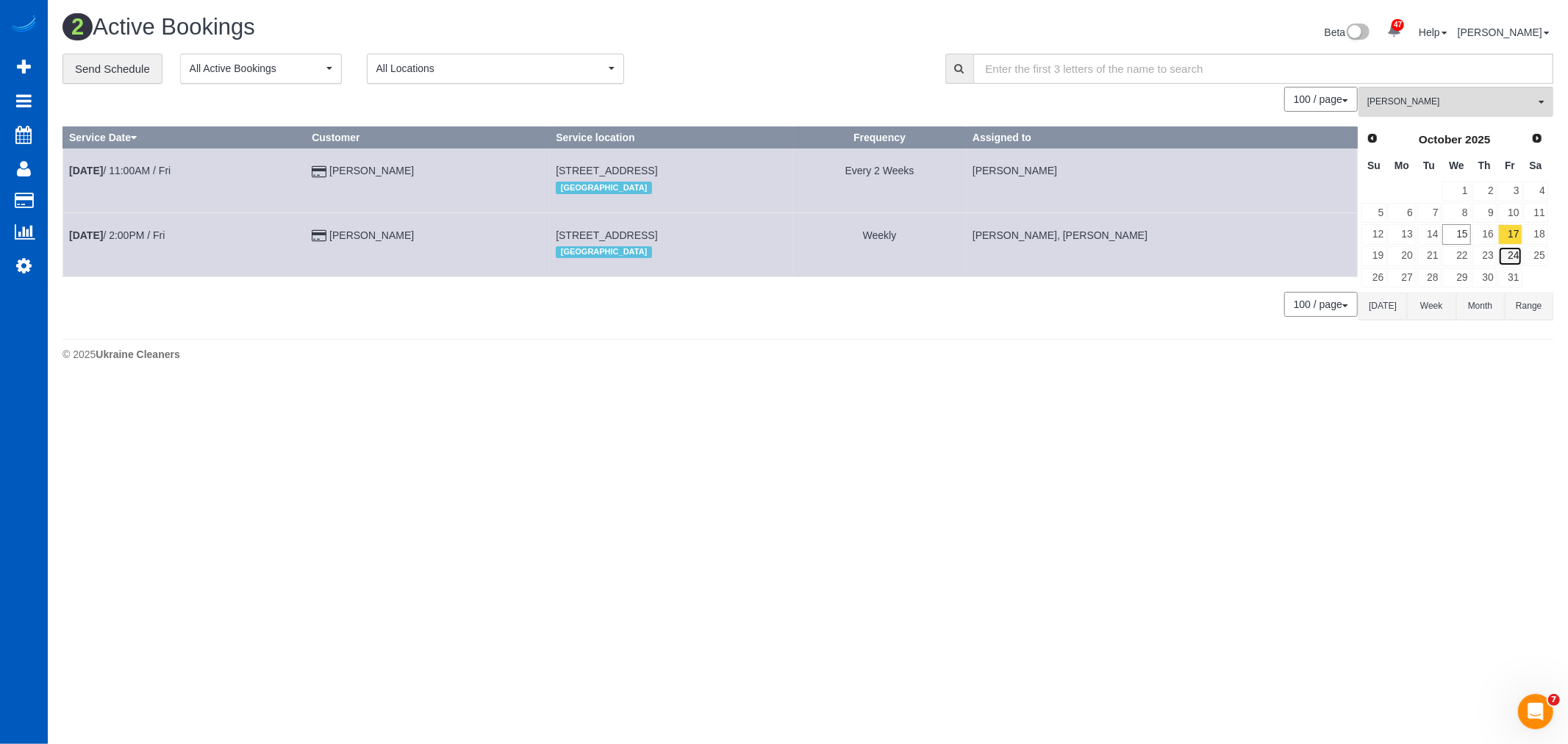
click at [1512, 262] on link "24" at bounding box center [1510, 256] width 24 height 20
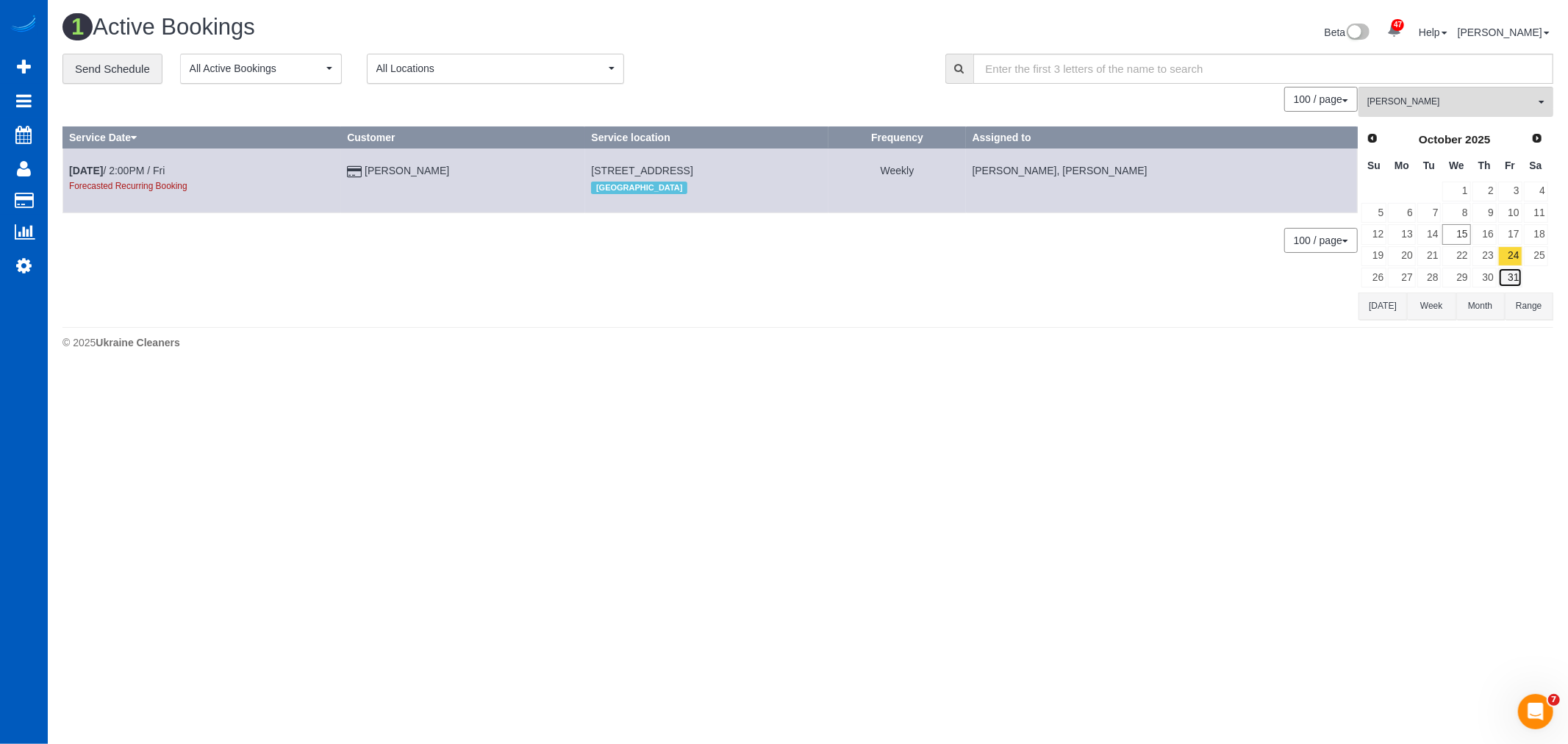
click at [1520, 277] on link "31" at bounding box center [1510, 278] width 24 height 20
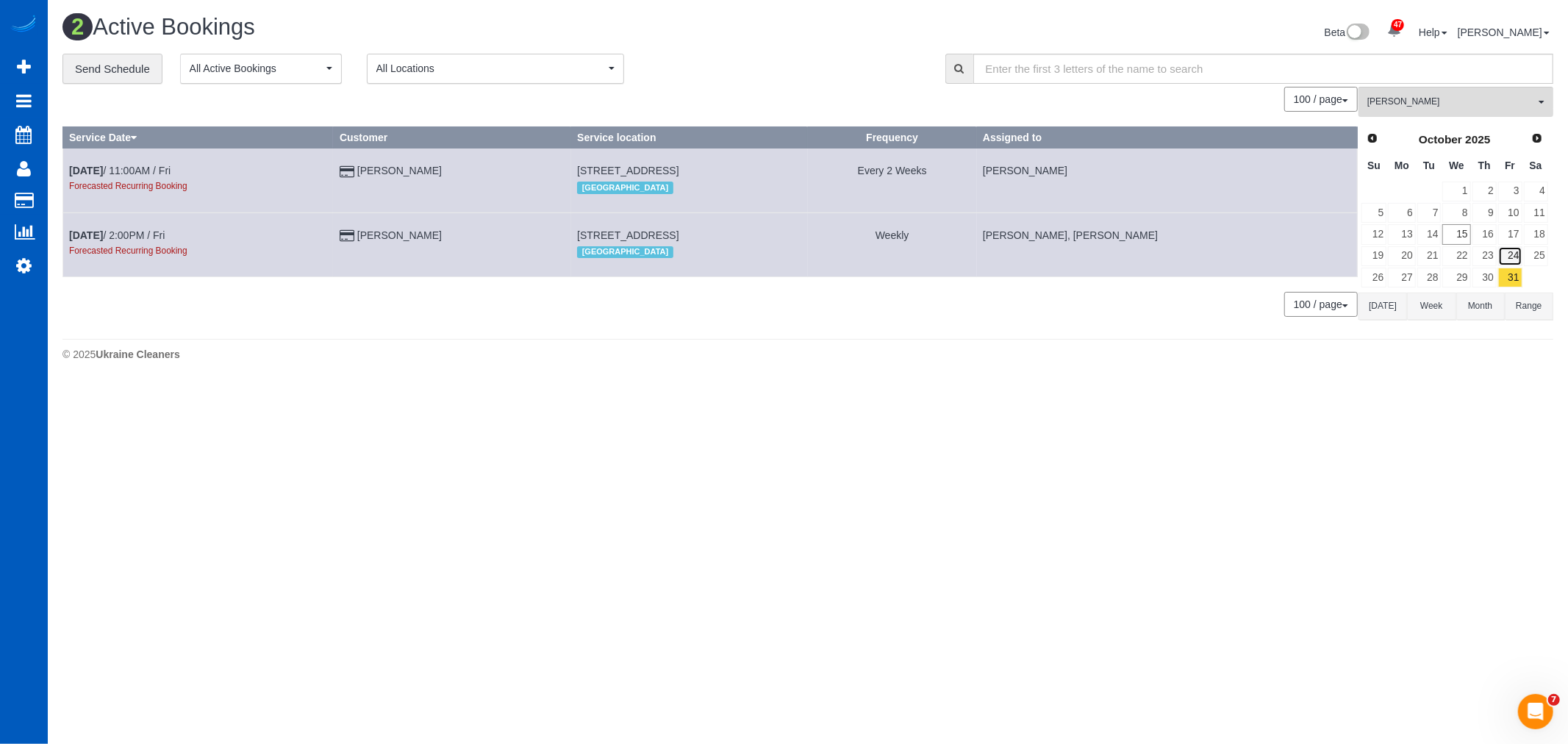
click at [1518, 266] on link "24" at bounding box center [1510, 256] width 24 height 20
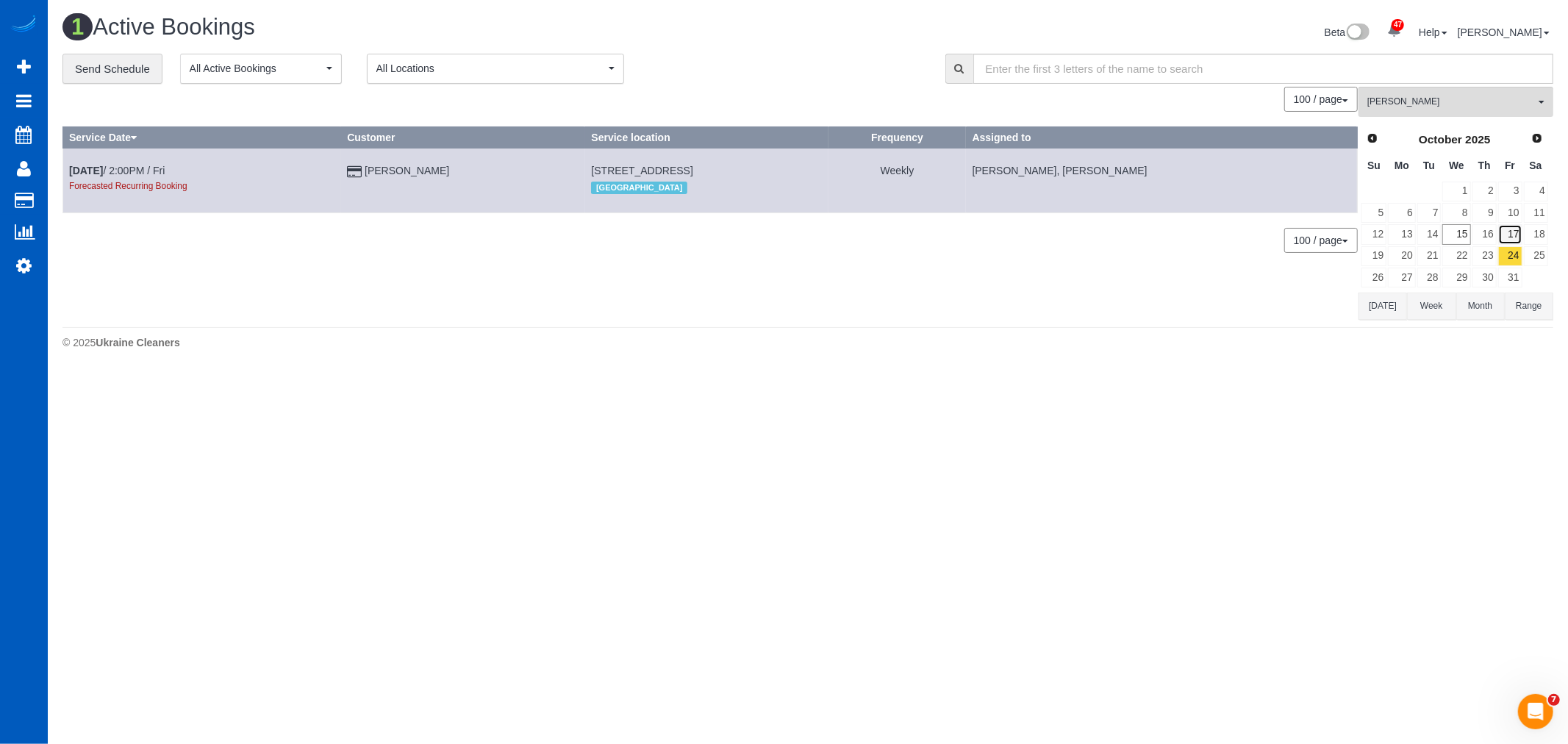
click at [1508, 239] on link "17" at bounding box center [1510, 235] width 24 height 20
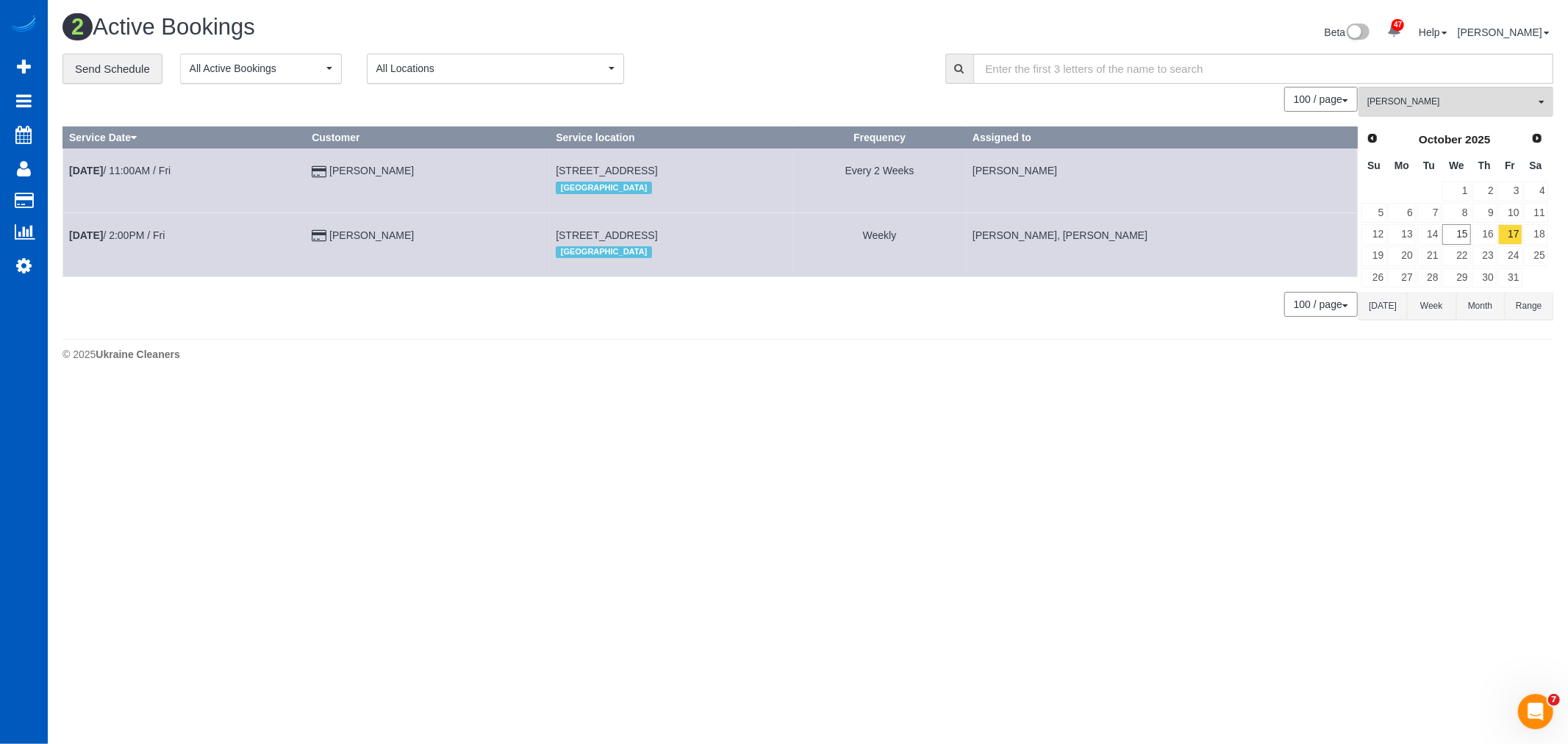
click at [129, 164] on td "Oct 17th / 11:00AM / Fri" at bounding box center [184, 180] width 242 height 64
click at [123, 169] on link "Oct 17th / 11:00AM / Fri" at bounding box center [119, 170] width 101 height 12
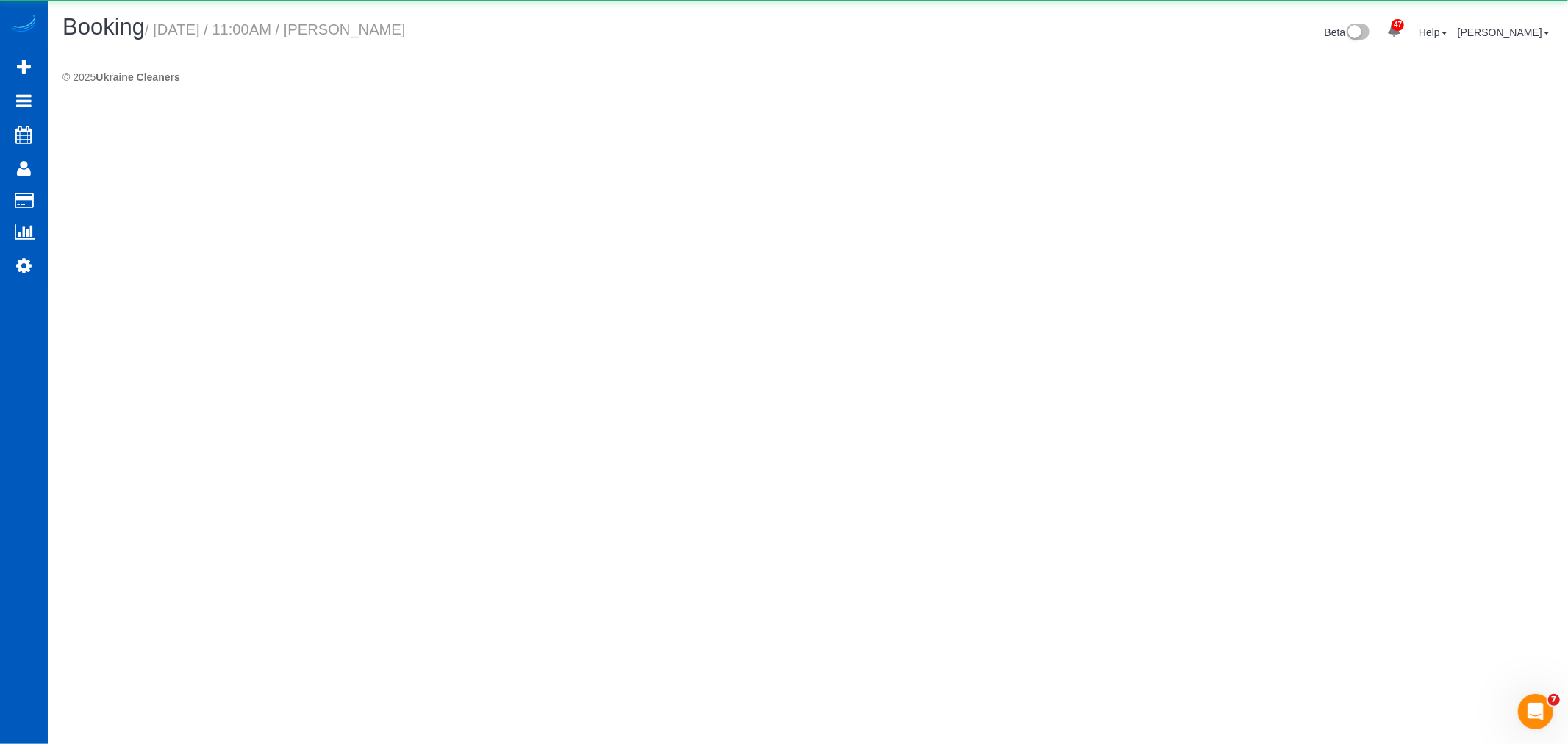
select select "OR"
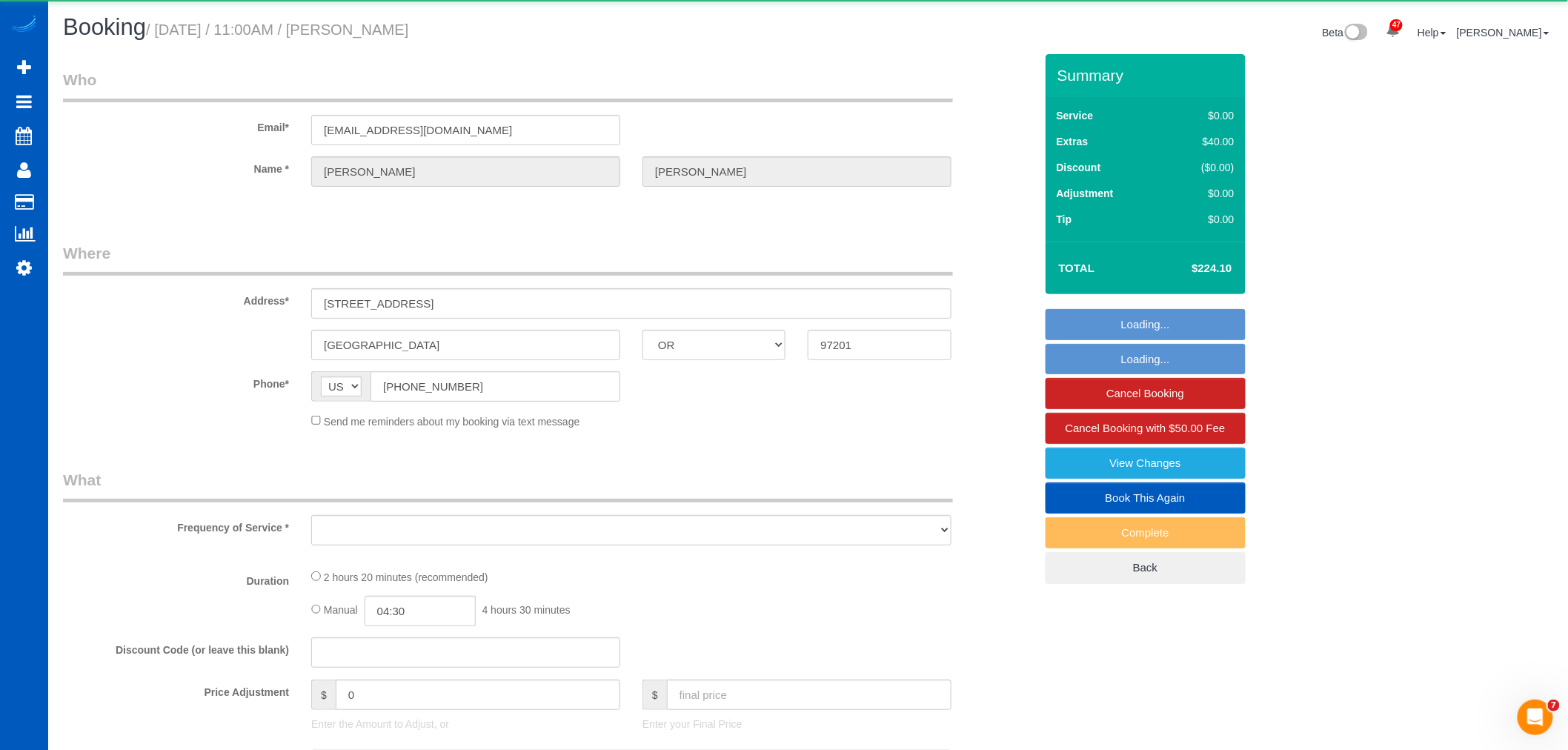
select select "object:3541"
select select "string:fspay-12746d97-e093-47e1-8d88-9ecddae2ebd2"
select select "199"
select select "1501"
select select "2"
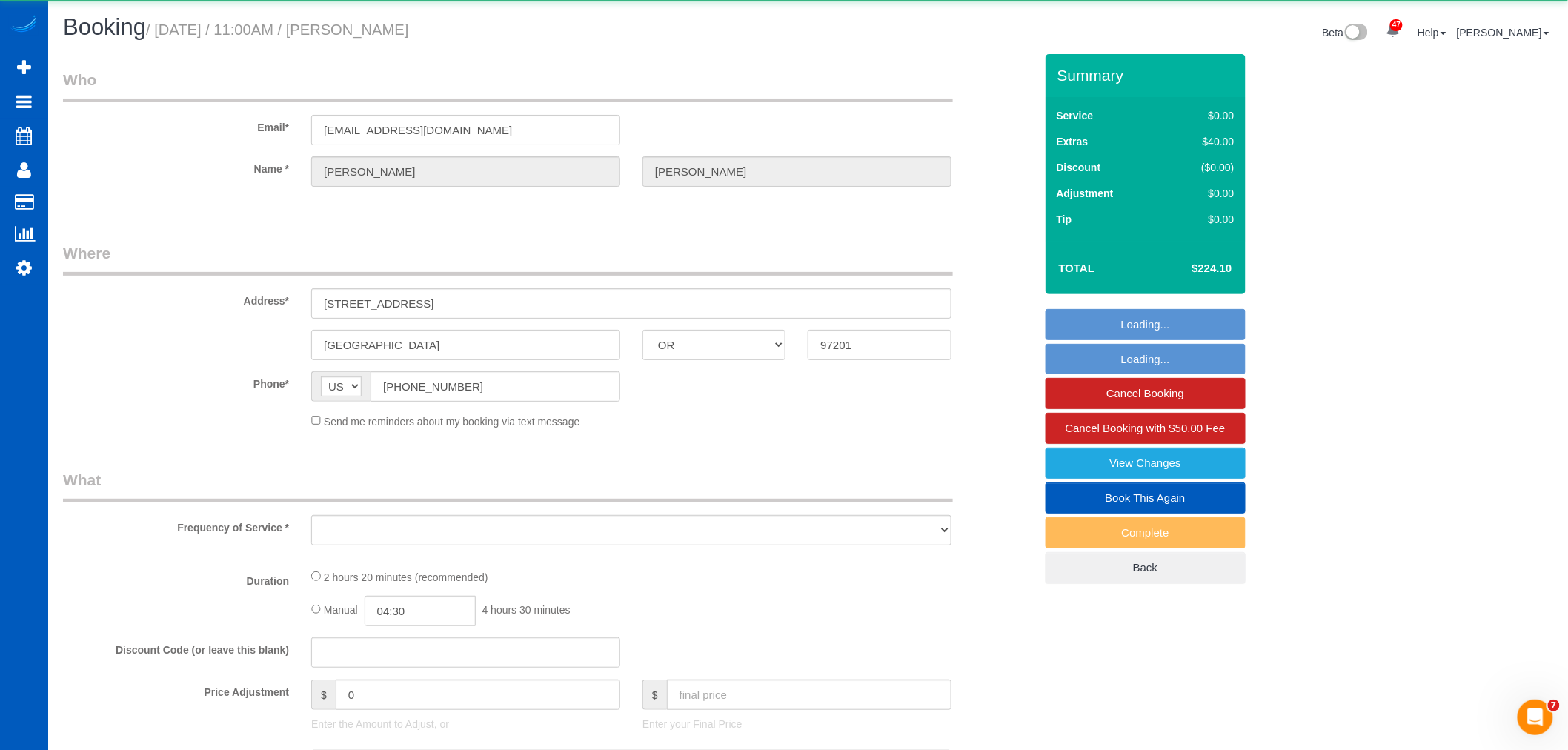
select select "3"
select select "spot59"
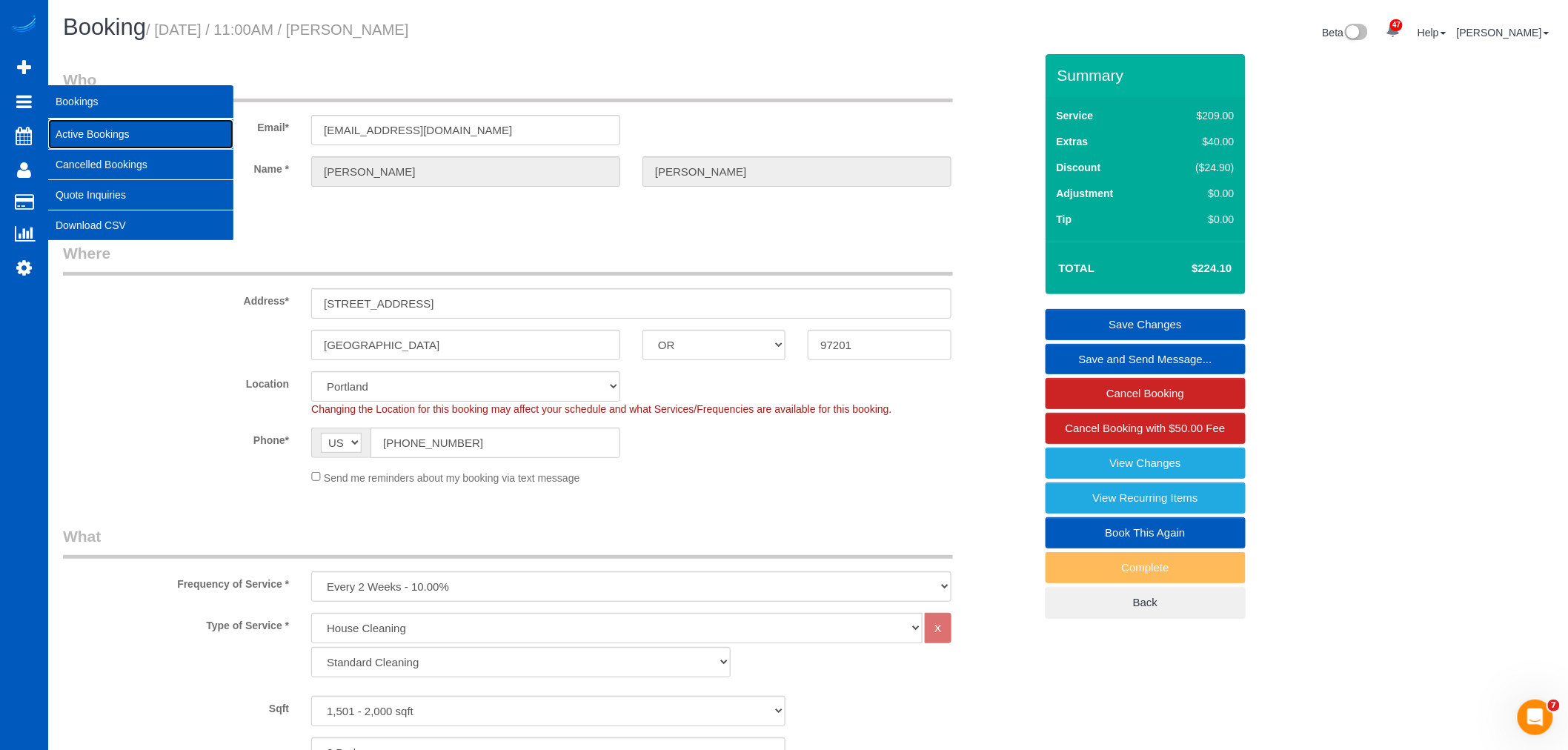
click at [80, 137] on link "Active Bookings" at bounding box center [140, 134] width 186 height 30
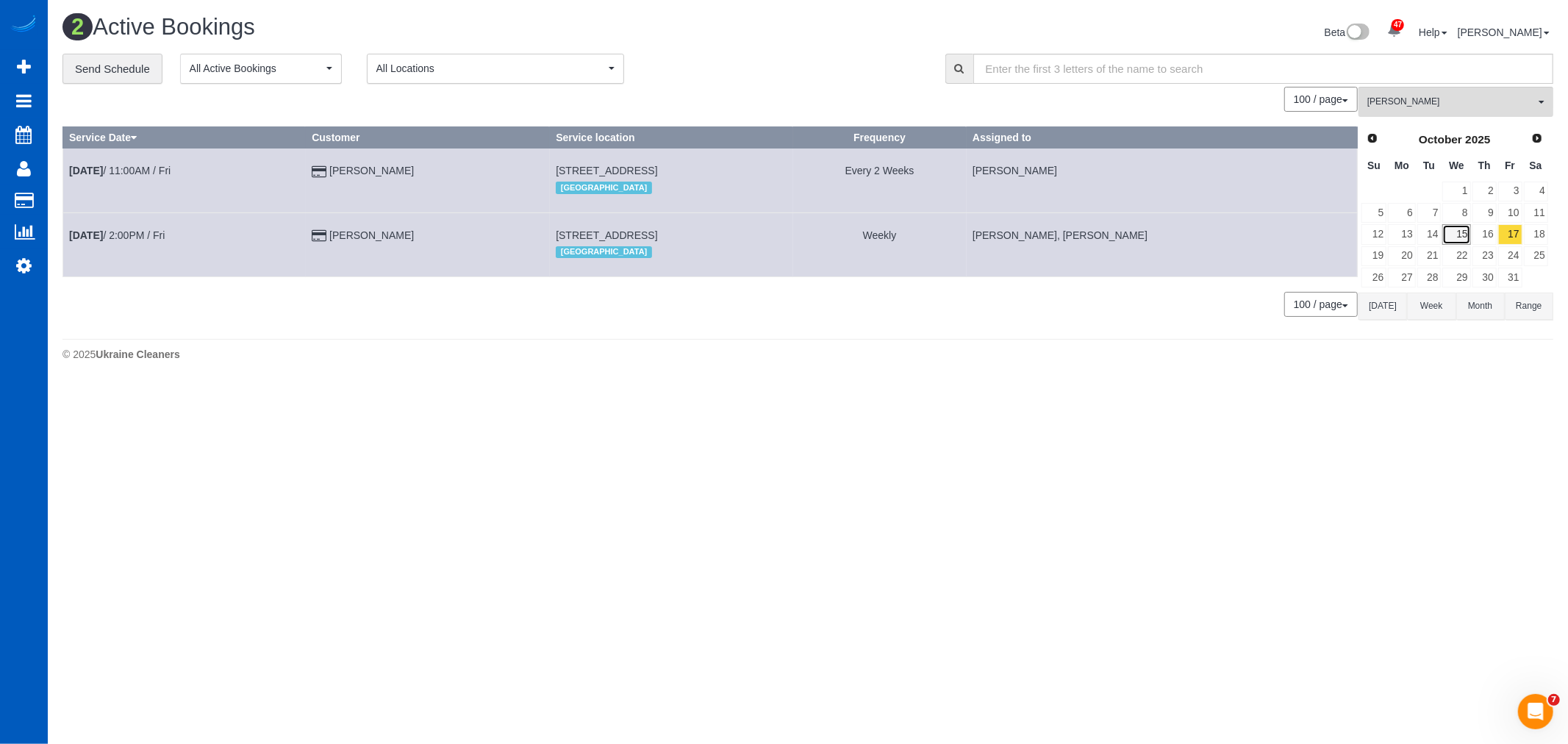
click at [1460, 233] on link "15" at bounding box center [1456, 235] width 28 height 20
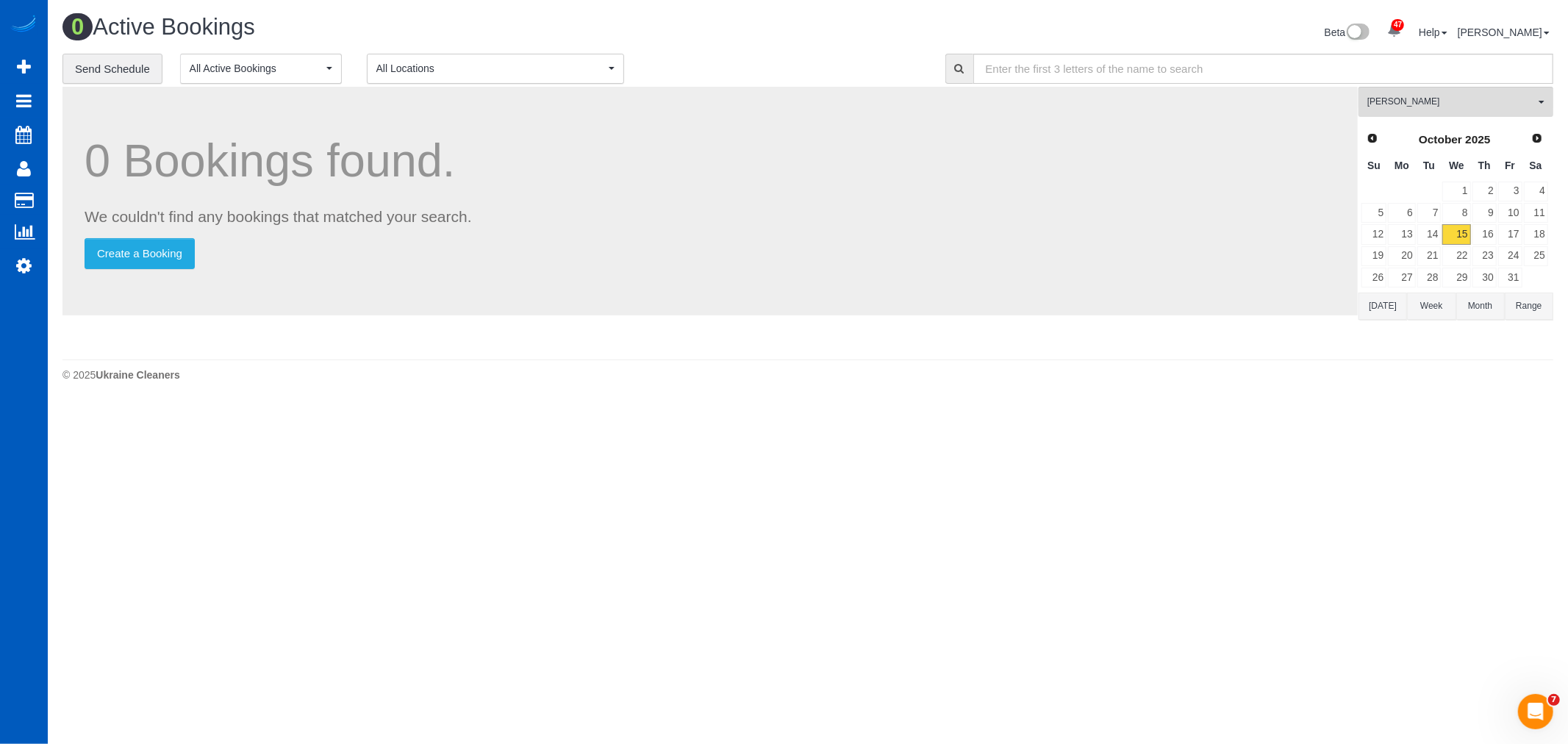
click at [1437, 121] on div "Yekaterina Klochan All Teams Remove Team Filters Alina Kruchok Alona Tarasiuk A…" at bounding box center [1456, 219] width 195 height 265
click at [1451, 97] on span "Yekaterina Klochan" at bounding box center [1451, 102] width 168 height 13
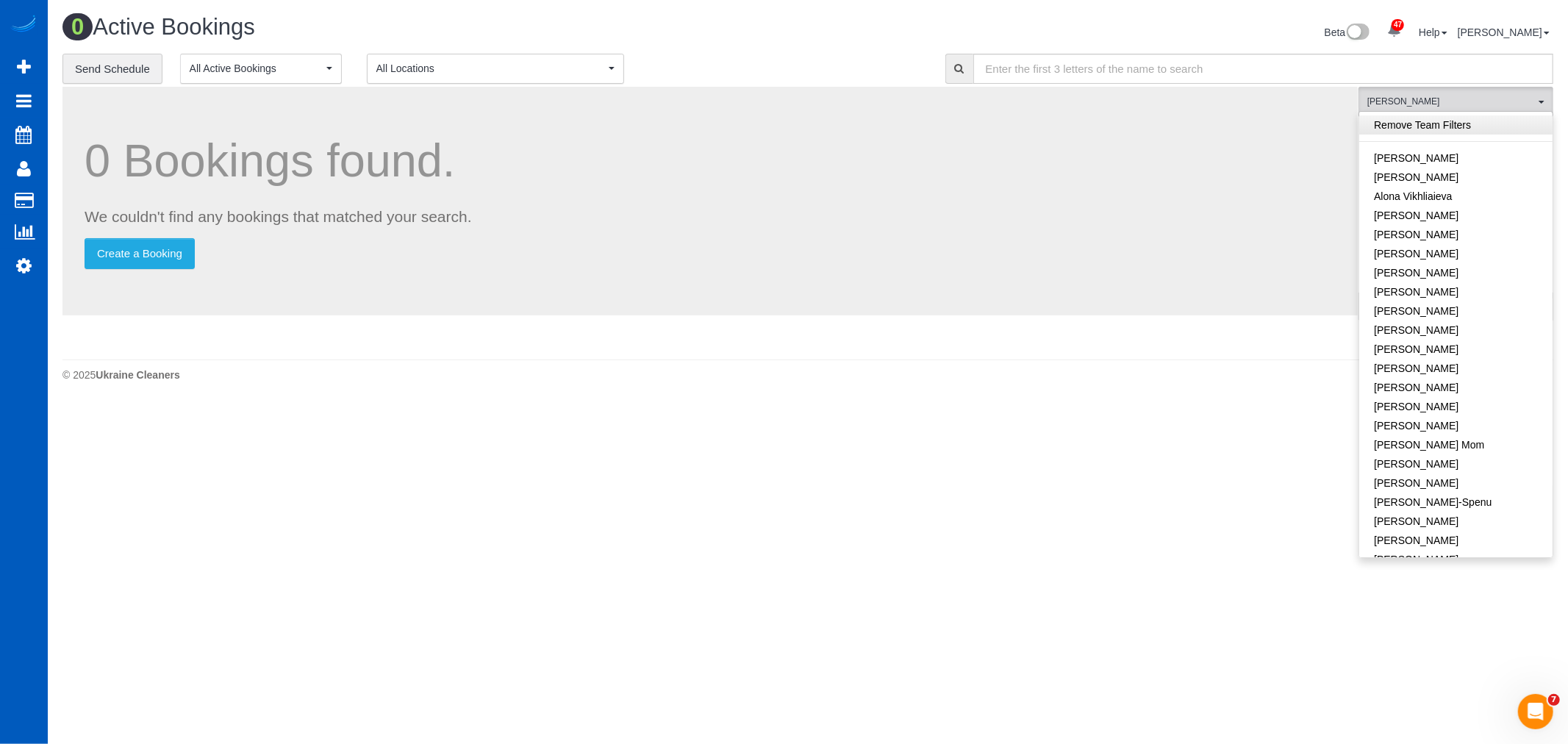
click at [1457, 134] on link "Remove Team Filters" at bounding box center [1456, 125] width 193 height 19
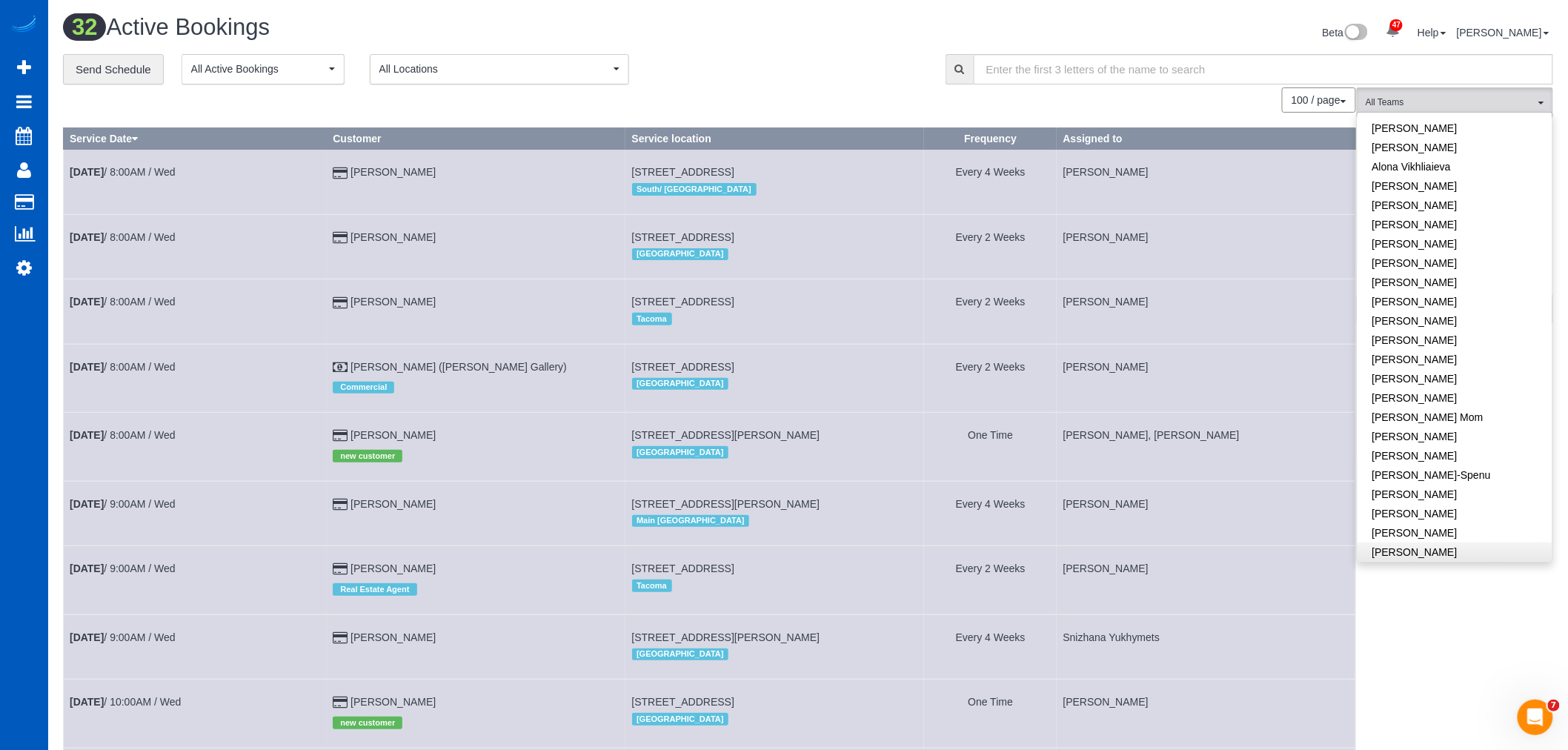
scroll to position [165, 0]
click at [1455, 363] on link "Ivanna Atamaniuk" at bounding box center [1455, 361] width 195 height 19
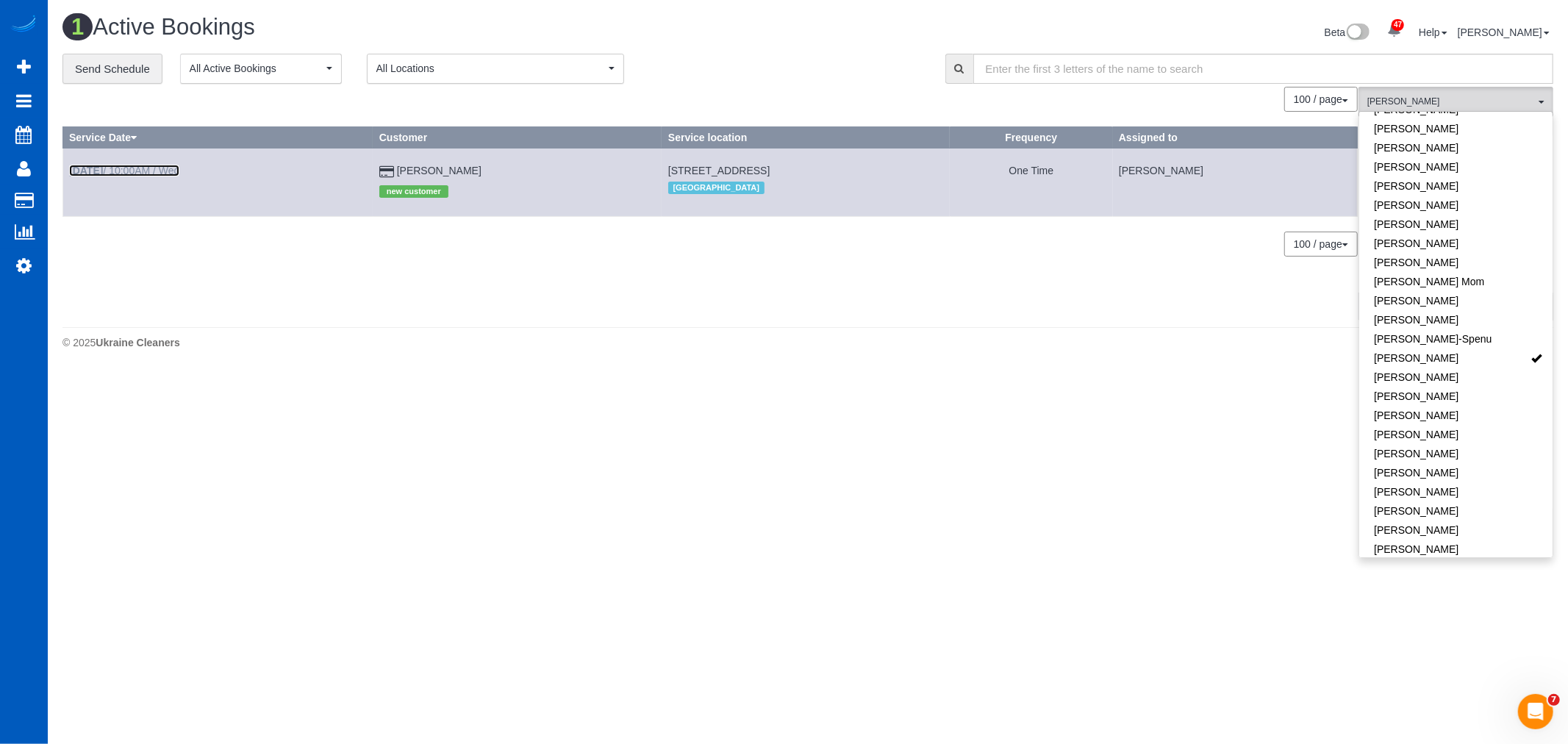
click at [152, 171] on link "Oct 15th / 10:00AM / Wed" at bounding box center [124, 170] width 110 height 12
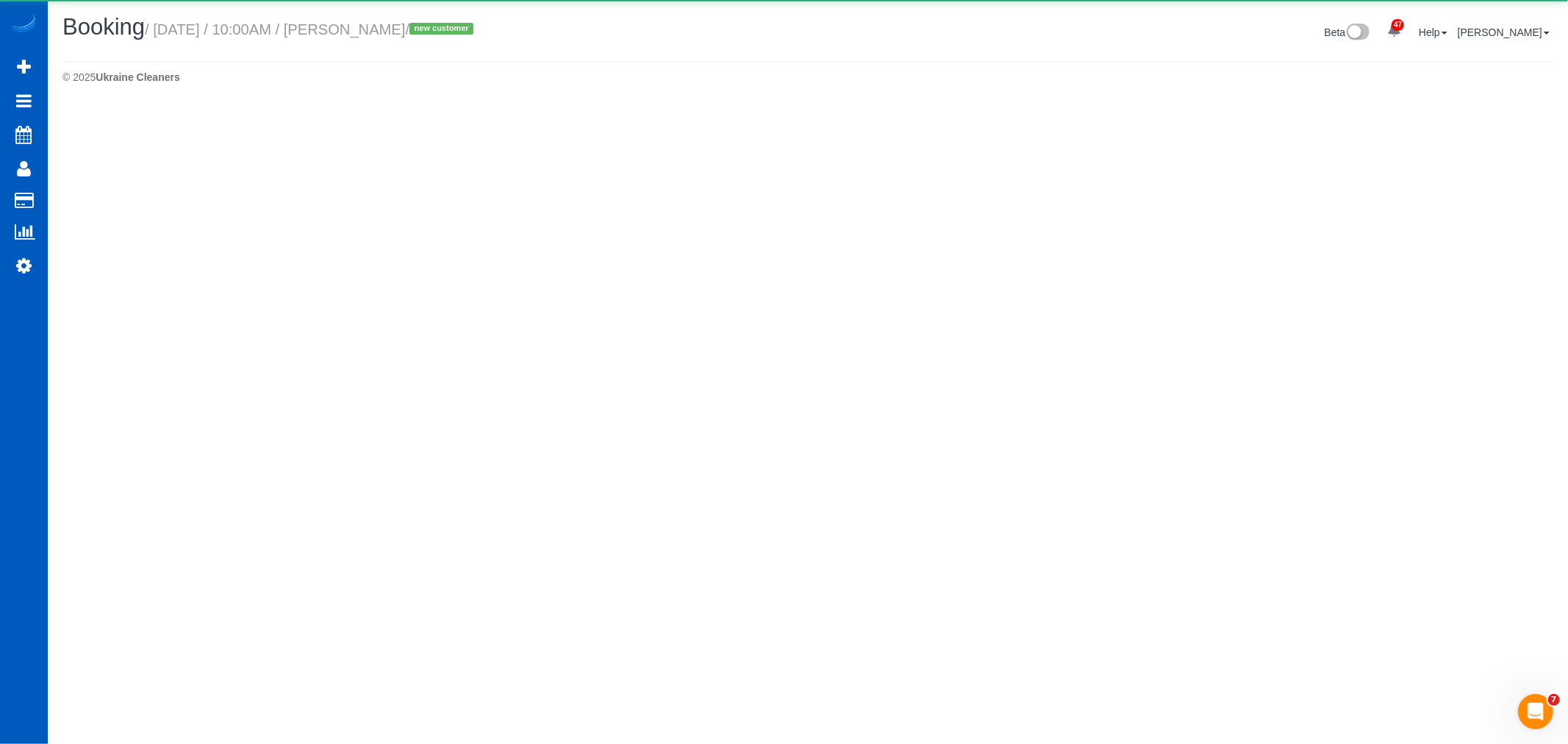
select select "CO"
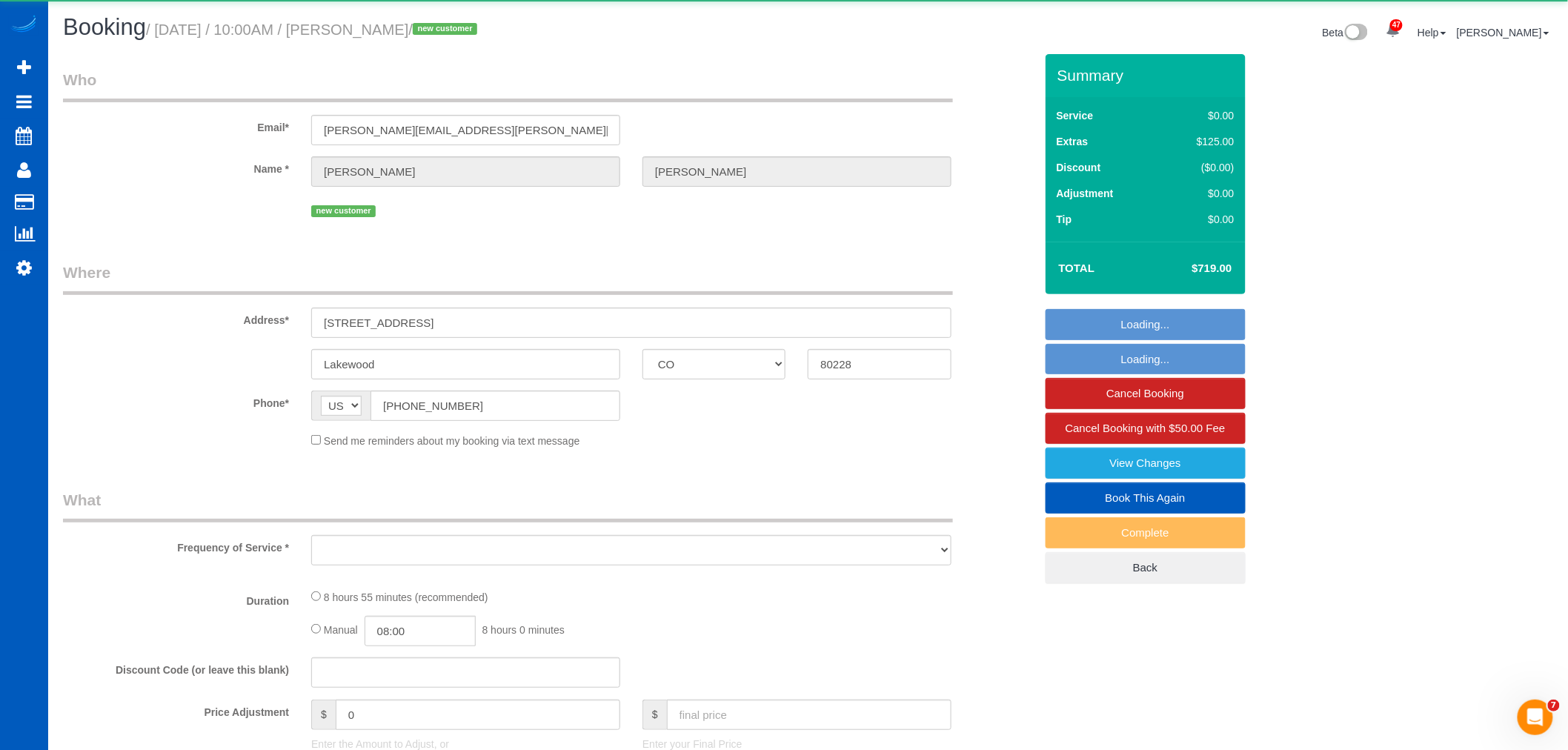
select select "object:4971"
select select "string:fspay-8db49368-8913-4d54-a98f-e50a3f694d2b"
select select "199"
select select "3001"
select select "4"
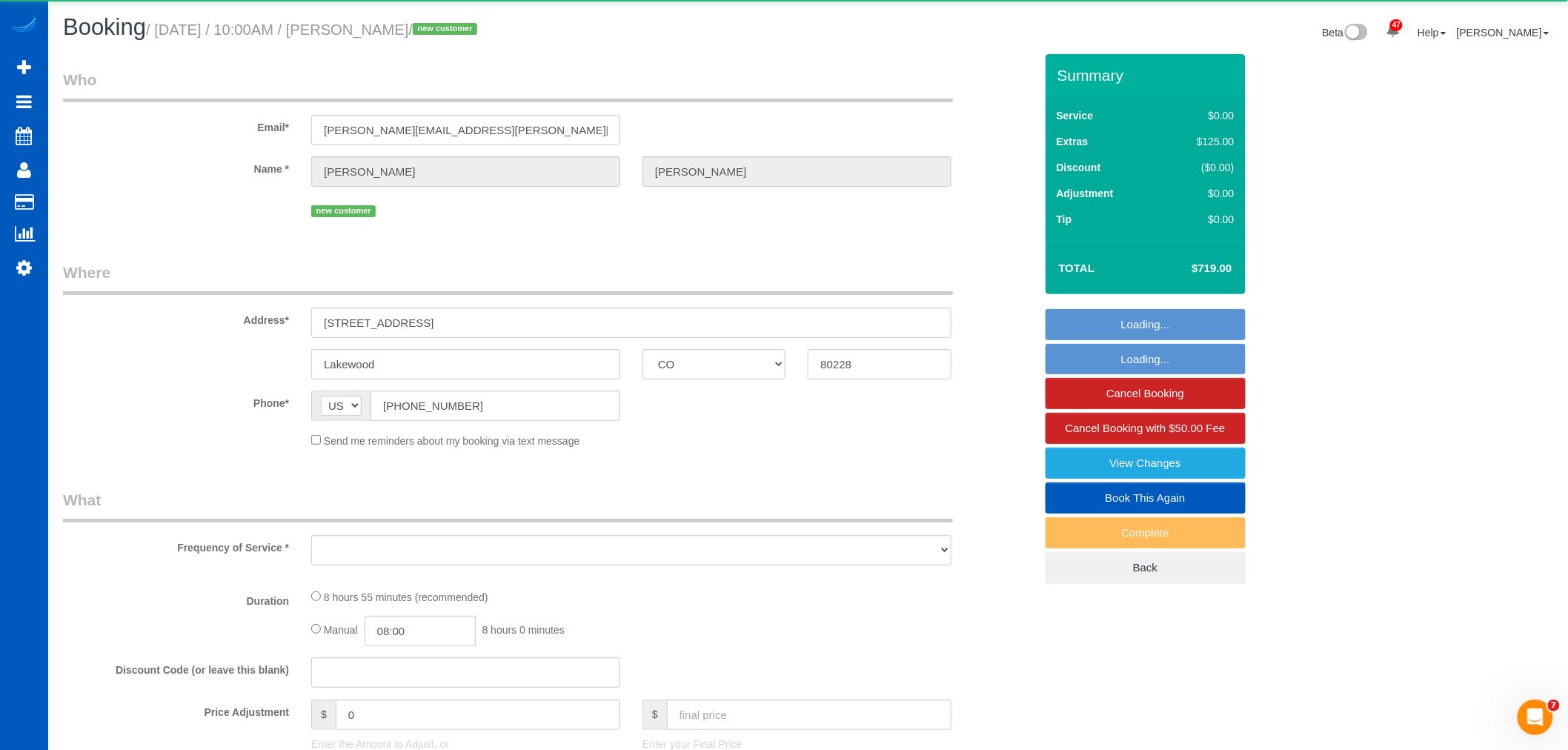
select select "4"
select select "number:8"
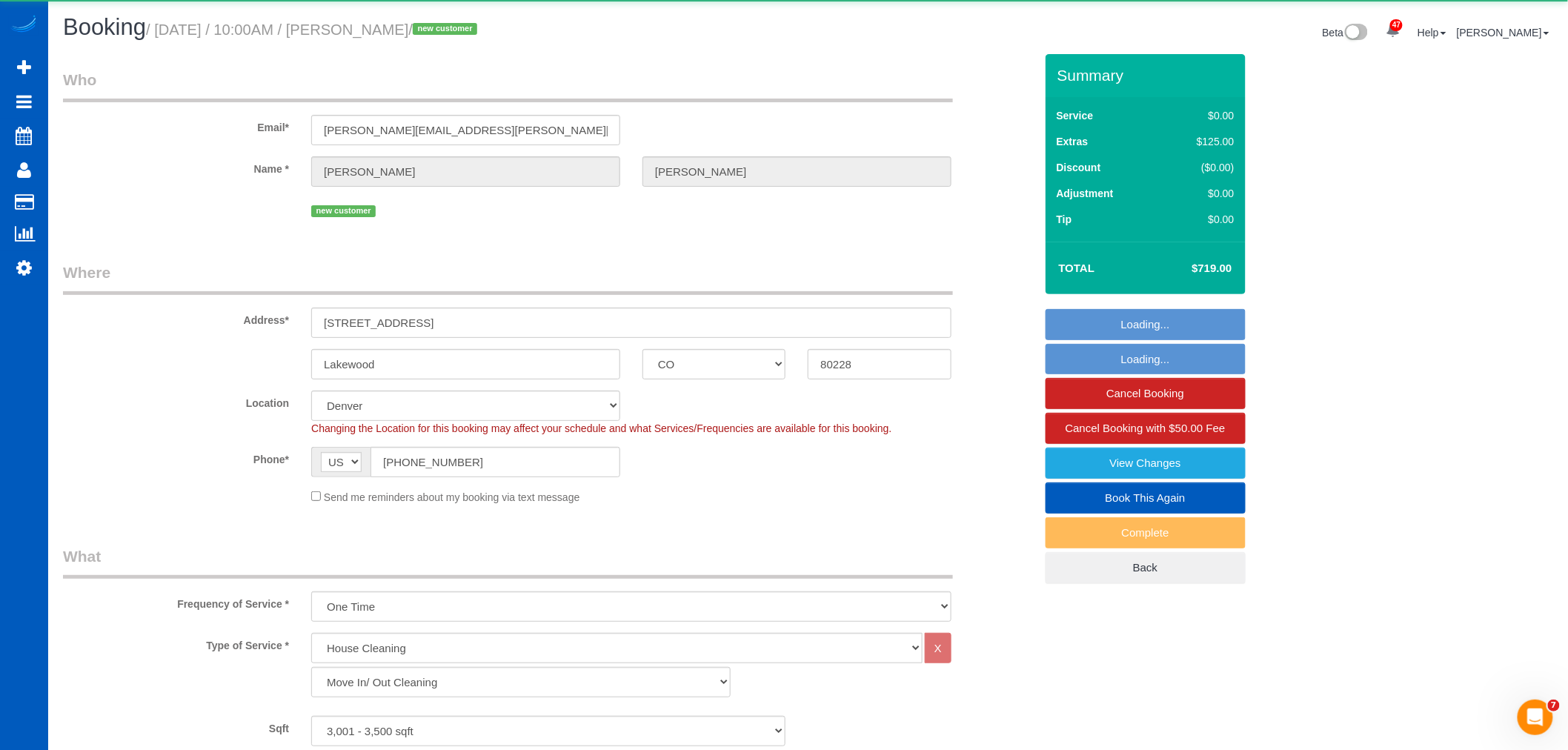
select select "object:5239"
select select "spot75"
select select "3001"
select select "4"
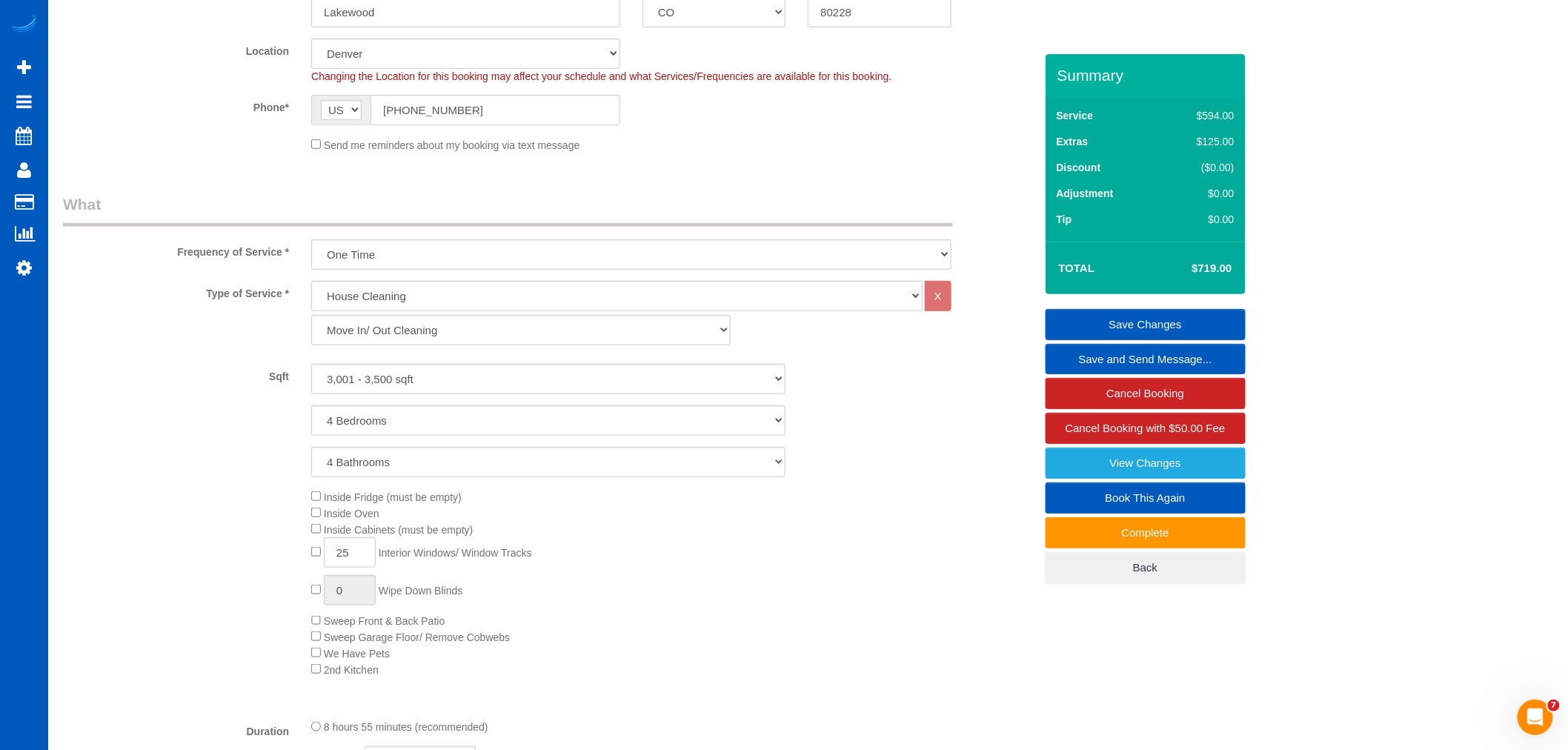
scroll to position [152, 0]
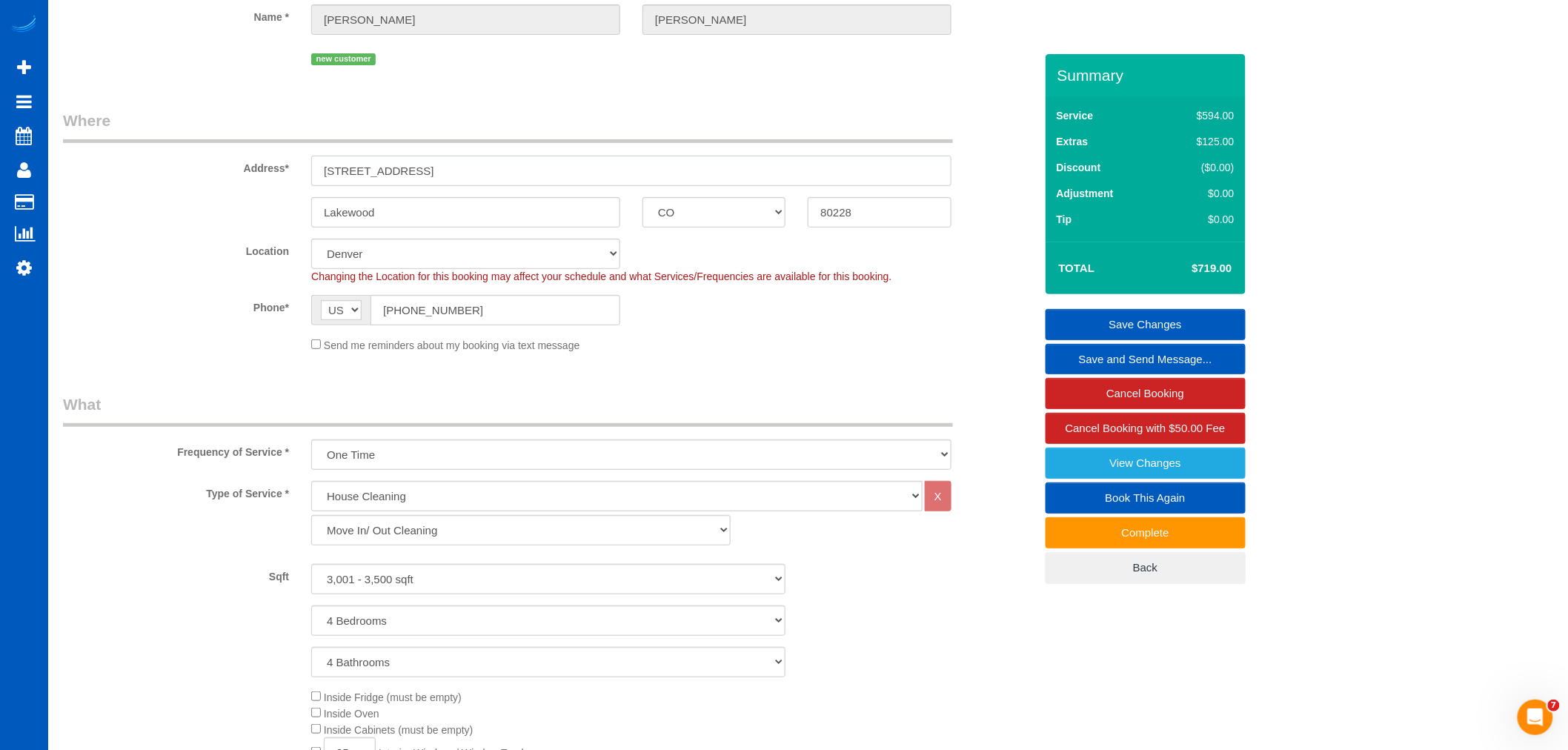
drag, startPoint x: 471, startPoint y: 174, endPoint x: 376, endPoint y: 190, distance: 96.3
click at [353, 184] on input "2438 S Orchard Way" at bounding box center [631, 171] width 640 height 31
drag, startPoint x: 320, startPoint y: 168, endPoint x: 404, endPoint y: 167, distance: 84.0
click at [469, 160] on input "2438 S Orchard Way" at bounding box center [631, 171] width 640 height 31
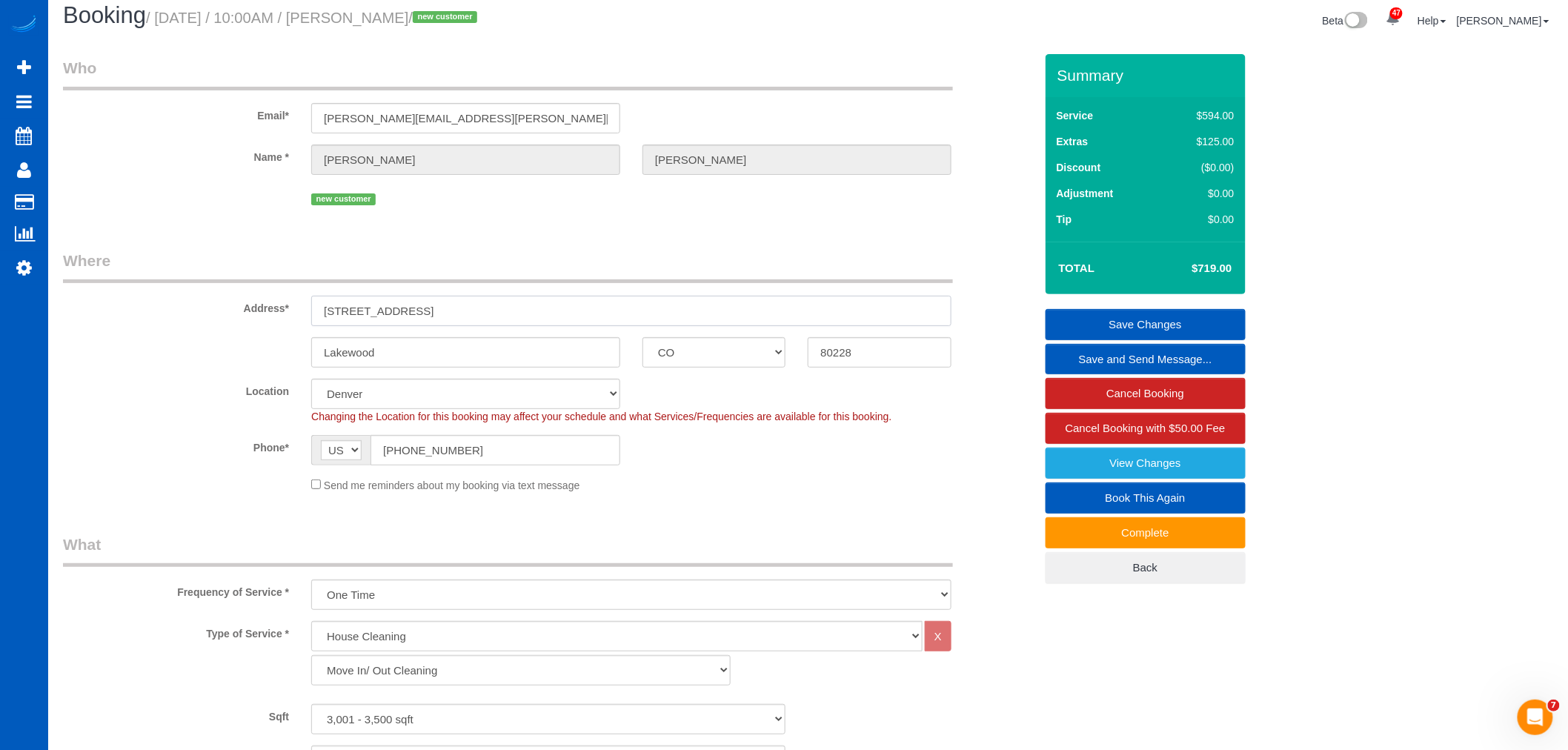
scroll to position [0, 0]
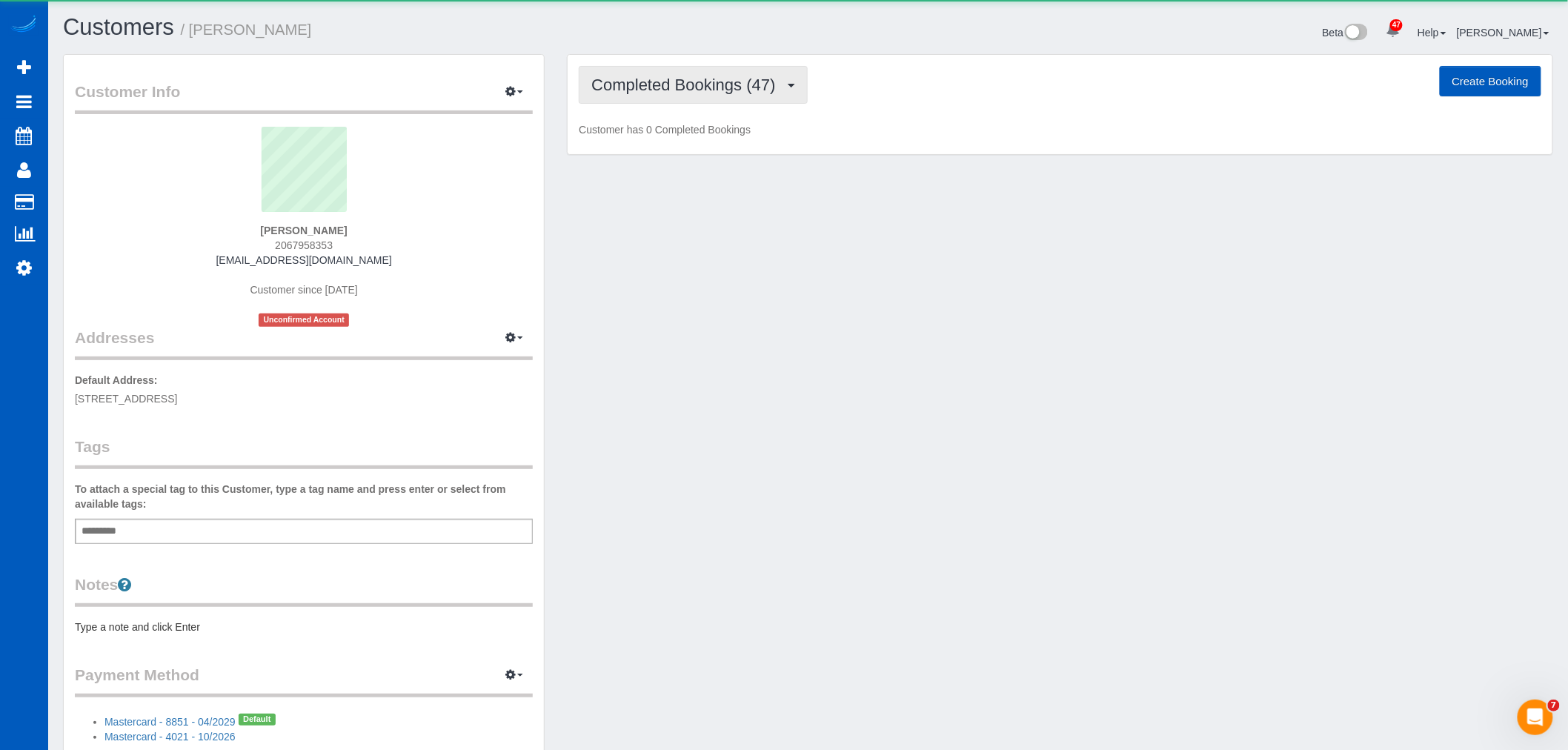
click at [668, 83] on span "Completed Bookings (47)" at bounding box center [686, 84] width 191 height 18
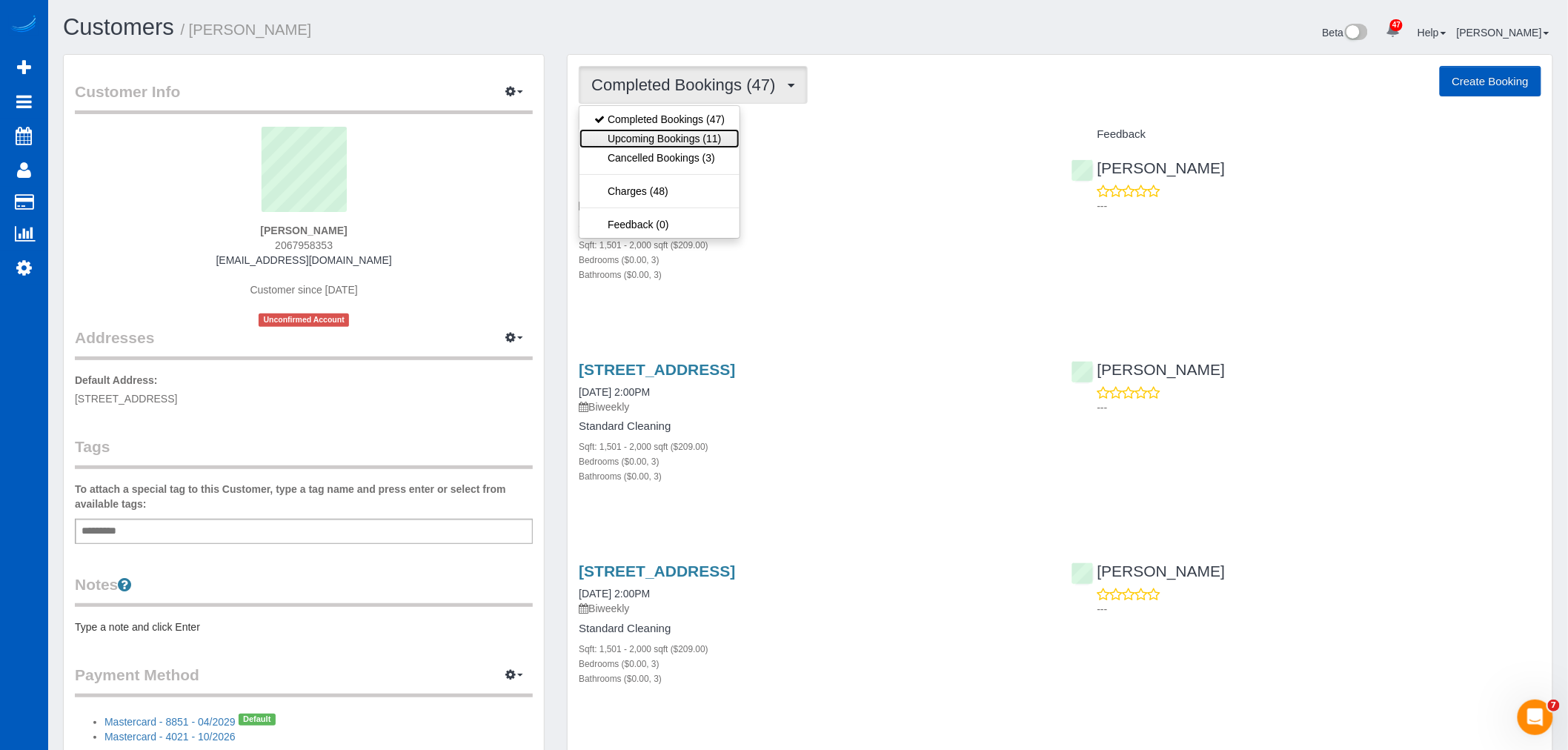
click at [665, 138] on link "Upcoming Bookings (11)" at bounding box center [659, 138] width 160 height 19
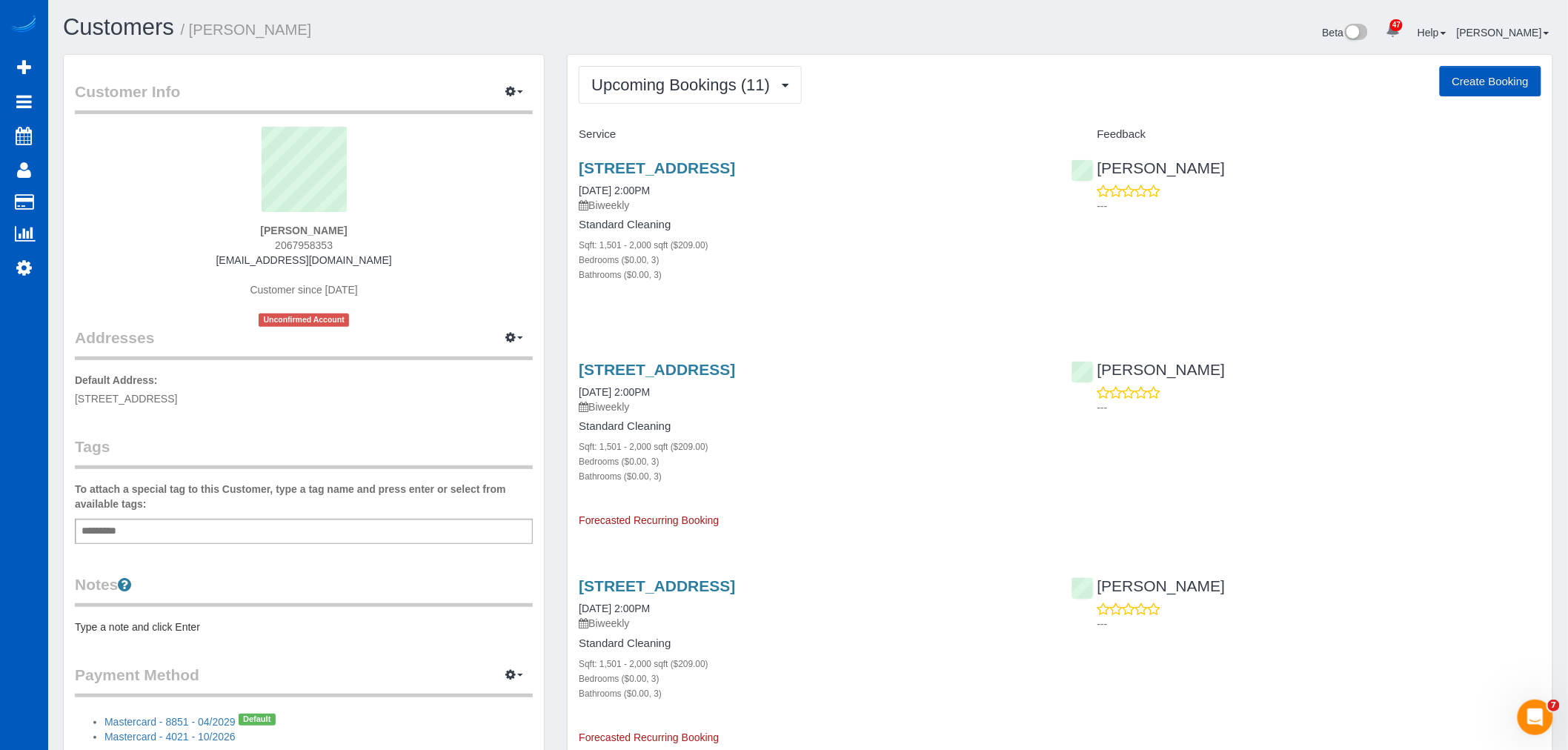
click at [863, 247] on div "Sqft: 1,501 - 2,000 sqft ($209.00)" at bounding box center [813, 245] width 470 height 14
click at [676, 169] on link "[STREET_ADDRESS]" at bounding box center [656, 168] width 157 height 17
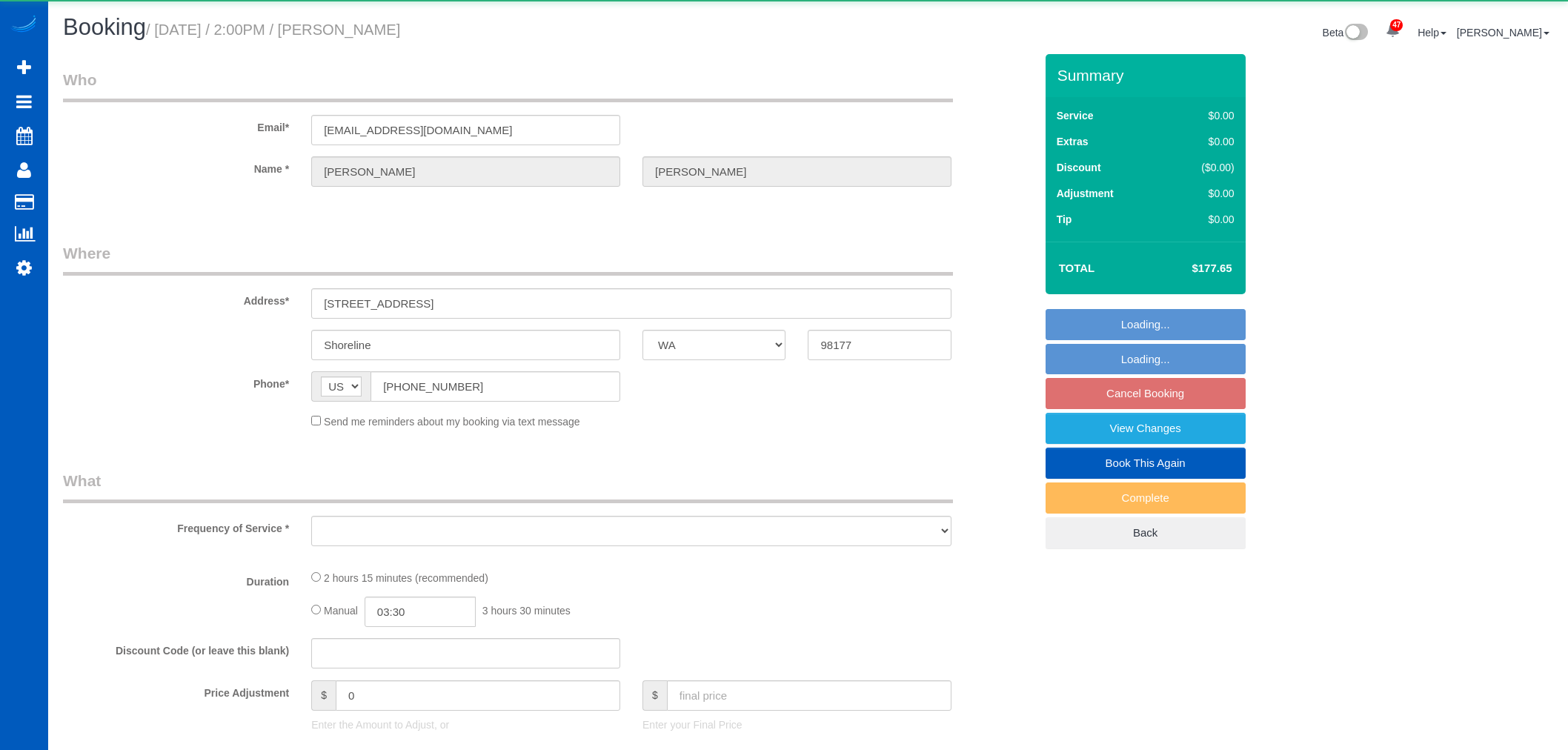
select select "WA"
select select "string:fspay-a33ed8a3-9d4d-4560-ab17-f50bd051c878"
select select "object:1165"
select select "199"
select select "1501"
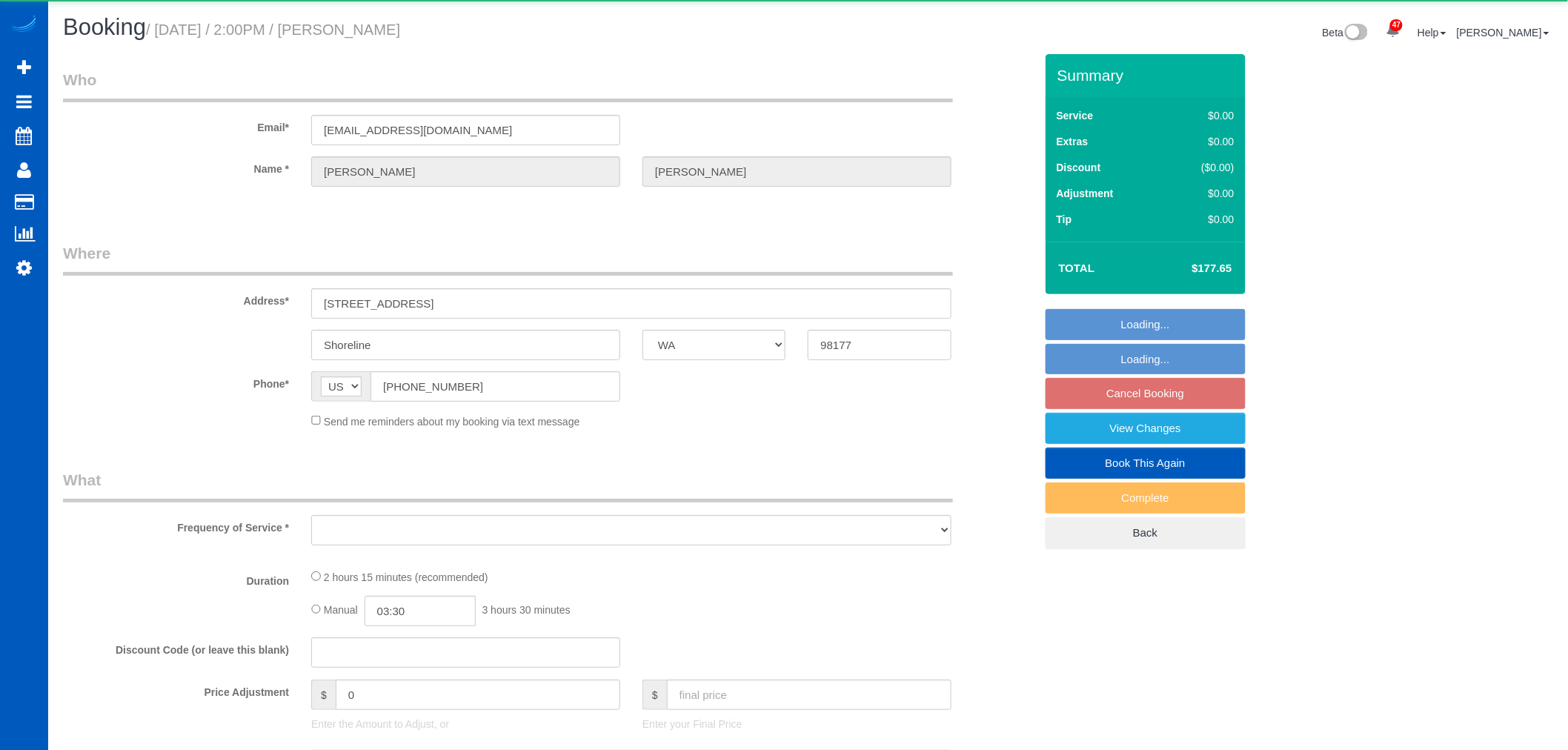
select select "3"
select select "spot3"
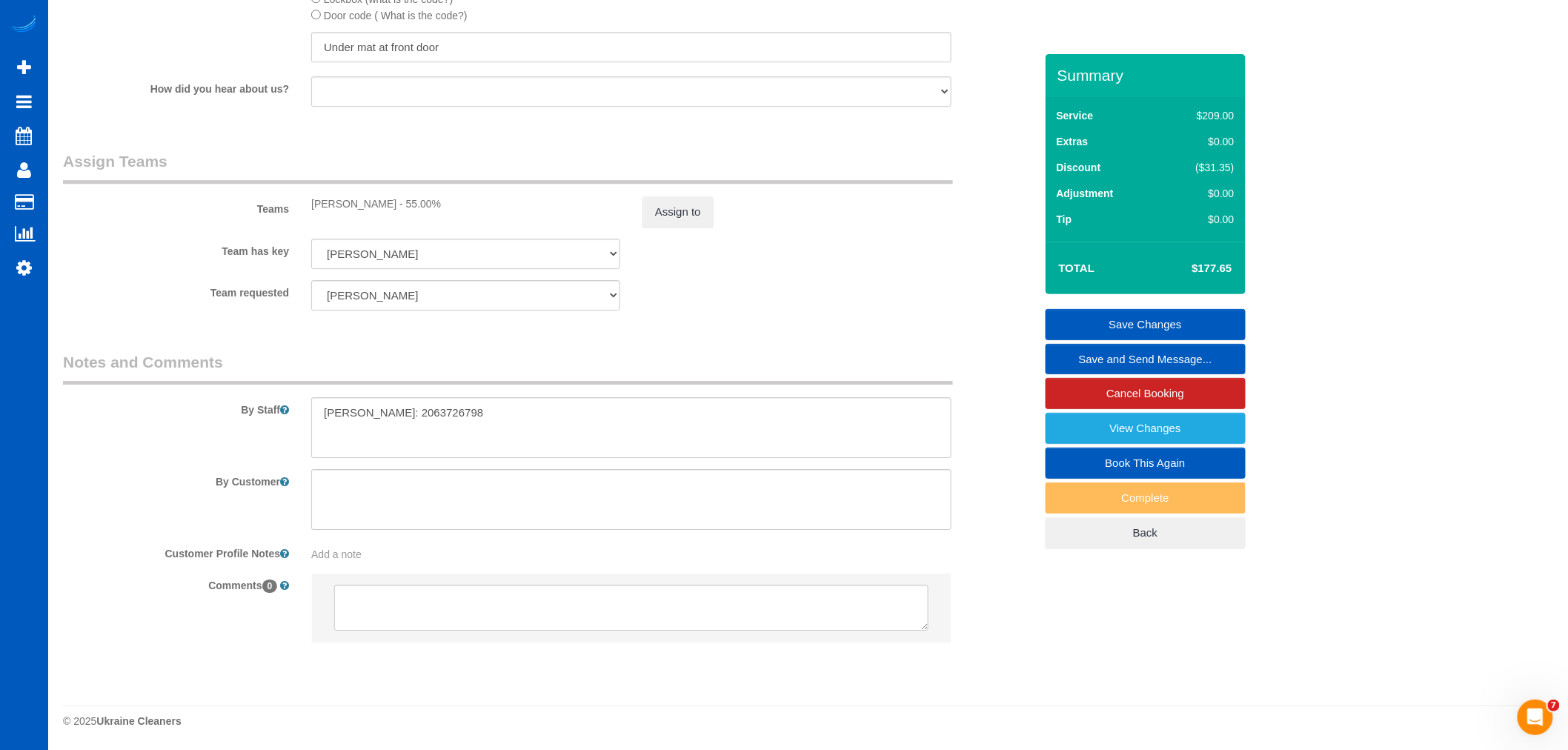
scroll to position [1852, 0]
click at [587, 438] on textarea at bounding box center [631, 428] width 640 height 61
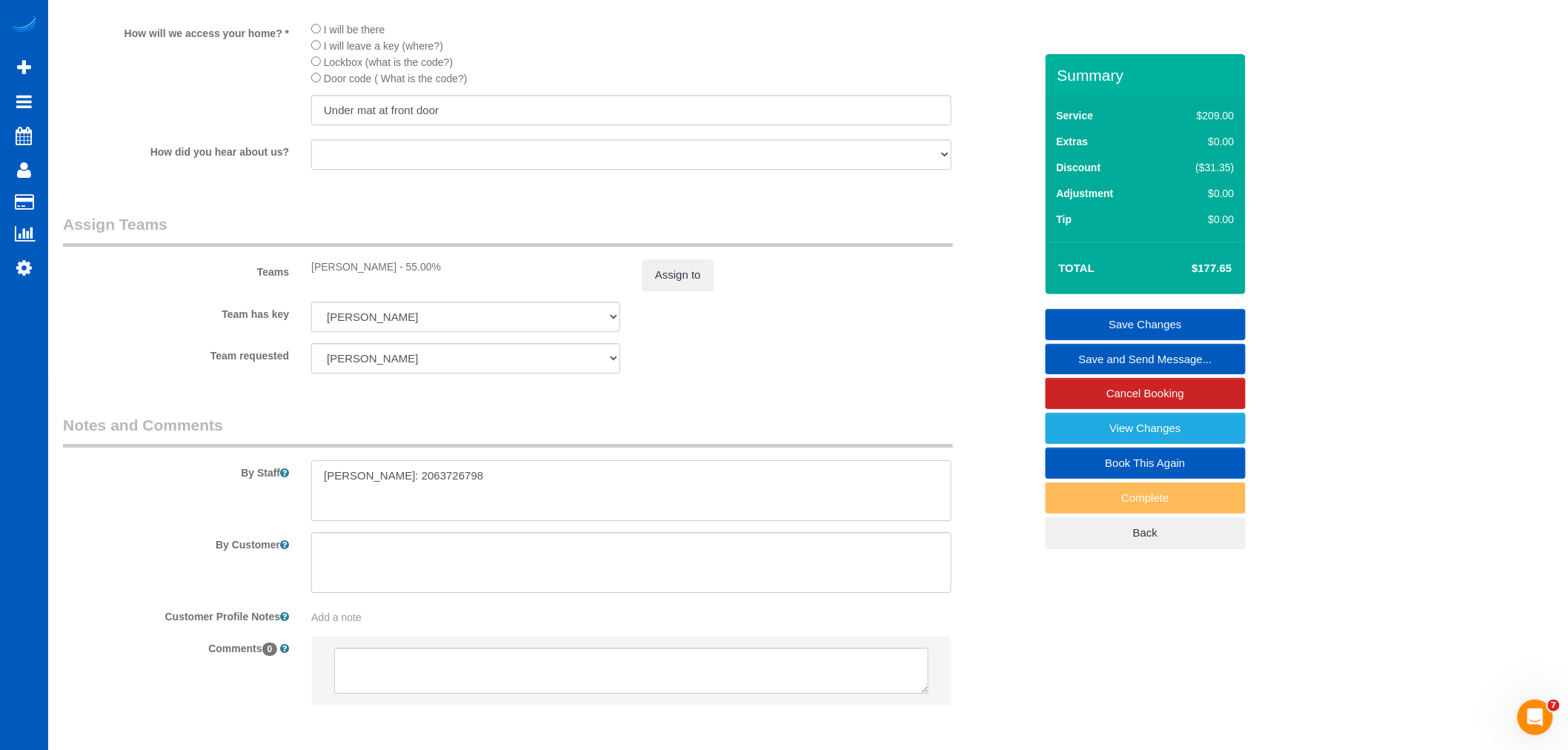
scroll to position [1770, 0]
click at [543, 505] on textarea at bounding box center [631, 490] width 640 height 61
drag, startPoint x: 547, startPoint y: 509, endPoint x: 247, endPoint y: 537, distance: 301.3
click at [247, 521] on div "By Staff" at bounding box center [549, 467] width 994 height 107
type textarea "C"
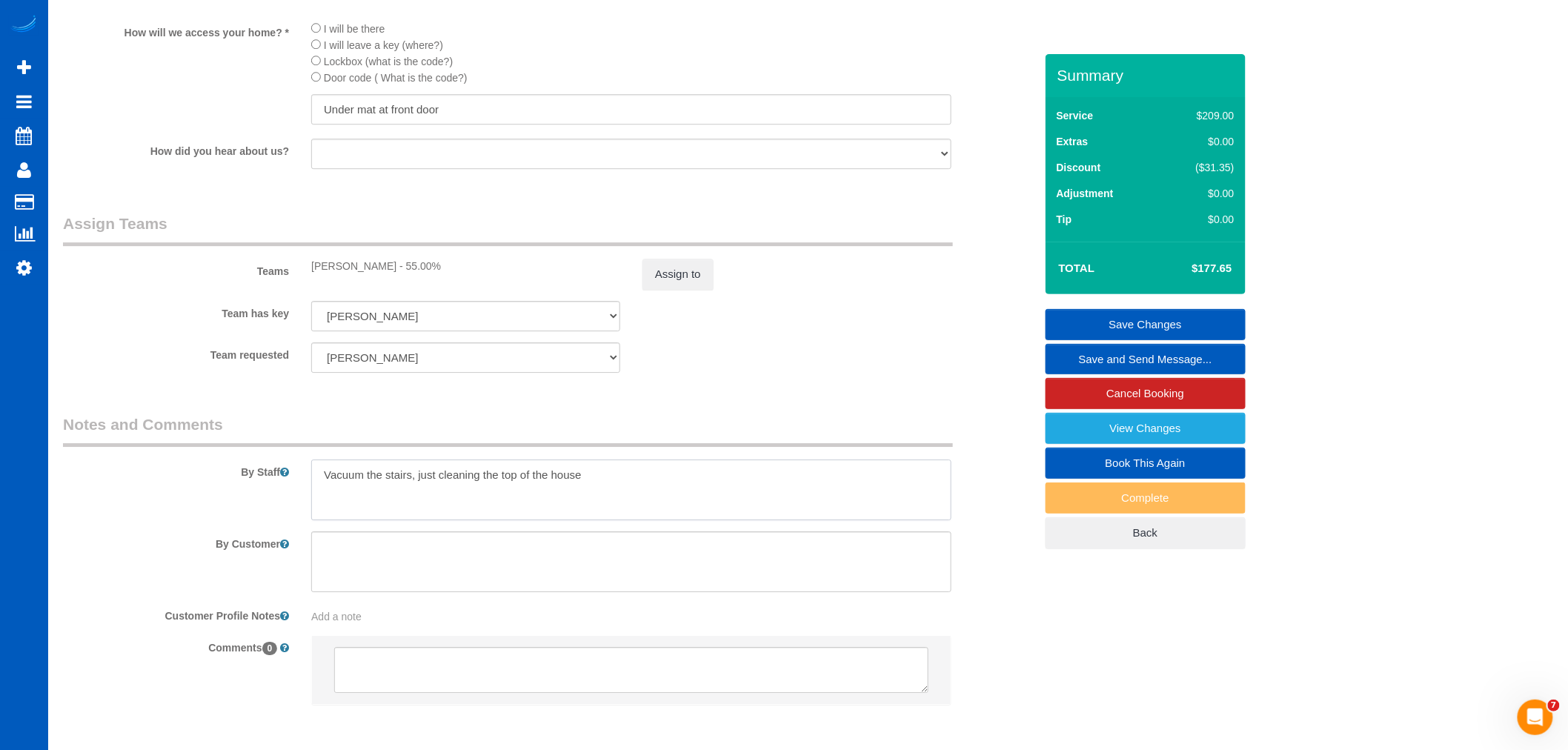
click at [646, 494] on textarea at bounding box center [631, 490] width 640 height 61
click at [626, 506] on textarea at bounding box center [631, 490] width 640 height 61
click at [594, 497] on textarea at bounding box center [631, 490] width 640 height 61
click at [514, 500] on textarea at bounding box center [631, 490] width 640 height 61
click at [737, 517] on textarea at bounding box center [631, 490] width 640 height 61
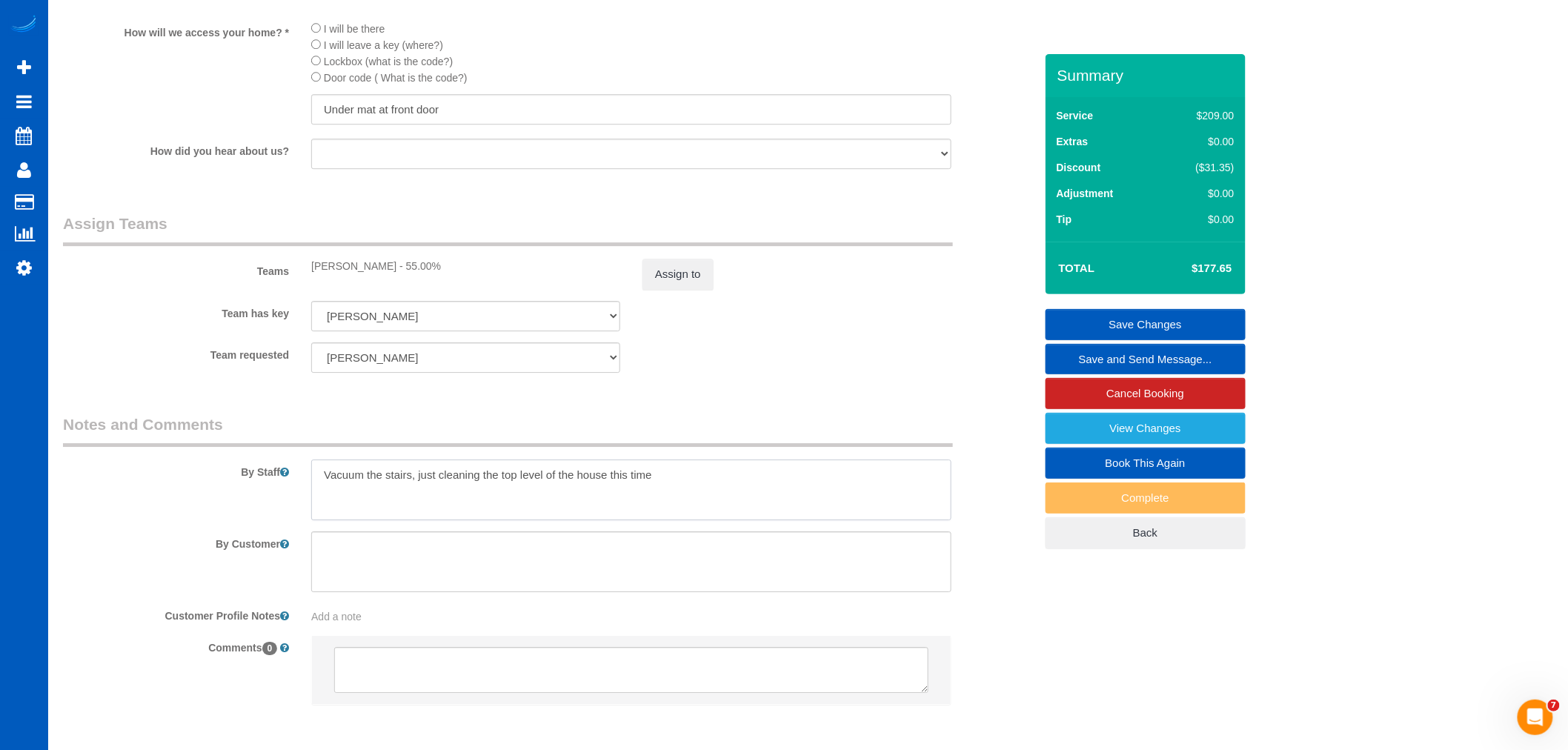
type textarea "Vacuum the stairs, just cleaning the top level of the house this time"
click at [1133, 314] on link "Save Changes" at bounding box center [1145, 324] width 200 height 31
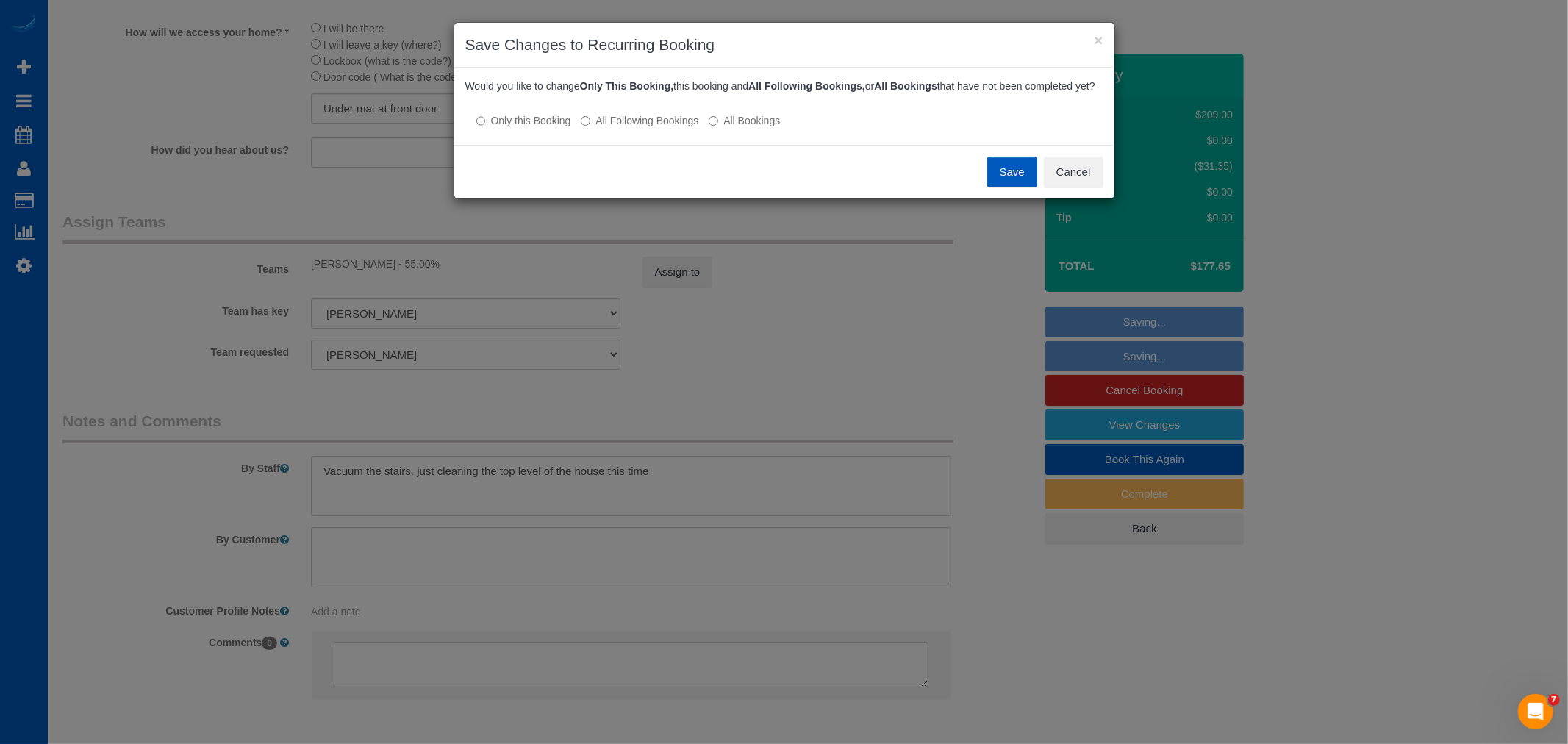
click at [1007, 184] on button "Save" at bounding box center [1012, 172] width 50 height 31
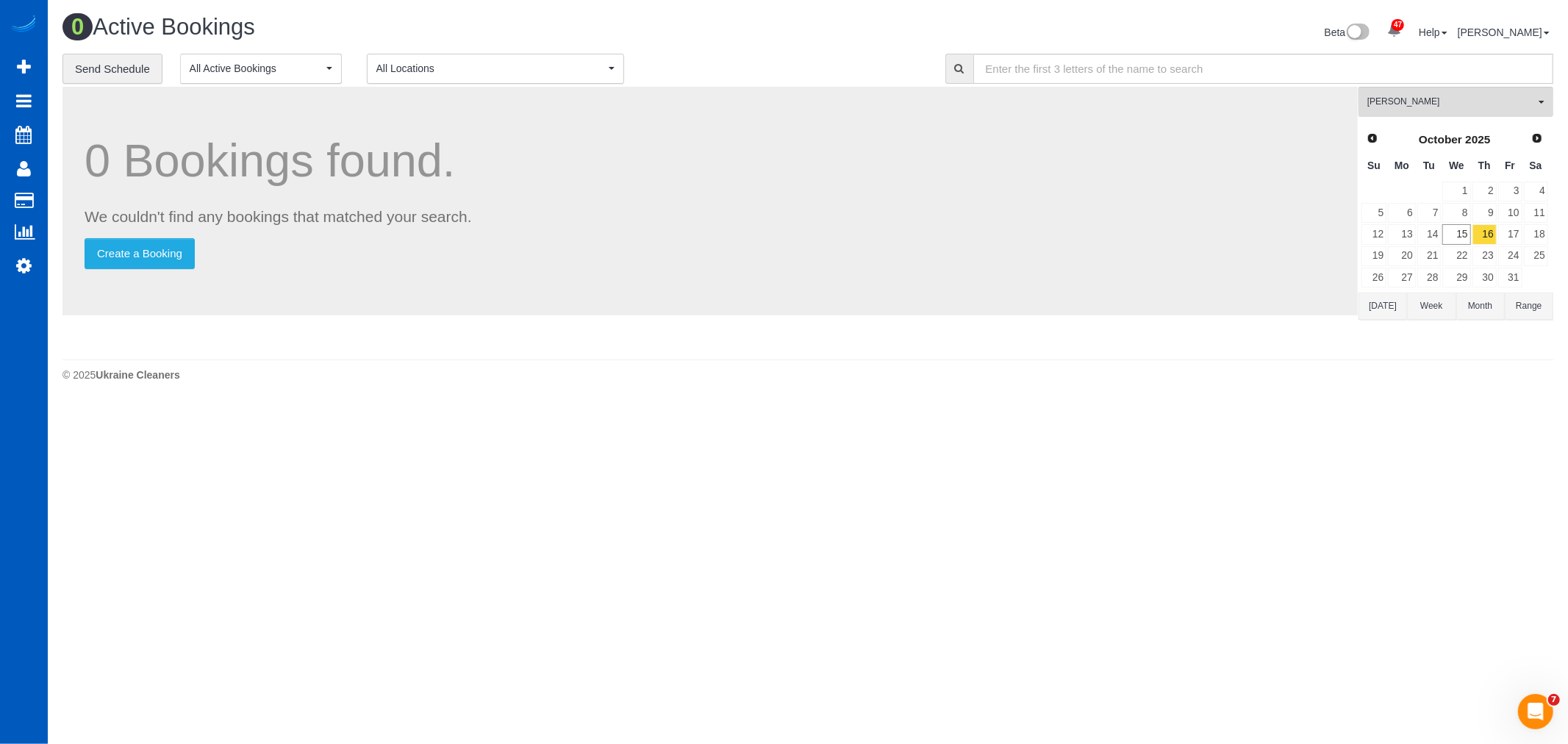
drag, startPoint x: 104, startPoint y: 88, endPoint x: 696, endPoint y: 212, distance: 604.8
click at [696, 212] on p "We couldn't find any bookings that matched your search." at bounding box center [709, 217] width 1251 height 22
click at [1535, 235] on link "18" at bounding box center [1536, 235] width 24 height 20
click at [1468, 116] on button "[PERSON_NAME] All Teams" at bounding box center [1456, 102] width 195 height 31
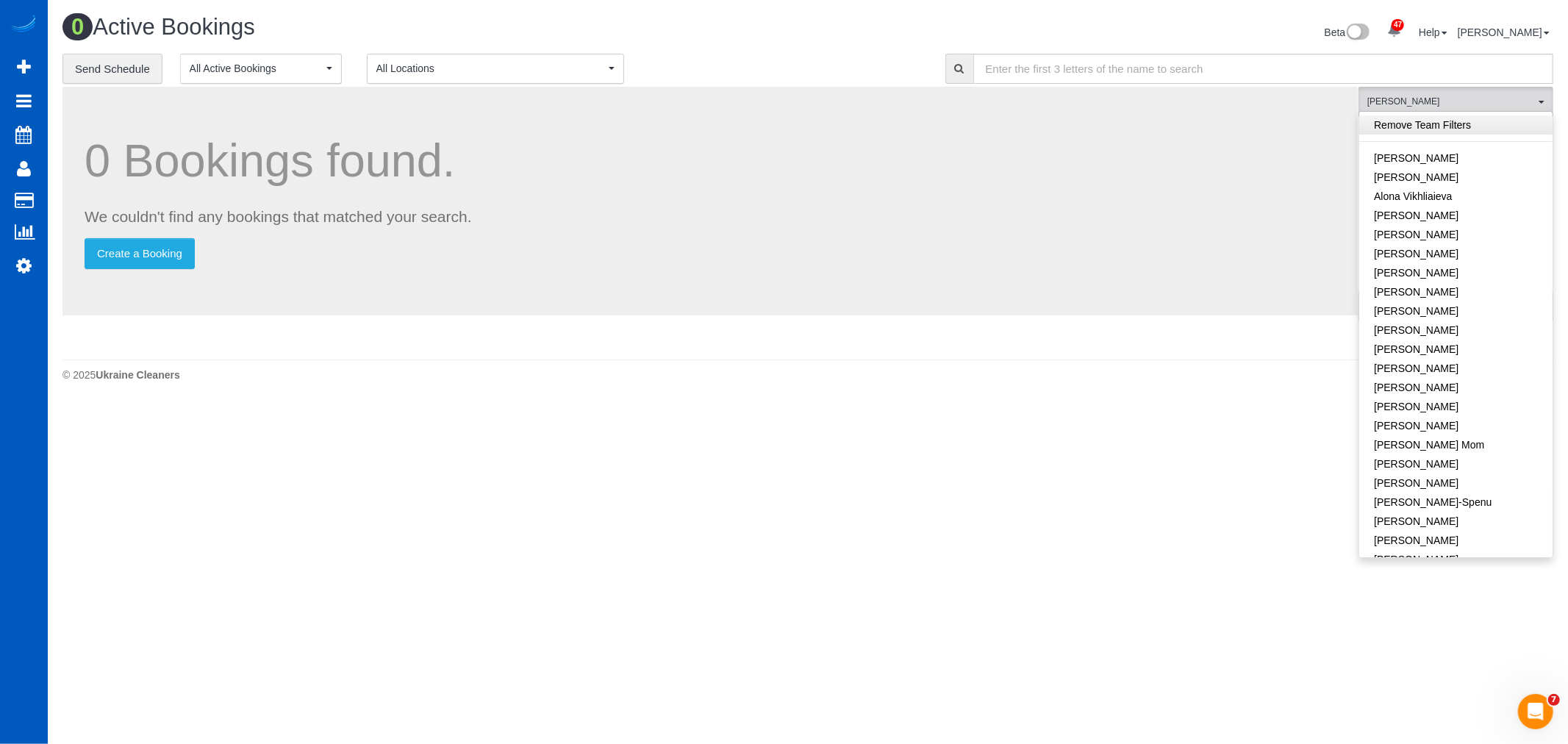
click at [1468, 122] on link "Remove Team Filters" at bounding box center [1456, 125] width 193 height 19
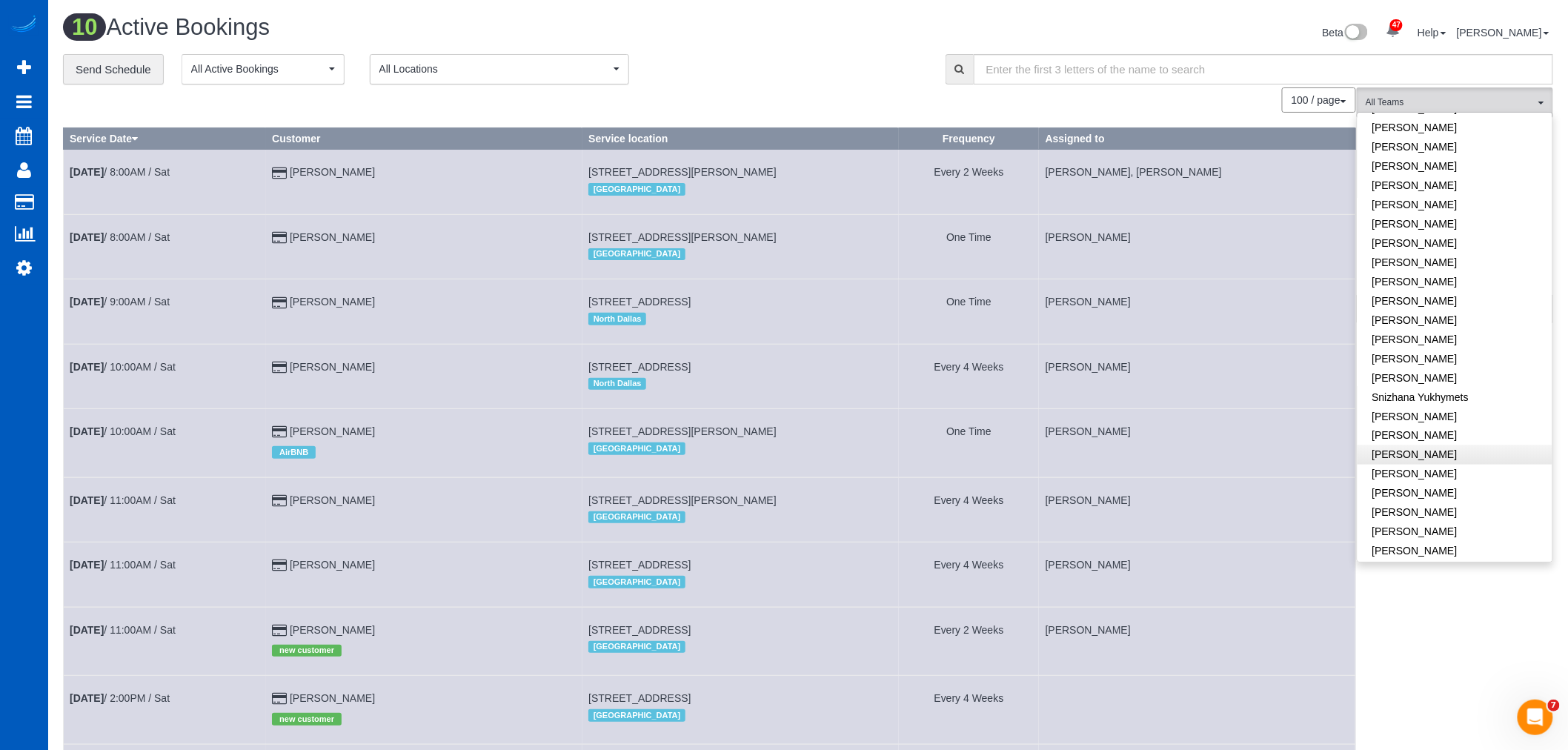
scroll to position [880, 0]
click at [1457, 460] on link "Viktoriia Nazarenko" at bounding box center [1455, 469] width 195 height 19
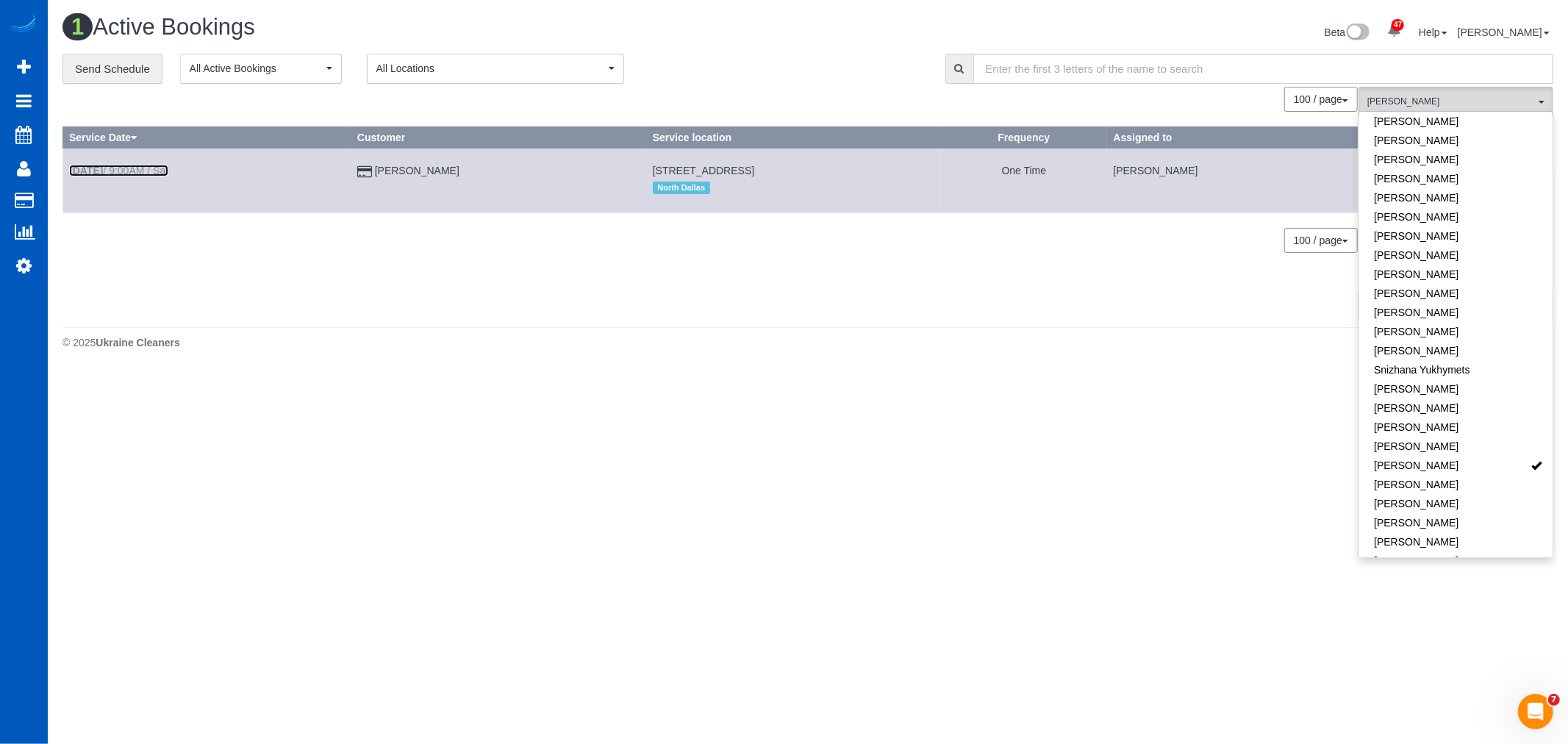
click at [119, 171] on link "Oct 18th / 9:00AM / Sat" at bounding box center [119, 170] width 100 height 12
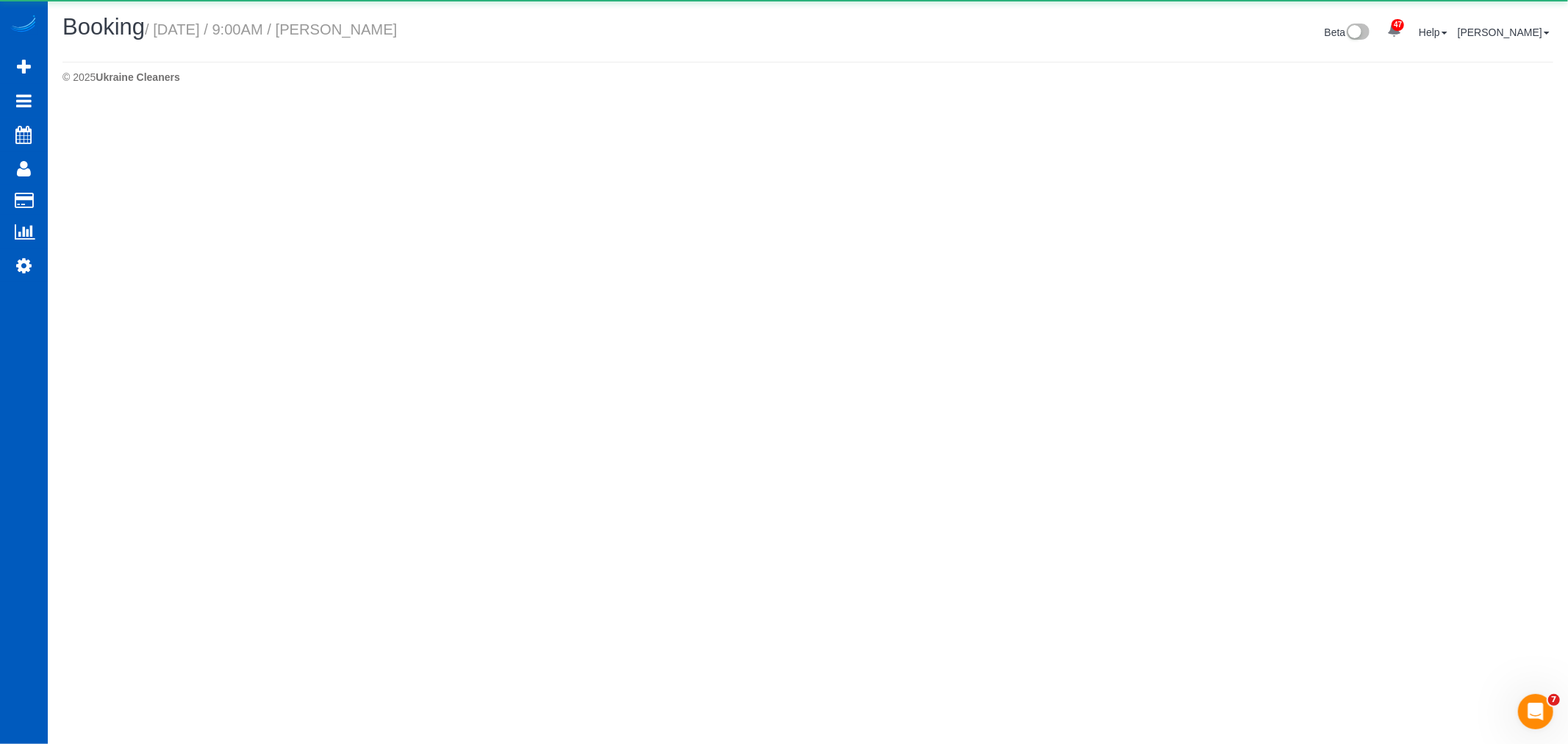
select select "[GEOGRAPHIC_DATA]"
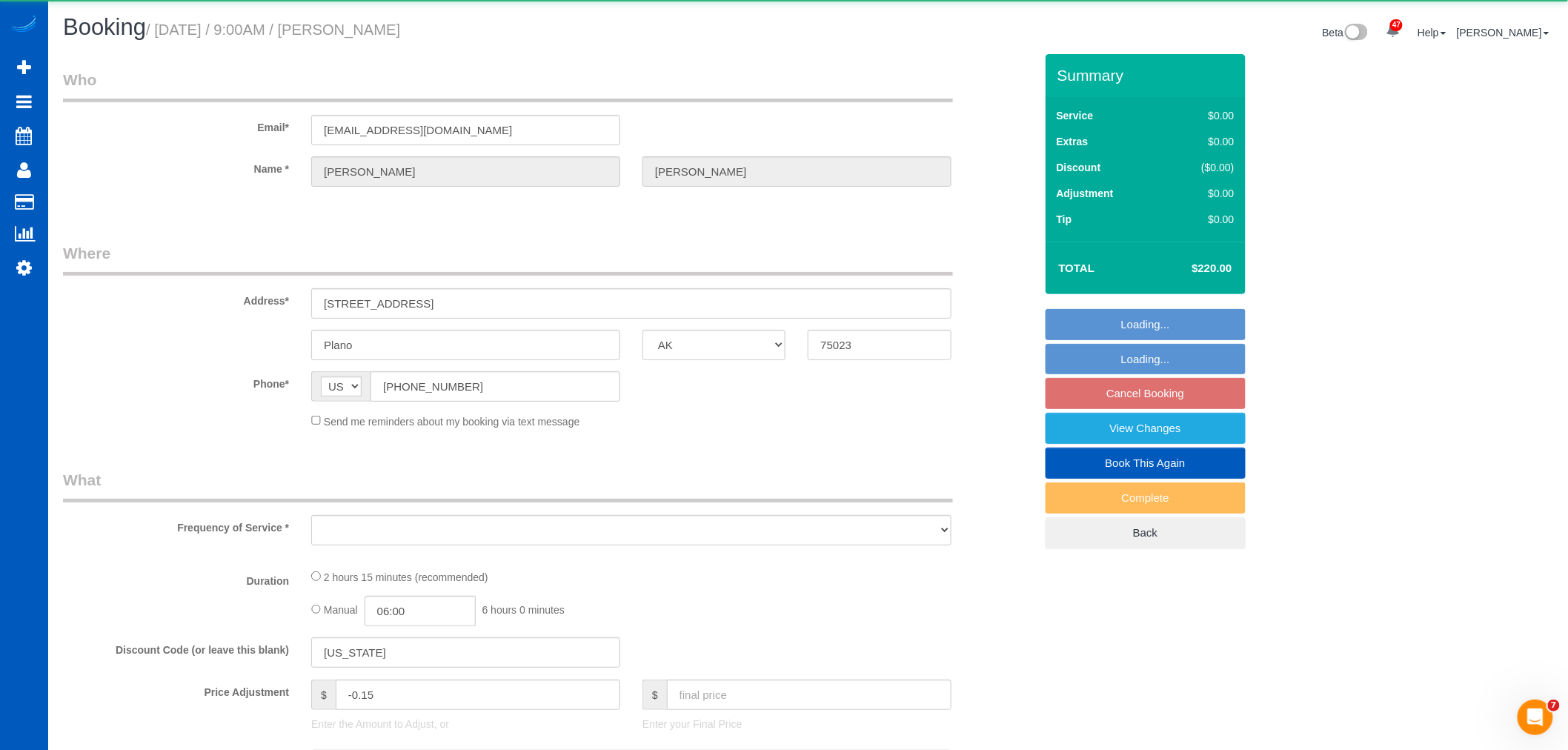
select select "object:2138"
select select "string:fspay-edea6670-9064-409b-812e-4307c5373b78"
select select "199"
select select "2001"
select select "3"
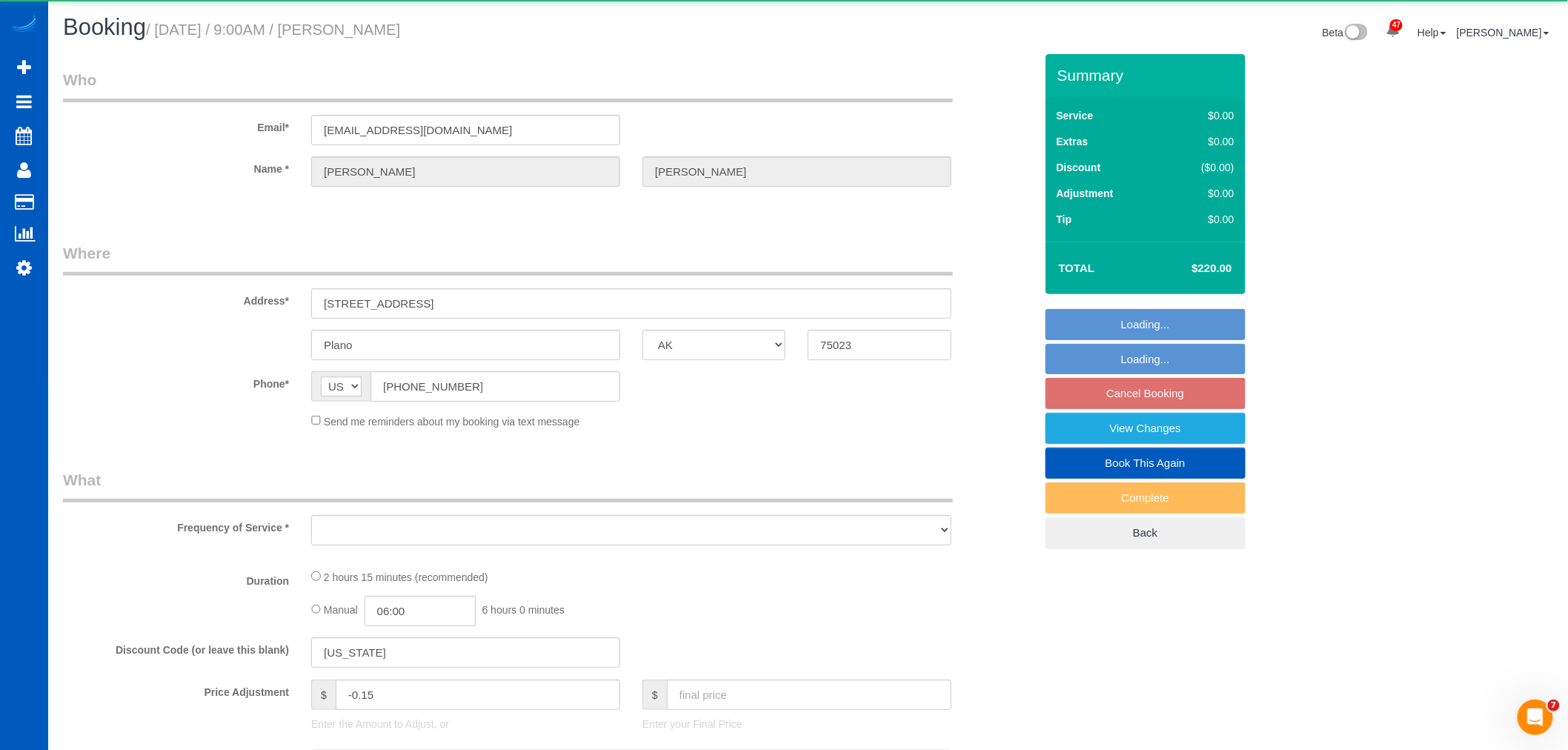
select select "3"
select select "number:8"
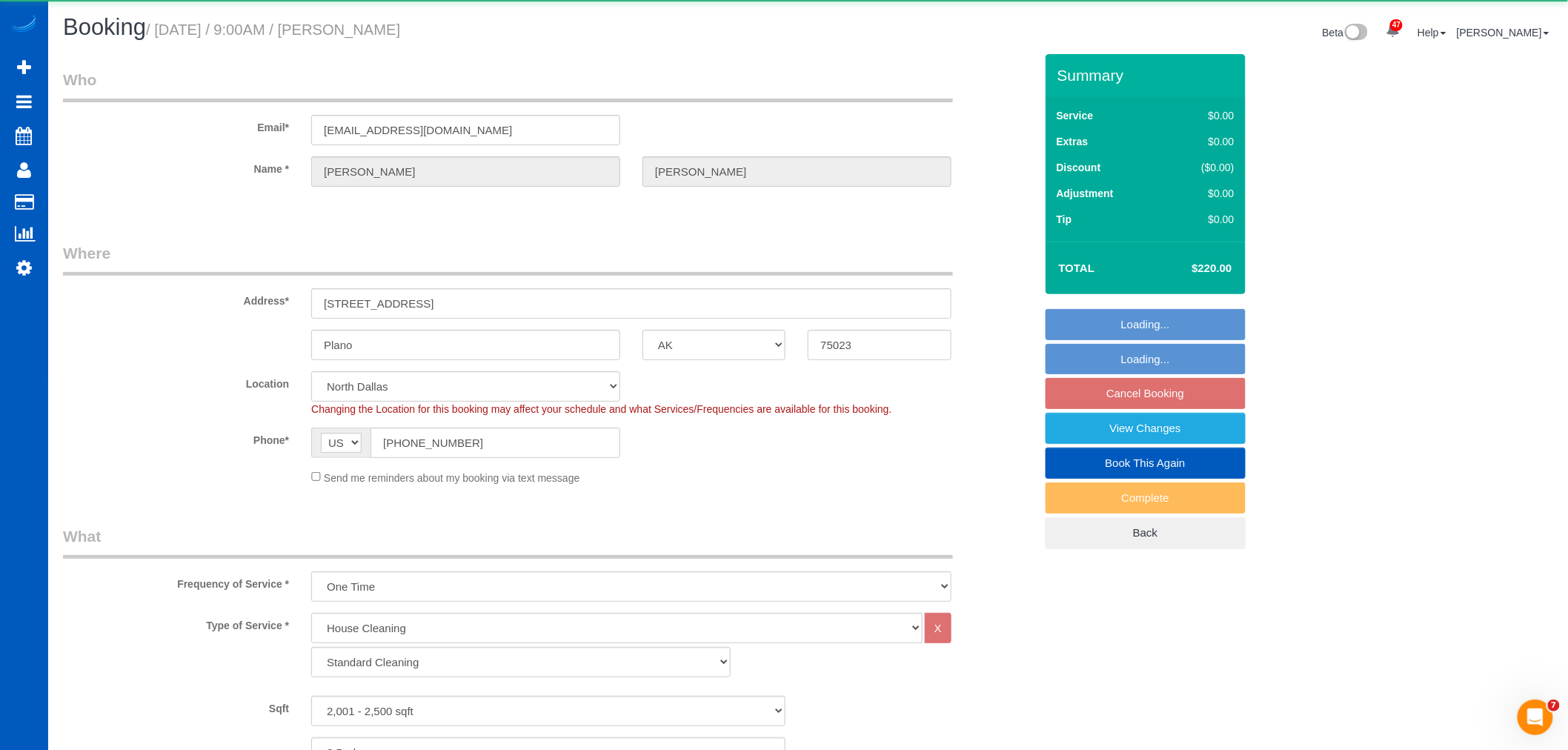
select select "object:2282"
select select "2001"
select select "3"
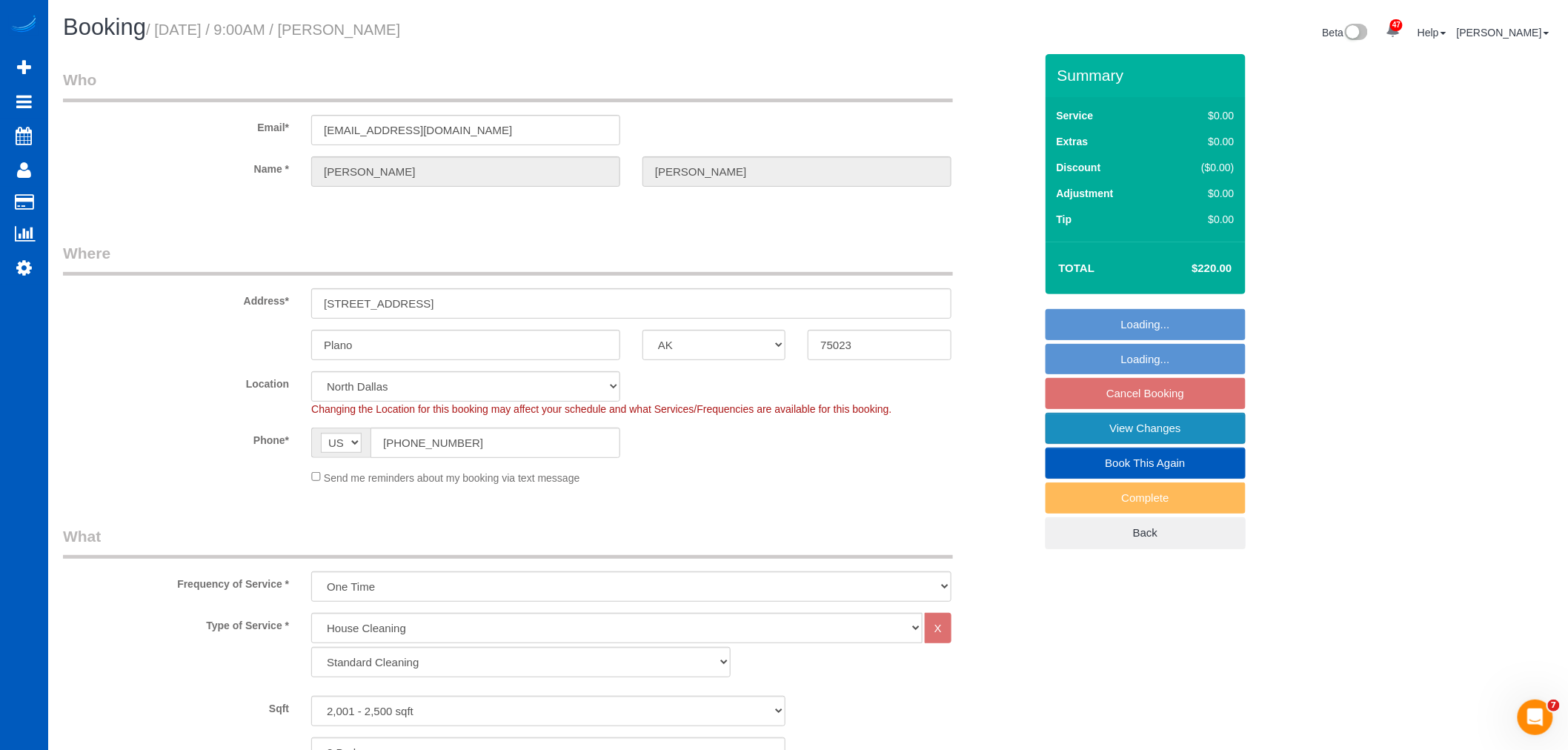
click at [1172, 423] on link "View Changes" at bounding box center [1145, 428] width 200 height 31
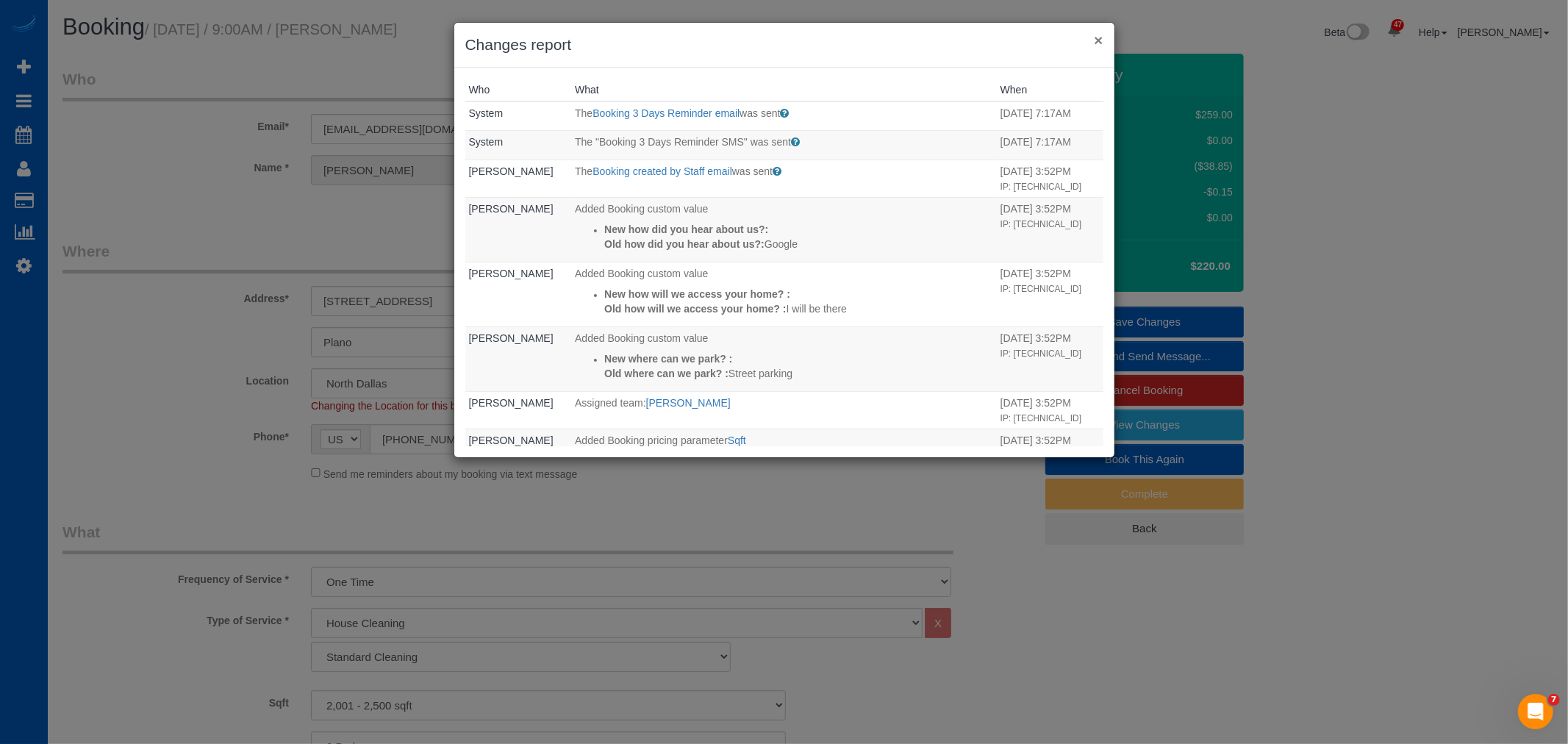
click at [1094, 44] on button "×" at bounding box center [1098, 40] width 9 height 15
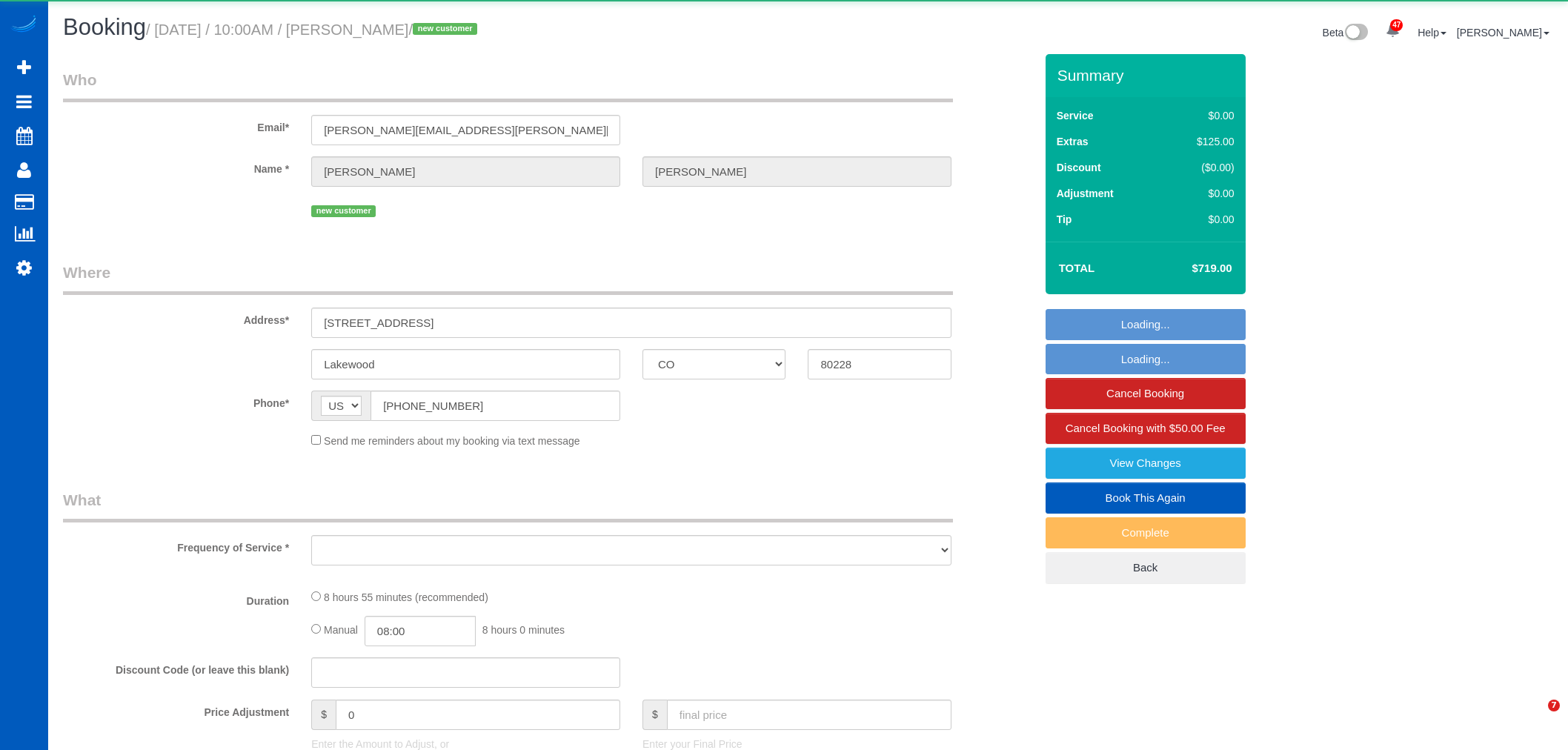
select select "CO"
select select "object:4895"
select select "string:fspay-8db49368-8913-4d54-a98f-e50a3f694d2b"
select select "199"
select select "3001"
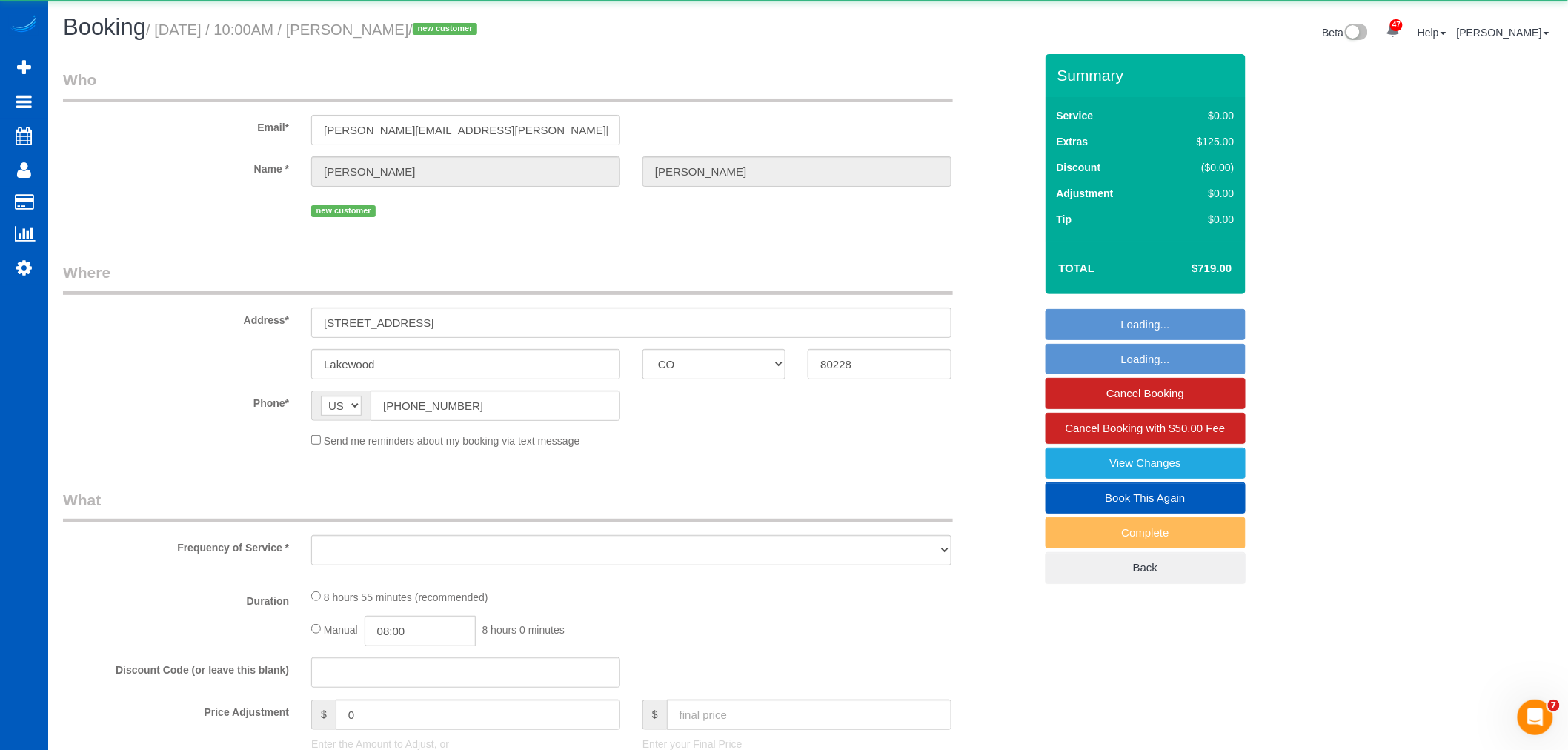
select select "4"
select select "spot6"
select select "number:8"
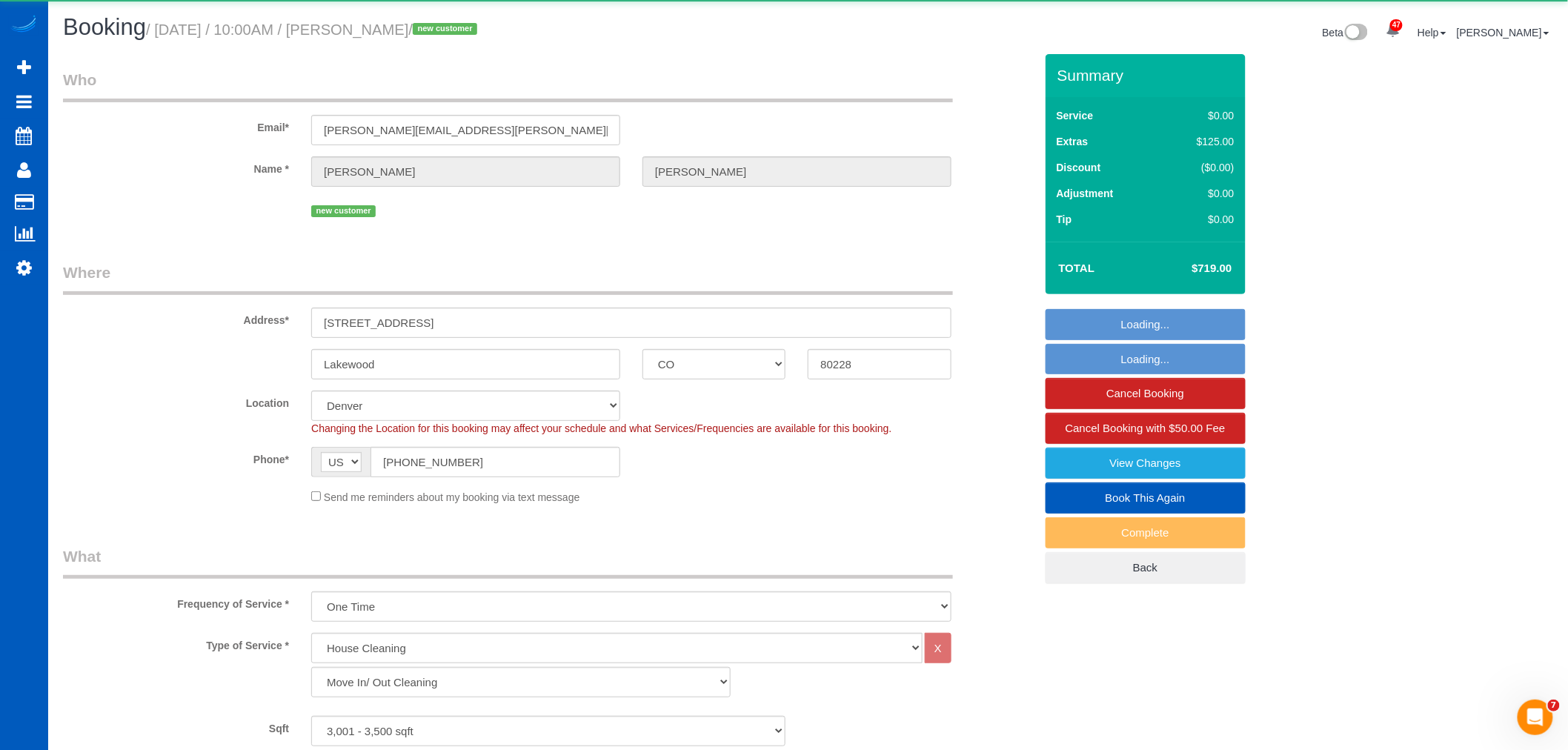
select select "3001"
select select "4"
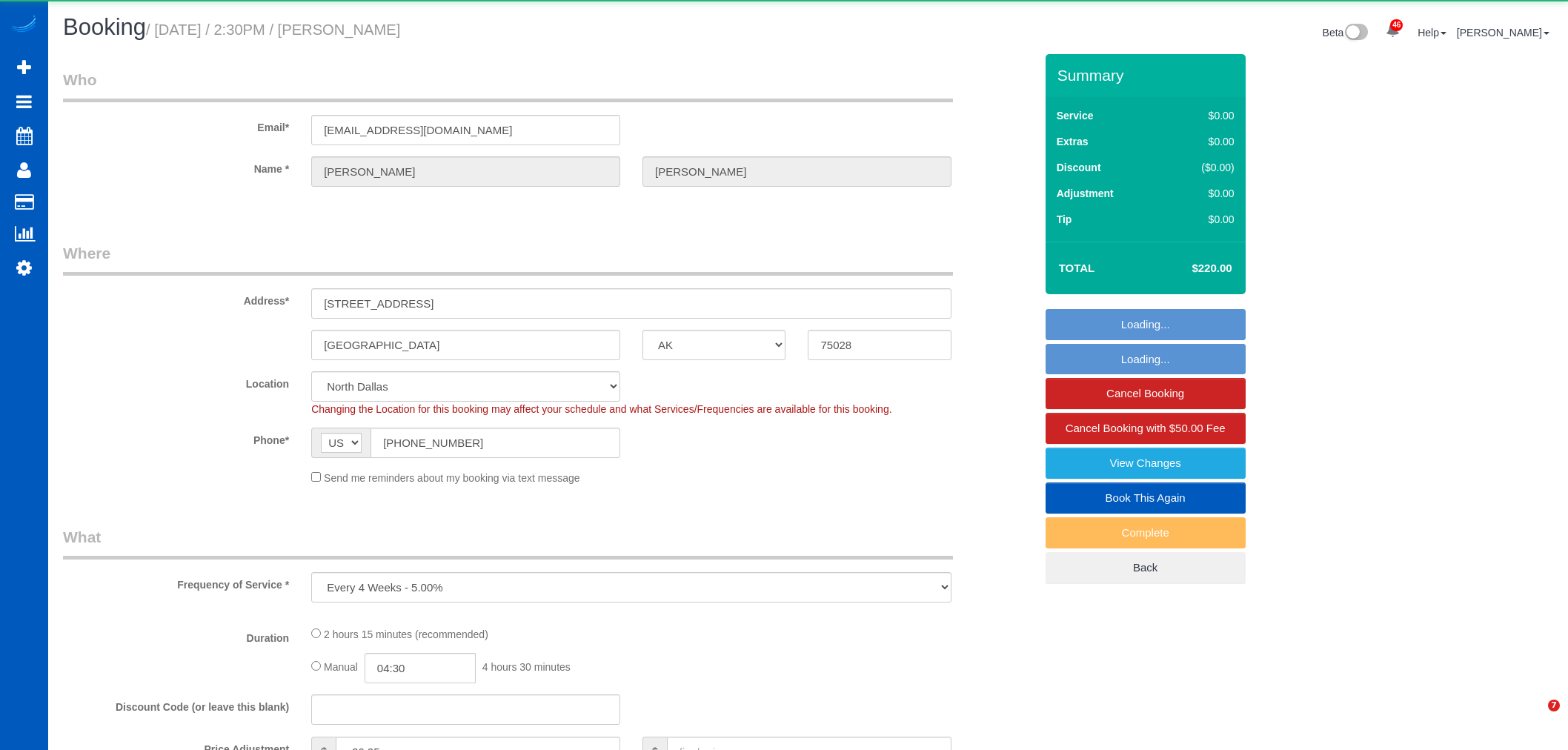
select select "[GEOGRAPHIC_DATA]"
select select "object:6865"
select select "199"
select select "2001"
select select "3"
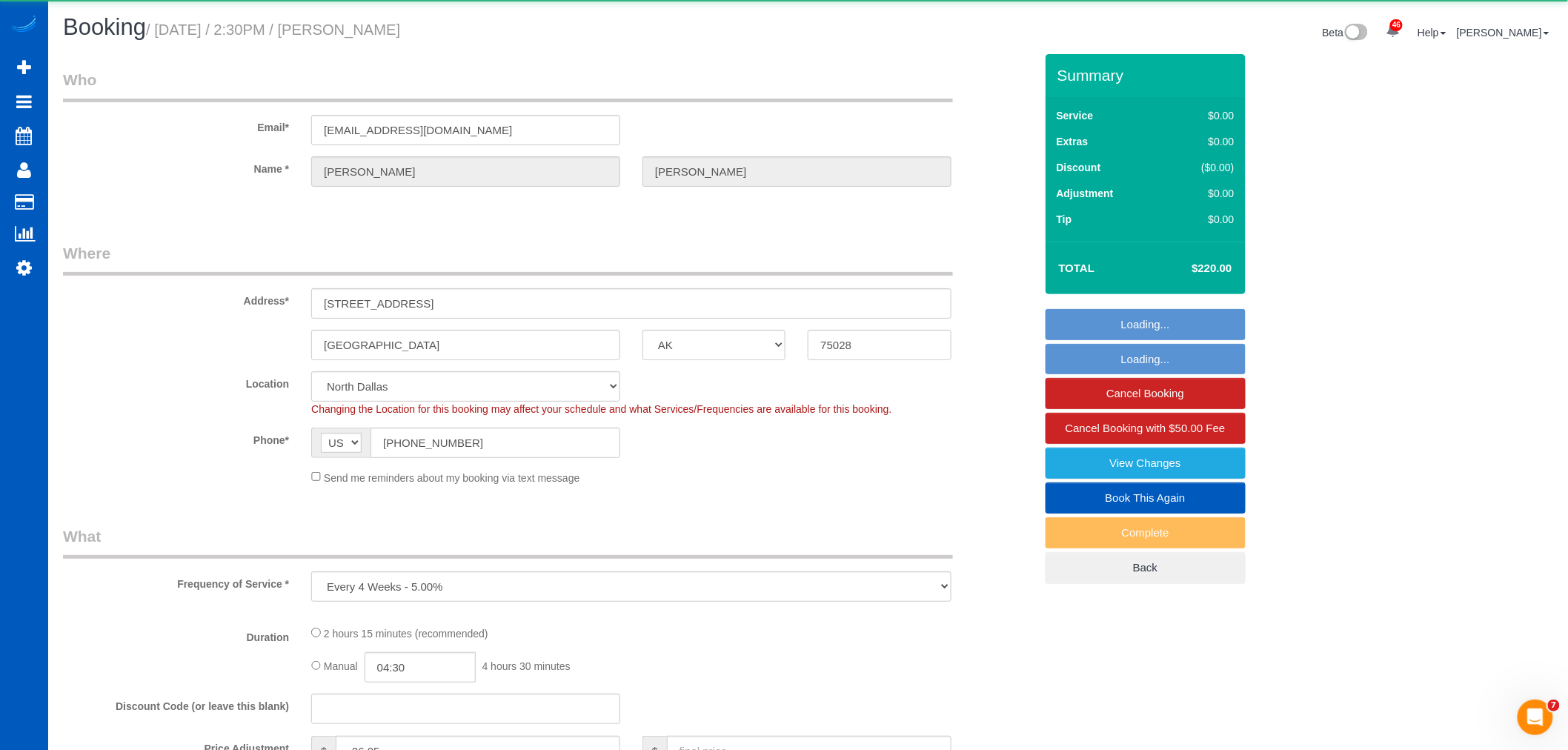
select select "3"
